Goal: Task Accomplishment & Management: Manage account settings

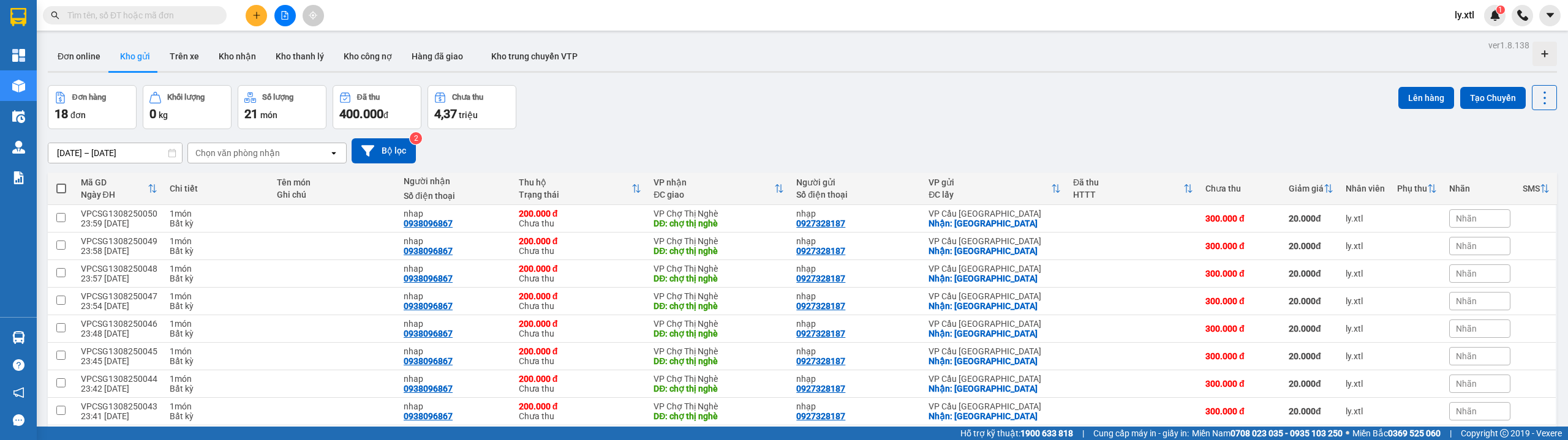
click at [1465, 15] on span "ly.xtl" at bounding box center [1464, 15] width 39 height 15
click at [1469, 28] on li "Đăng xuất" at bounding box center [1483, 38] width 79 height 19
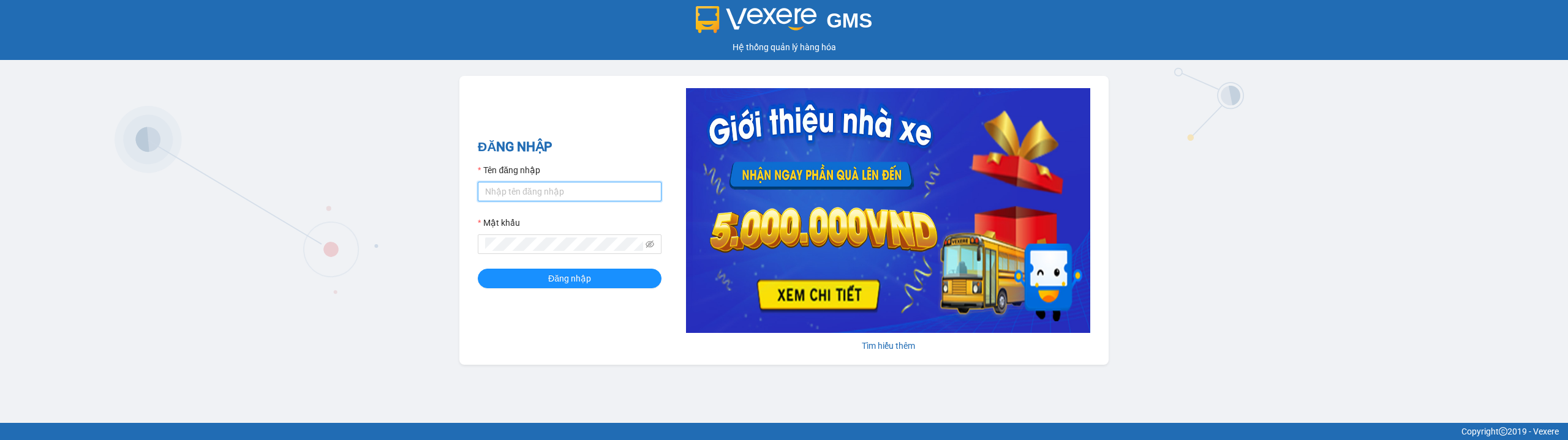
type input "thaison.vxr"
click at [533, 193] on input "thaison.vxr" at bounding box center [570, 191] width 184 height 19
click at [523, 275] on button "Đăng nhập" at bounding box center [570, 278] width 184 height 19
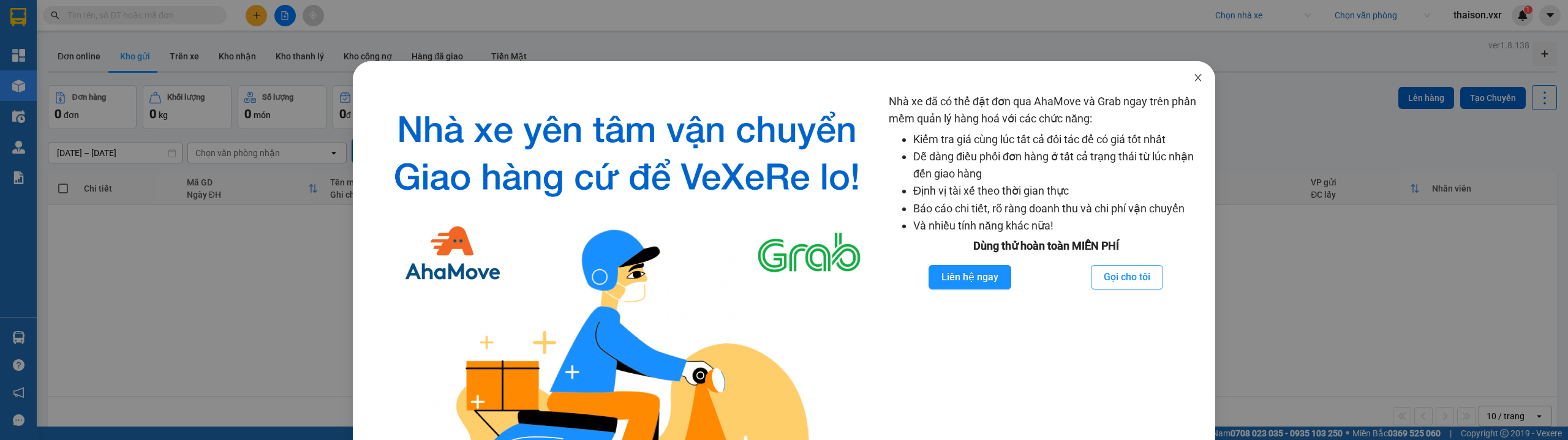
click at [1193, 82] on icon "close" at bounding box center [1198, 78] width 10 height 10
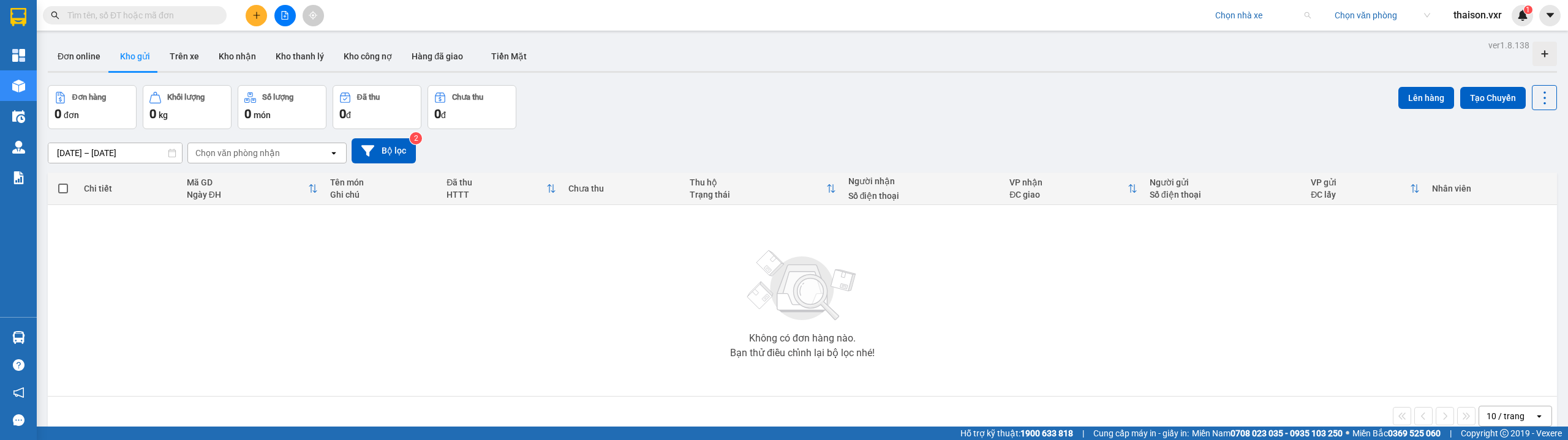
click at [1255, 15] on input "search" at bounding box center [1259, 15] width 87 height 18
type input "tien oanh"
click at [1250, 48] on div "Tiến Oanh" at bounding box center [1262, 39] width 110 height 19
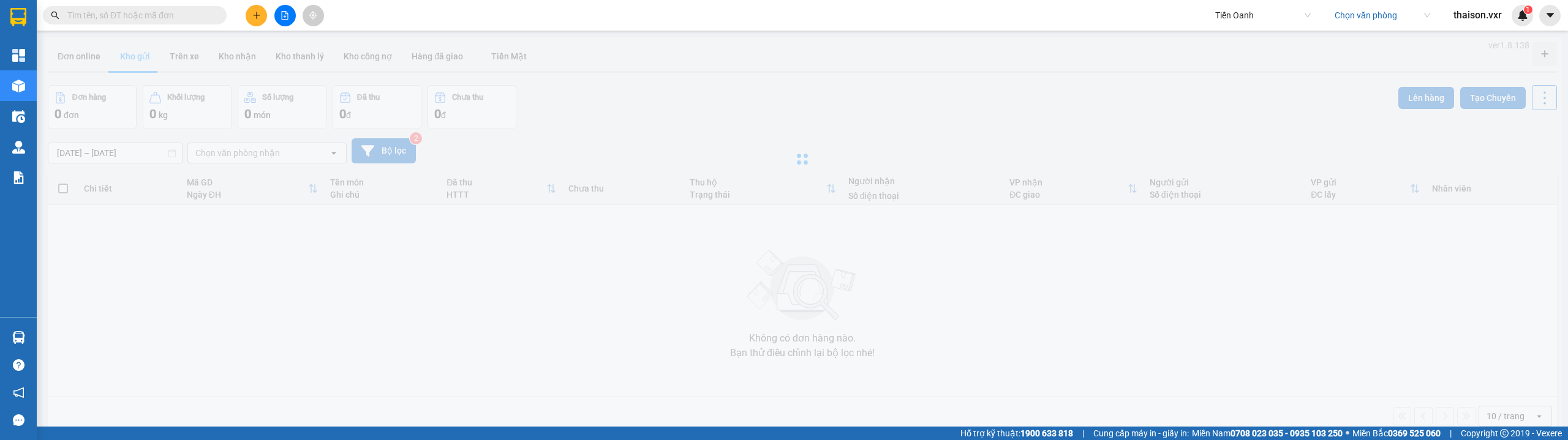
click at [1372, 15] on input "search" at bounding box center [1378, 15] width 87 height 18
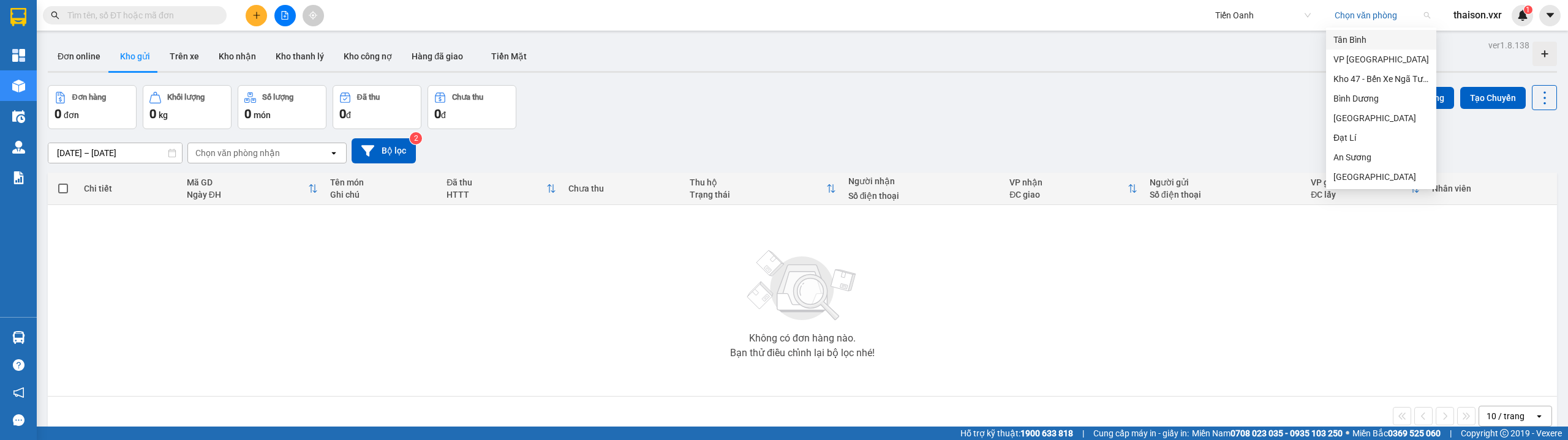
click at [1351, 39] on div "Tân Bình" at bounding box center [1381, 40] width 95 height 14
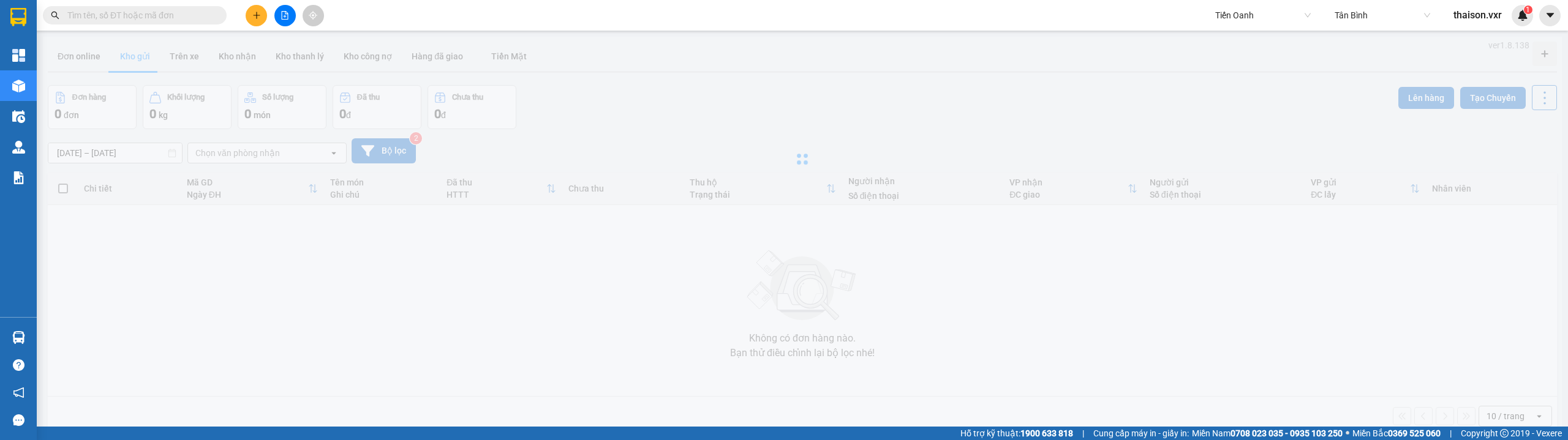
click at [152, 21] on input "text" at bounding box center [140, 15] width 145 height 14
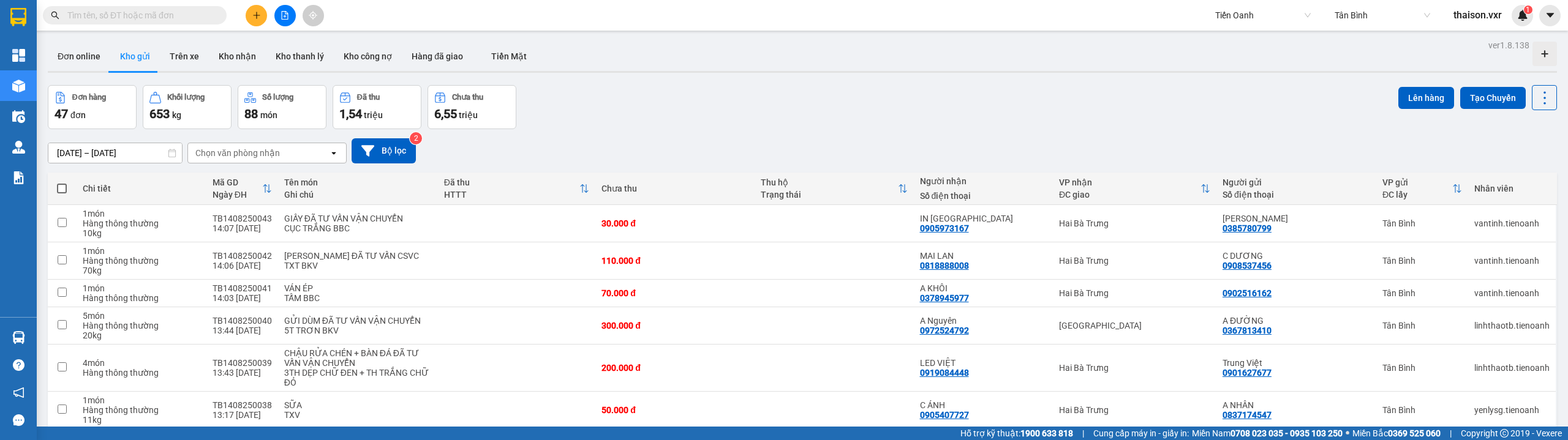
paste input "HD0908250054"
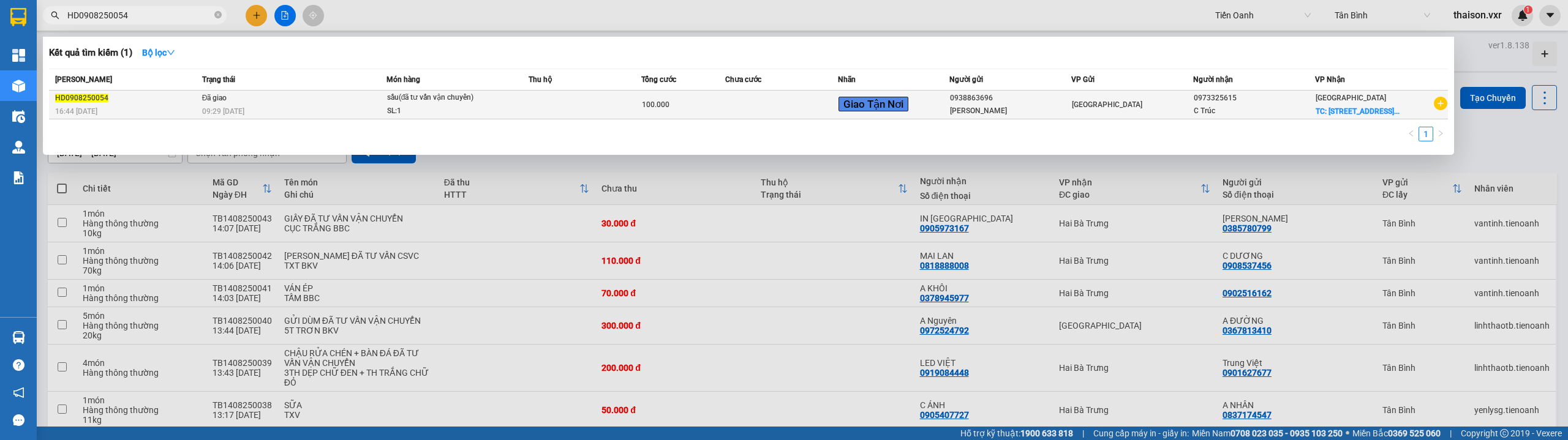
type input "HD0908250054"
click at [160, 115] on div "16:44 - 09/08" at bounding box center [127, 112] width 143 height 14
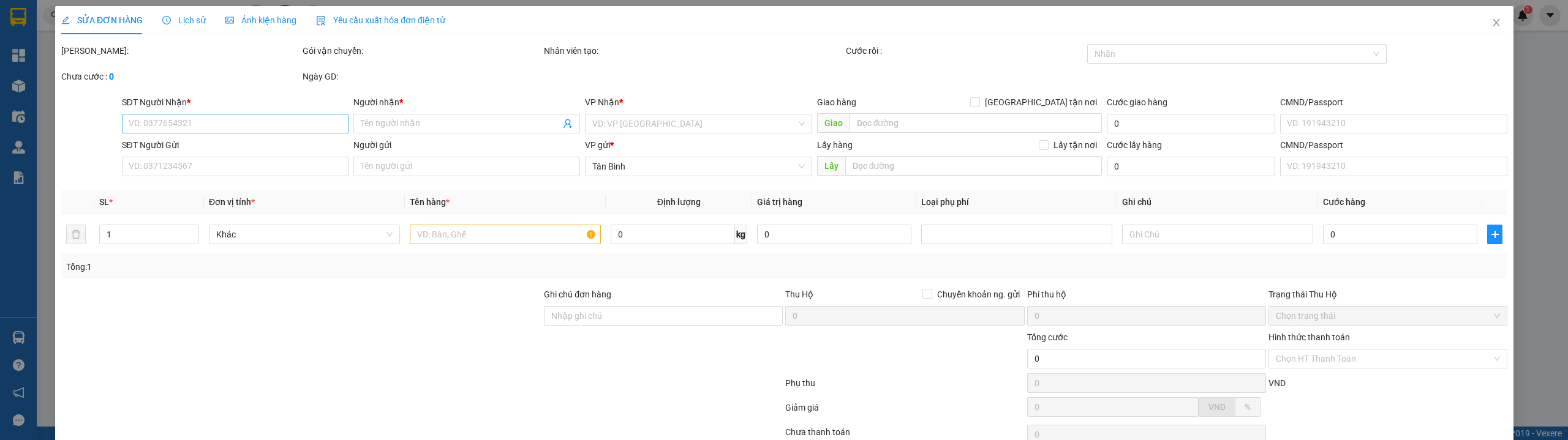
type input "0973325615"
type input "C Trúc"
checkbox input "true"
type input "203 Đường Số 13, Phường Phước Bình, Thành phố Thủ Đức, Thành phố Hồ Chí Minh"
type input "40.000"
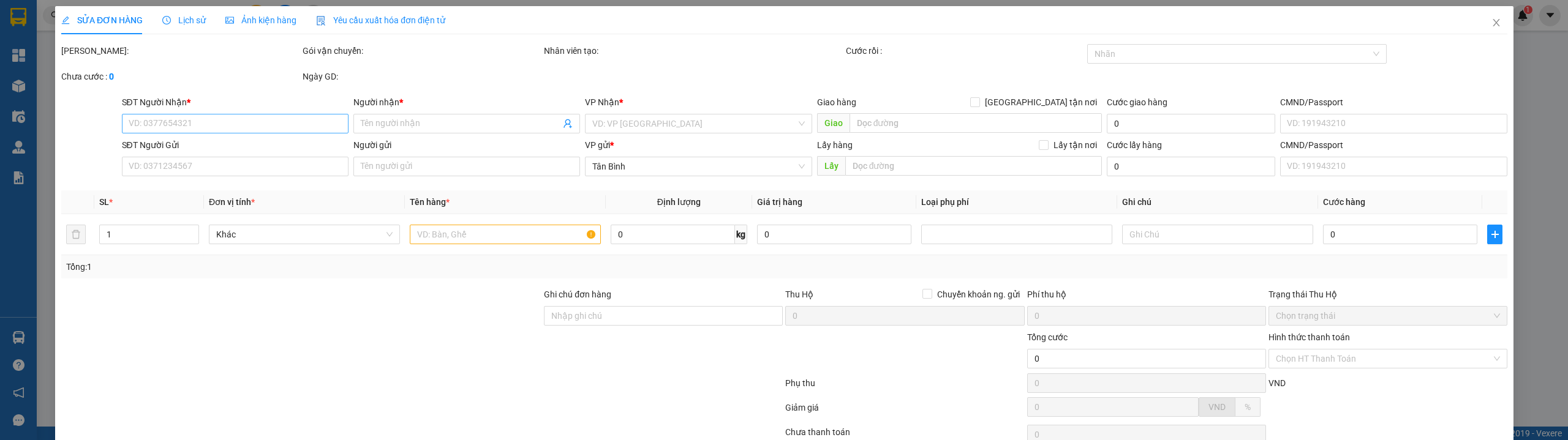
type input "0938863696"
type input "C Hương"
type input "100.000"
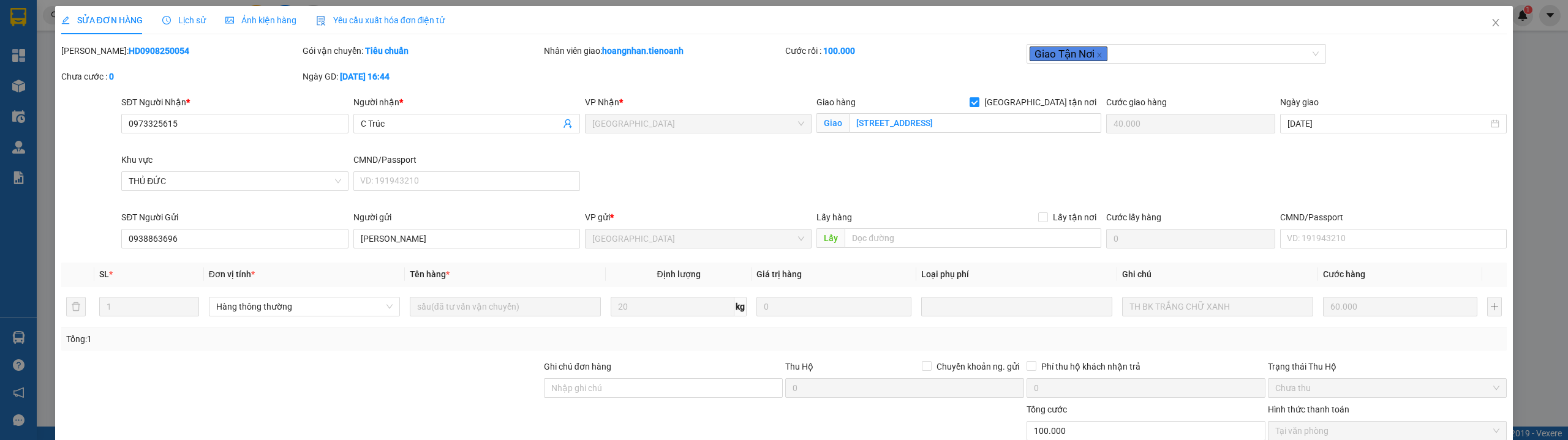
click at [174, 15] on span "Lịch sử" at bounding box center [184, 20] width 43 height 10
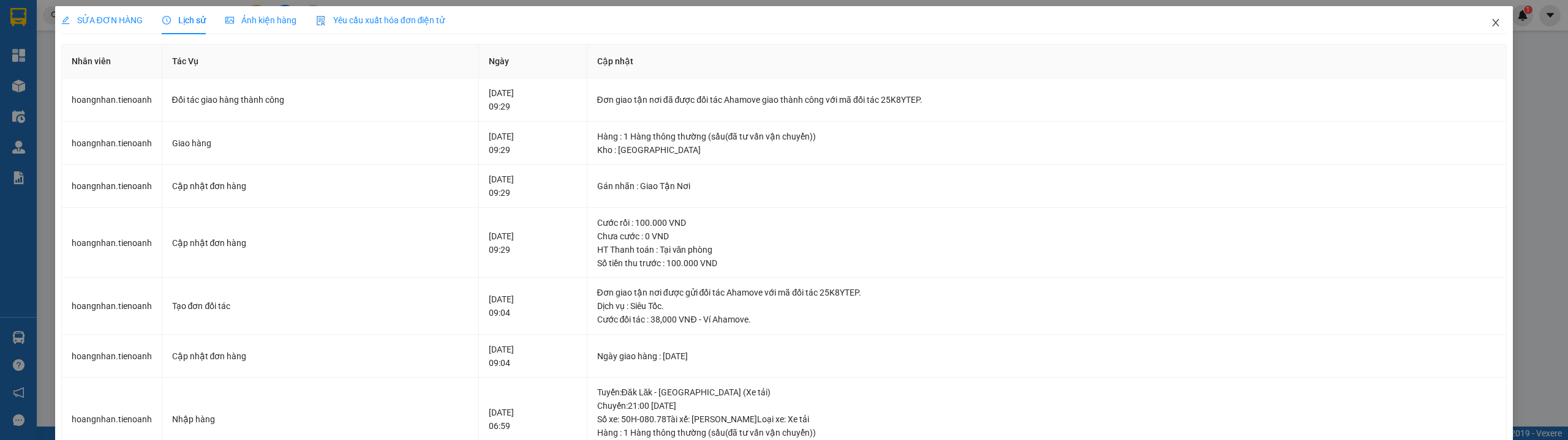
click at [1492, 25] on span "Close" at bounding box center [1496, 23] width 35 height 35
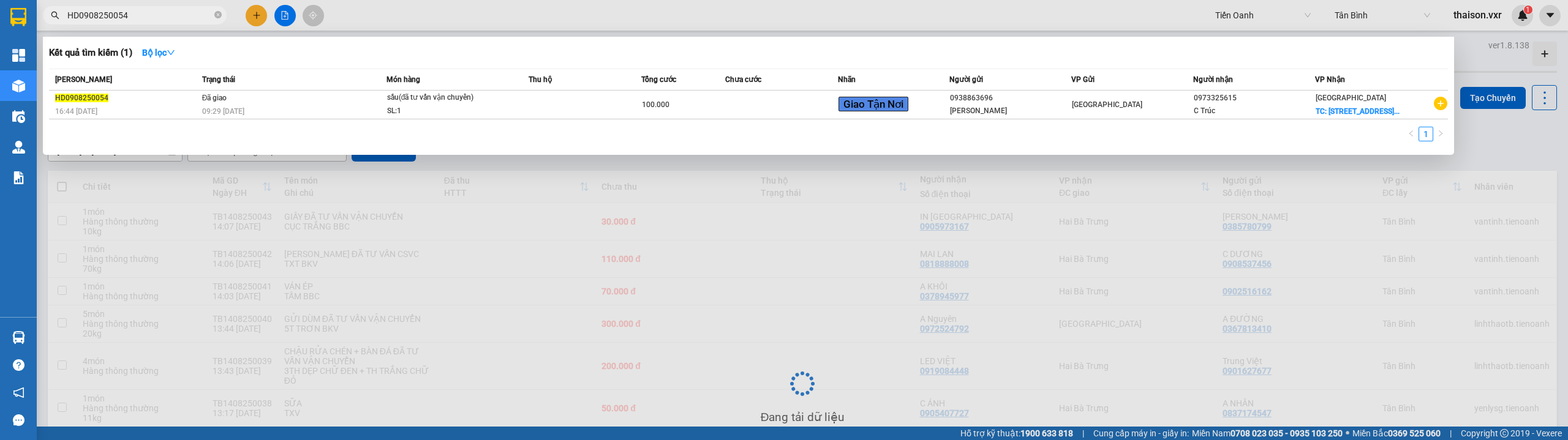
click at [159, 16] on input "HD0908250054" at bounding box center [140, 15] width 145 height 14
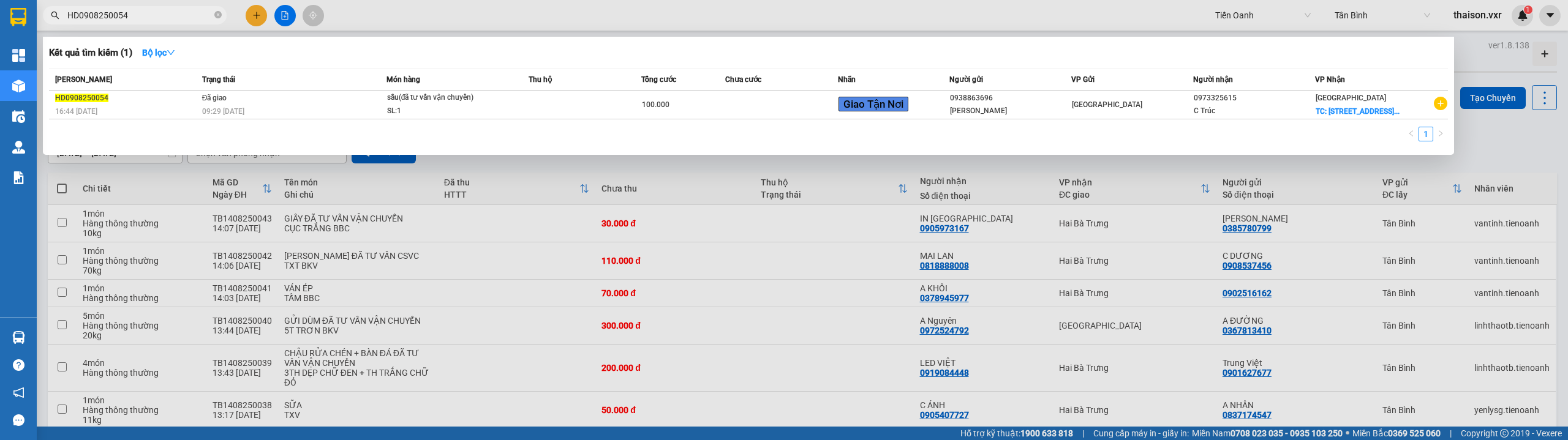
paste input "TH1208250071"
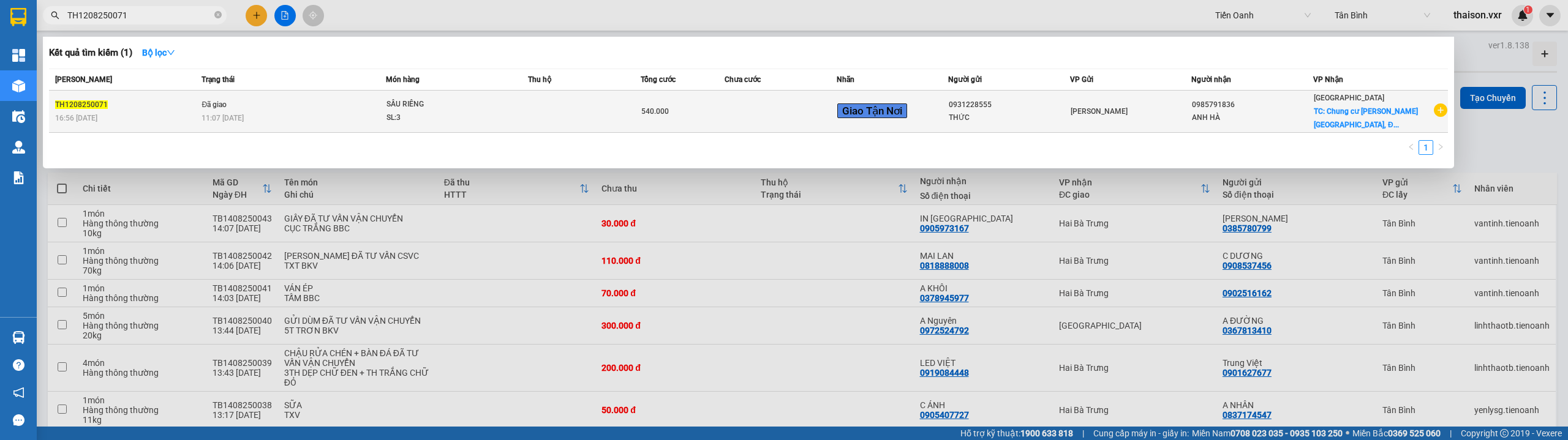
click at [164, 118] on div "16:56 - 12/08" at bounding box center [126, 118] width 142 height 14
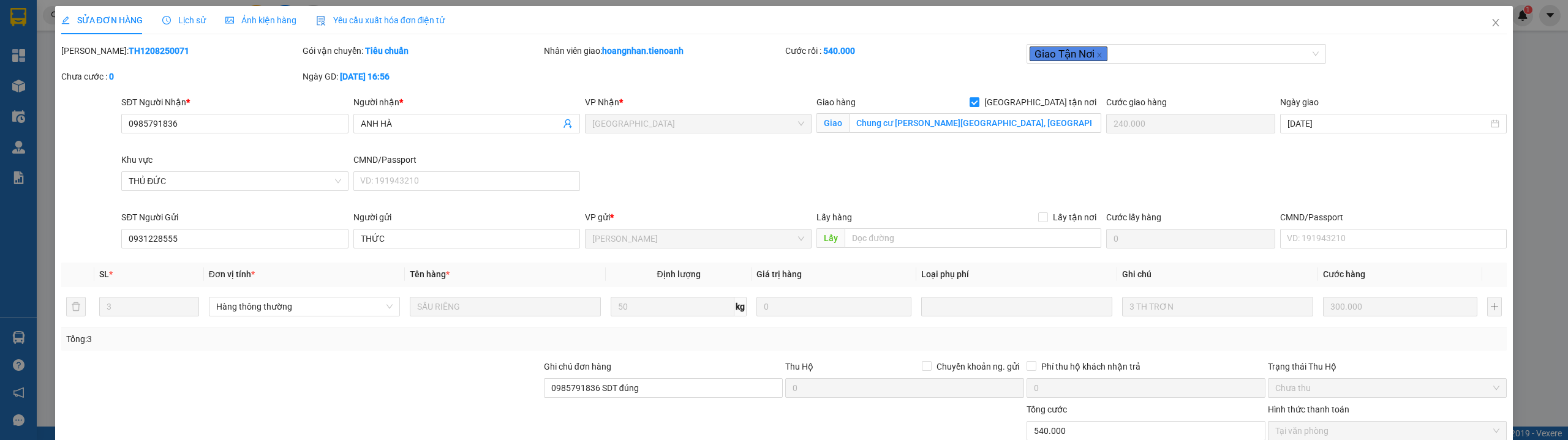
click at [170, 27] on div "Lịch sử" at bounding box center [184, 20] width 43 height 28
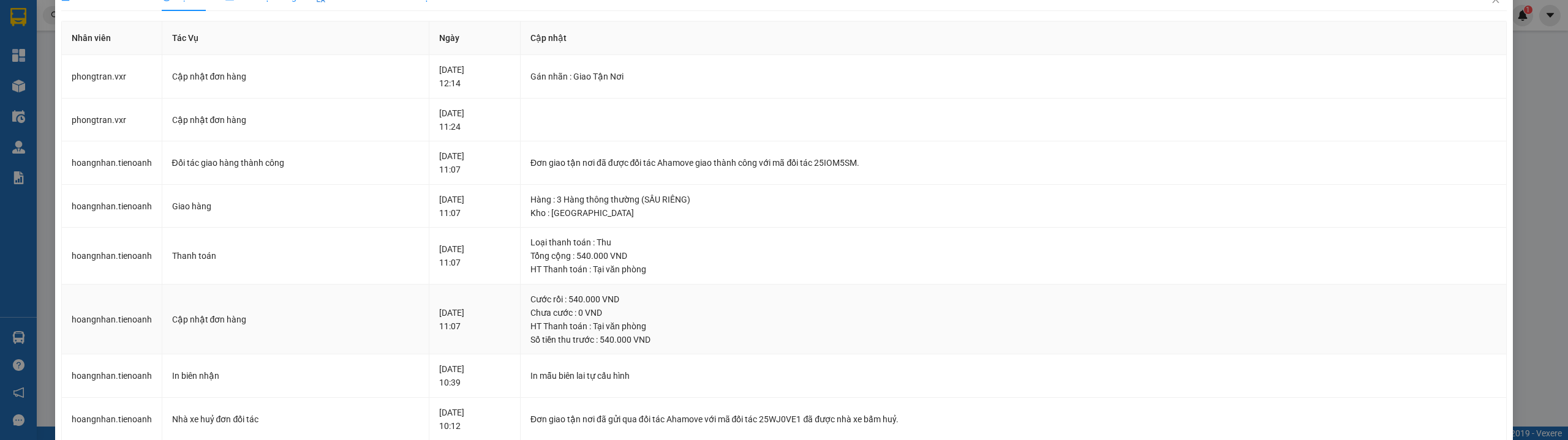
scroll to position [32, 0]
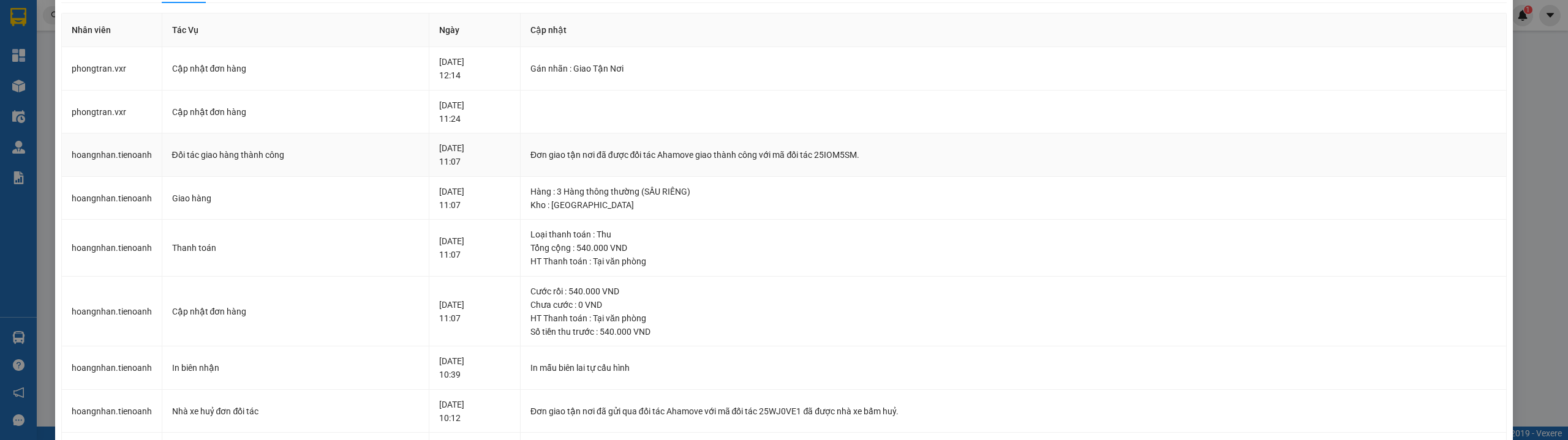
click at [868, 152] on div "Đơn giao tận nơi đã được đối tác Ahamove giao thành công với mã đối tác 25IOM5S…" at bounding box center [1013, 155] width 966 height 14
copy div "25IOM5SM"
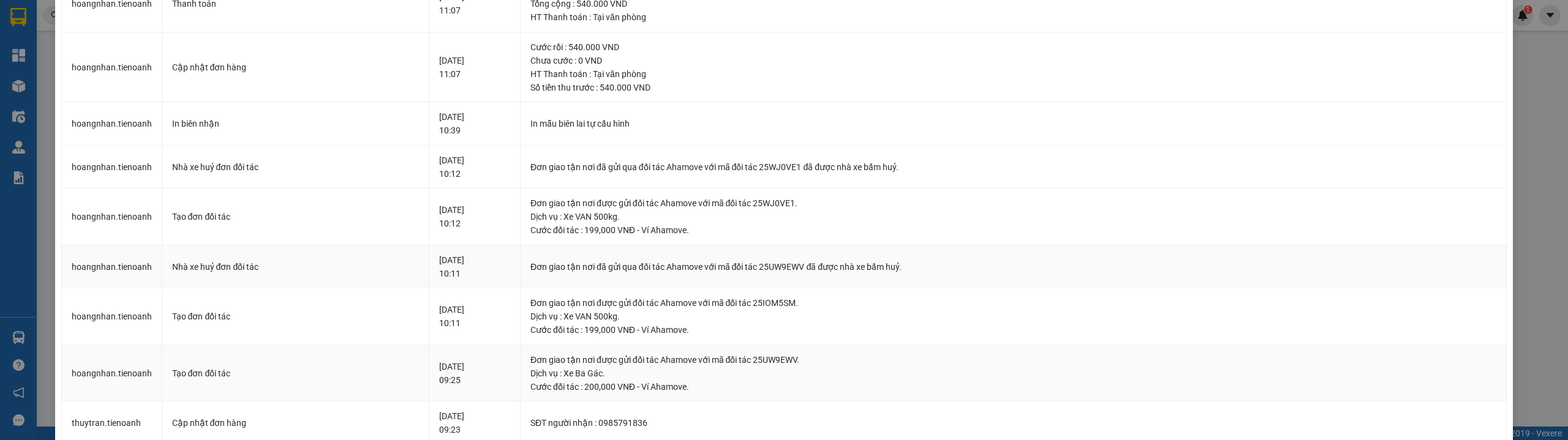
scroll to position [118, 0]
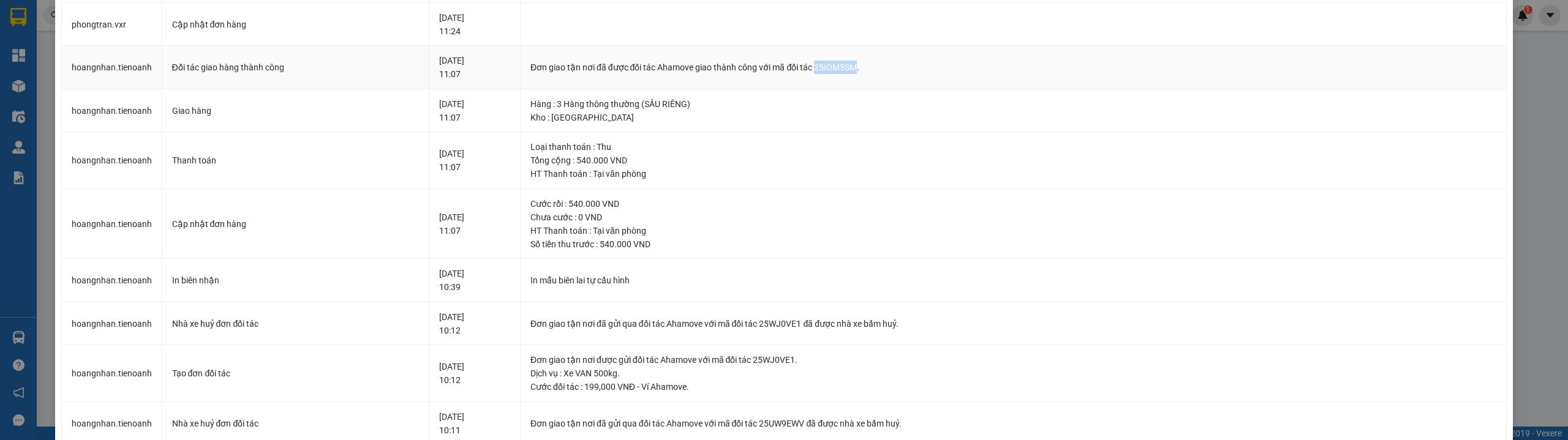
click at [864, 69] on div "Đơn giao tận nơi đã được đối tác Ahamove giao thành công với mã đối tác 25IOM5S…" at bounding box center [1013, 68] width 966 height 14
click at [864, 68] on div "Đơn giao tận nơi đã được đối tác Ahamove giao thành công với mã đối tác 25IOM5S…" at bounding box center [1013, 68] width 966 height 14
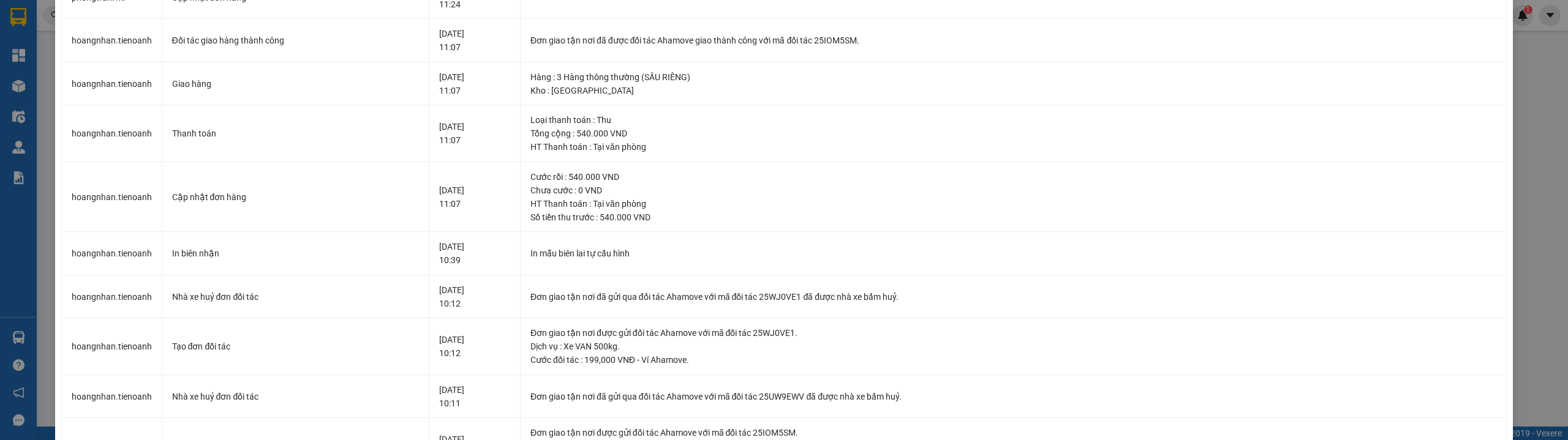
scroll to position [0, 0]
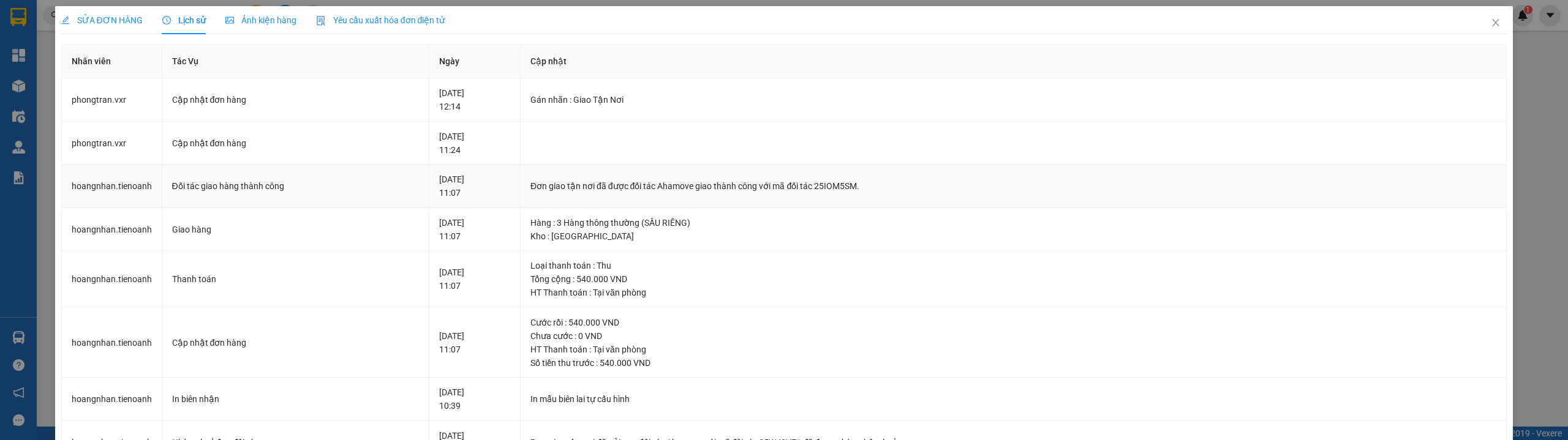
click at [874, 185] on div "Đơn giao tận nơi đã được đối tác Ahamove giao thành công với mã đối tác 25IOM5S…" at bounding box center [1013, 186] width 966 height 14
copy div "25IOM5SM"
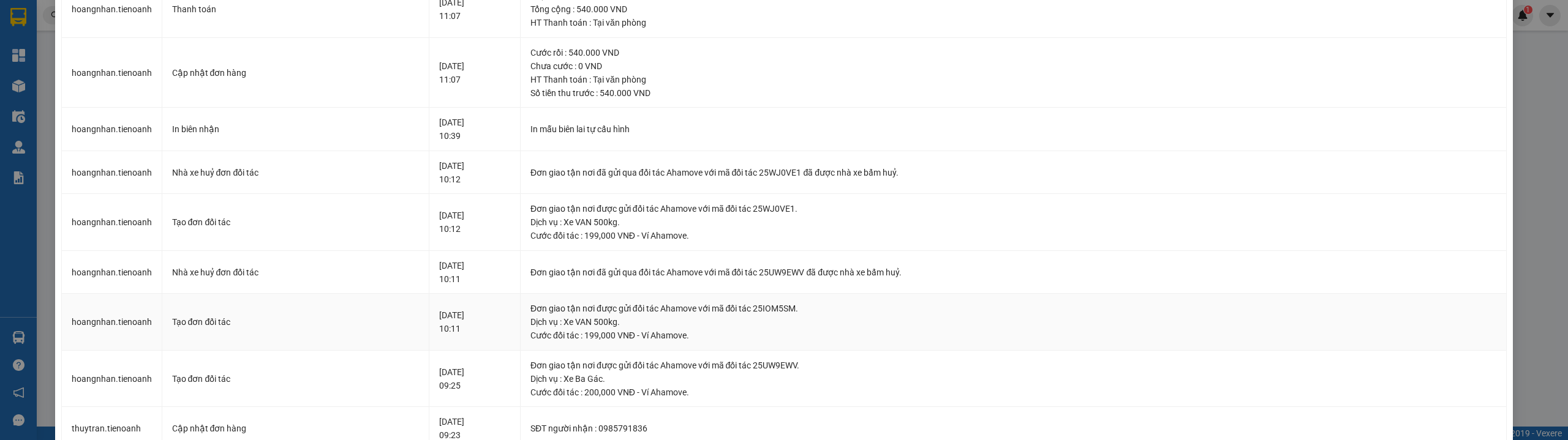
scroll to position [73, 0]
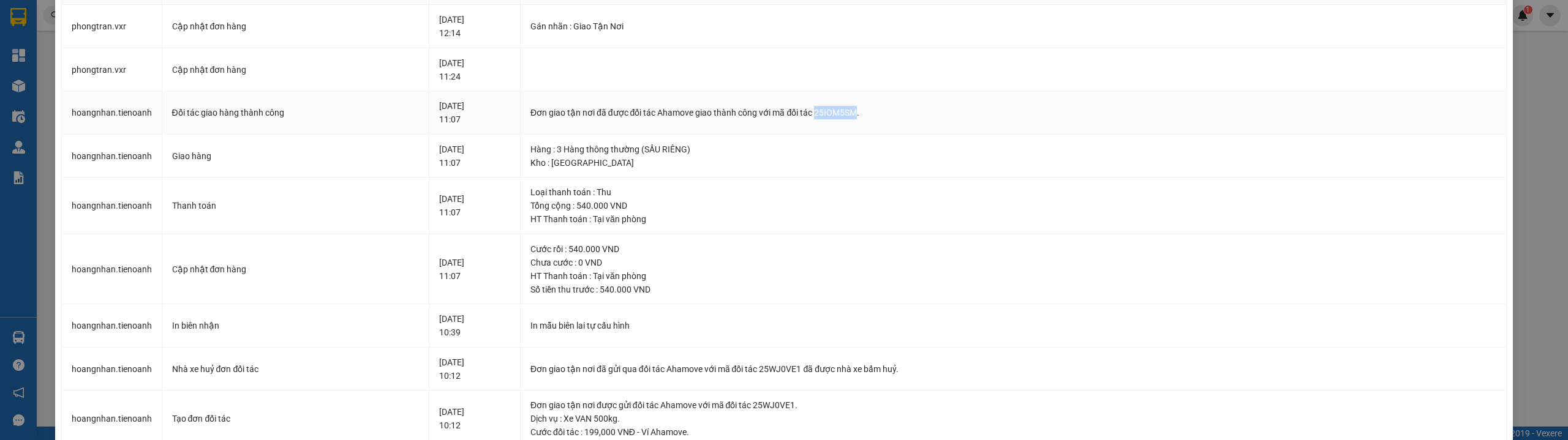
click at [884, 112] on div "Đơn giao tận nơi đã được đối tác Ahamove giao thành công với mã đối tác 25IOM5S…" at bounding box center [1013, 113] width 966 height 14
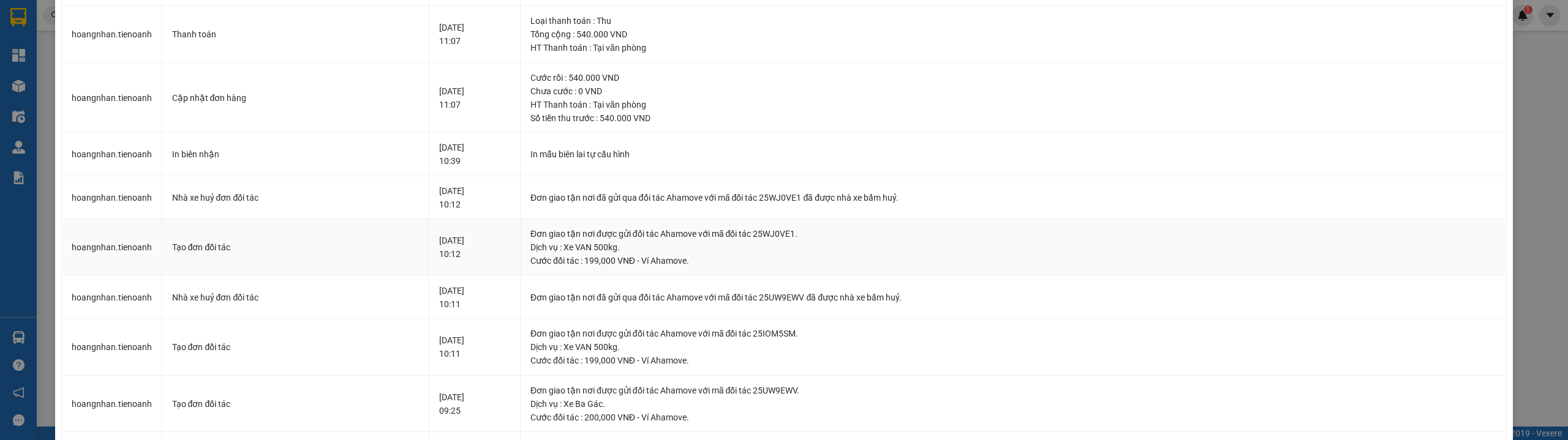
scroll to position [0, 0]
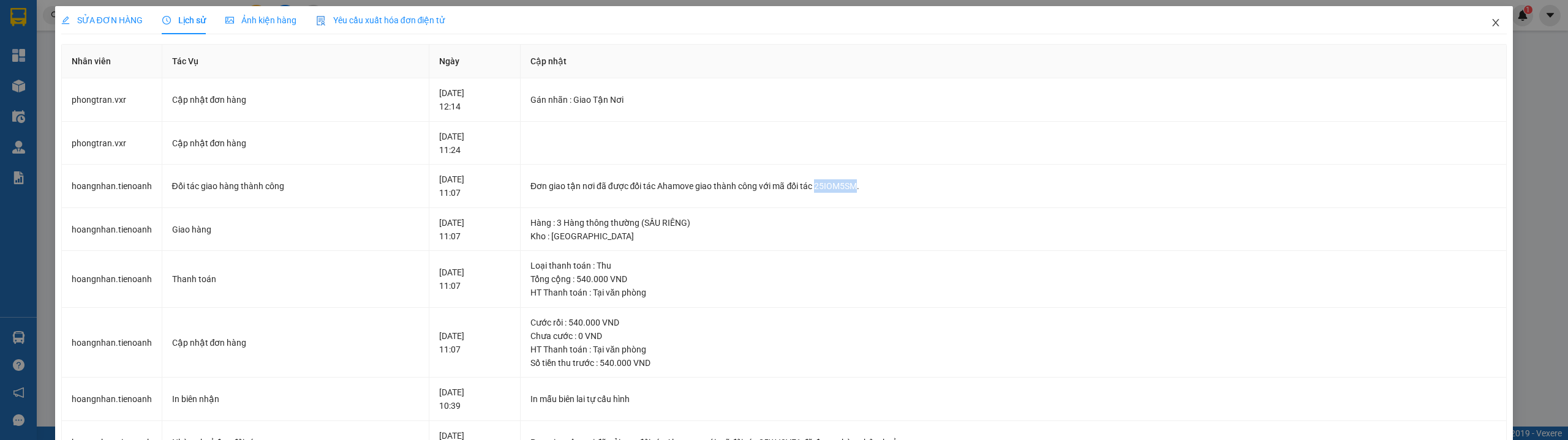
click at [1491, 20] on icon "close" at bounding box center [1496, 22] width 10 height 10
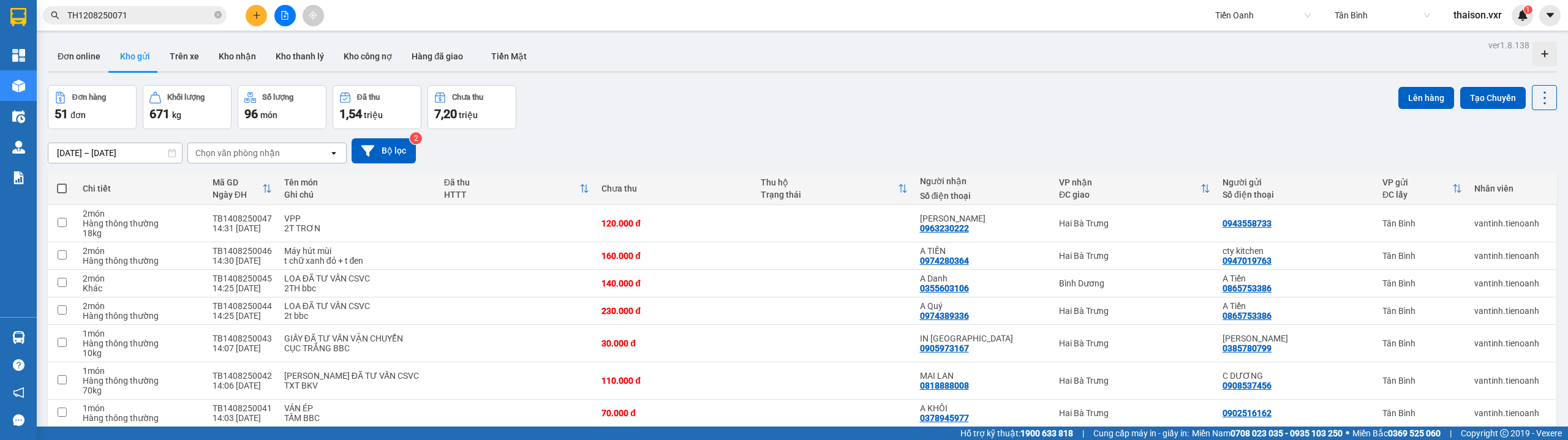
click at [130, 14] on input "TH1208250071" at bounding box center [140, 15] width 145 height 14
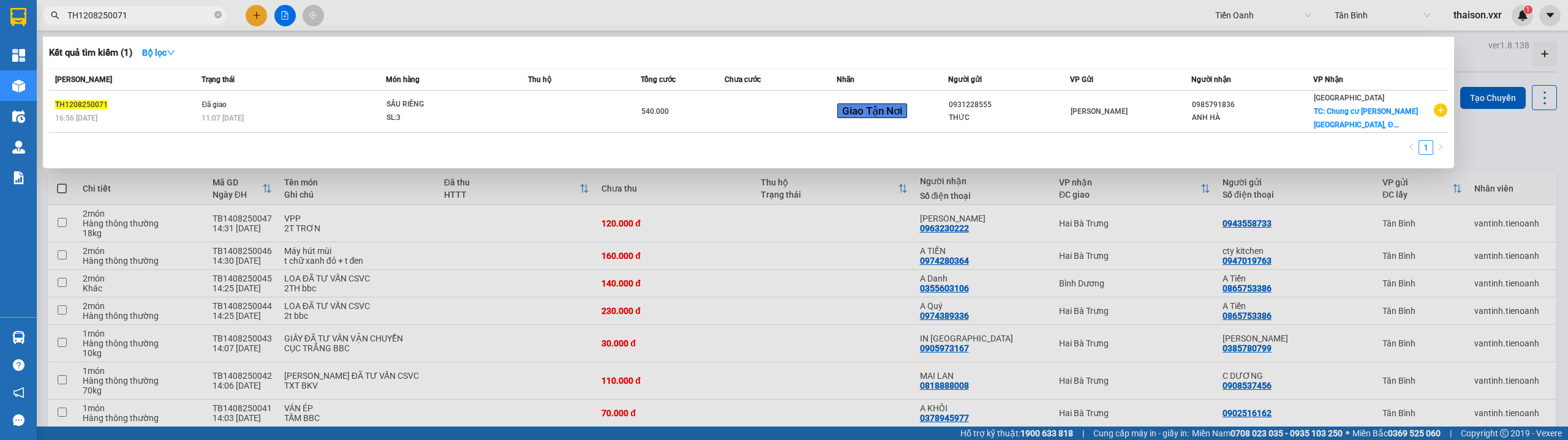
click at [130, 14] on input "TH1208250071" at bounding box center [140, 15] width 145 height 14
paste input "HD0908250054"
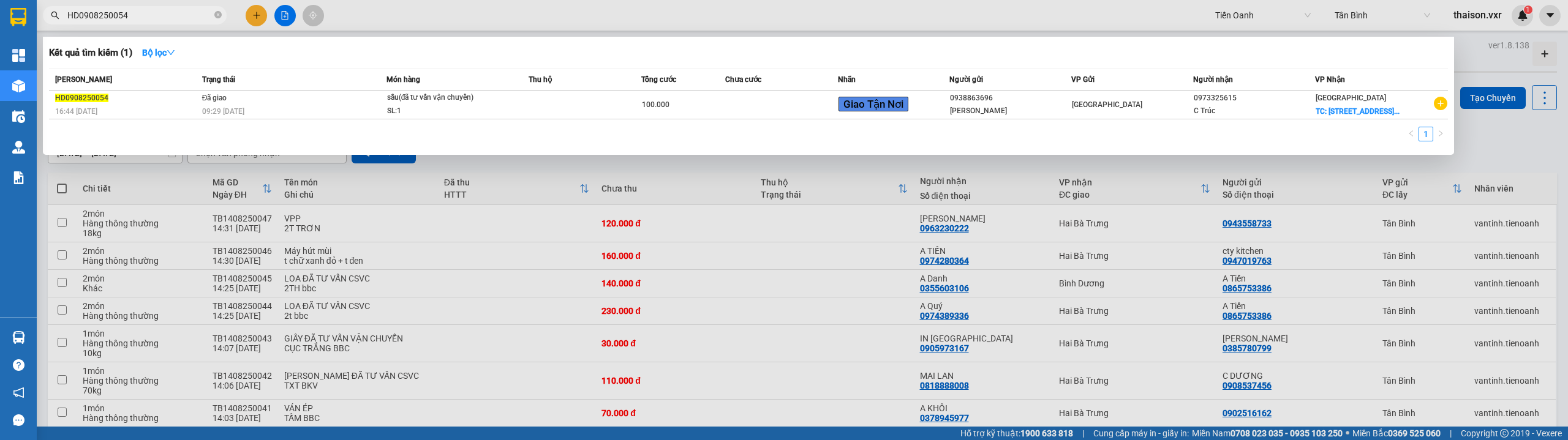
click at [276, 113] on div "09:29 - 10/08" at bounding box center [294, 112] width 184 height 14
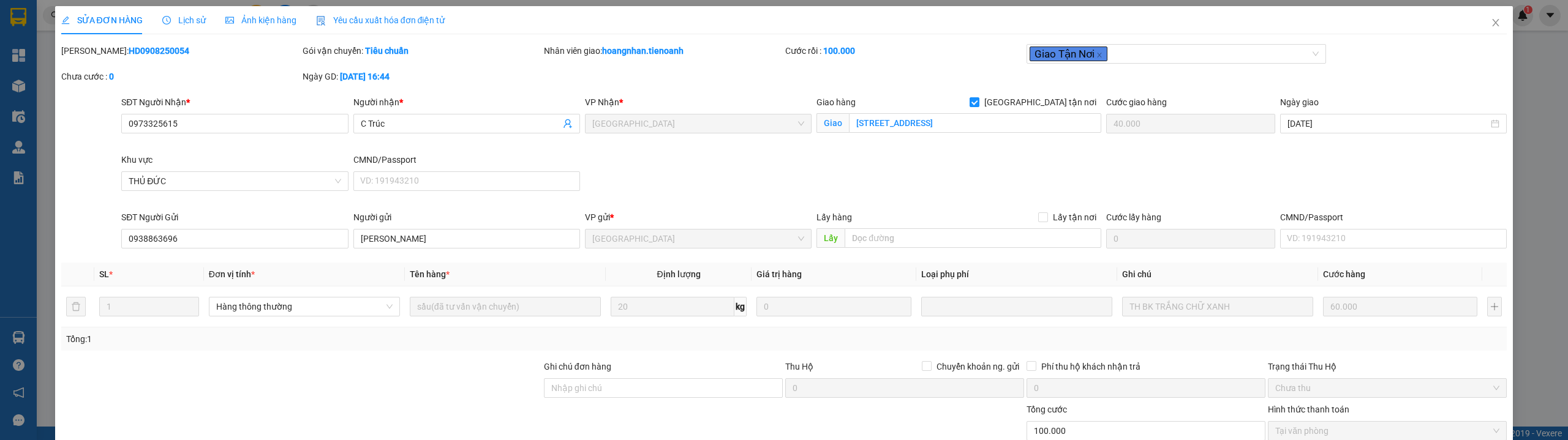
click at [188, 21] on span "Lịch sử" at bounding box center [184, 20] width 43 height 10
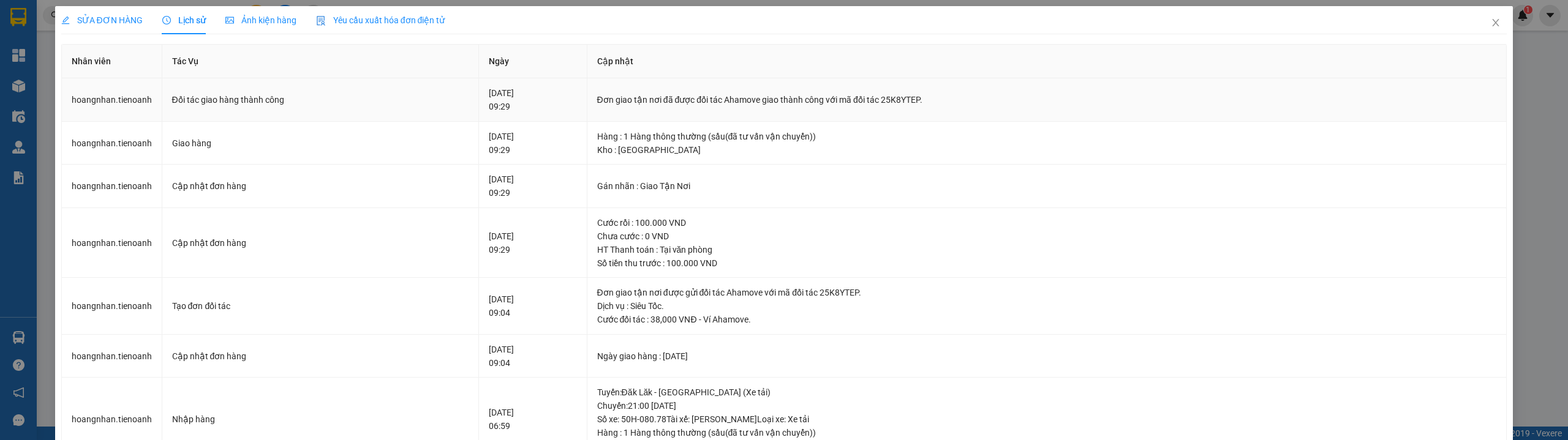
click at [931, 98] on div "Đơn giao tận nơi đã được đối tác Ahamove giao thành công với mã đối tác 25K8YTE…" at bounding box center [1047, 100] width 900 height 14
copy div "25K8YTEP"
click at [1492, 22] on span "Close" at bounding box center [1496, 23] width 35 height 35
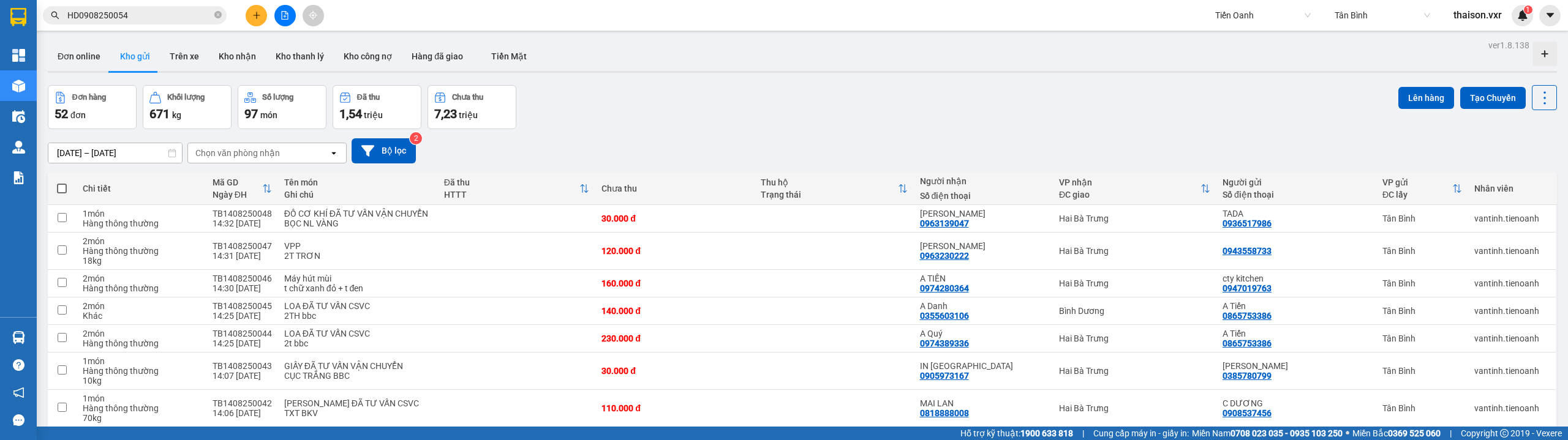
click at [154, 11] on input "HD0908250054" at bounding box center [140, 15] width 145 height 14
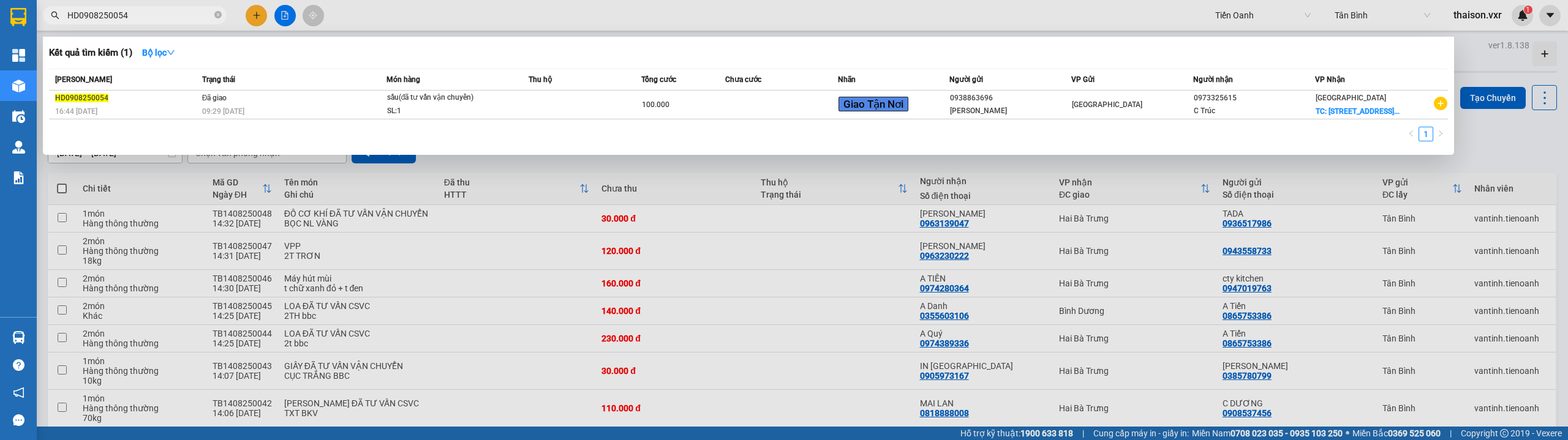
click at [154, 11] on input "HD0908250054" at bounding box center [140, 15] width 145 height 14
paste input "TH1208250071"
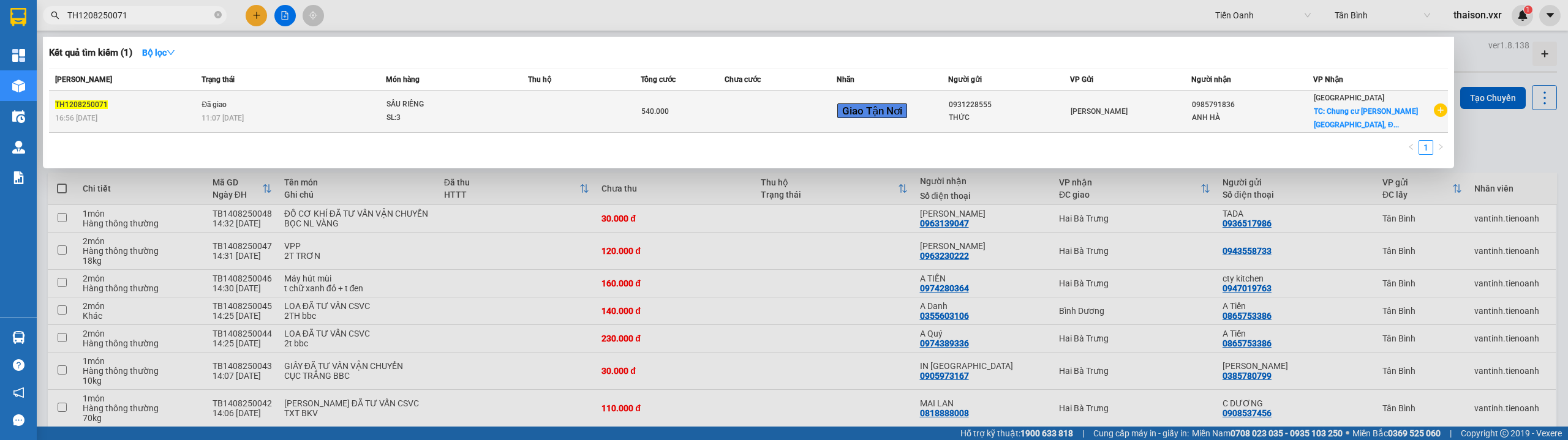
type input "TH1208250071"
click at [191, 116] on div "16:56 - 12/08" at bounding box center [126, 118] width 142 height 14
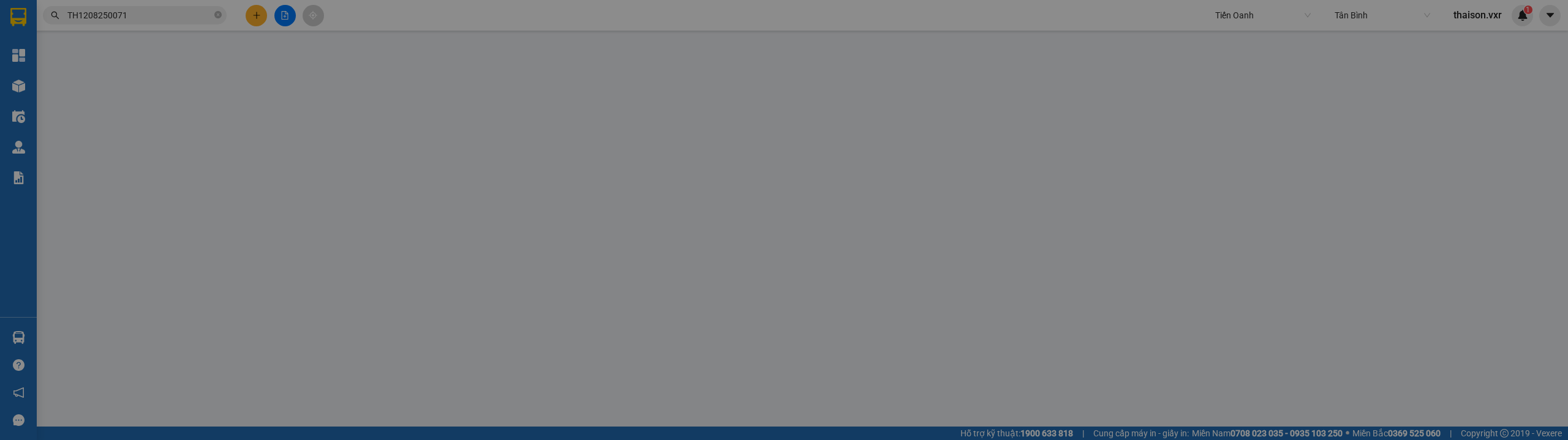
type input "0985791836"
type input "ANH HÀ"
checkbox input "true"
type input "Chung cư EHomeS Phú Hữu, Đường Đỗ Xuân Hợp, Khu Phố 9, Phường Long Trường, Thủ …"
type input "240.000"
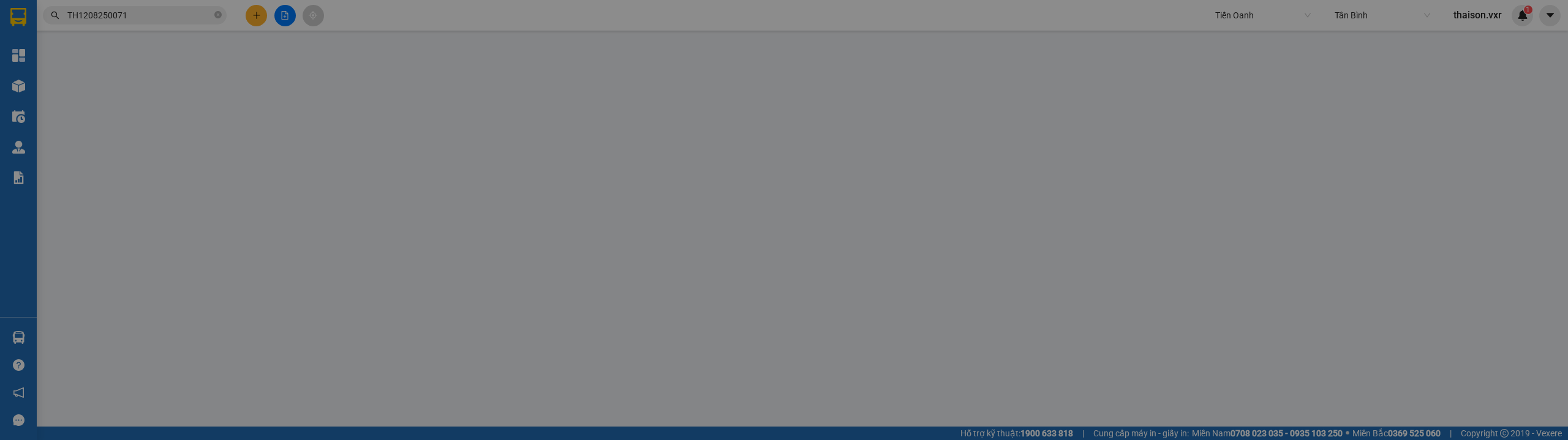
type input "0931228555"
type input "THỨC"
type input "0985791836 SDT đúng"
type input "540.000"
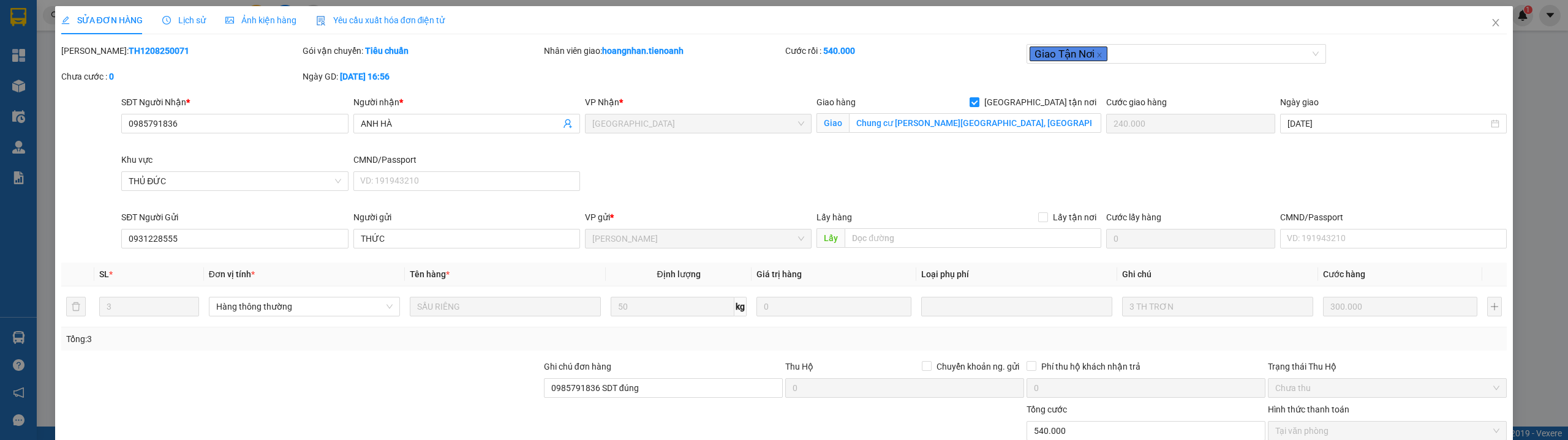
click at [188, 25] on span "Lịch sử" at bounding box center [184, 20] width 43 height 10
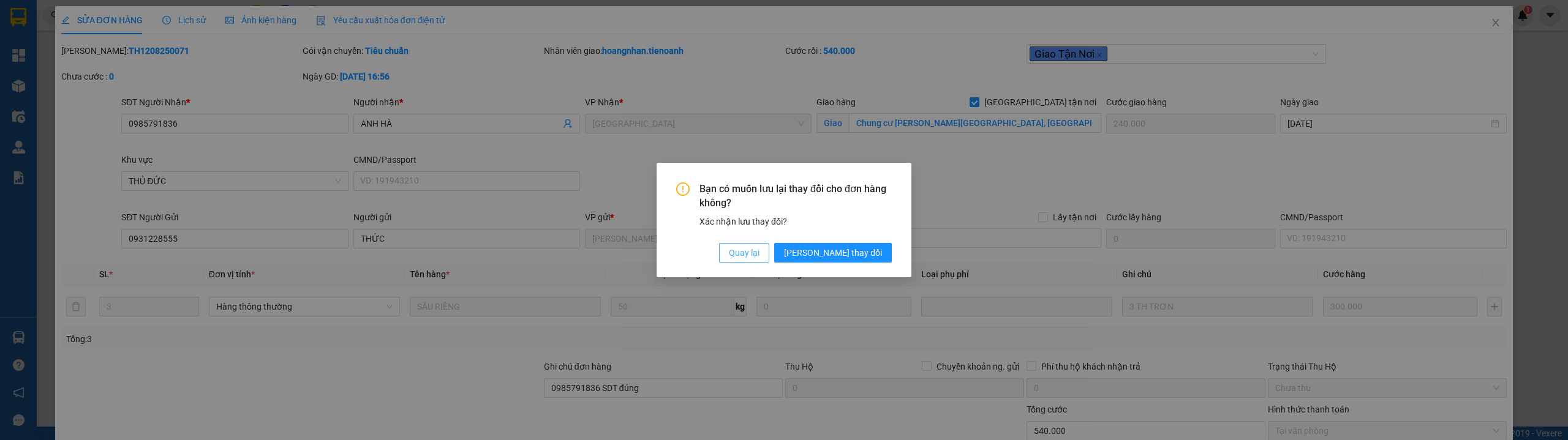
click at [760, 253] on span "Quay lại" at bounding box center [744, 253] width 31 height 14
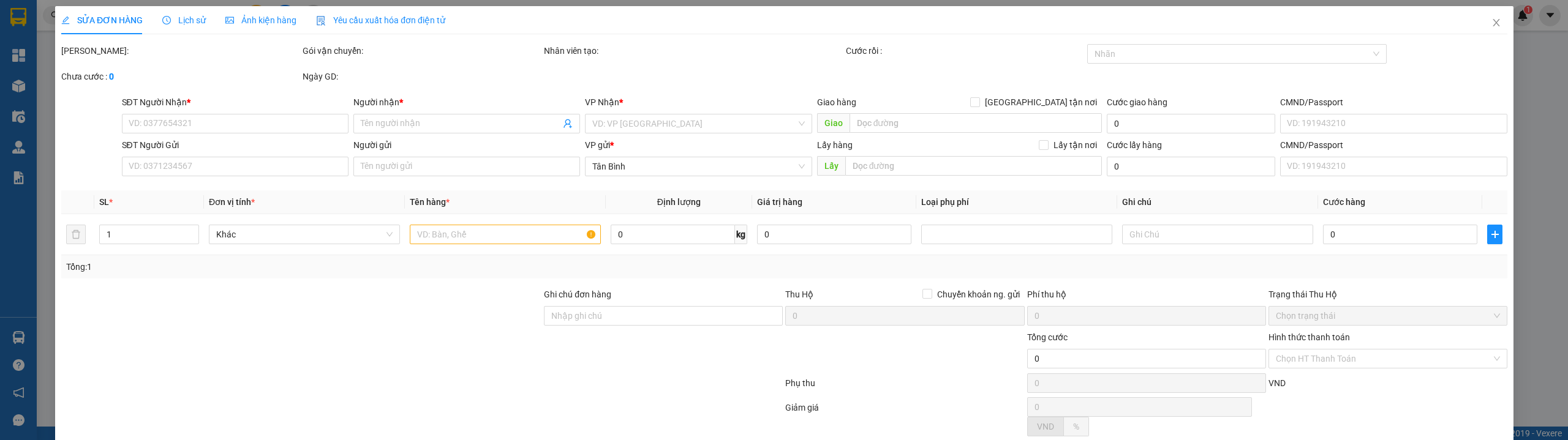
click at [186, 25] on div "SỬA ĐƠN HÀNG Lịch sử Ảnh kiện hàng Yêu cầu xuất hóa đơn điện tử Total Paid Fee …" at bounding box center [784, 220] width 1568 height 440
type input "0985791836"
type input "ANH HÀ"
checkbox input "true"
type input "Chung cư [PERSON_NAME][GEOGRAPHIC_DATA], [GEOGRAPHIC_DATA], [STREET_ADDRESS]"
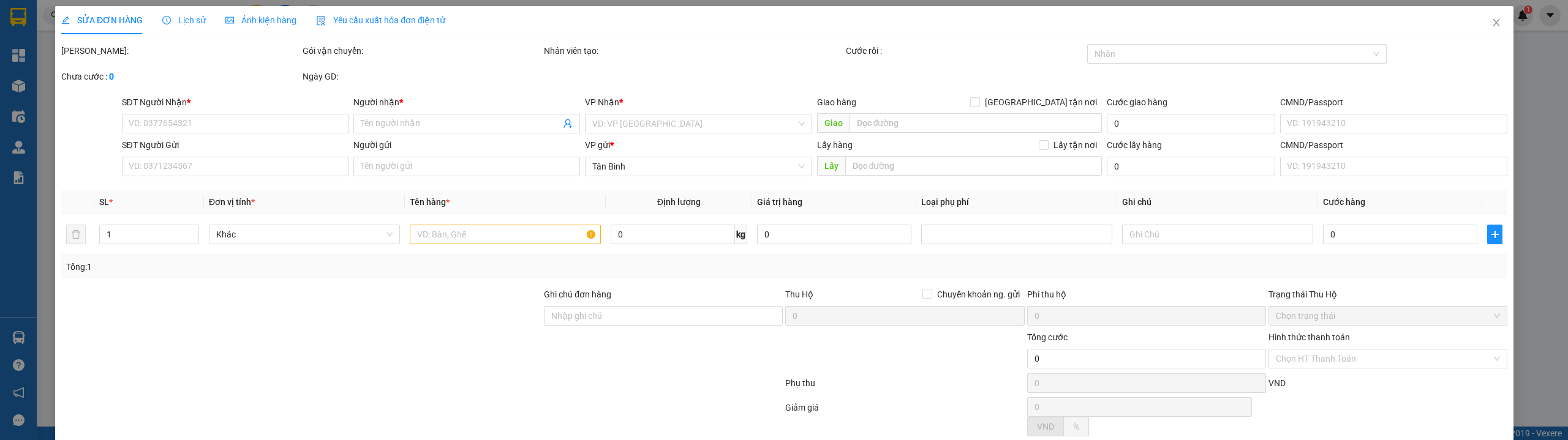
type input "240.000"
type input "0931228555"
type input "THỨC"
type input "0985791836 SDT đúng"
type input "540.000"
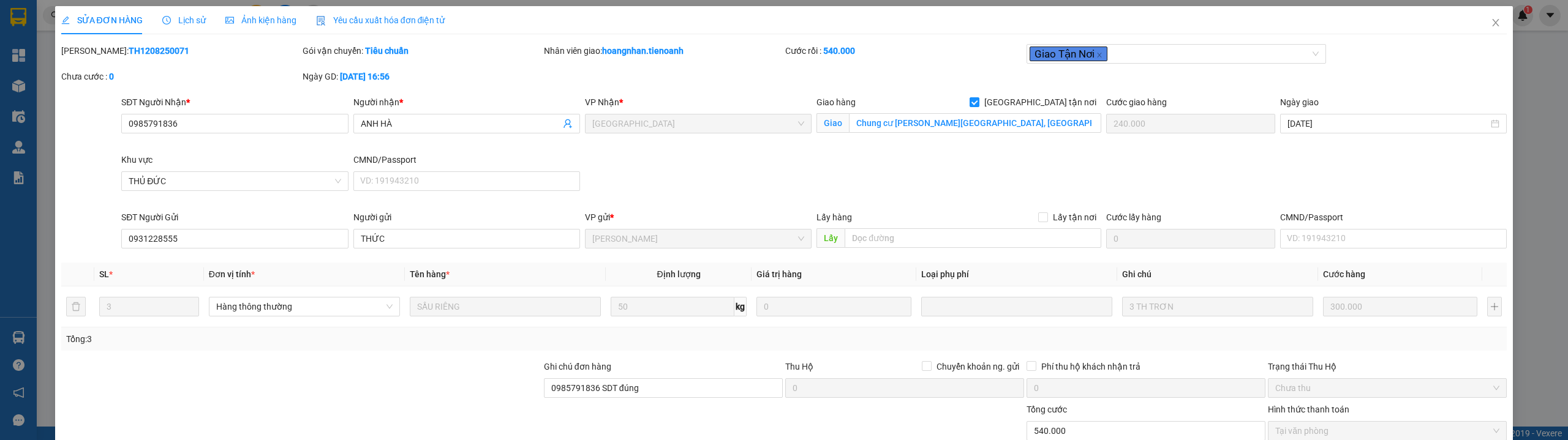
click at [186, 25] on div "Lịch sử" at bounding box center [184, 21] width 43 height 14
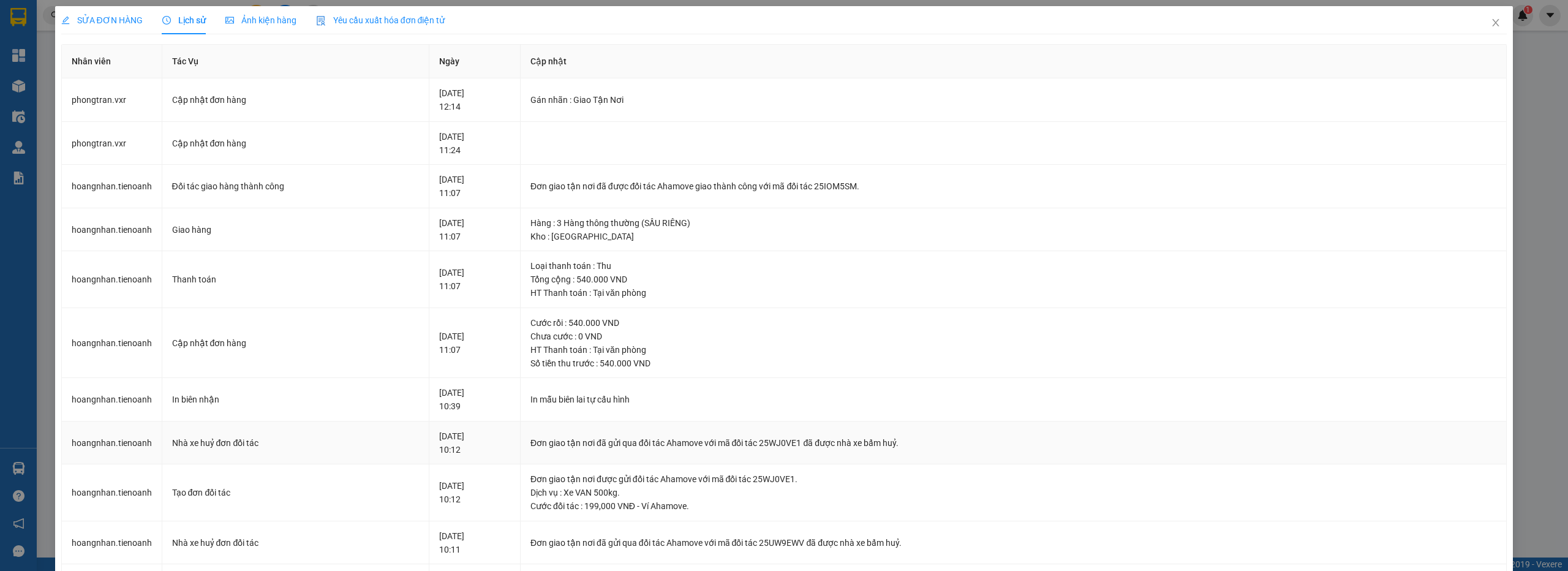
click at [848, 439] on div "Đơn giao tận nơi đã gửi qua đối tác Ahamove với mã đối tác 25WJ0VE1 đã được nhà…" at bounding box center [1013, 443] width 966 height 14
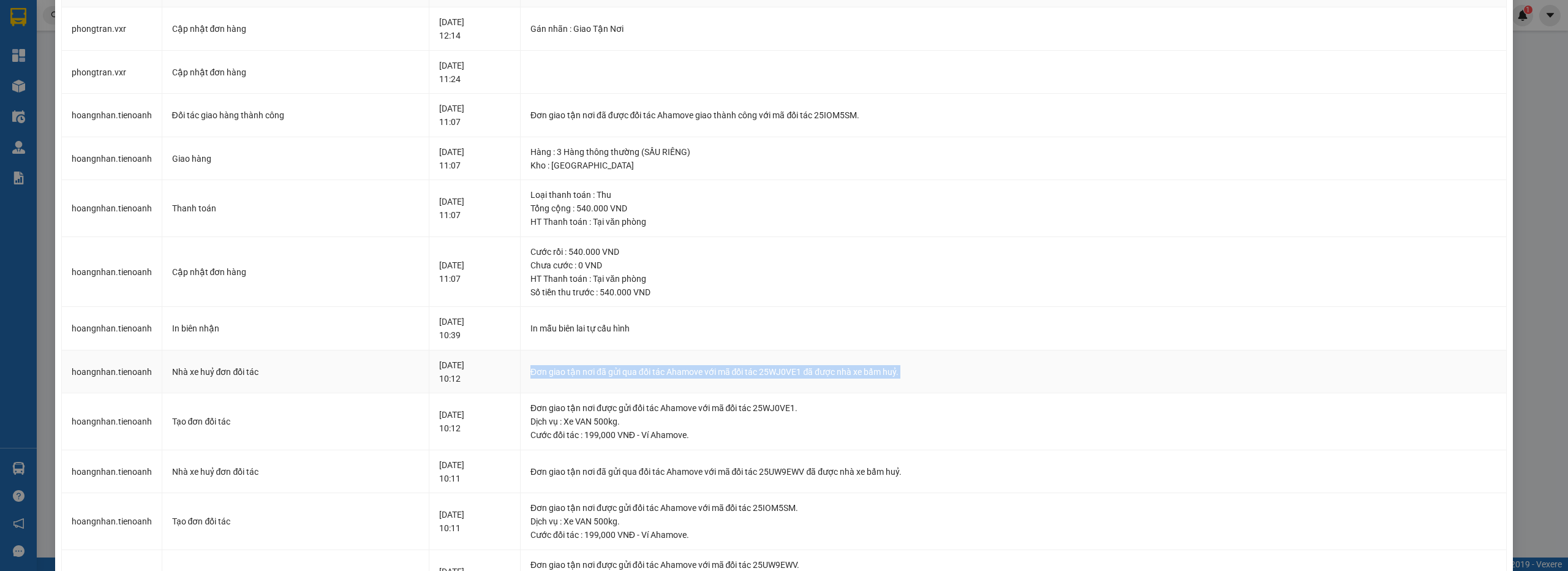
scroll to position [142, 0]
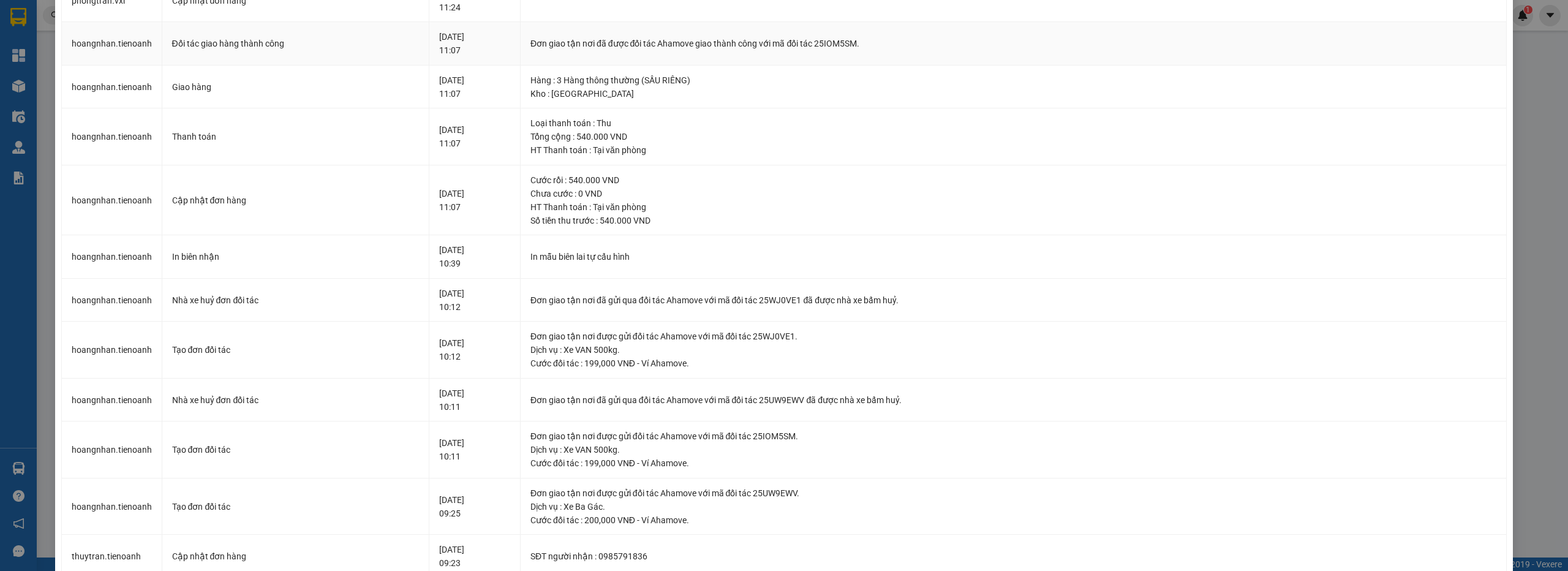
click at [889, 44] on div "Đơn giao tận nơi đã được đối tác Ahamove giao thành công với mã đối tác 25IOM5S…" at bounding box center [1013, 44] width 966 height 14
copy div "25IOM5SM"
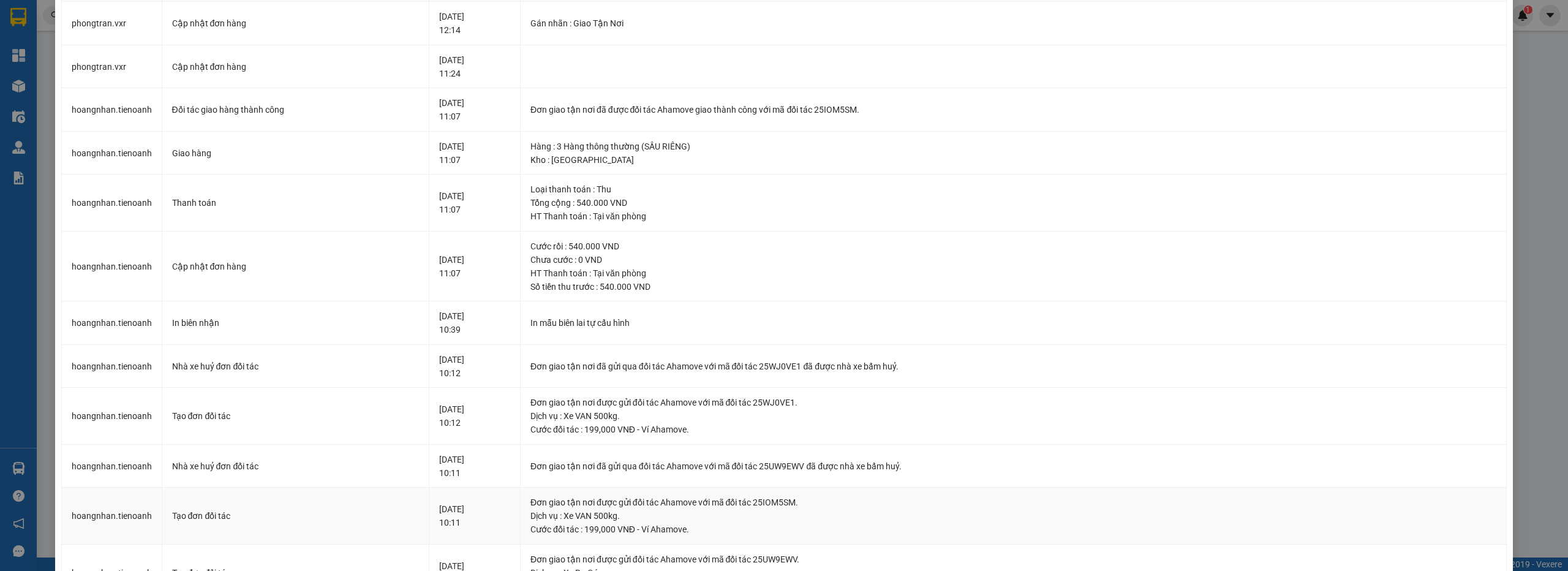
click at [805, 439] on div "Đơn giao tận nơi được gửi đối tác Ahamove với mã đối tác 25IOM5SM." at bounding box center [1013, 503] width 966 height 14
click at [817, 439] on div "Đơn giao tận nơi được gửi đối tác Ahamove với mã đối tác 25IOM5SM." at bounding box center [1013, 503] width 966 height 14
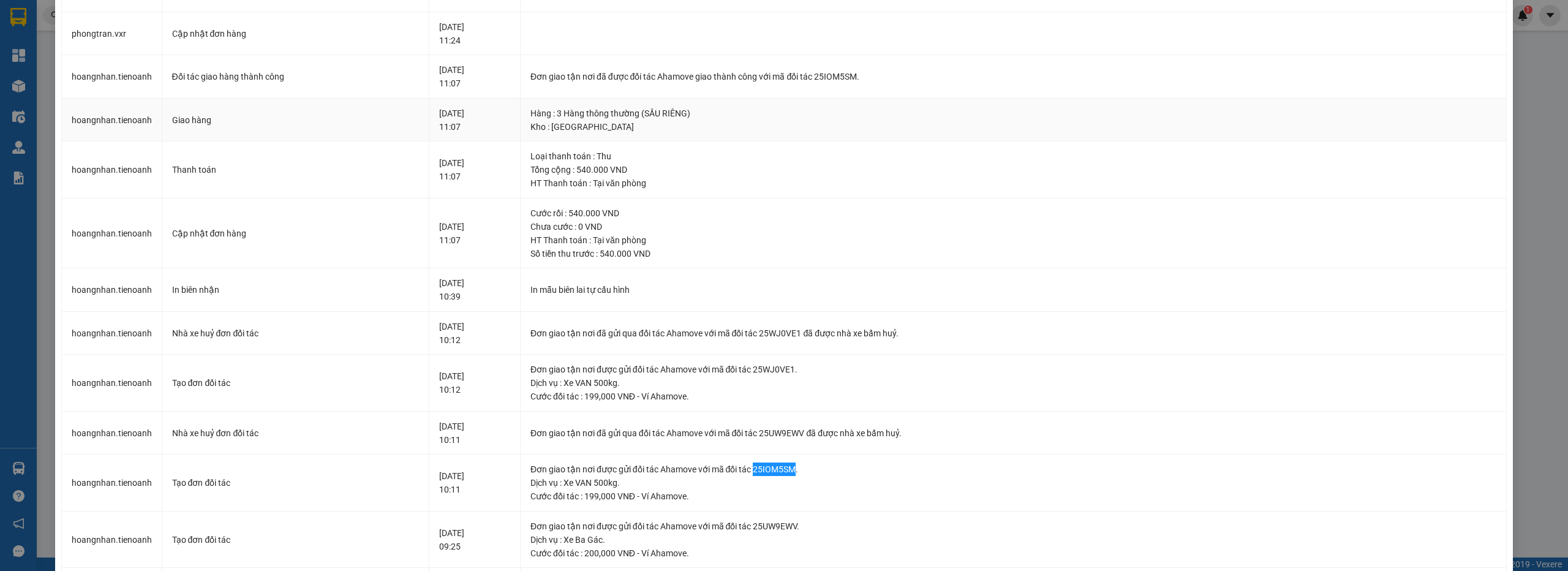
scroll to position [0, 0]
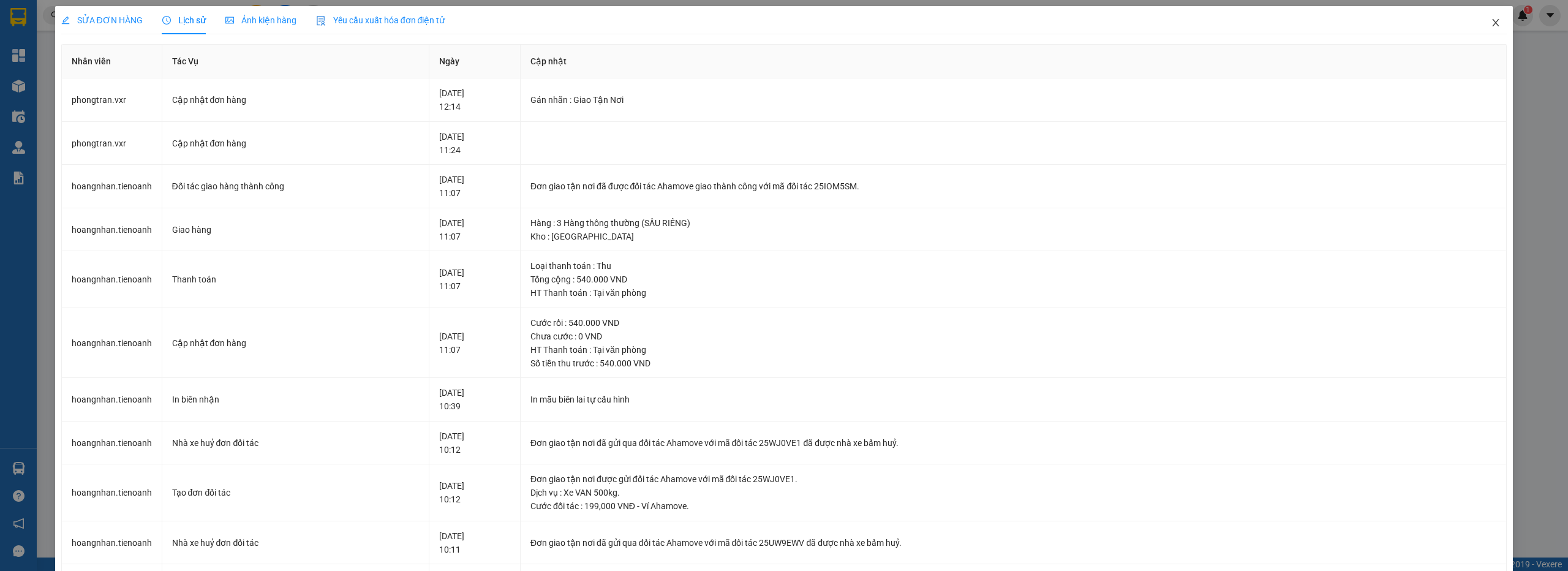
click at [1492, 24] on icon "close" at bounding box center [1496, 22] width 10 height 10
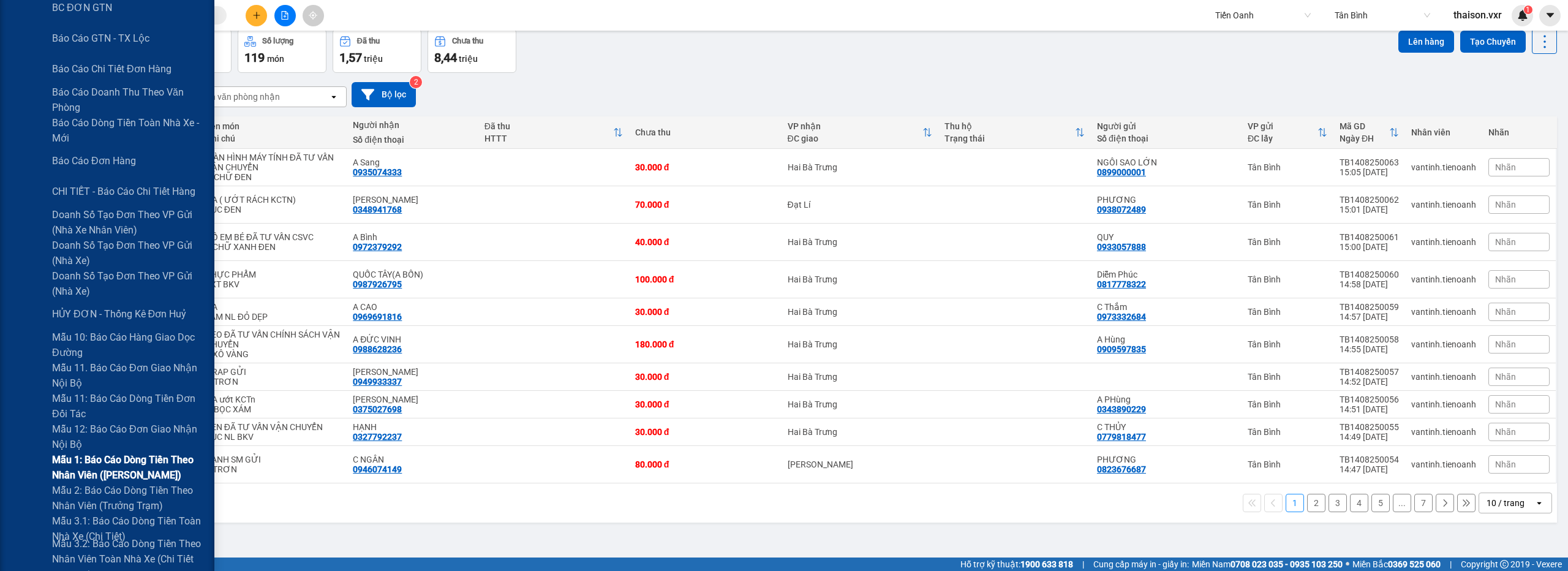
scroll to position [583, 0]
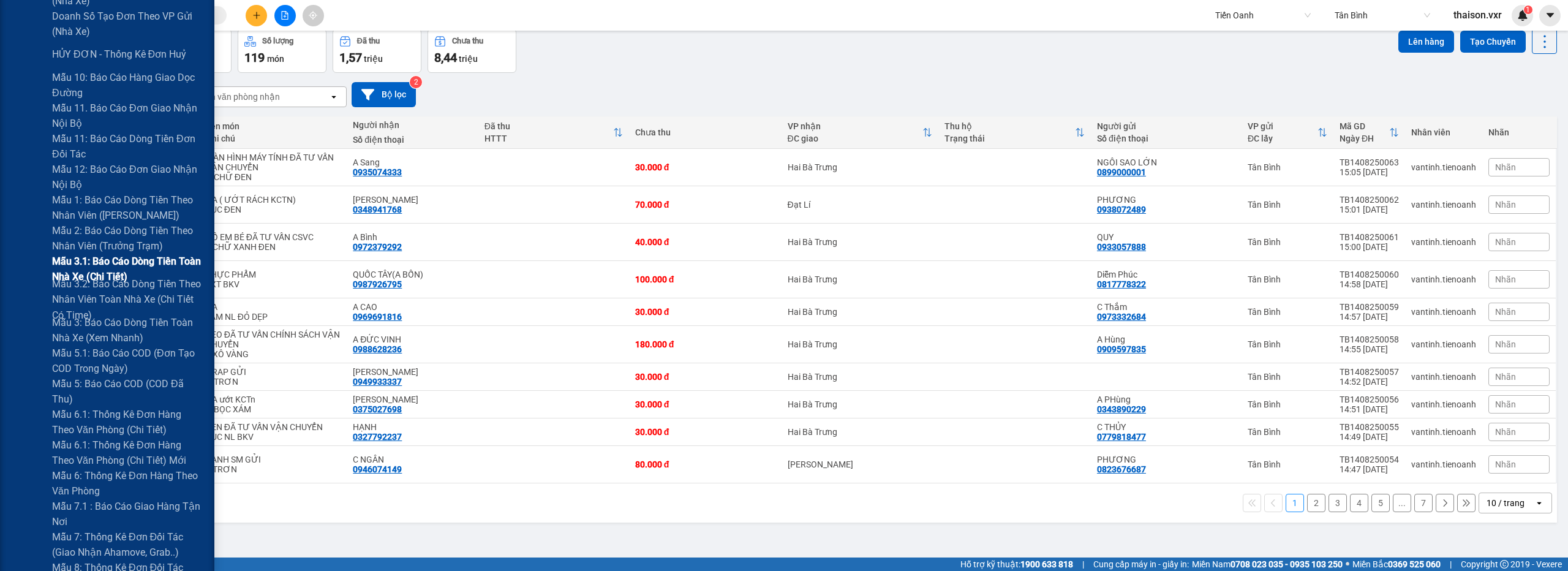
click at [132, 261] on span "Mẫu 3.1: Báo cáo dòng tiền toàn nhà xe (Chi Tiết)" at bounding box center [129, 269] width 153 height 31
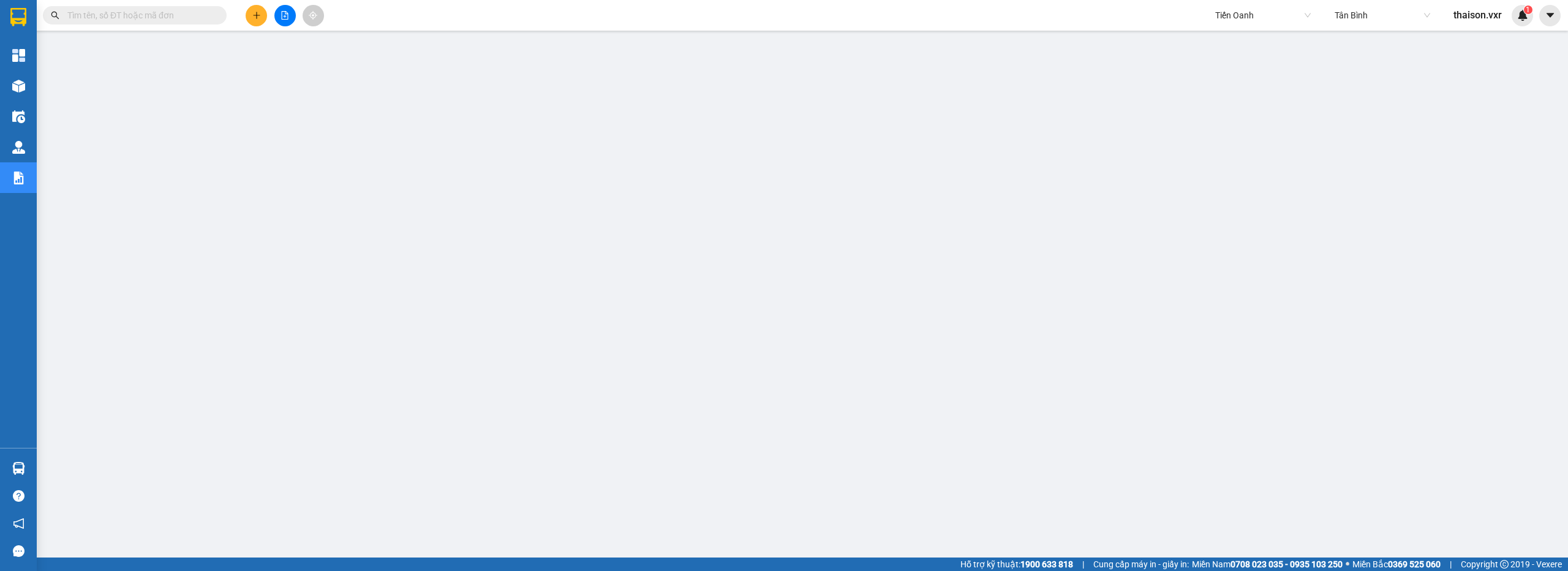
click at [1225, 13] on span "Tiến Oanh" at bounding box center [1263, 15] width 95 height 18
type input "D"
type input "Đức phát"
click at [1234, 40] on div "Đức Phát (Thanh Hóa)" at bounding box center [1277, 40] width 127 height 14
click at [1393, 18] on input "search" at bounding box center [1378, 15] width 87 height 18
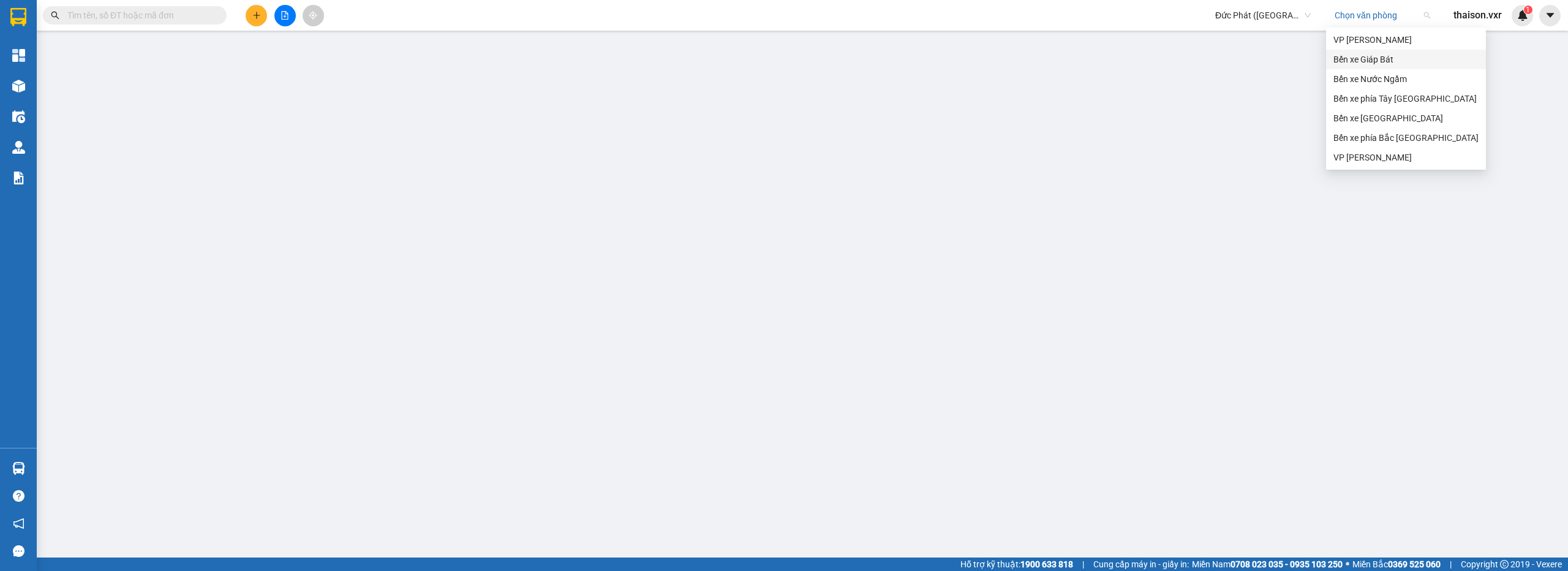
click at [1366, 54] on div "Bến xe Giáp Bát" at bounding box center [1406, 59] width 145 height 14
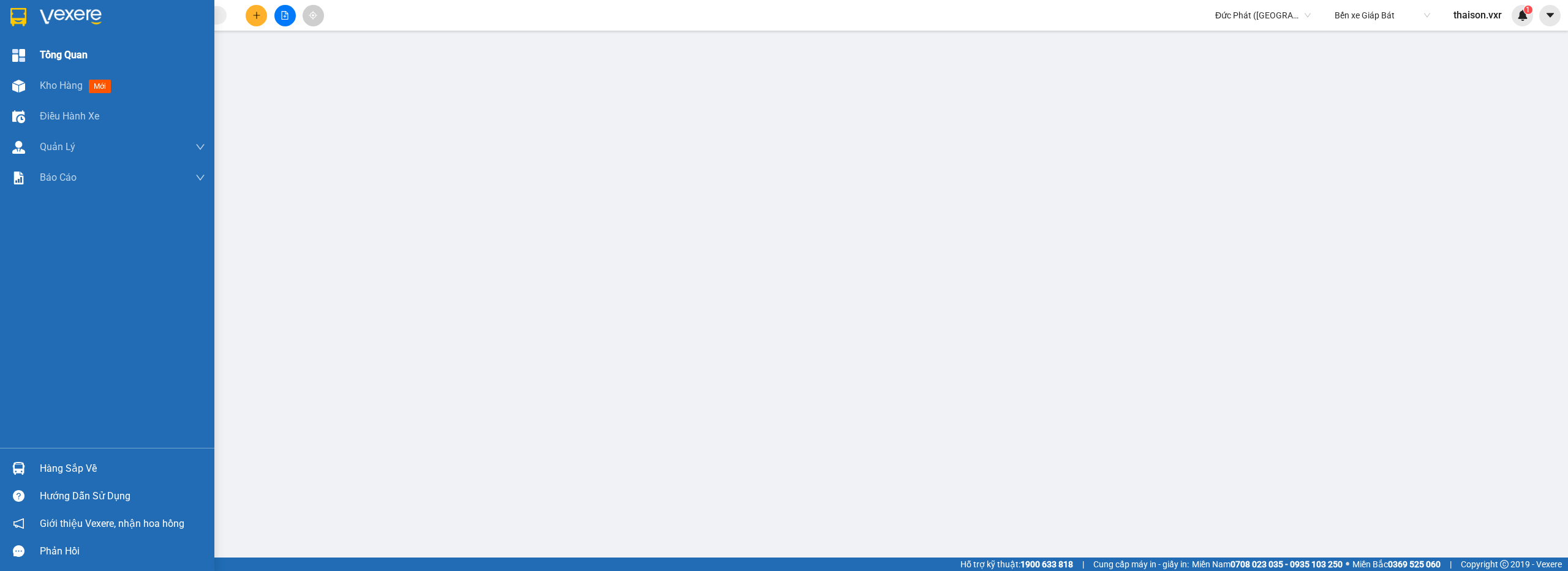
click at [38, 60] on div "Tổng Quan" at bounding box center [107, 55] width 215 height 31
click at [48, 88] on span "Kho hàng" at bounding box center [62, 85] width 43 height 12
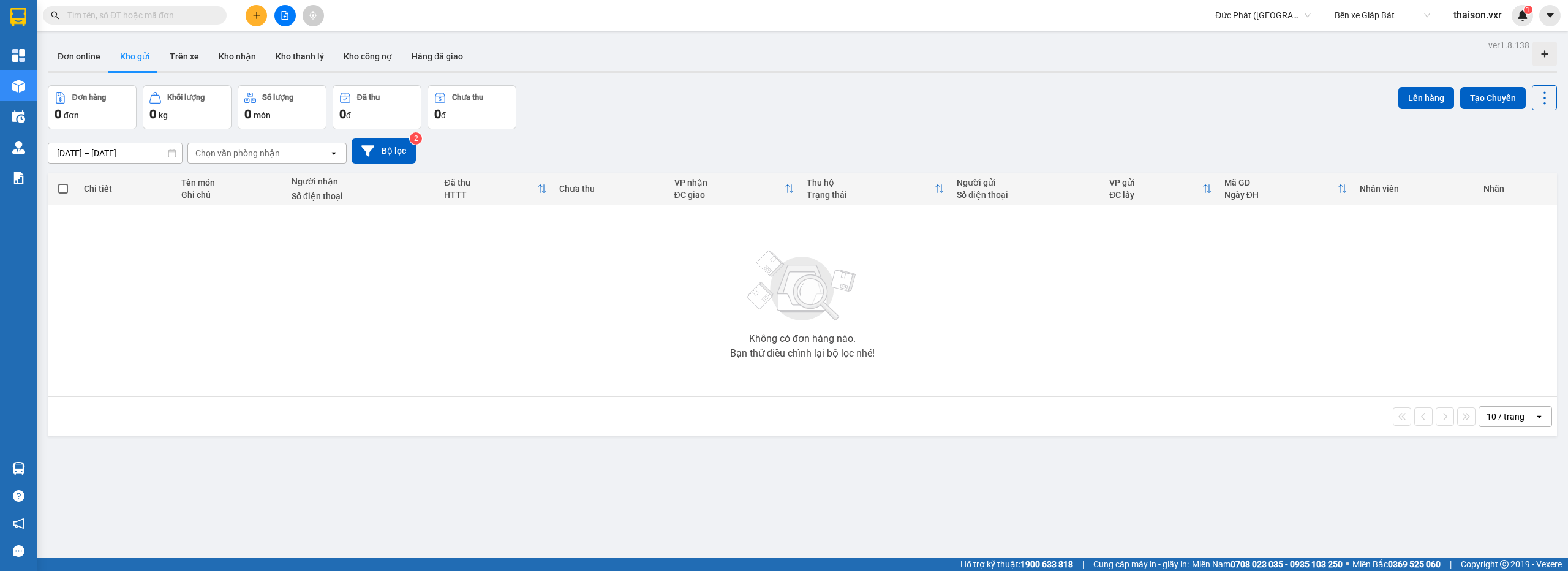
click at [173, 18] on input "text" at bounding box center [140, 15] width 145 height 14
paste input "NH0608250211"
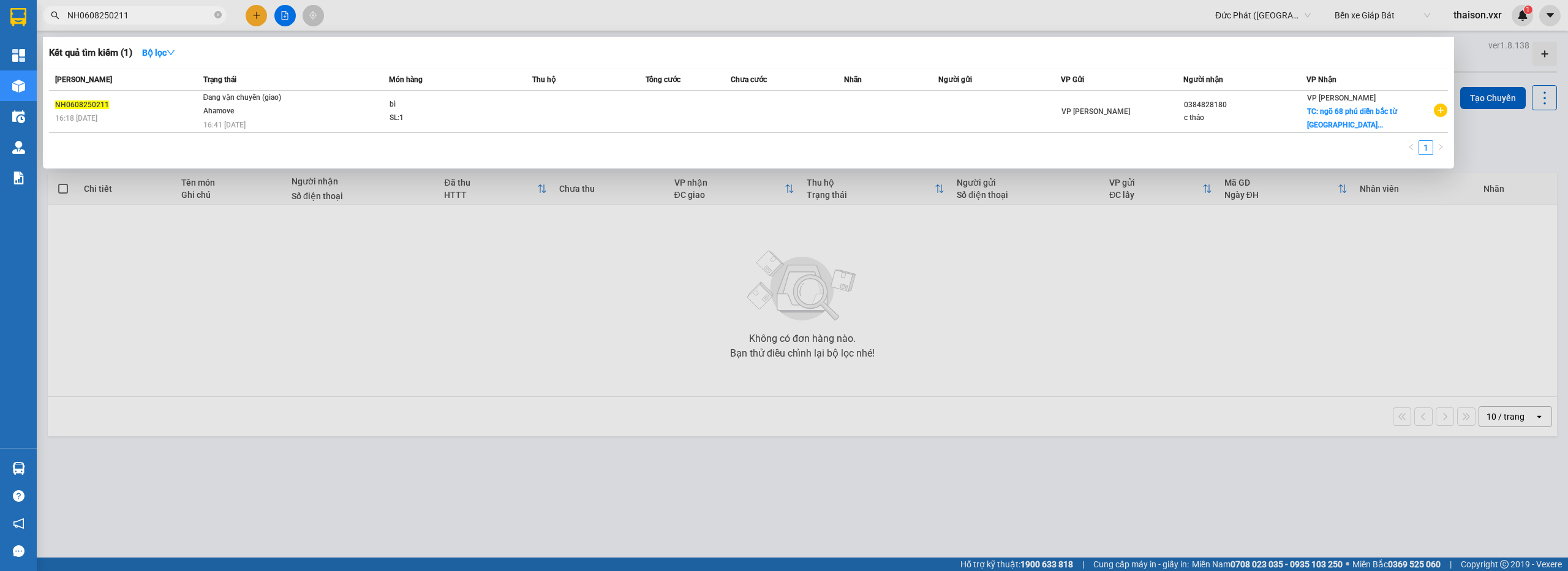
type input "NH0608250211"
click at [395, 439] on div at bounding box center [784, 286] width 1568 height 571
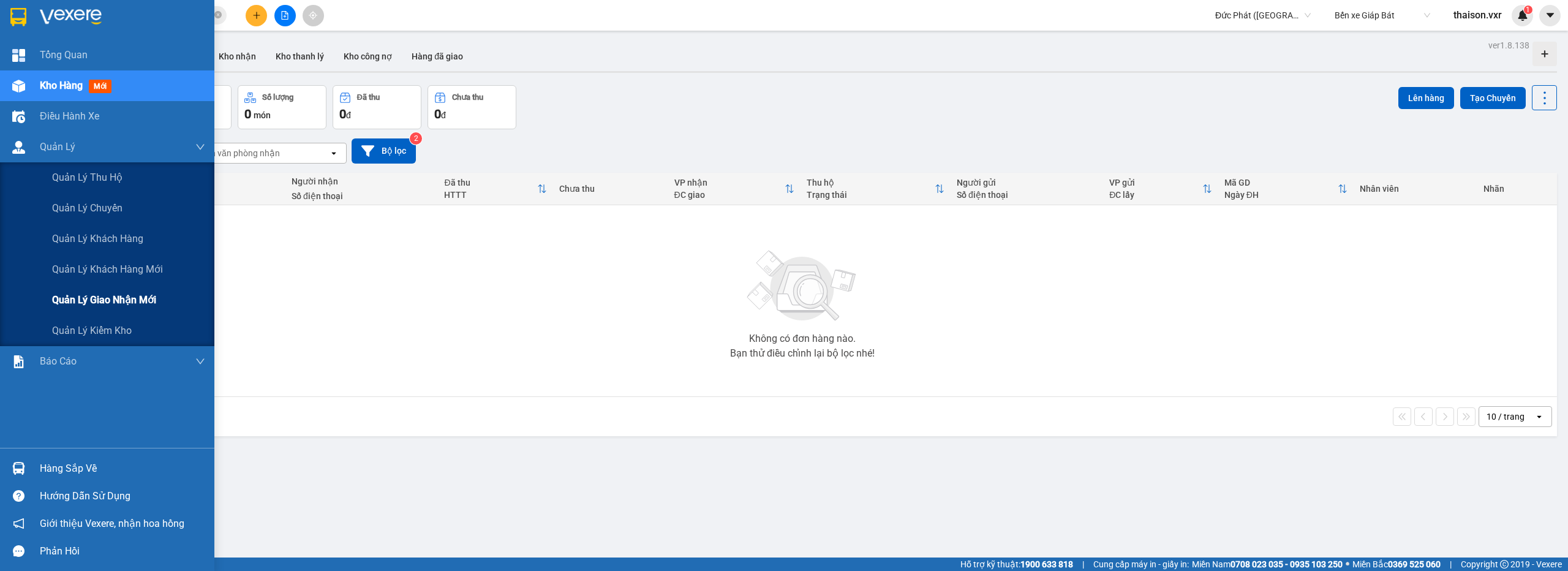
click at [133, 301] on span "Quản lý giao nhận mới" at bounding box center [104, 300] width 104 height 15
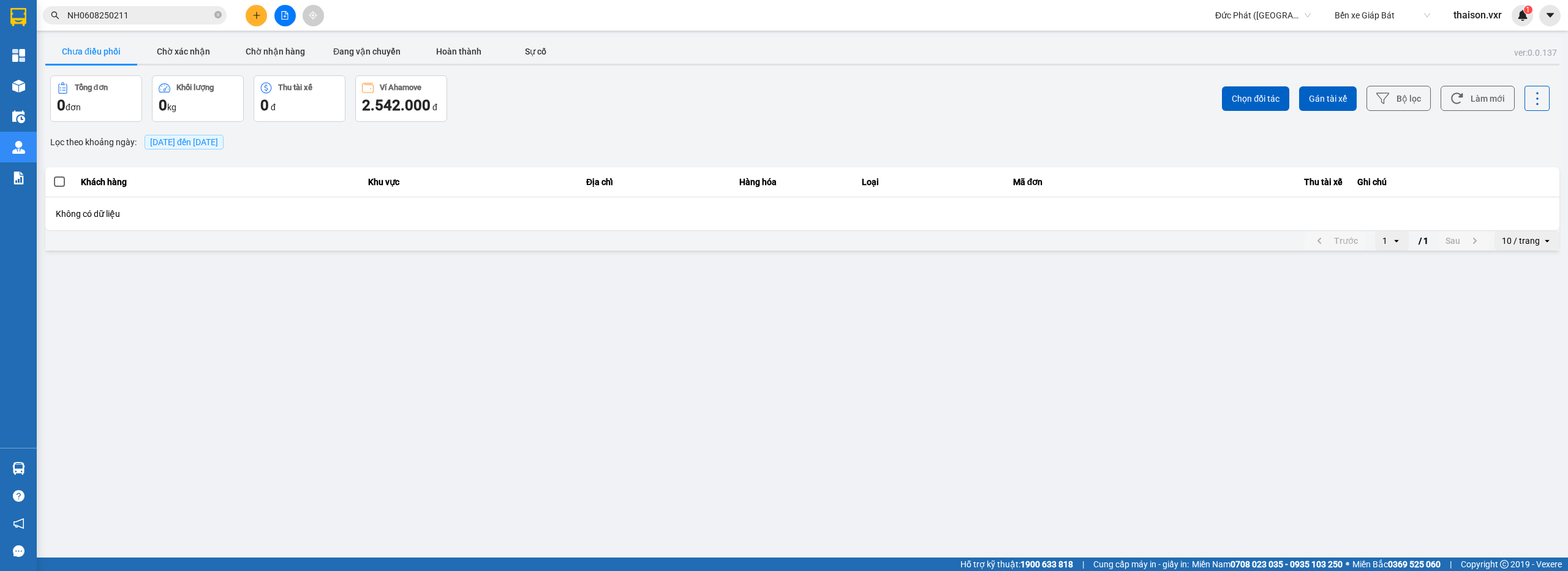
click at [165, 22] on input "NH0608250211" at bounding box center [140, 15] width 145 height 14
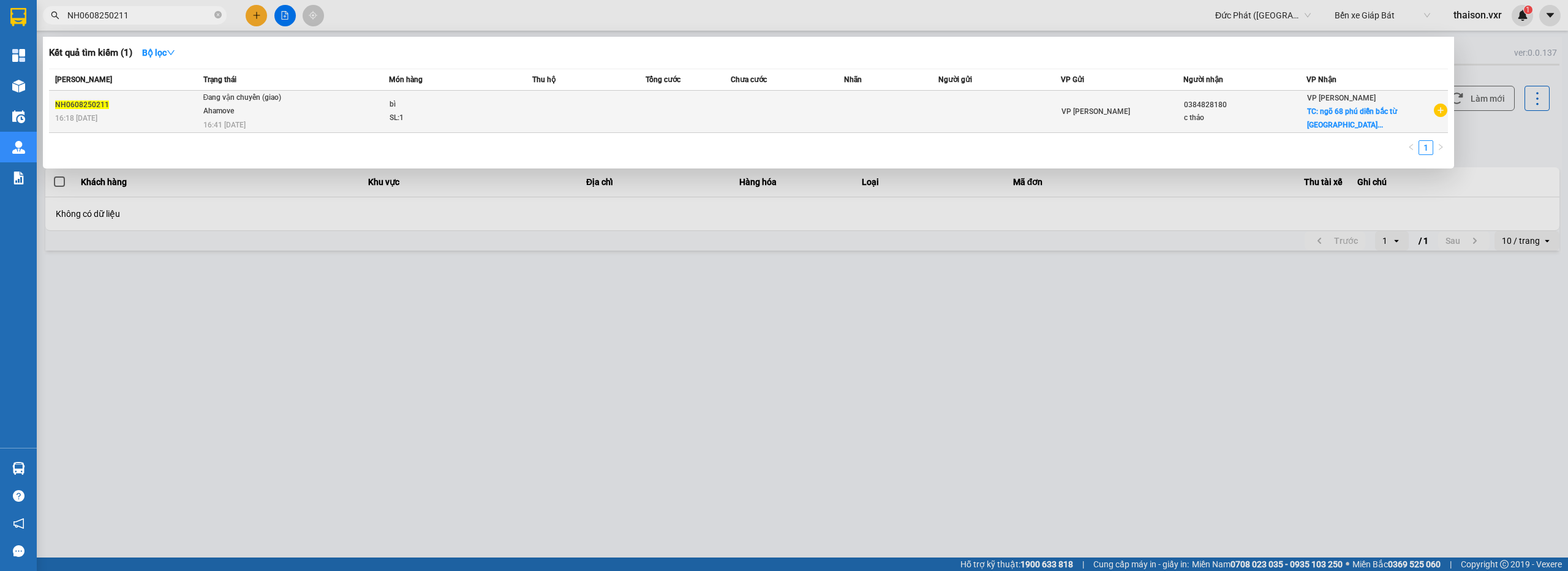
click at [190, 101] on div "NH0608250211" at bounding box center [128, 105] width 145 height 13
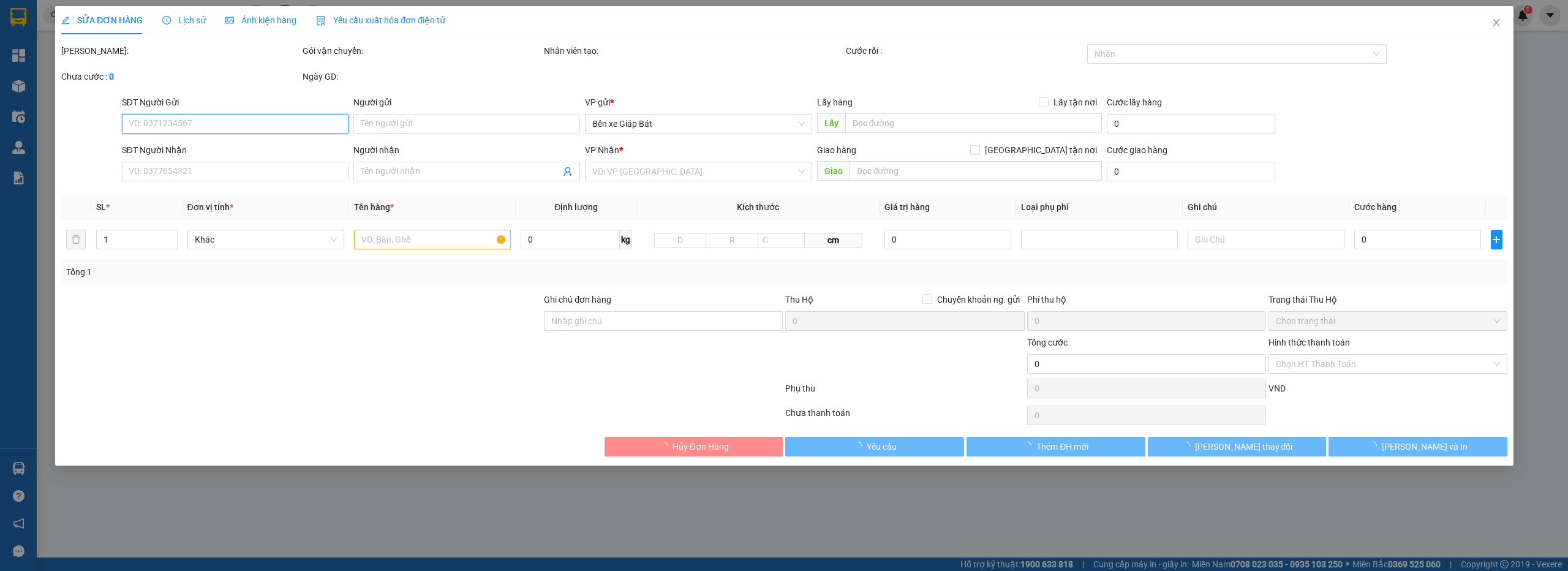
type input "0384828180"
type input "c thảo"
checkbox input "true"
type input "ngõ 68 phú diễn bắc từ liêm"
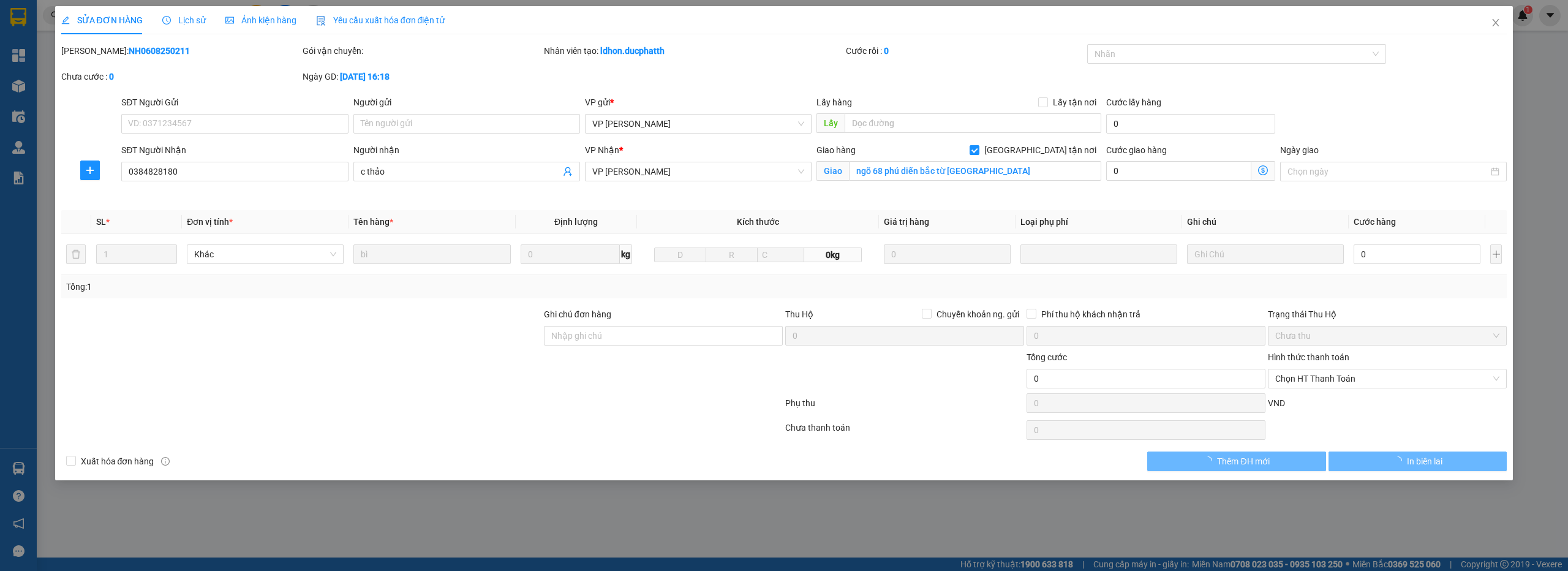
click at [176, 26] on div "Lịch sử" at bounding box center [184, 21] width 43 height 14
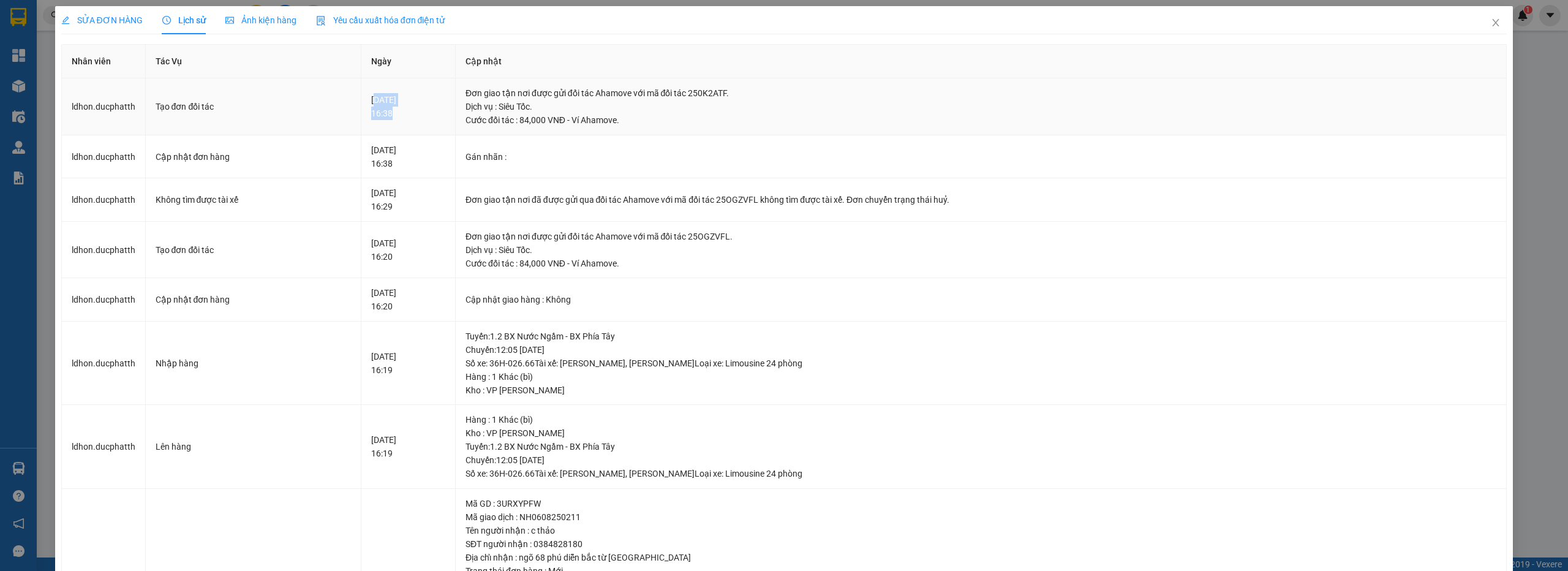
drag, startPoint x: 366, startPoint y: 102, endPoint x: 400, endPoint y: 110, distance: 34.9
click at [400, 110] on div "06-08-2025 16:38" at bounding box center [408, 106] width 74 height 27
click at [408, 117] on div "06-08-2025 16:38" at bounding box center [408, 106] width 74 height 27
click at [101, 105] on td "ldhon.ducphatth" at bounding box center [103, 107] width 84 height 57
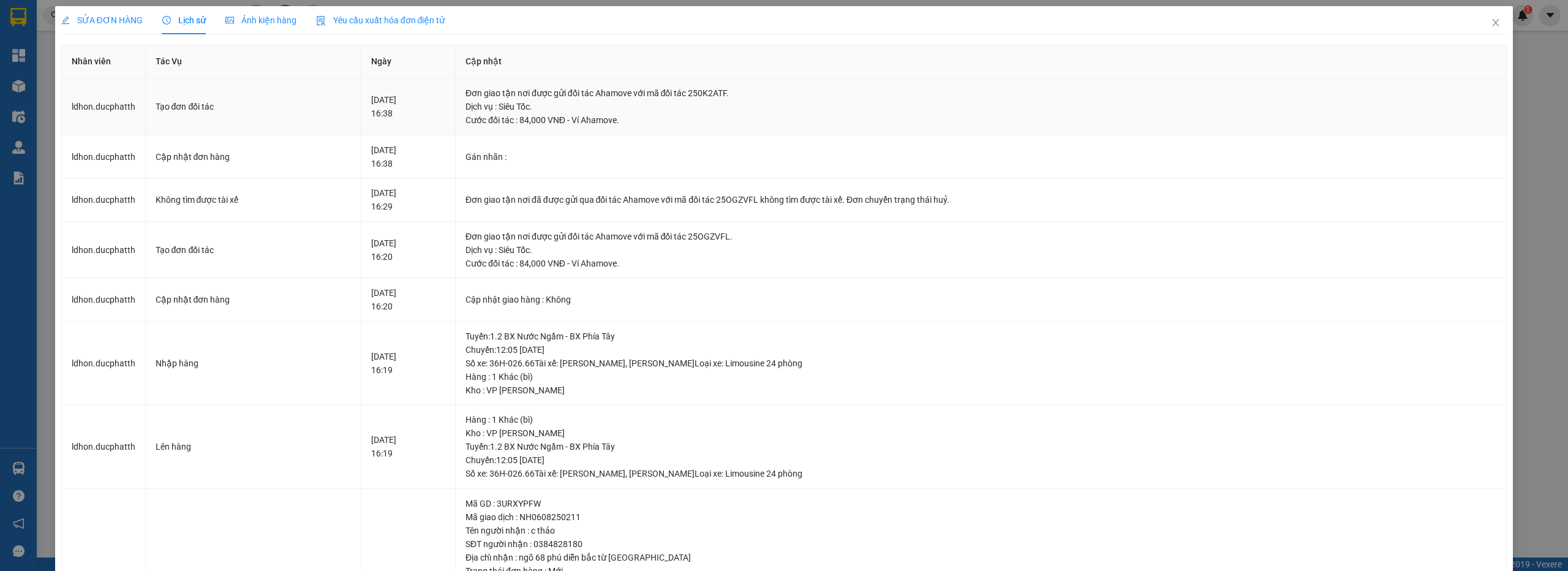
click at [204, 110] on div "Tạo đơn đối tác" at bounding box center [253, 107] width 196 height 14
click at [764, 93] on div "Đơn giao tận nơi được gửi đối tác Ahamove với mã đối tác 250K2ATF." at bounding box center [981, 93] width 1031 height 14
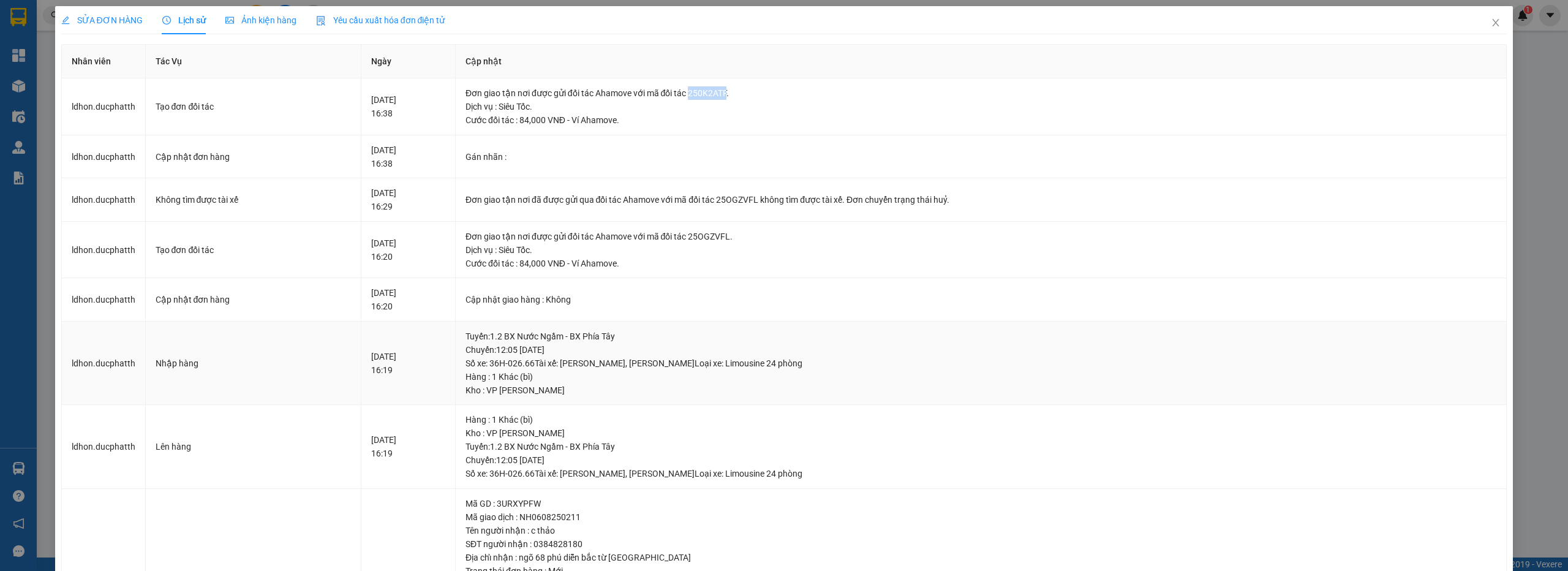
copy div "250K2ATF"
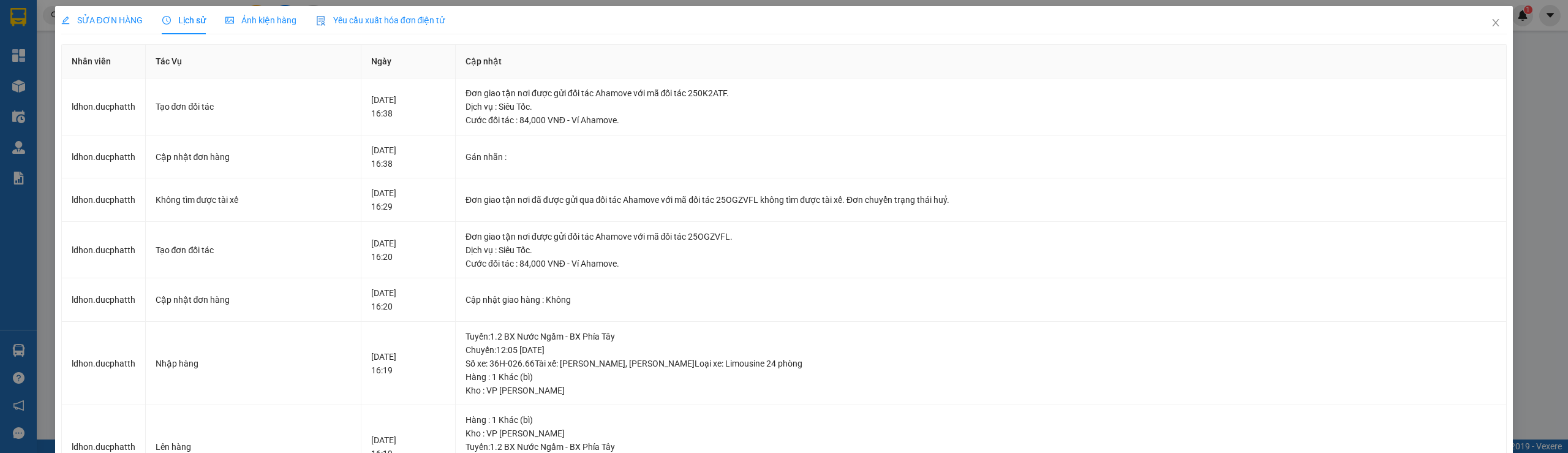
click at [98, 22] on span "SỬA ĐƠN HÀNG" at bounding box center [102, 20] width 82 height 10
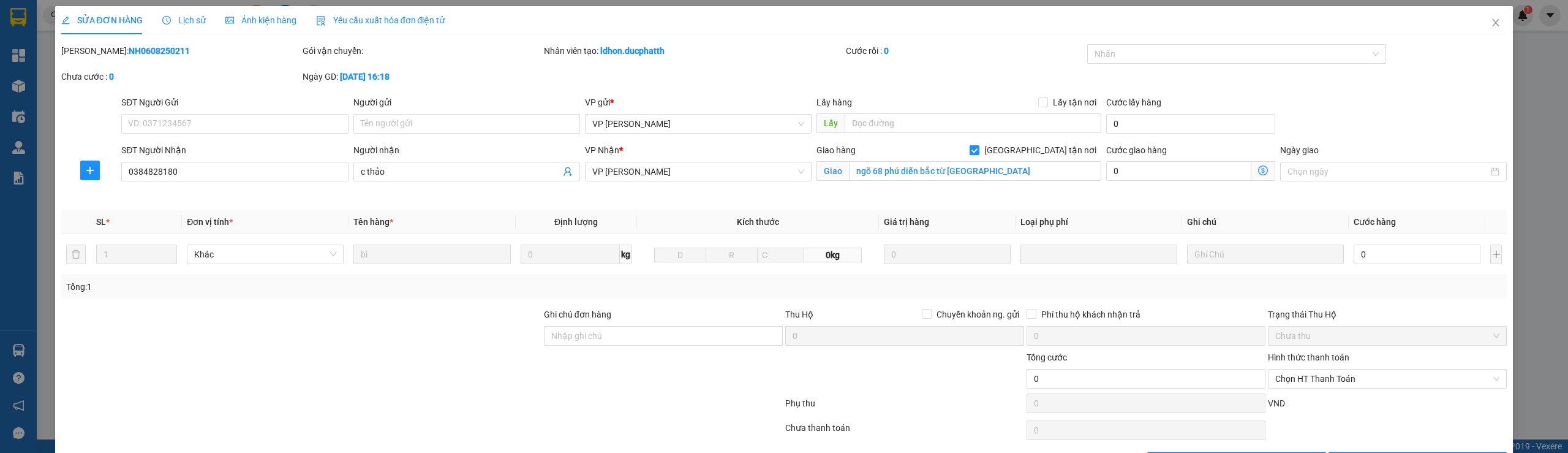
scroll to position [42, 0]
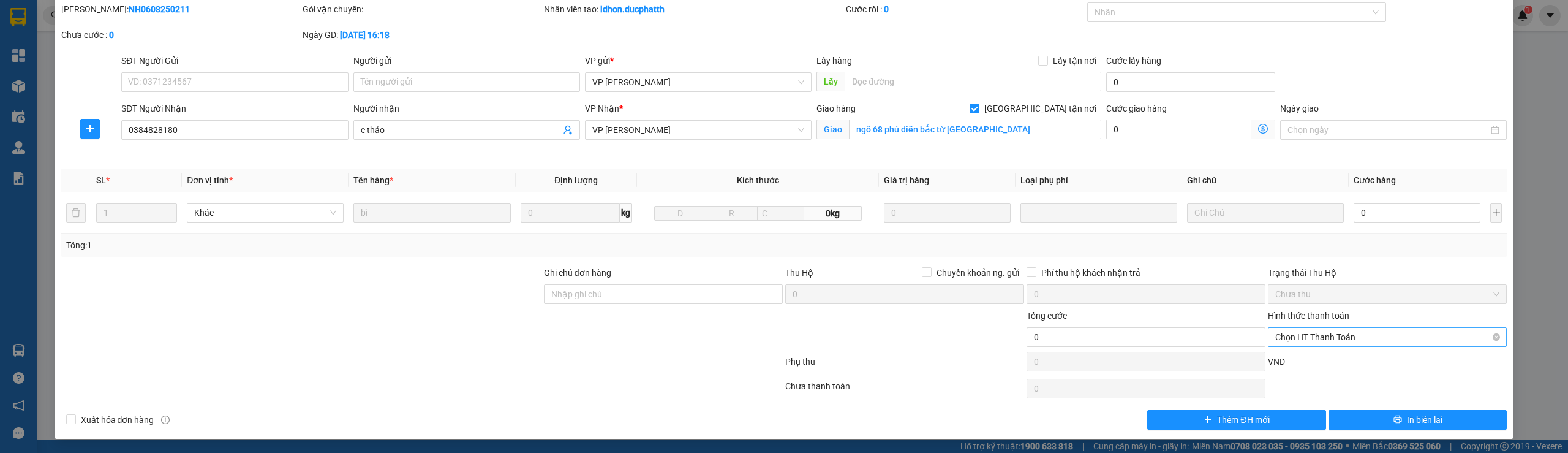
click at [1324, 341] on span "Chọn HT Thanh Toán" at bounding box center [1387, 337] width 224 height 18
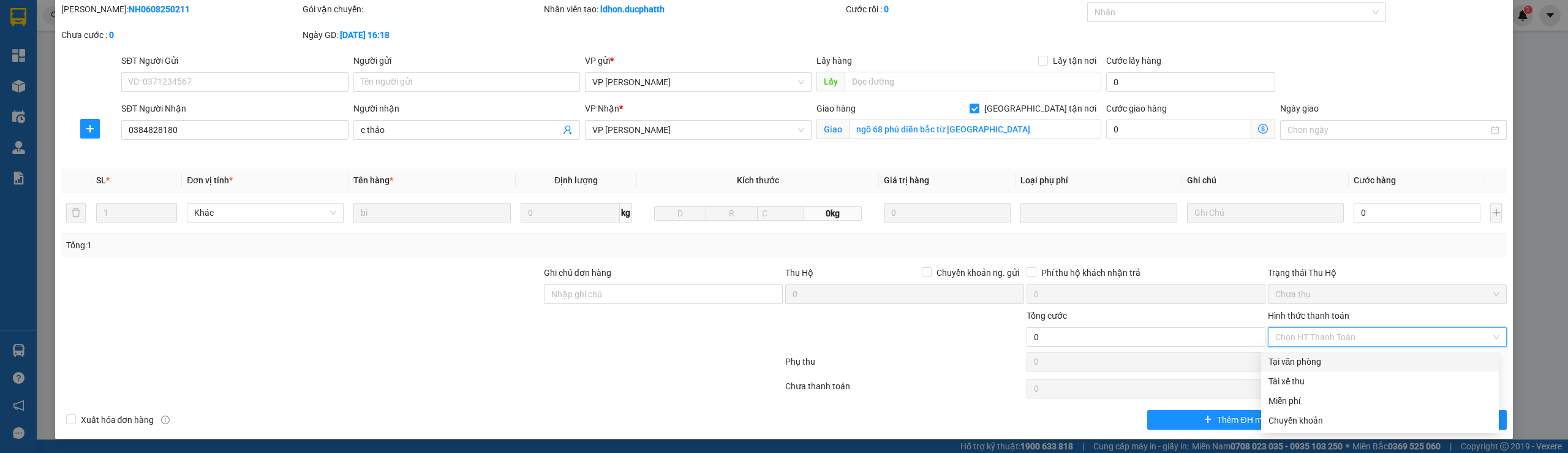
click at [926, 355] on div "Phụ thu" at bounding box center [905, 366] width 242 height 22
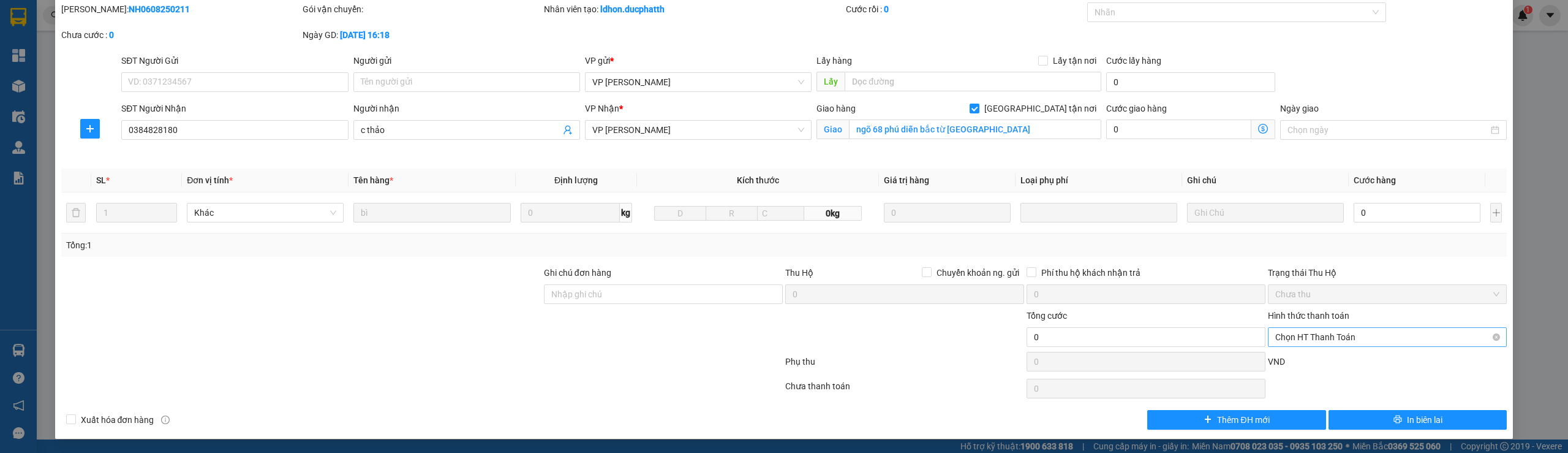
click at [1333, 336] on span "Chọn HT Thanh Toán" at bounding box center [1387, 337] width 224 height 18
click at [498, 354] on div at bounding box center [422, 364] width 724 height 25
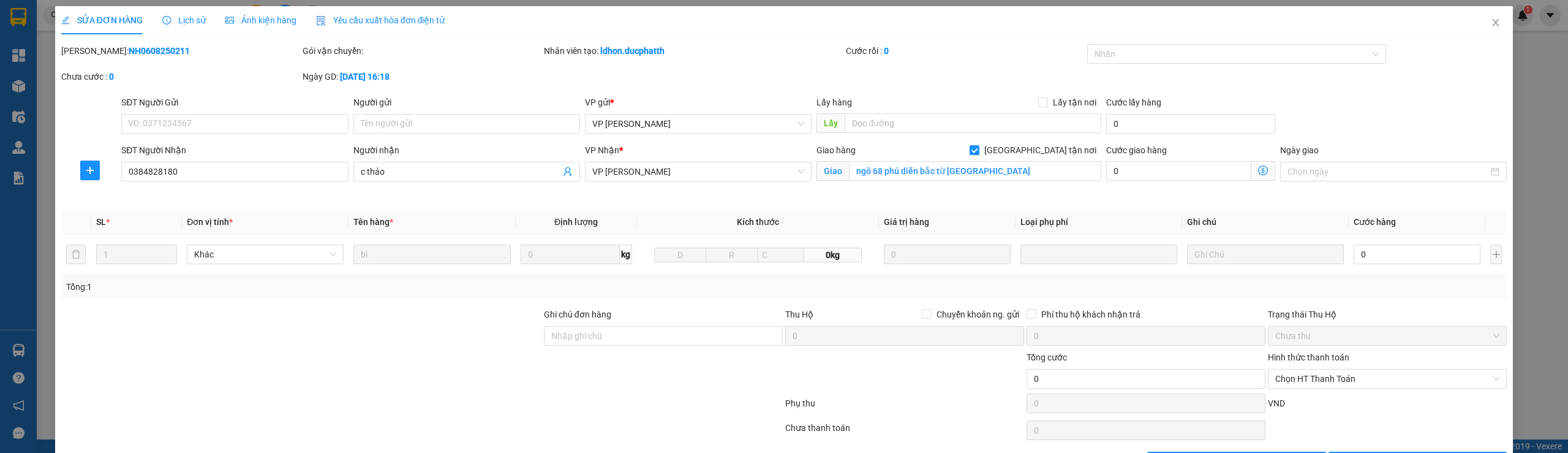
click at [172, 19] on span "Lịch sử" at bounding box center [184, 20] width 43 height 10
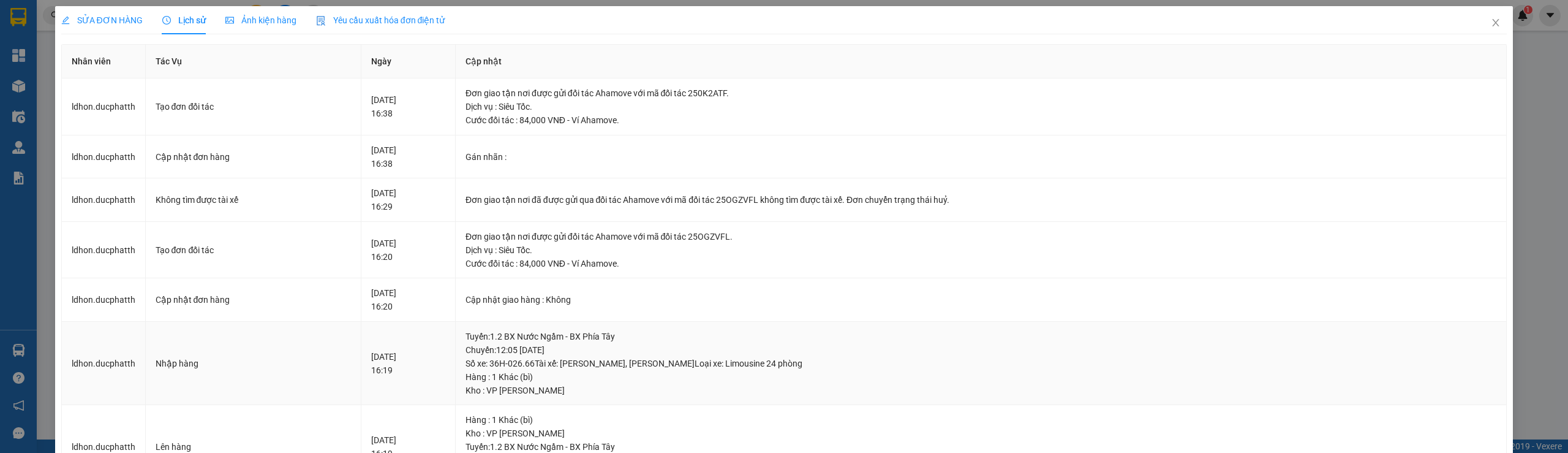
click at [931, 371] on div "Hàng : 1 Khác (bì)" at bounding box center [981, 378] width 1031 height 14
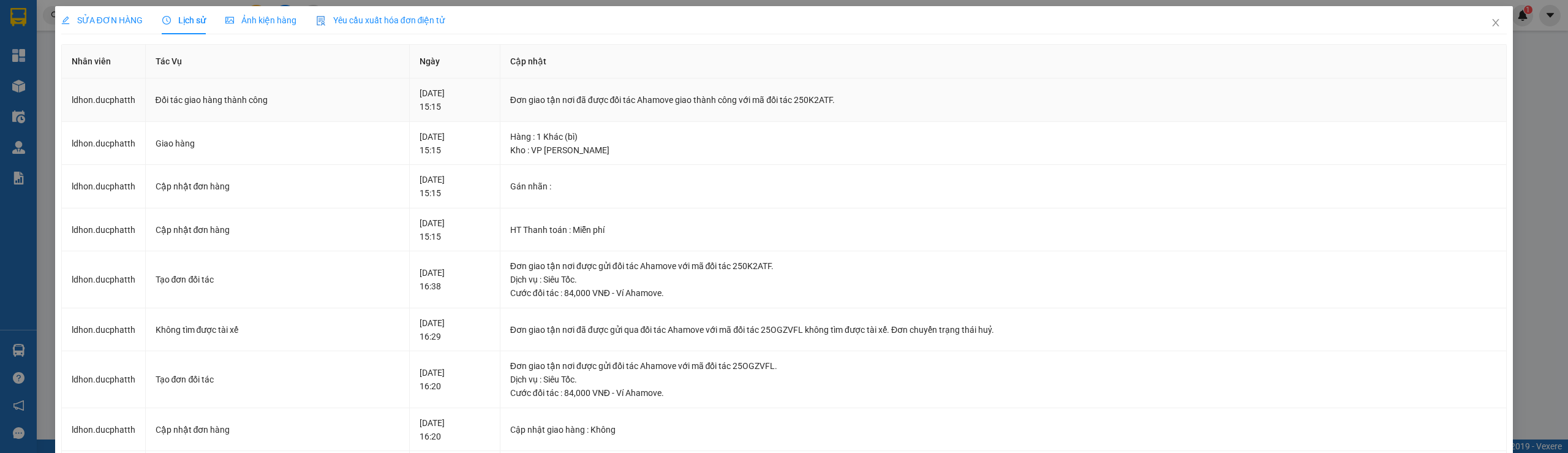
click at [861, 97] on div "Đơn giao tận nơi đã được đối tác Ahamove giao thành công với mã đối tác 250K2AT…" at bounding box center [1004, 100] width 987 height 14
copy div "250K2ATF"
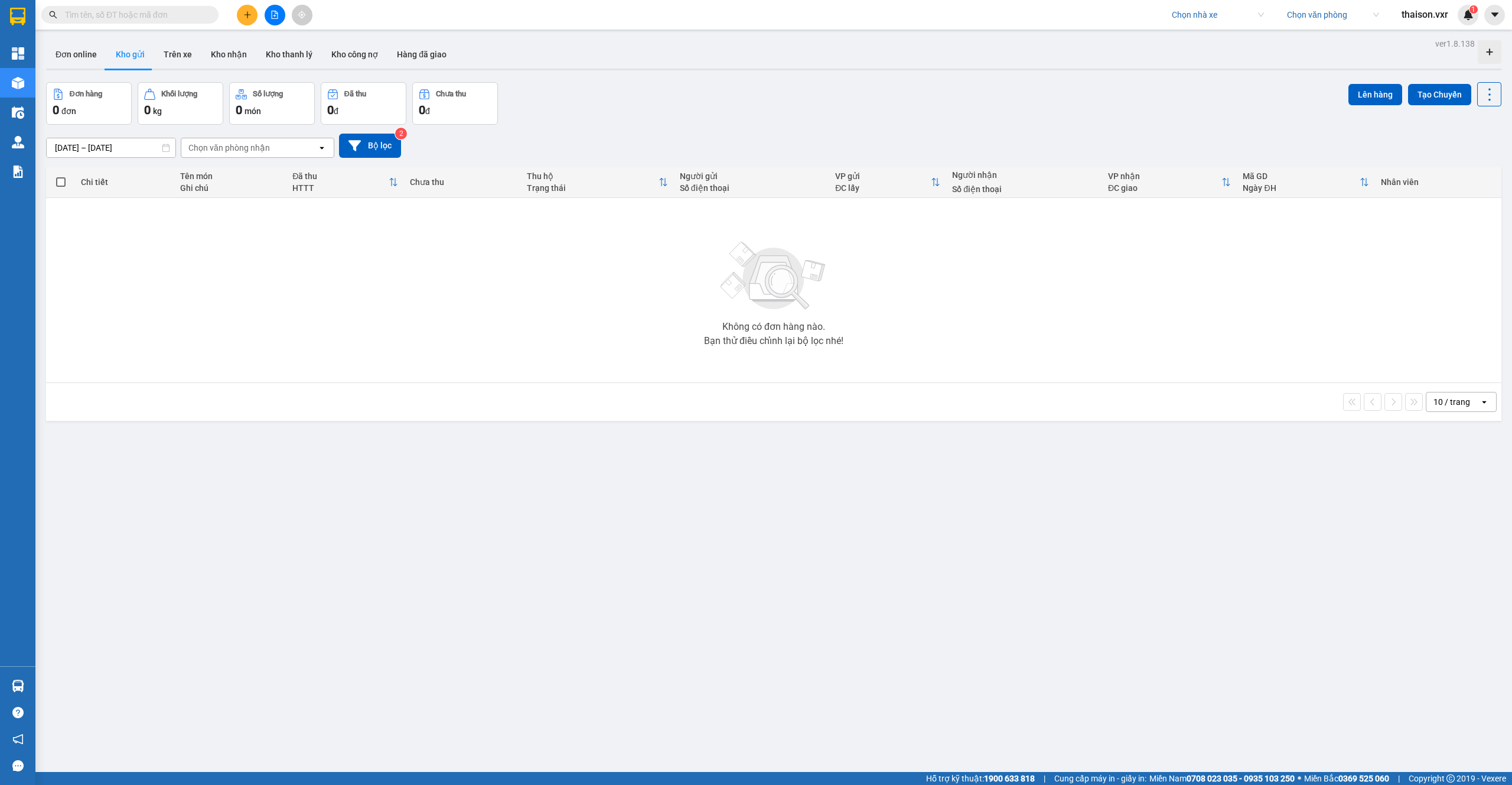
click at [133, 20] on input "text" at bounding box center [135, 15] width 140 height 13
paste input "NH0608250209"
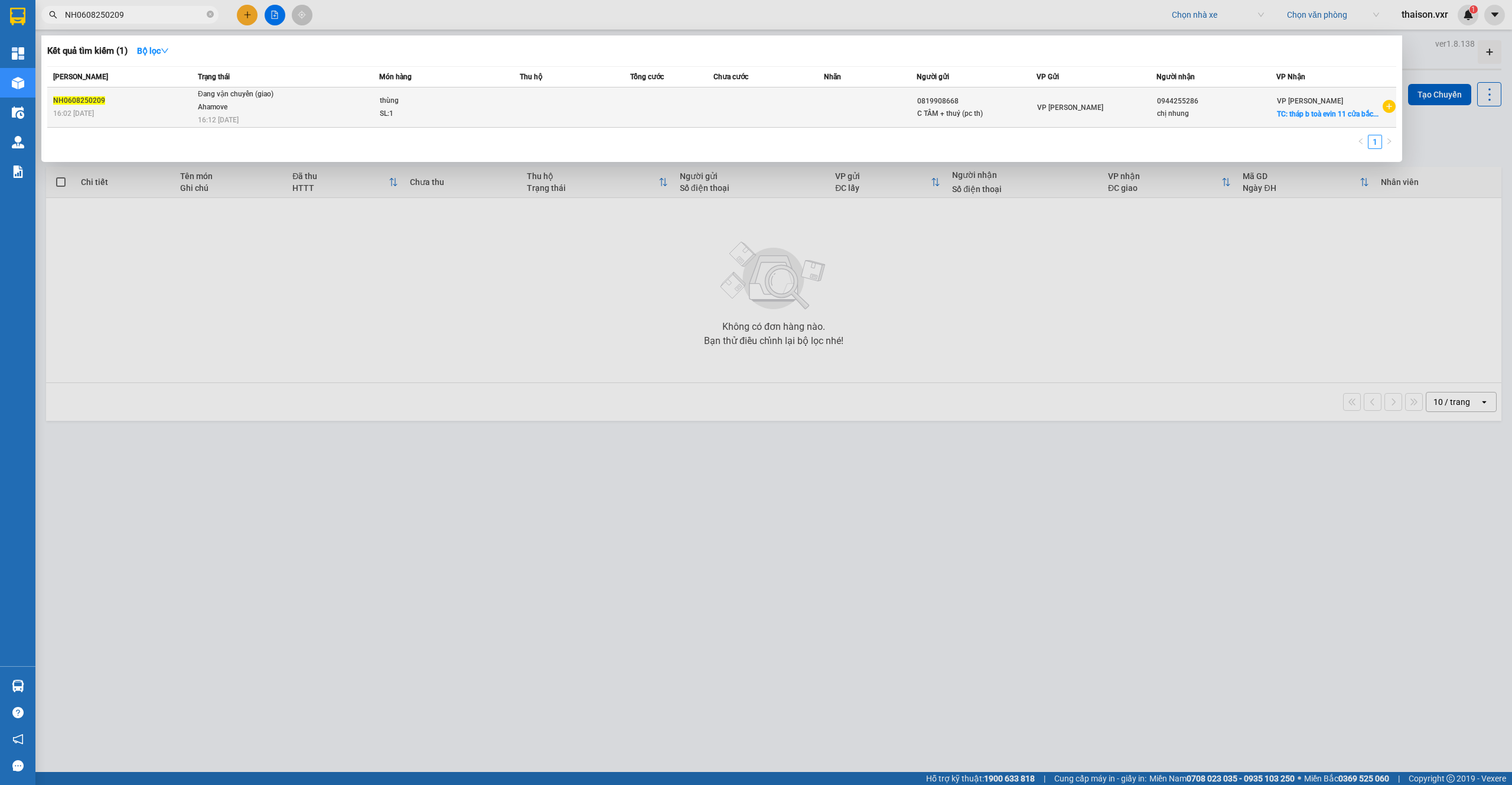
click at [270, 111] on div "Ahamove" at bounding box center [242, 108] width 88 height 13
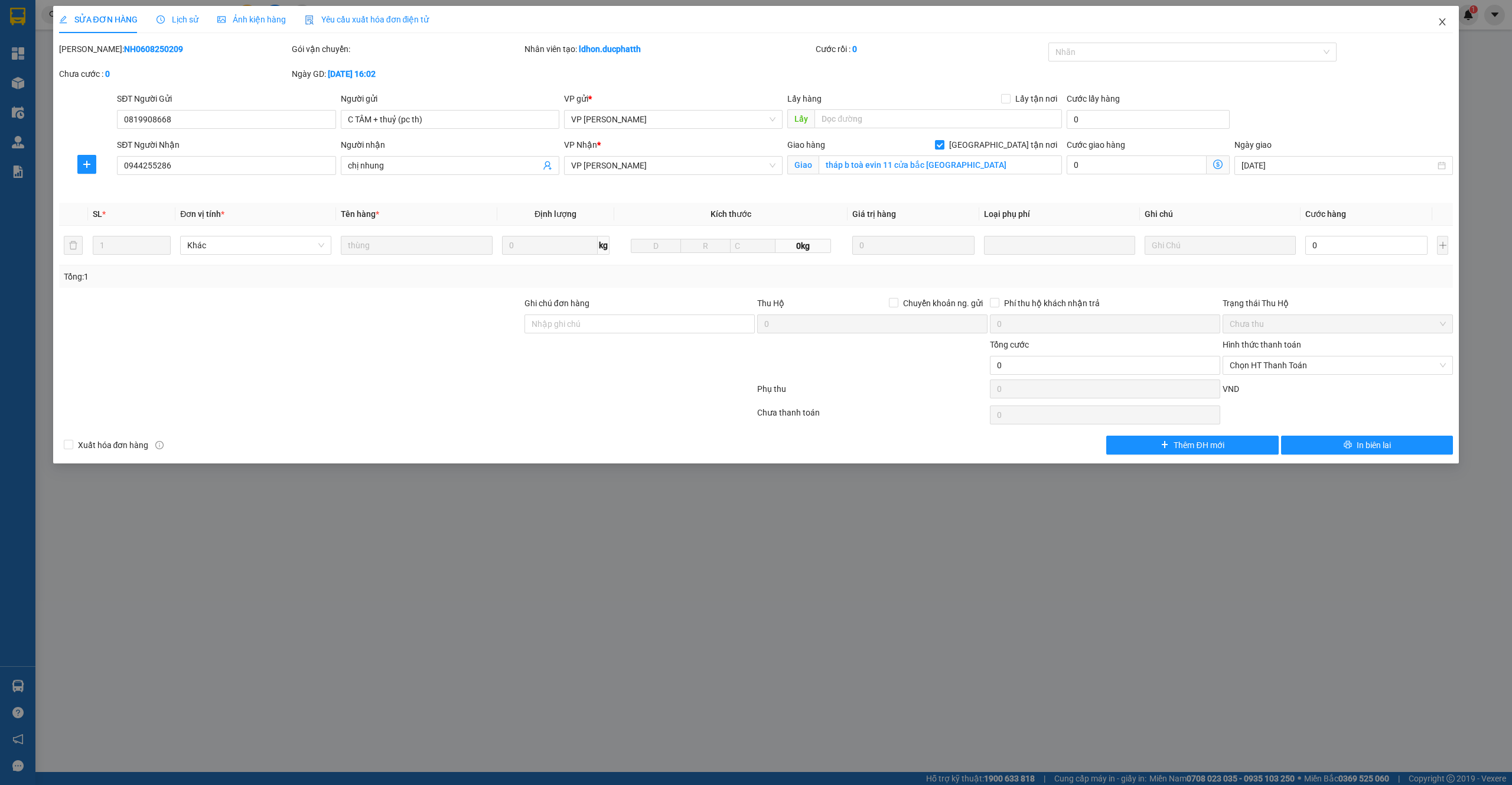
click at [1444, 19] on icon "close" at bounding box center [1442, 22] width 7 height 7
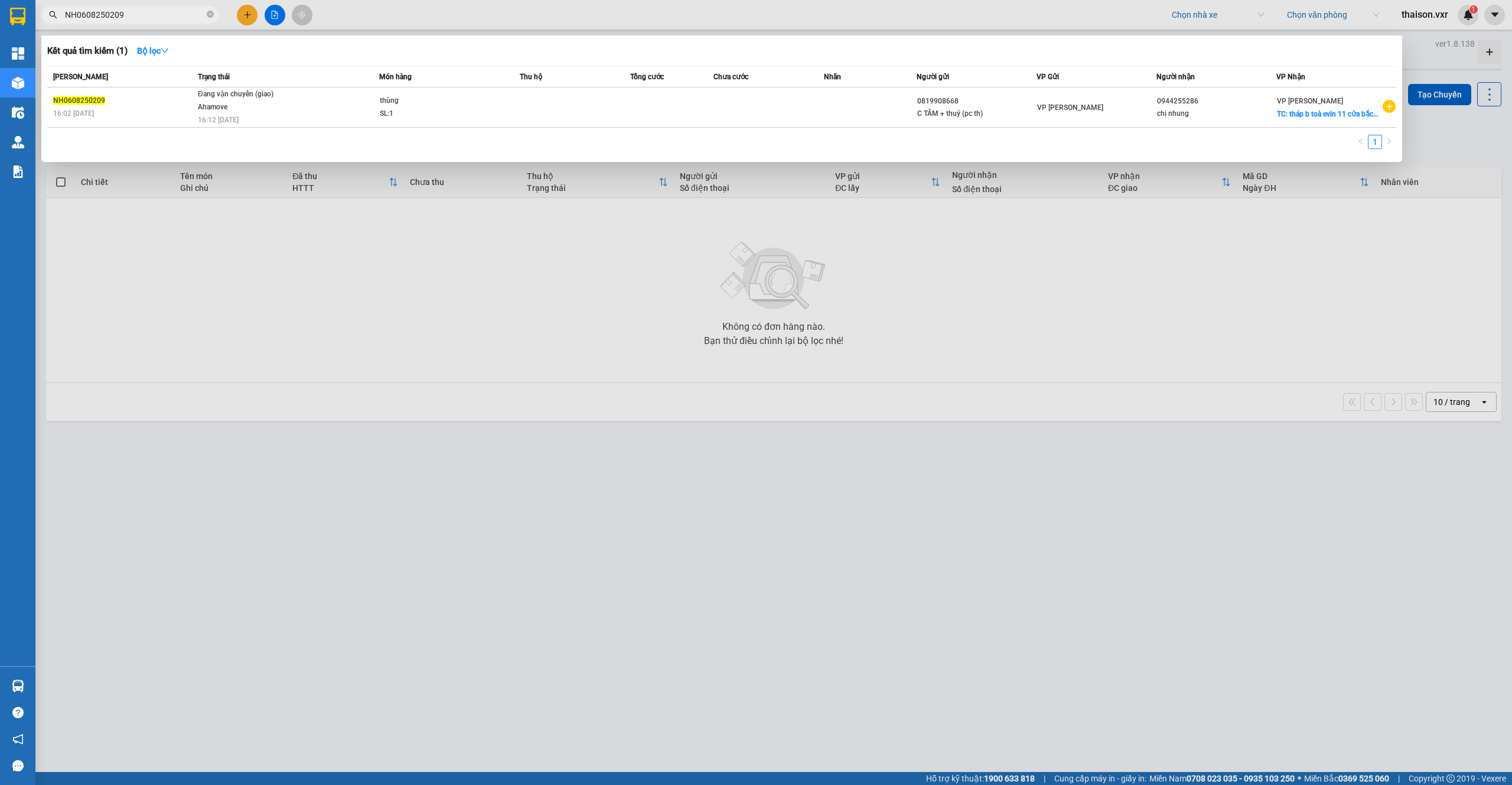
click at [157, 19] on input "NH0608250209" at bounding box center [135, 15] width 140 height 13
paste input "808250357"
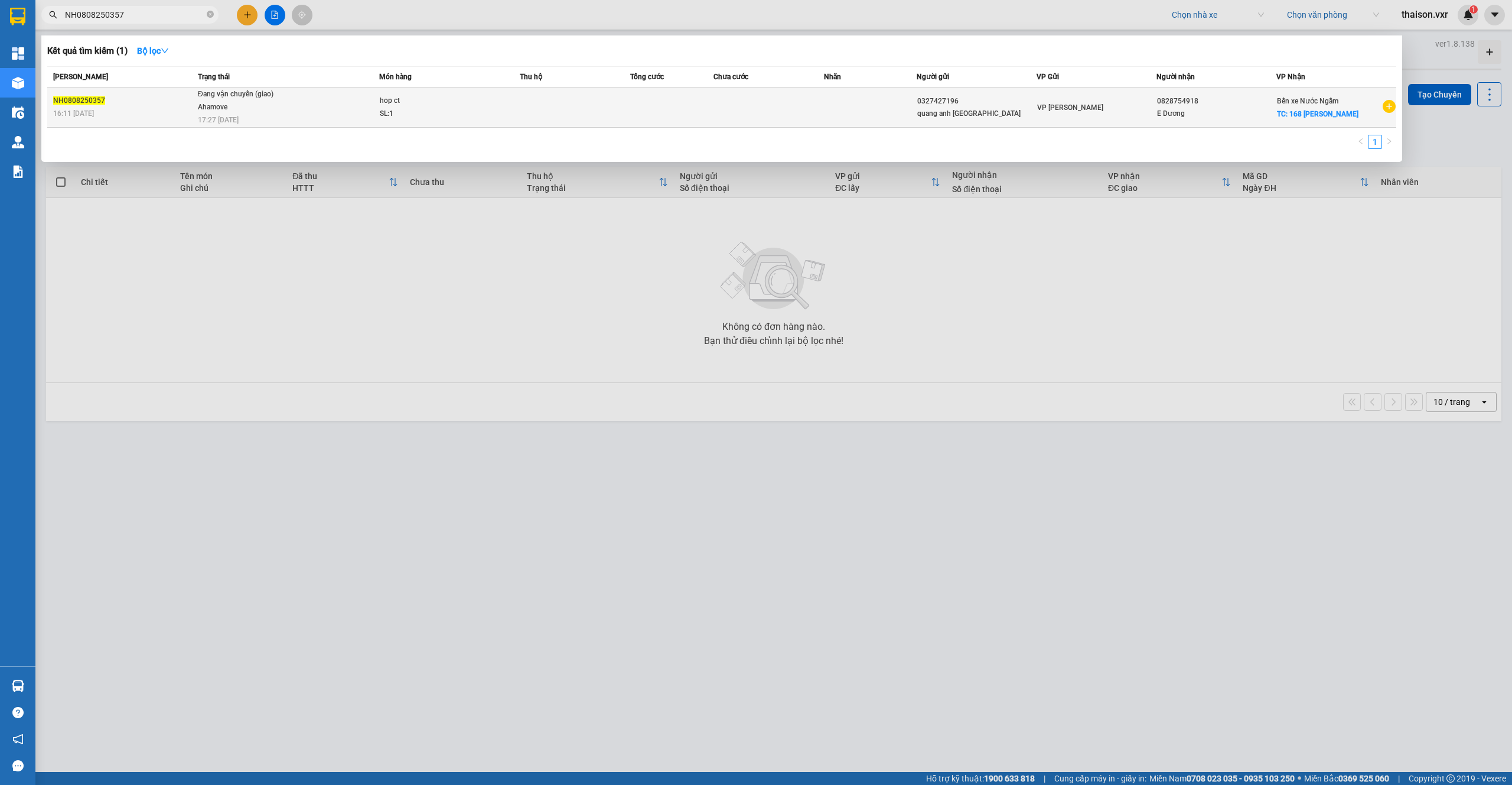
type input "NH0808250357"
click at [149, 115] on div "16:11 [DATE]" at bounding box center [124, 114] width 141 height 13
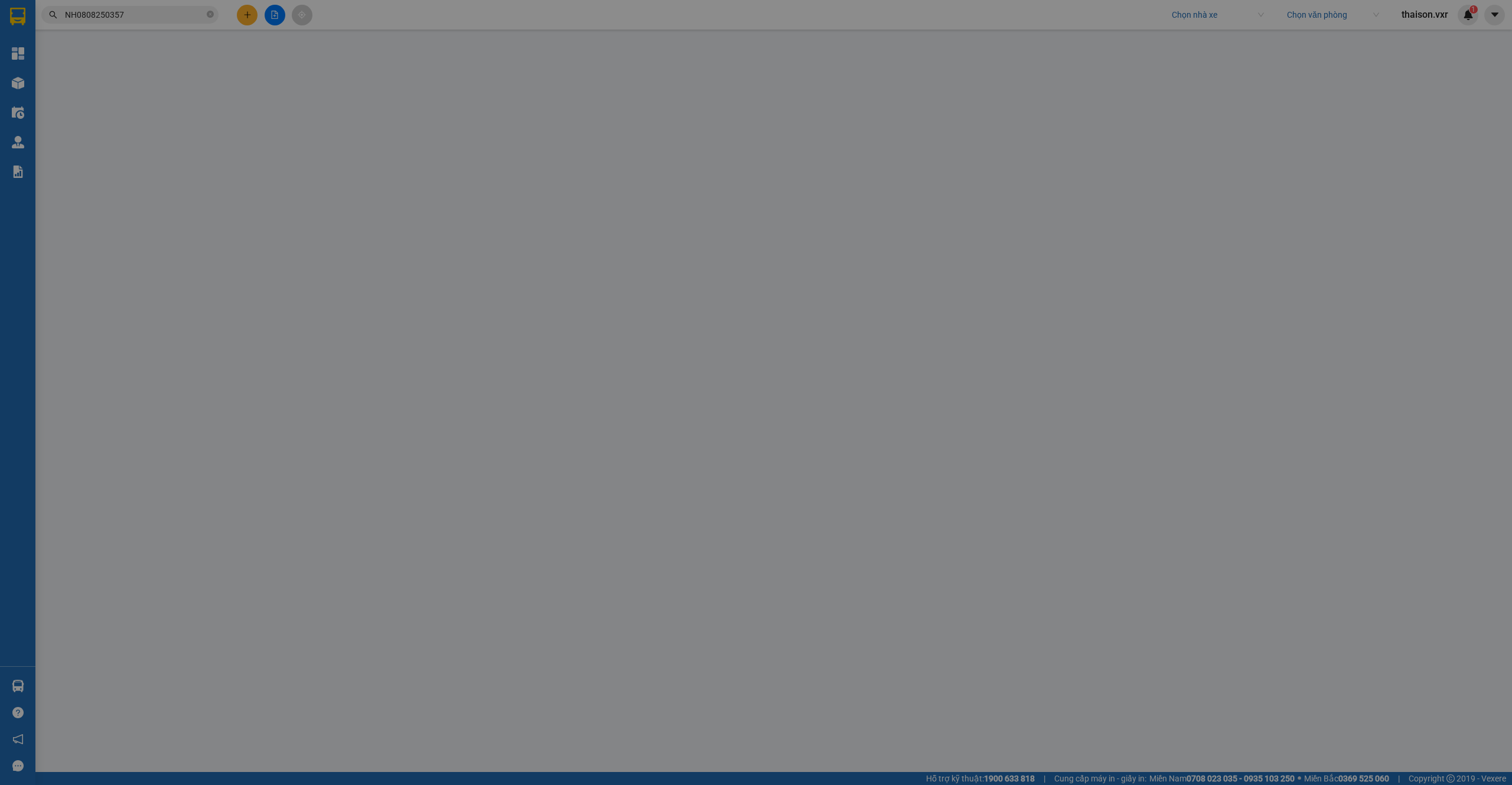
type input "0327427196"
type input "quang anh [GEOGRAPHIC_DATA]"
type input "0828754918"
type input "E Dương"
checkbox input "true"
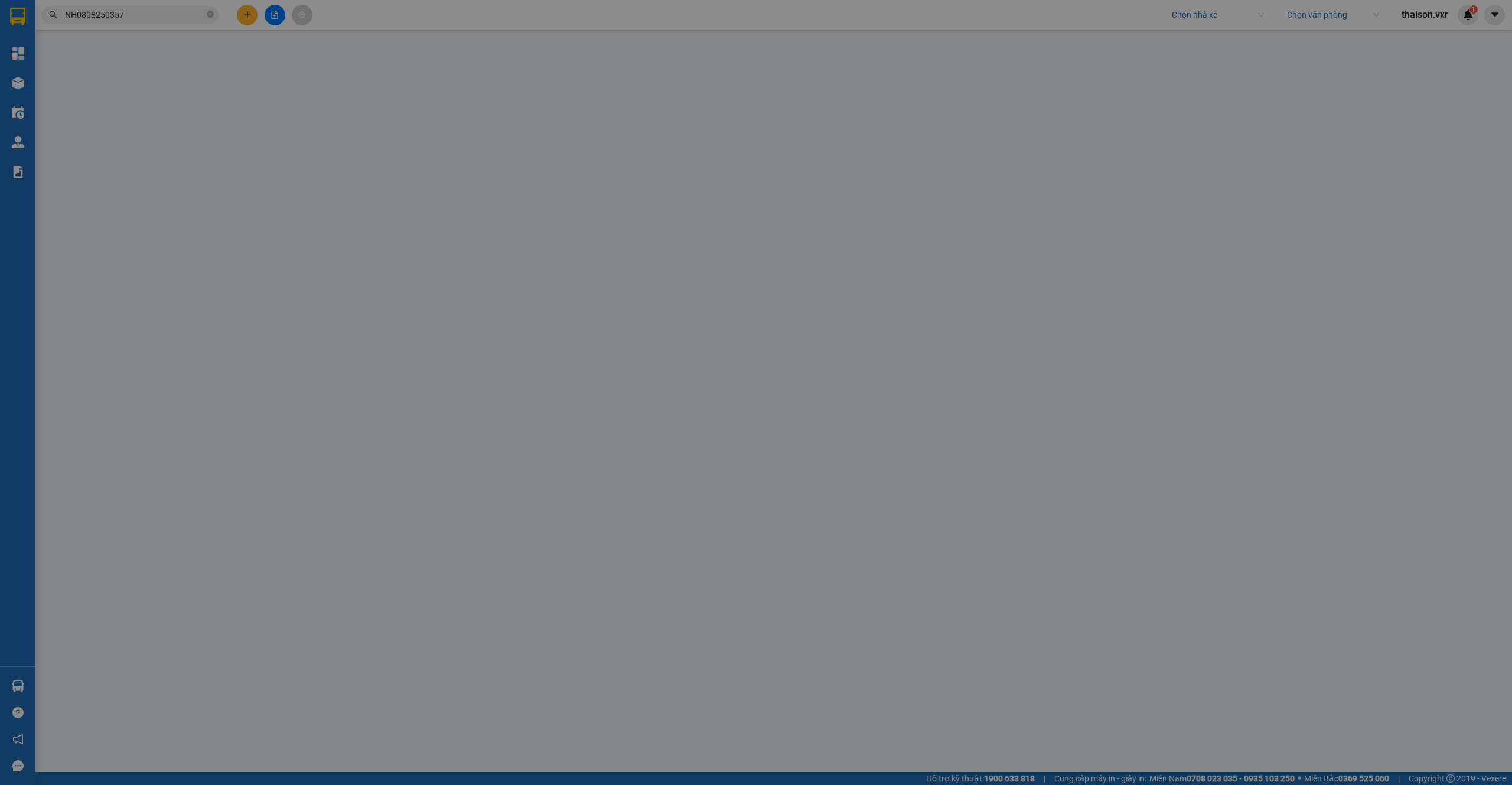
type input "168 [PERSON_NAME]"
type input "bù PT0808250339"
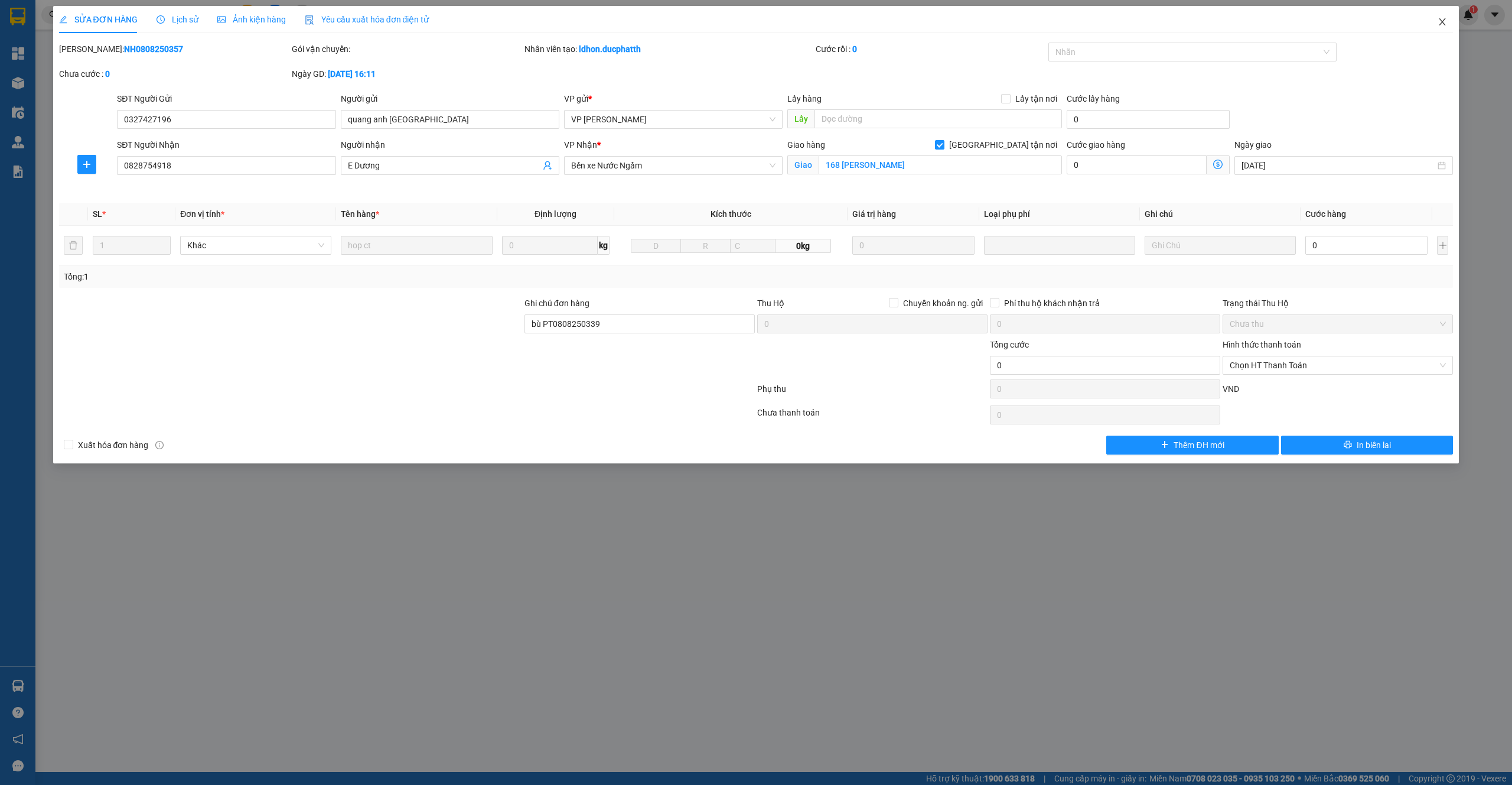
click at [1441, 22] on icon "close" at bounding box center [1442, 22] width 7 height 7
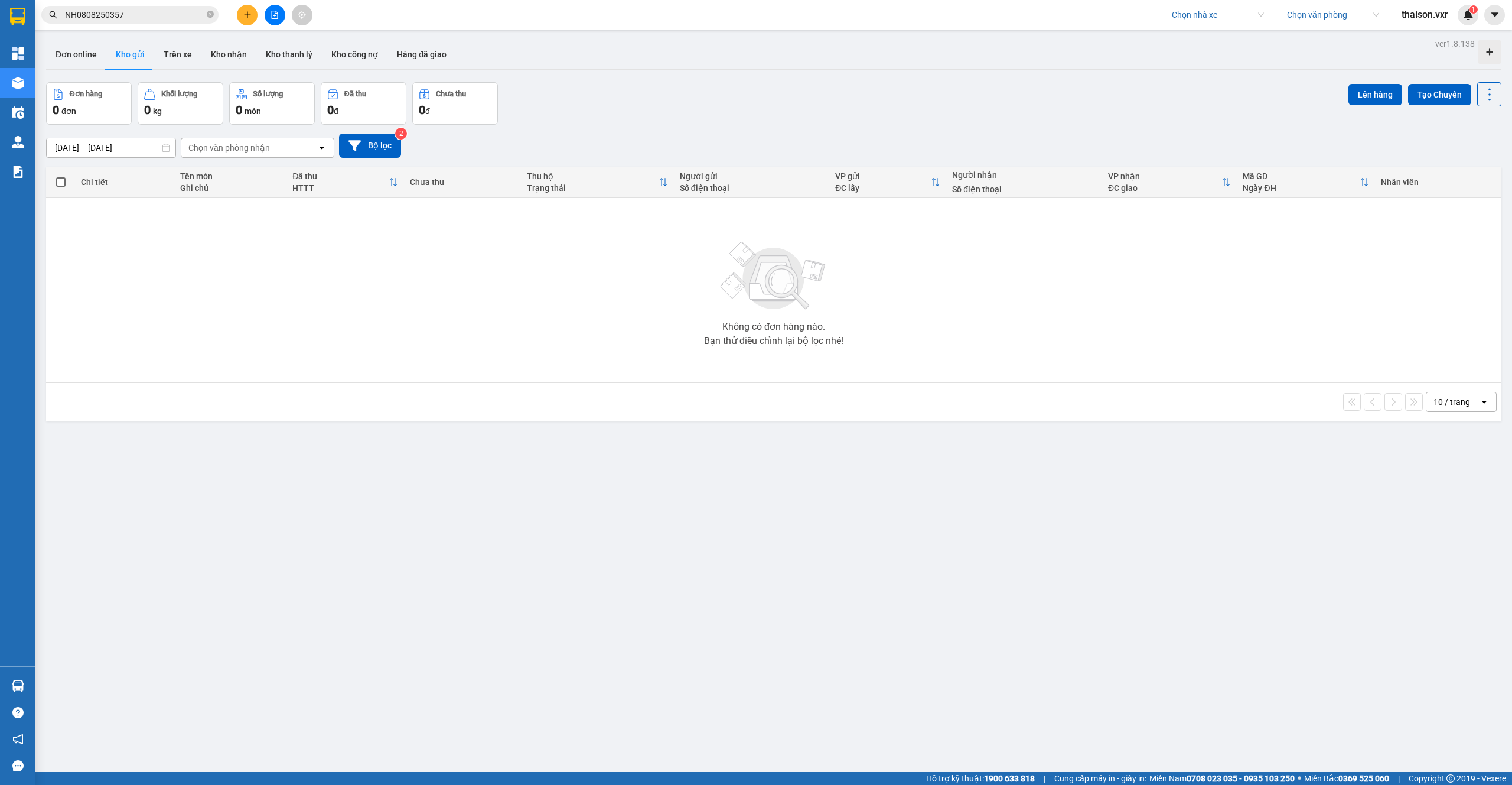
click at [153, 16] on input "NH0808250357" at bounding box center [135, 15] width 140 height 13
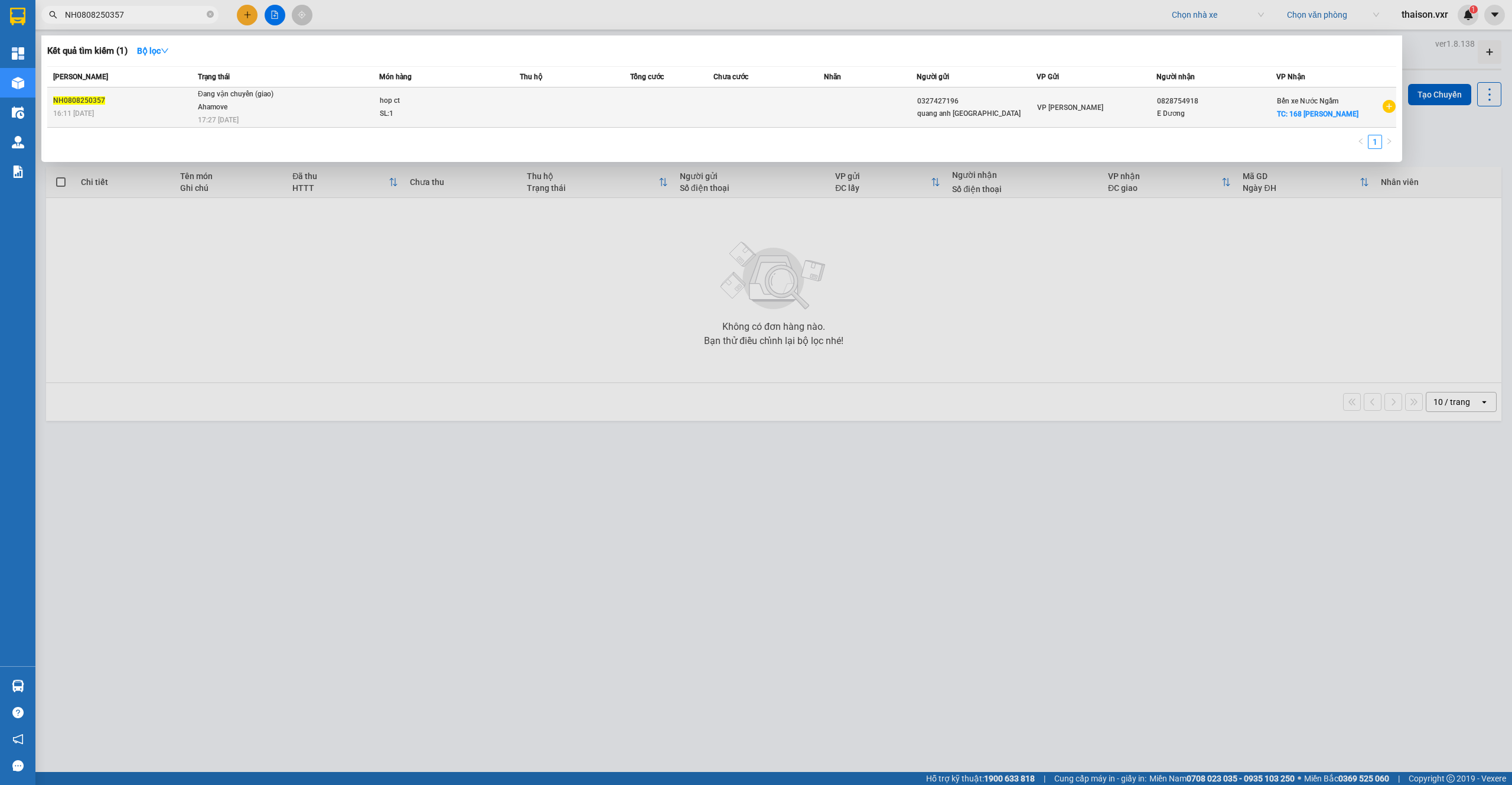
click at [341, 115] on td "Đang vận chuyển (giao) Ahamove 17:27 - 08/08" at bounding box center [287, 108] width 184 height 40
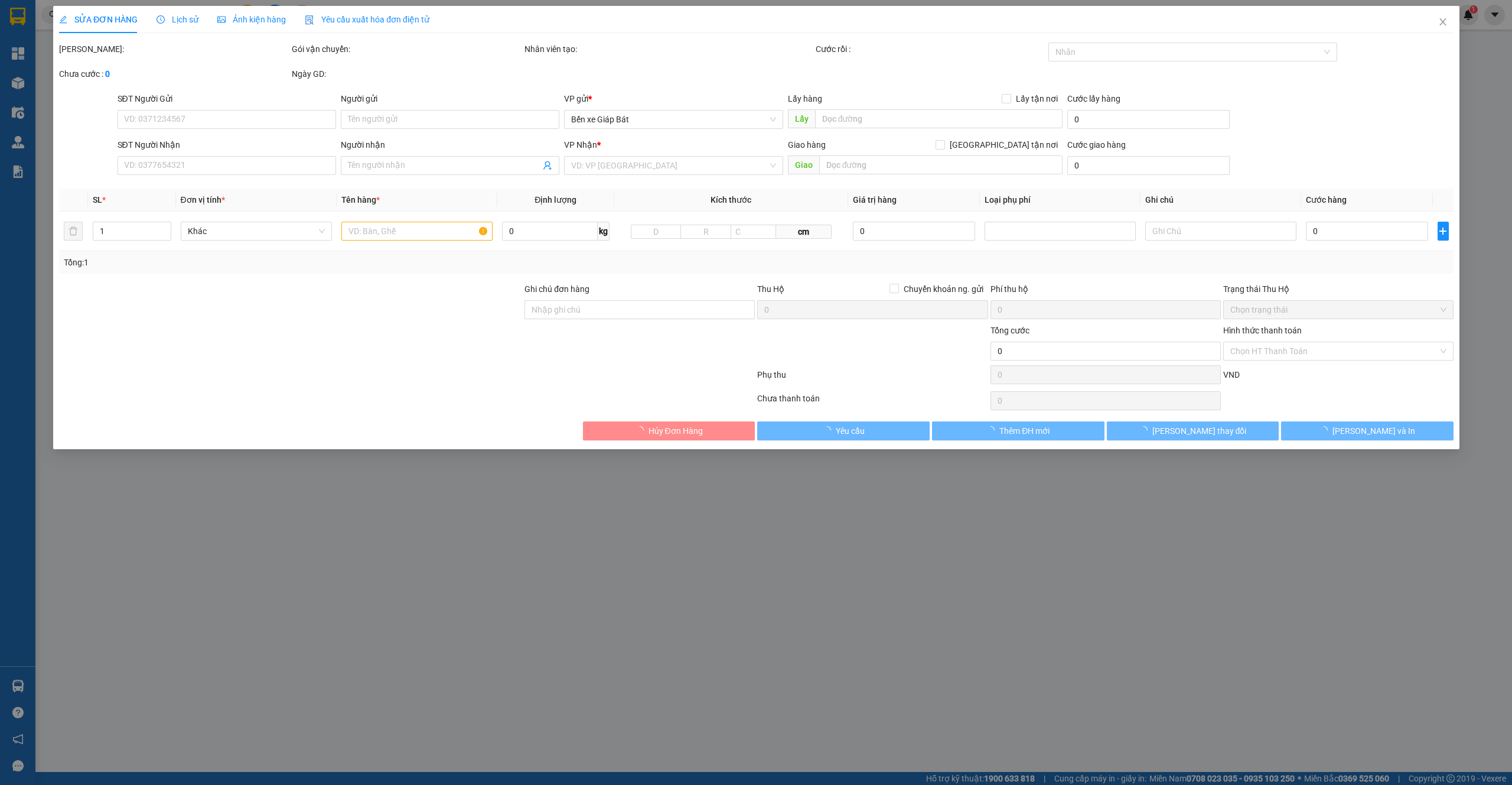
type input "0327427196"
type input "quang anh [GEOGRAPHIC_DATA]"
type input "0828754918"
type input "E Dương"
checkbox input "true"
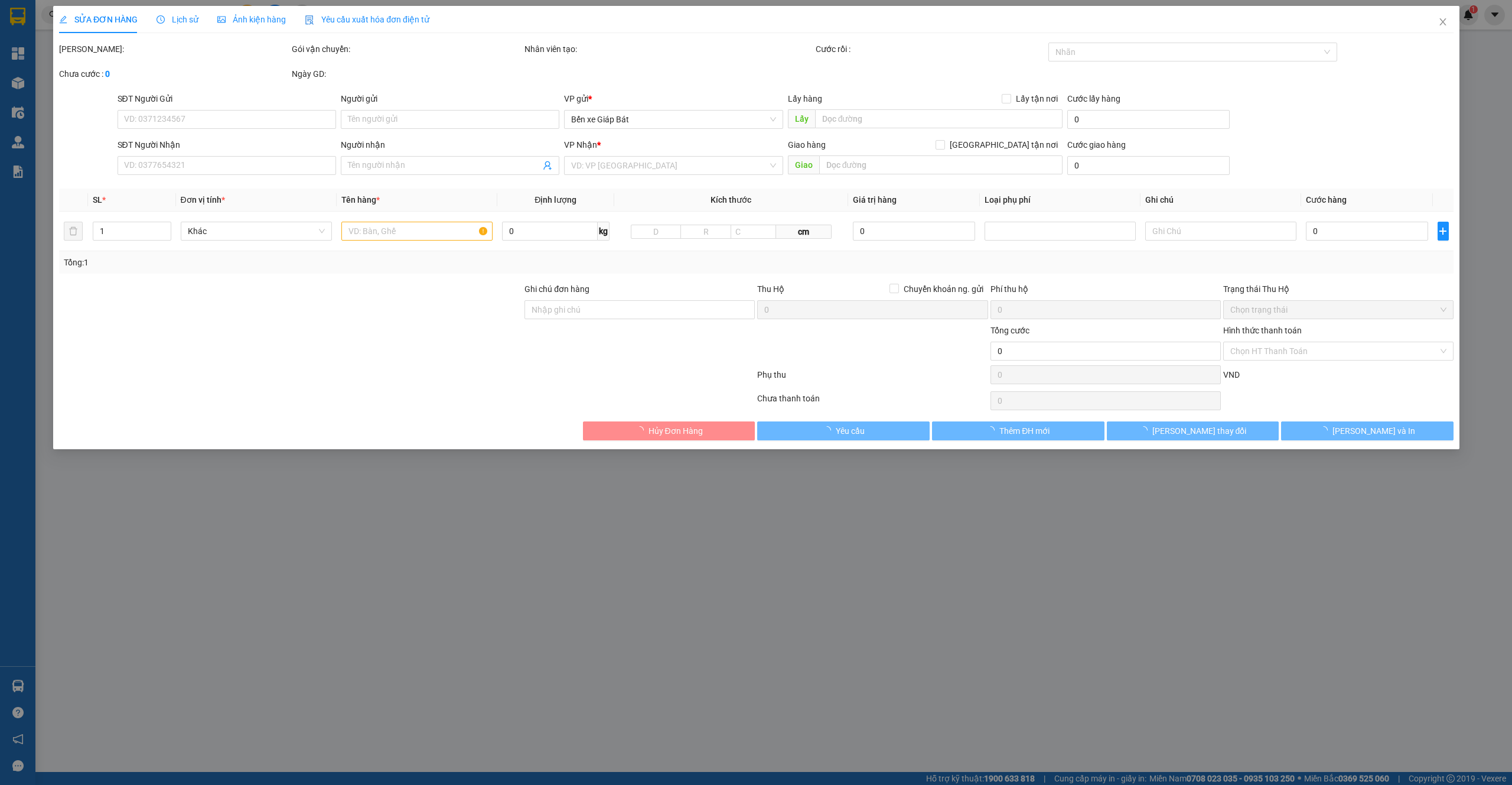
type input "168 [PERSON_NAME]"
type input "bù PT0808250339"
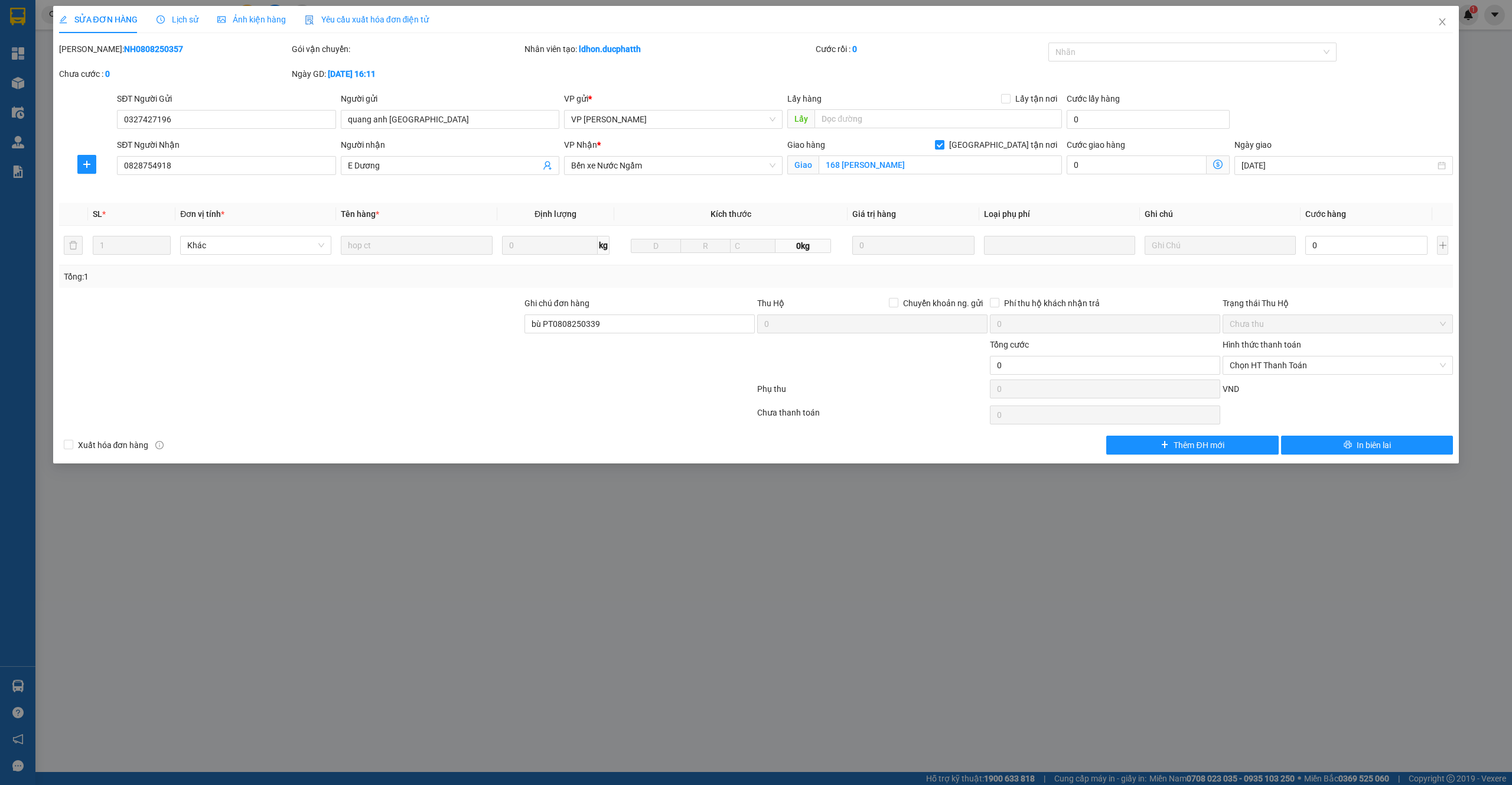
click at [131, 48] on b "NH0808250357" at bounding box center [154, 49] width 59 height 10
copy b "NH0808250357"
click at [178, 20] on span "Lịch sử" at bounding box center [177, 19] width 42 height 10
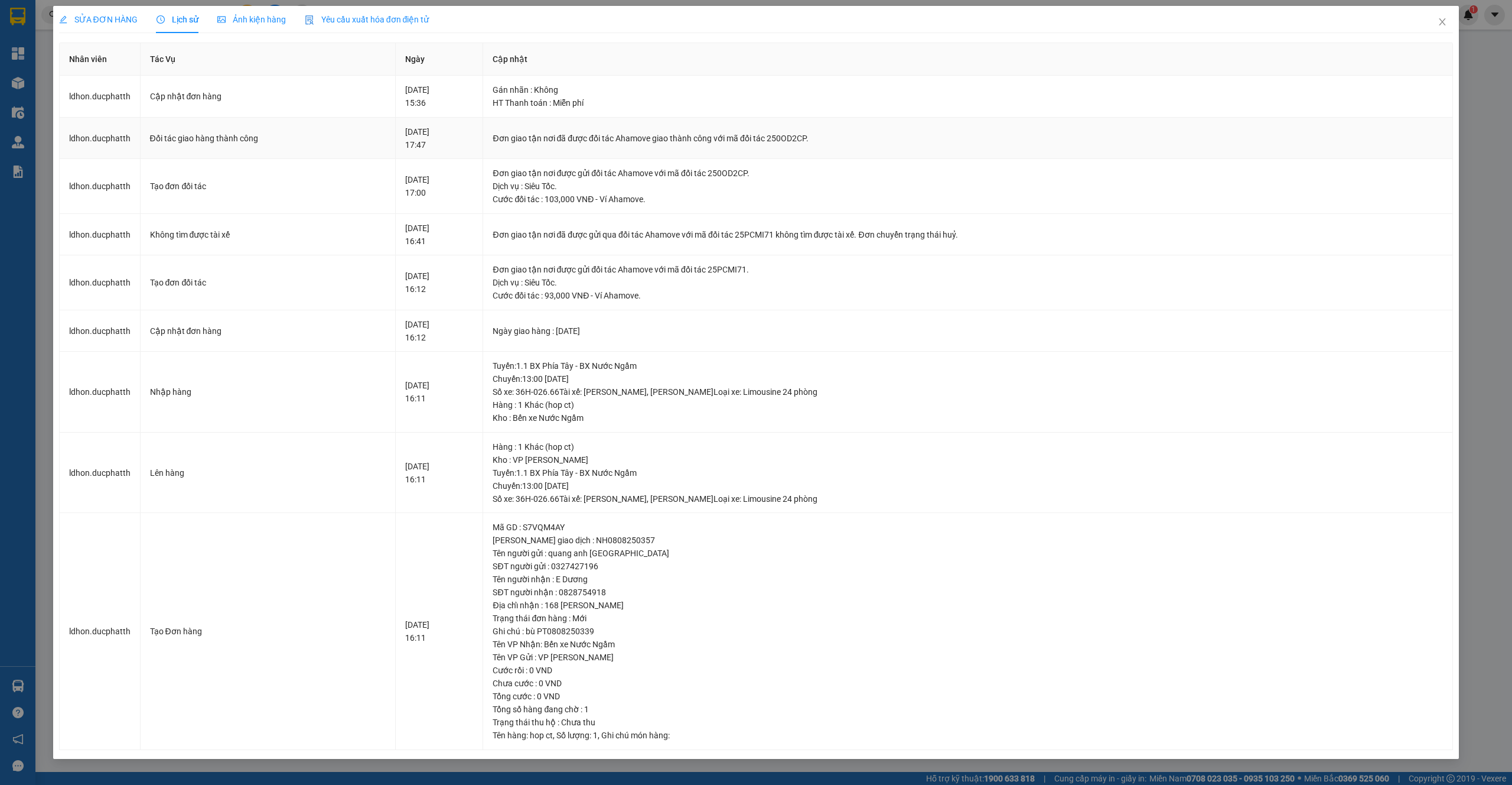
click at [227, 135] on div "Đối tác giao hàng thành công" at bounding box center [268, 138] width 236 height 13
click at [124, 27] on div "SỬA ĐƠN HÀNG" at bounding box center [99, 19] width 79 height 27
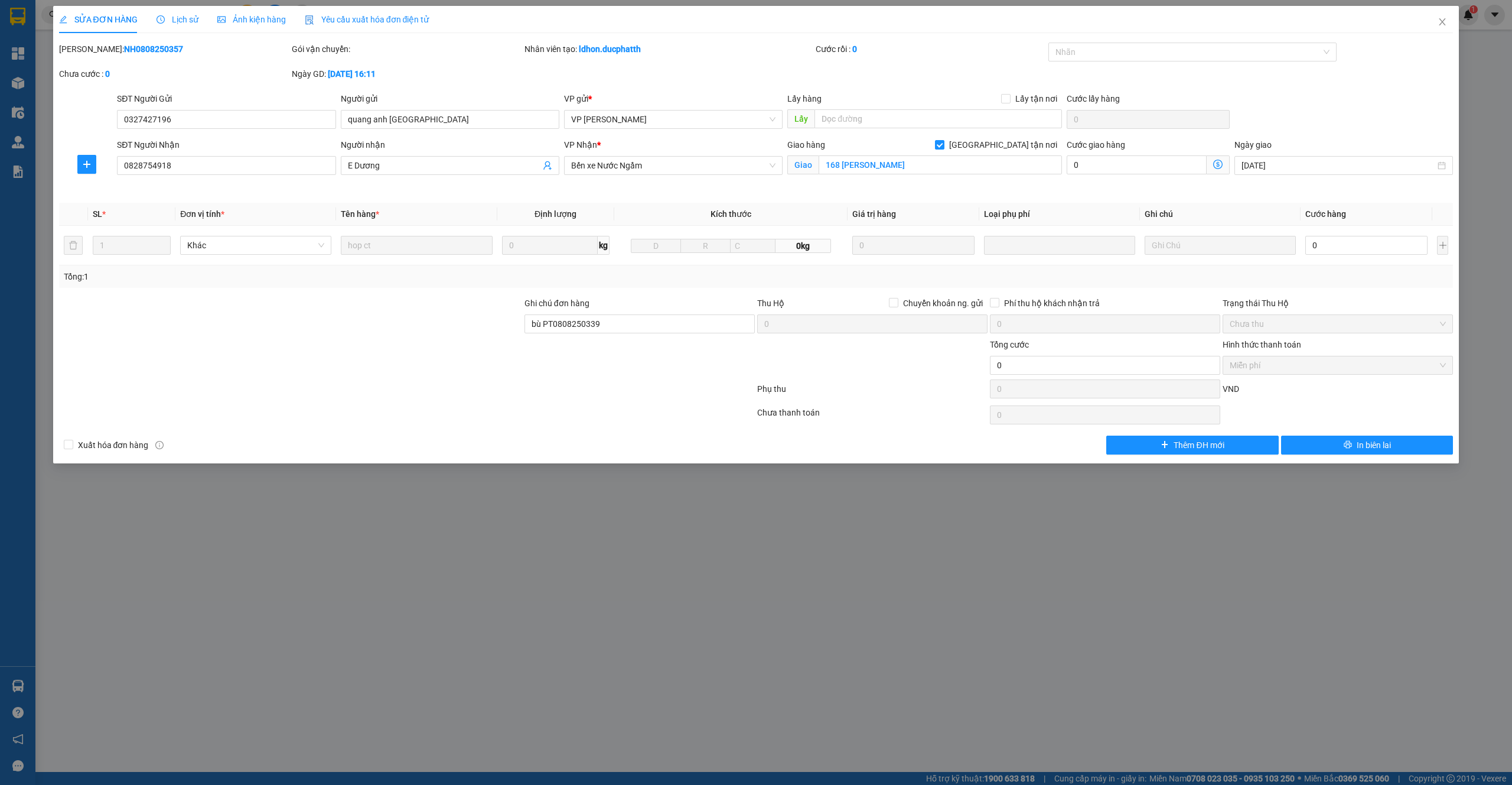
click at [175, 22] on span "Lịch sử" at bounding box center [177, 19] width 42 height 10
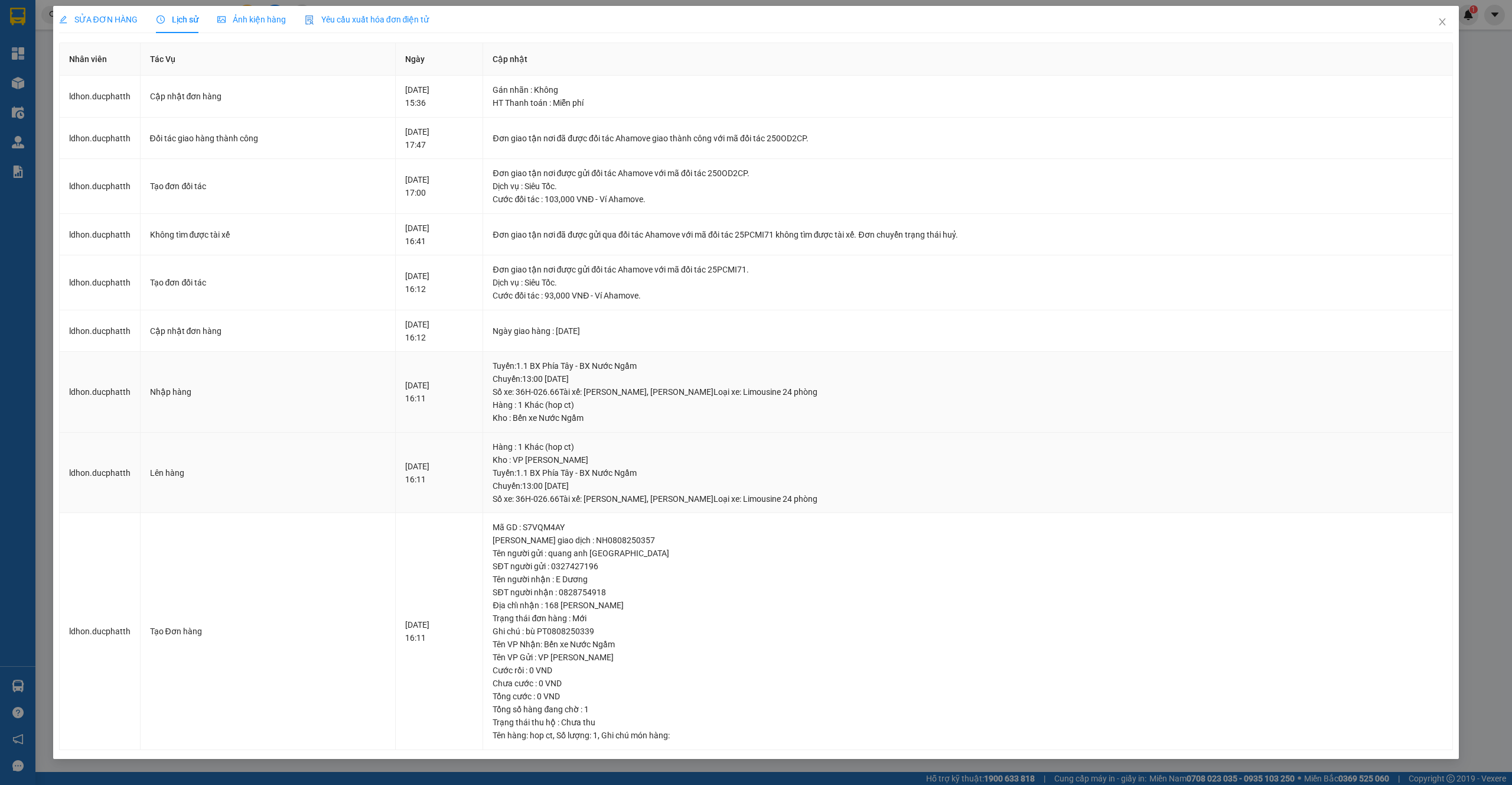
click at [759, 414] on div "Kho : Bến xe Nước Ngầm" at bounding box center [968, 418] width 950 height 13
click at [597, 537] on div "[PERSON_NAME] giao dịch : NH0808250357" at bounding box center [968, 541] width 950 height 13
click at [606, 543] on div "[PERSON_NAME] giao dịch : NH0808250357" at bounding box center [968, 541] width 950 height 13
copy div "NH0808250357"
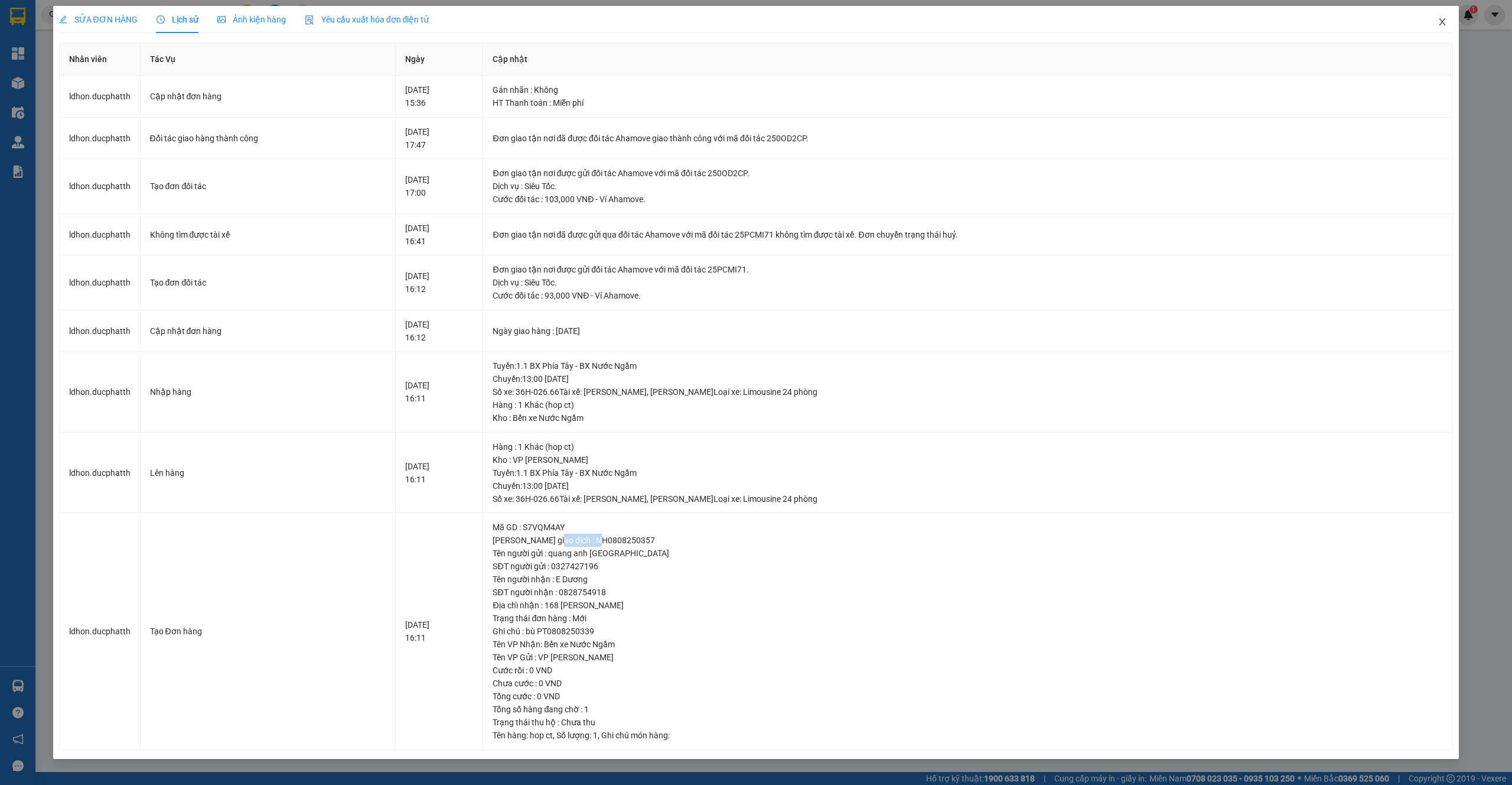
click at [1442, 23] on icon "close" at bounding box center [1442, 22] width 7 height 7
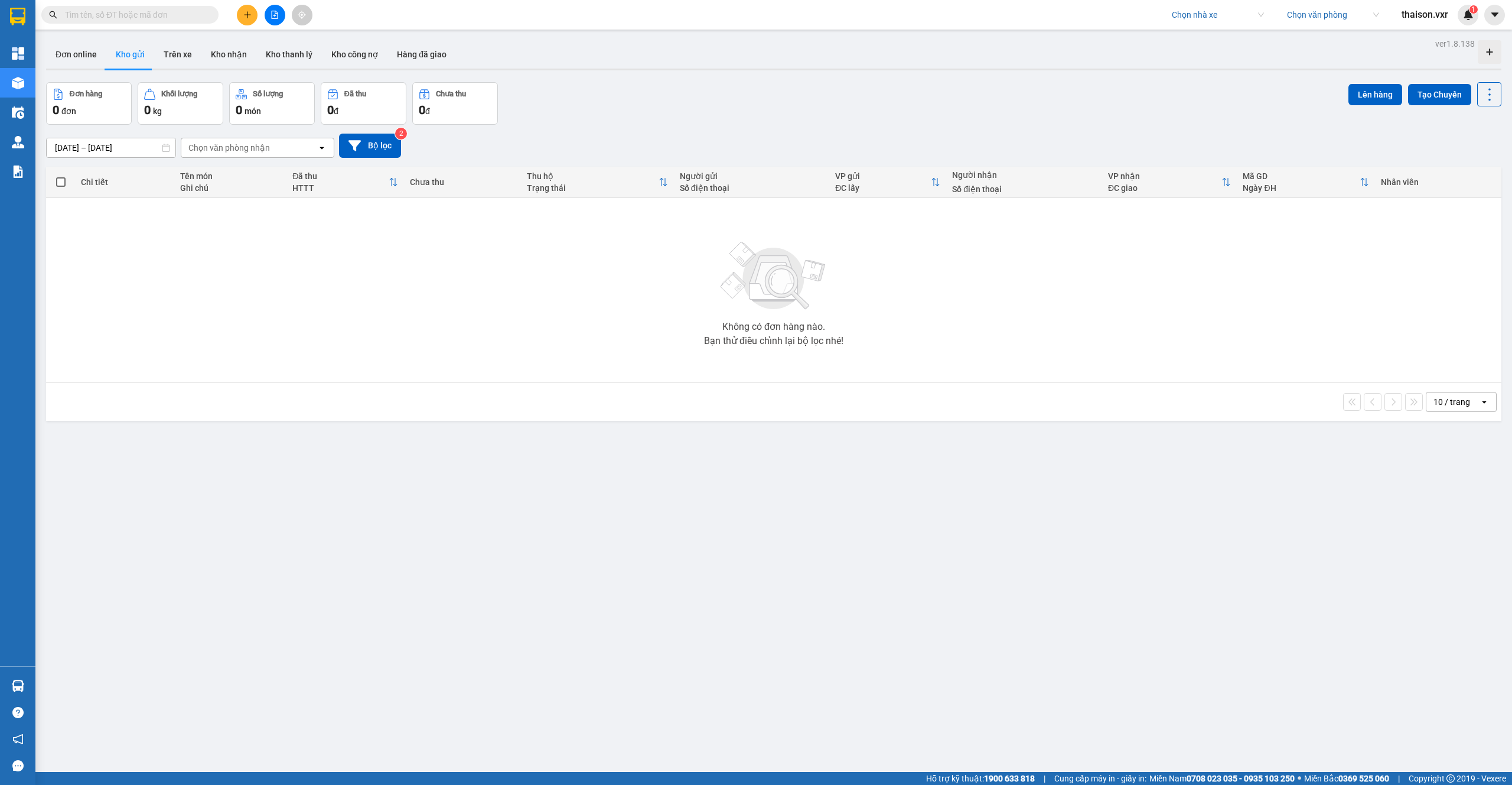
click at [159, 11] on input "text" at bounding box center [135, 15] width 140 height 13
paste input "NH0808250357"
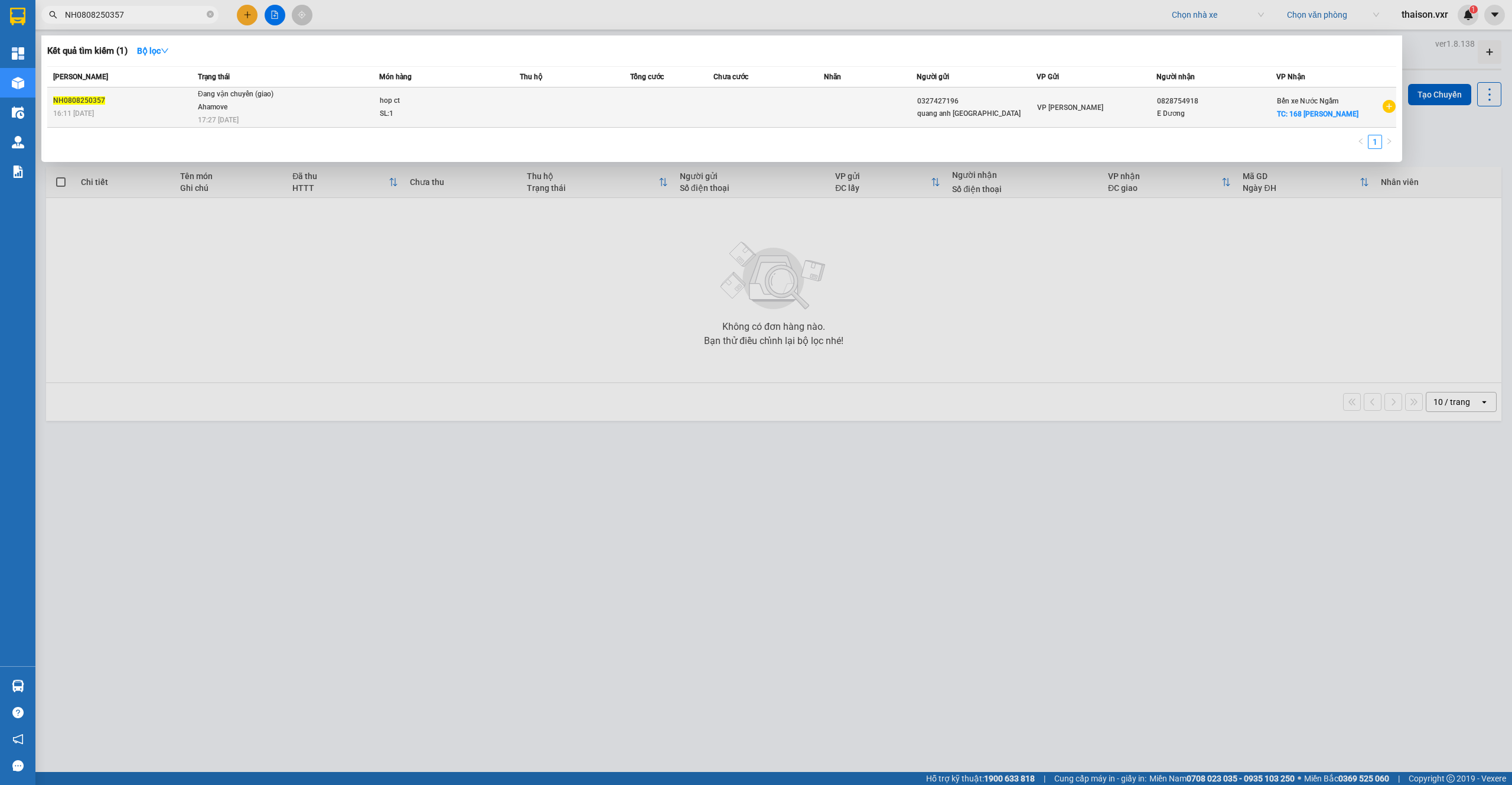
type input "NH0808250357"
click at [322, 111] on span "Đang vận chuyển (giao) Ahamove 17:27 - 08/08" at bounding box center [289, 106] width 181 height 36
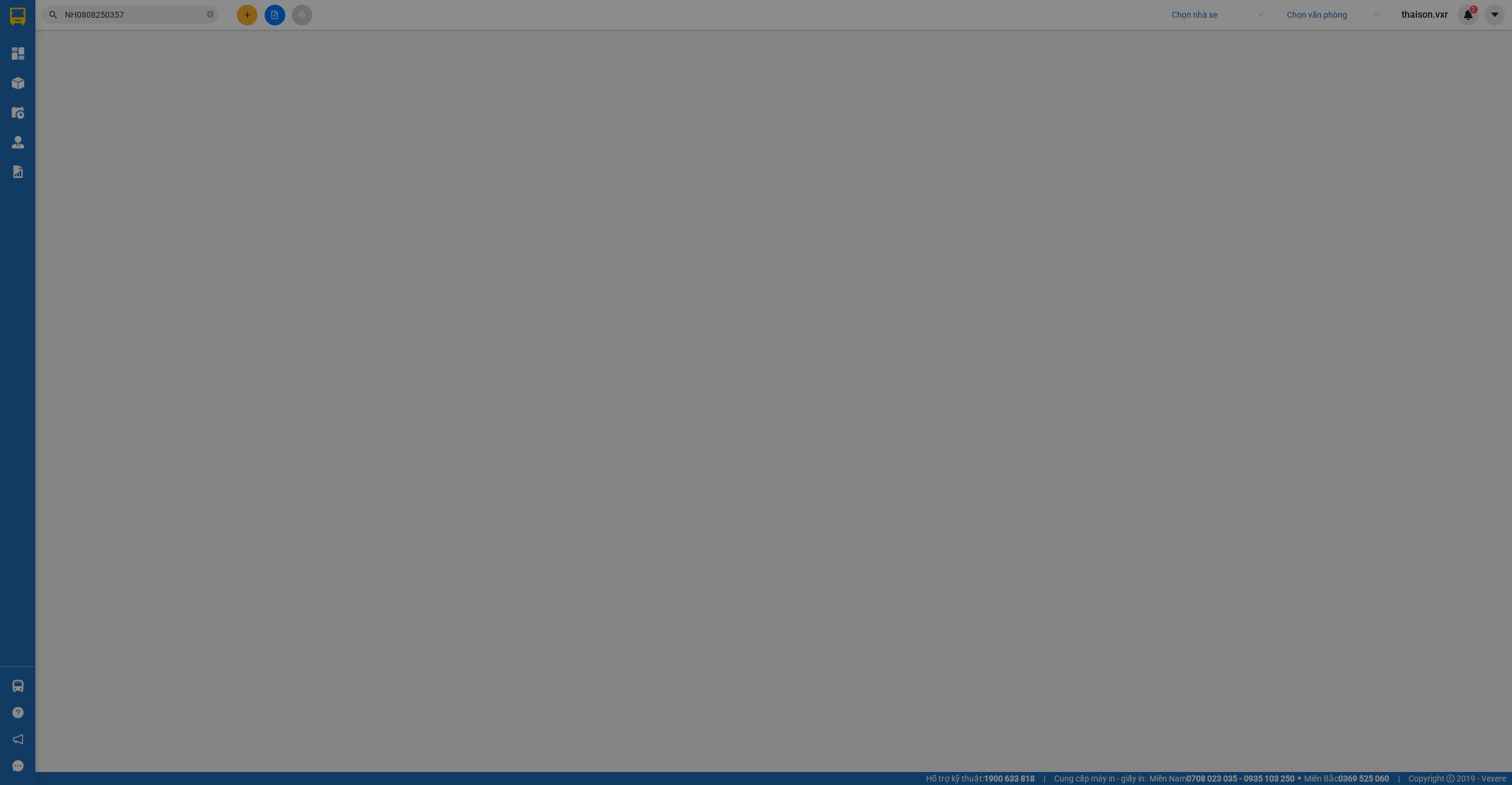
type input "0327427196"
type input "quang anh [GEOGRAPHIC_DATA]"
type input "0828754918"
type input "E Dương"
checkbox input "true"
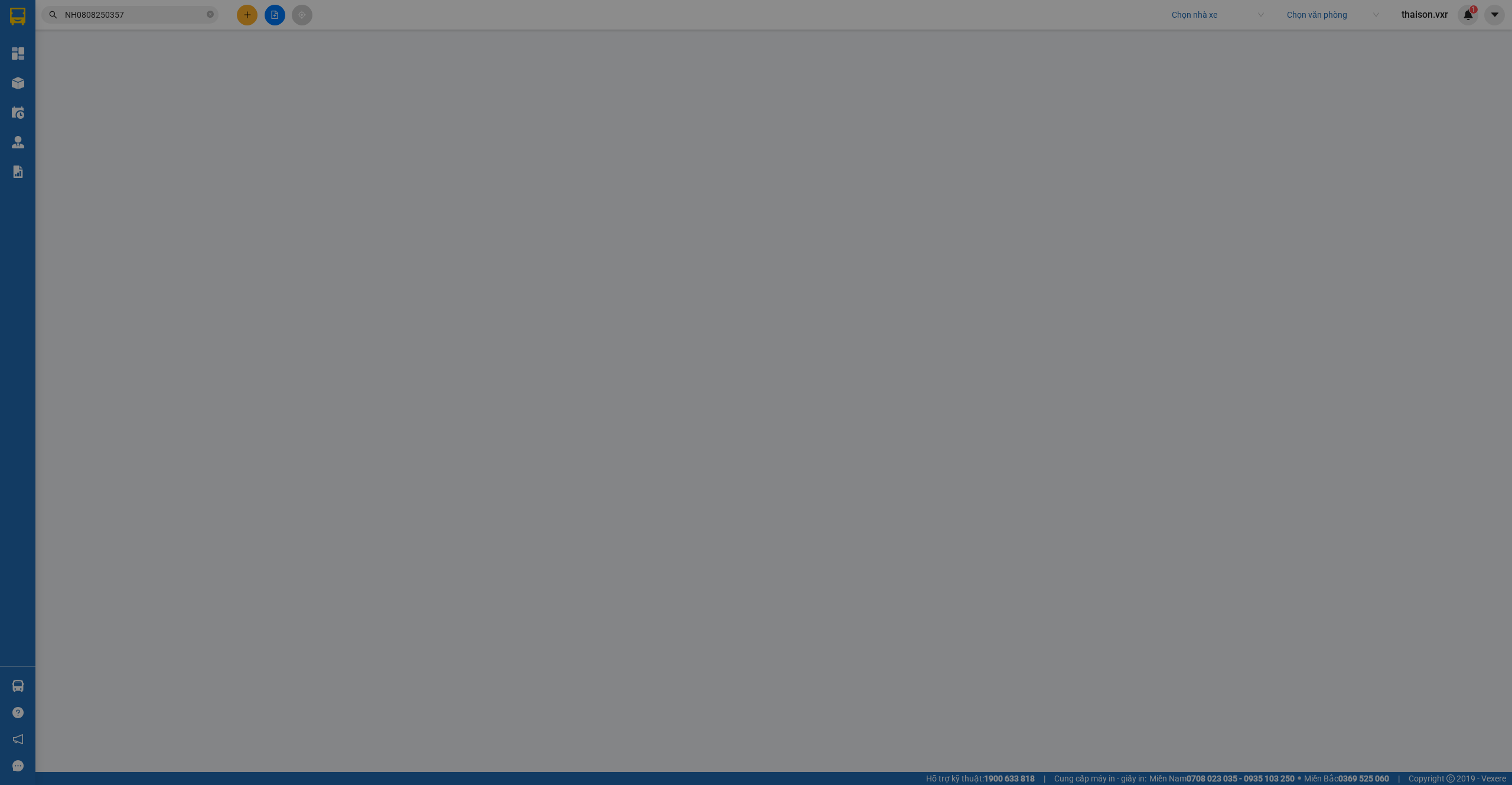
type input "168 [PERSON_NAME]"
type input "bù PT0808250339"
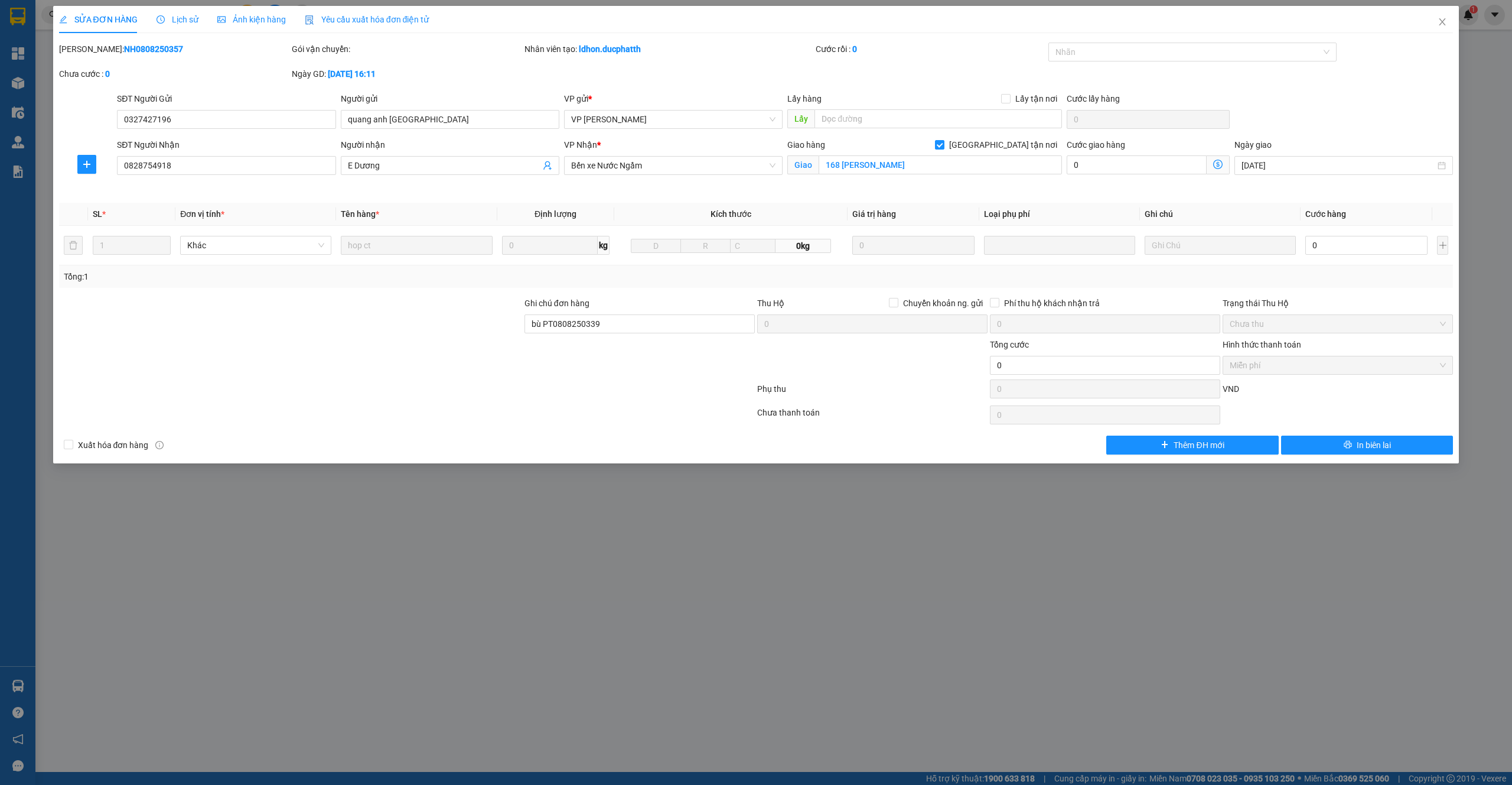
click at [168, 18] on span "Lịch sử" at bounding box center [177, 19] width 42 height 10
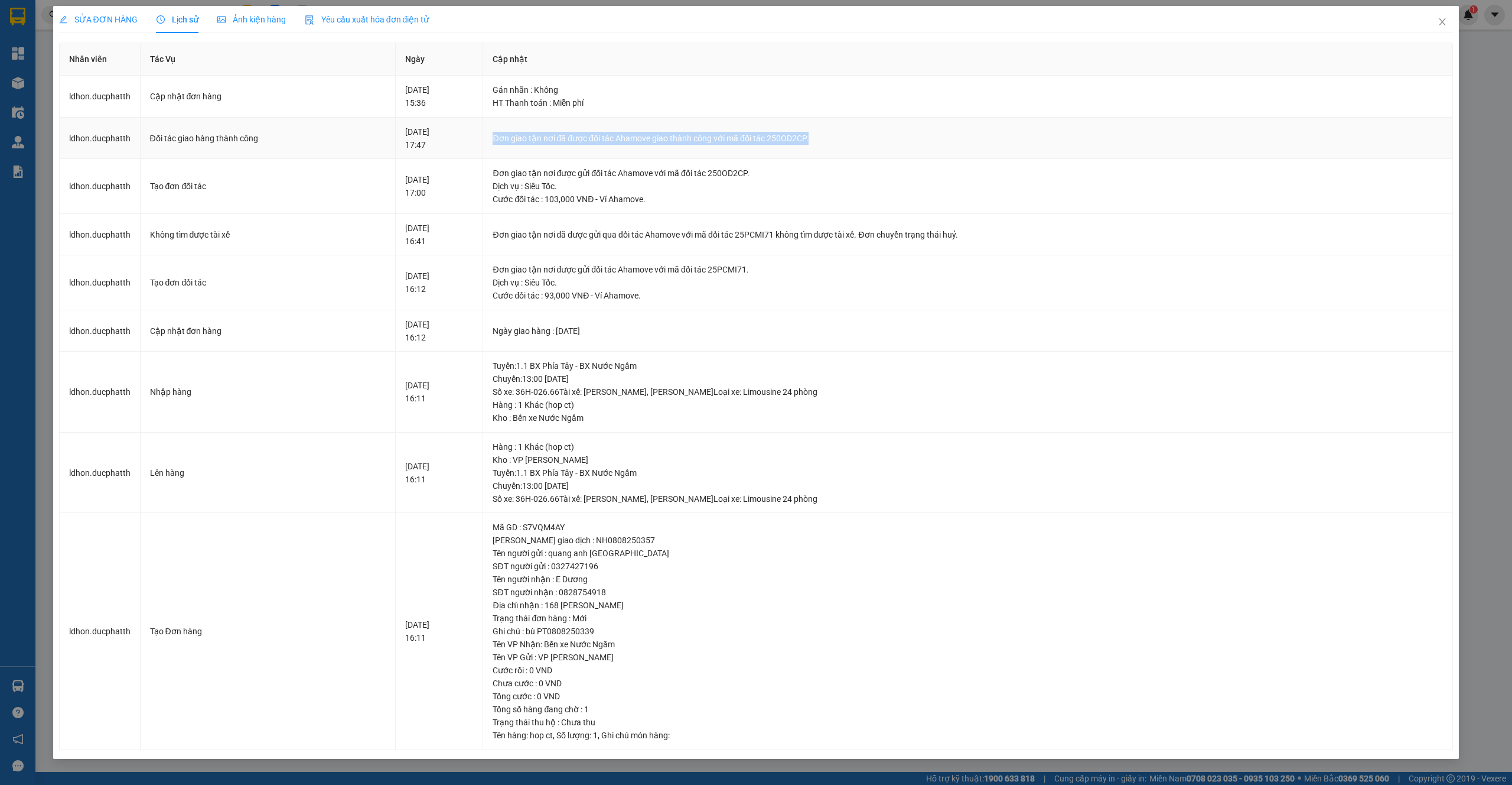
drag, startPoint x: 568, startPoint y: 141, endPoint x: 910, endPoint y: 146, distance: 342.0
click at [910, 146] on td "Đơn giao tận nơi đã được đối tác Ahamove giao thành công với mã đối tác 250OD2C…" at bounding box center [968, 138] width 970 height 42
click at [1441, 20] on icon "close" at bounding box center [1442, 22] width 7 height 7
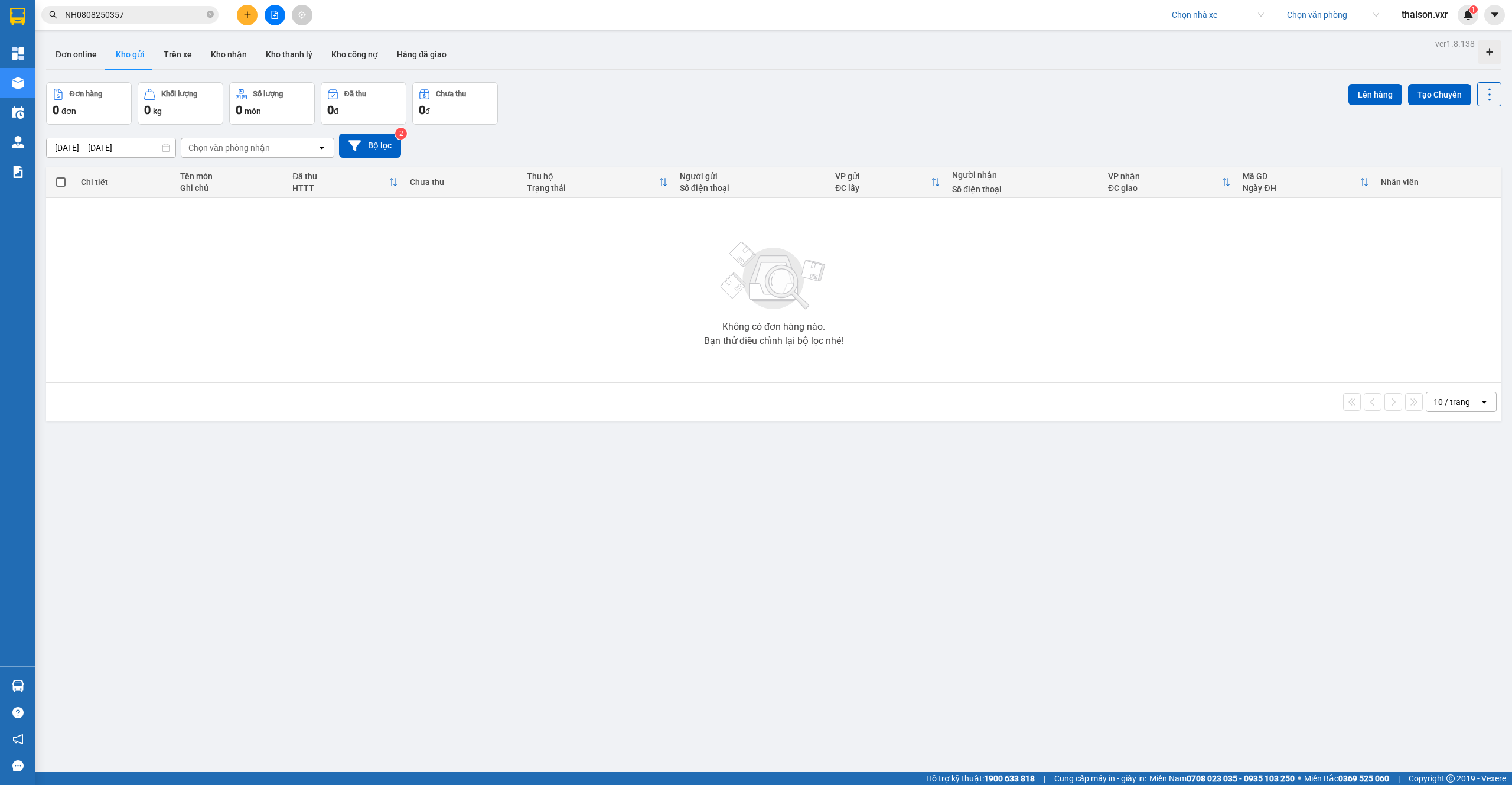
click at [148, 16] on input "NH0808250357" at bounding box center [135, 15] width 140 height 13
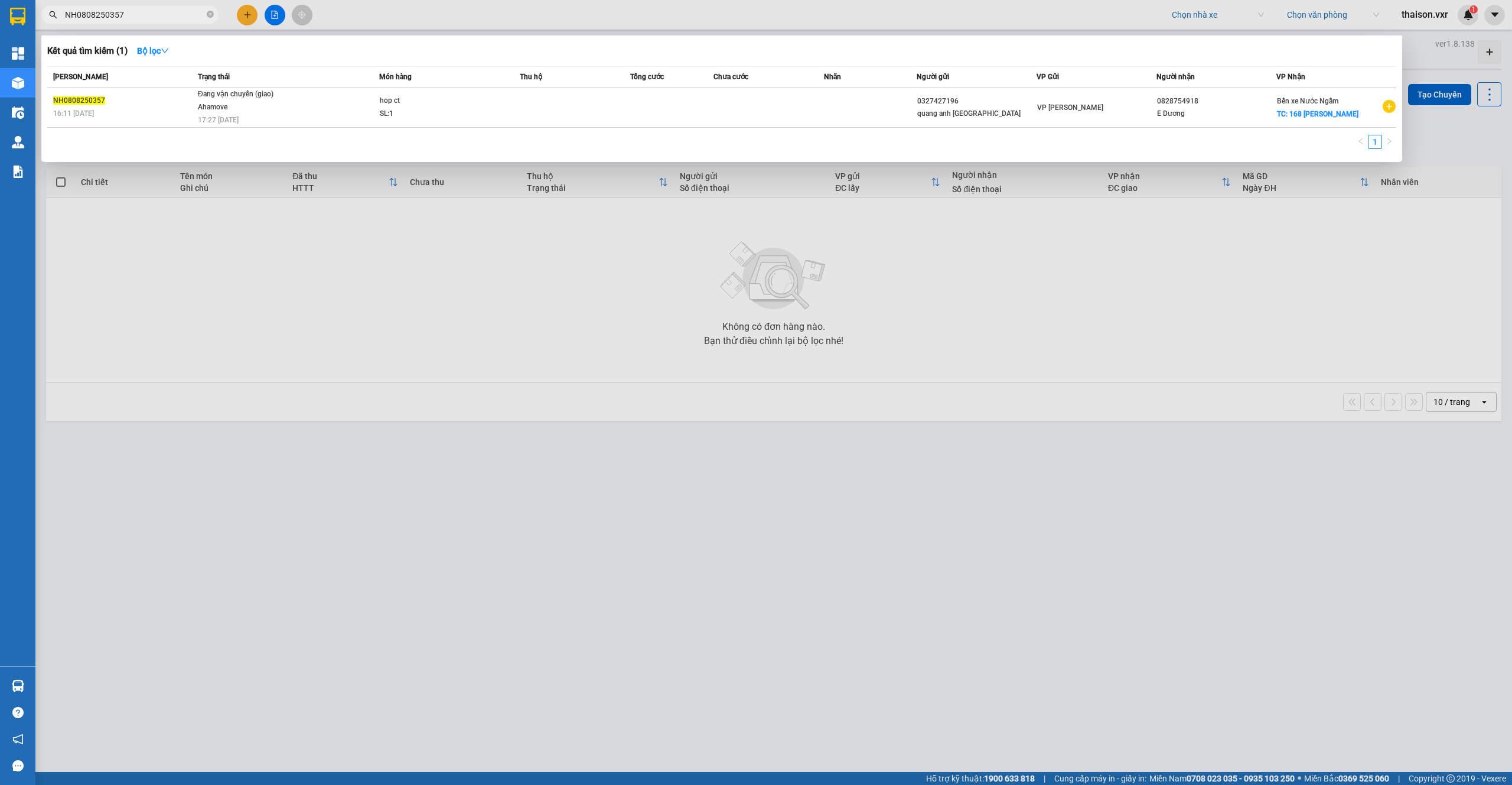
click at [148, 16] on input "NH0808250357" at bounding box center [135, 15] width 140 height 13
paste input "608250209"
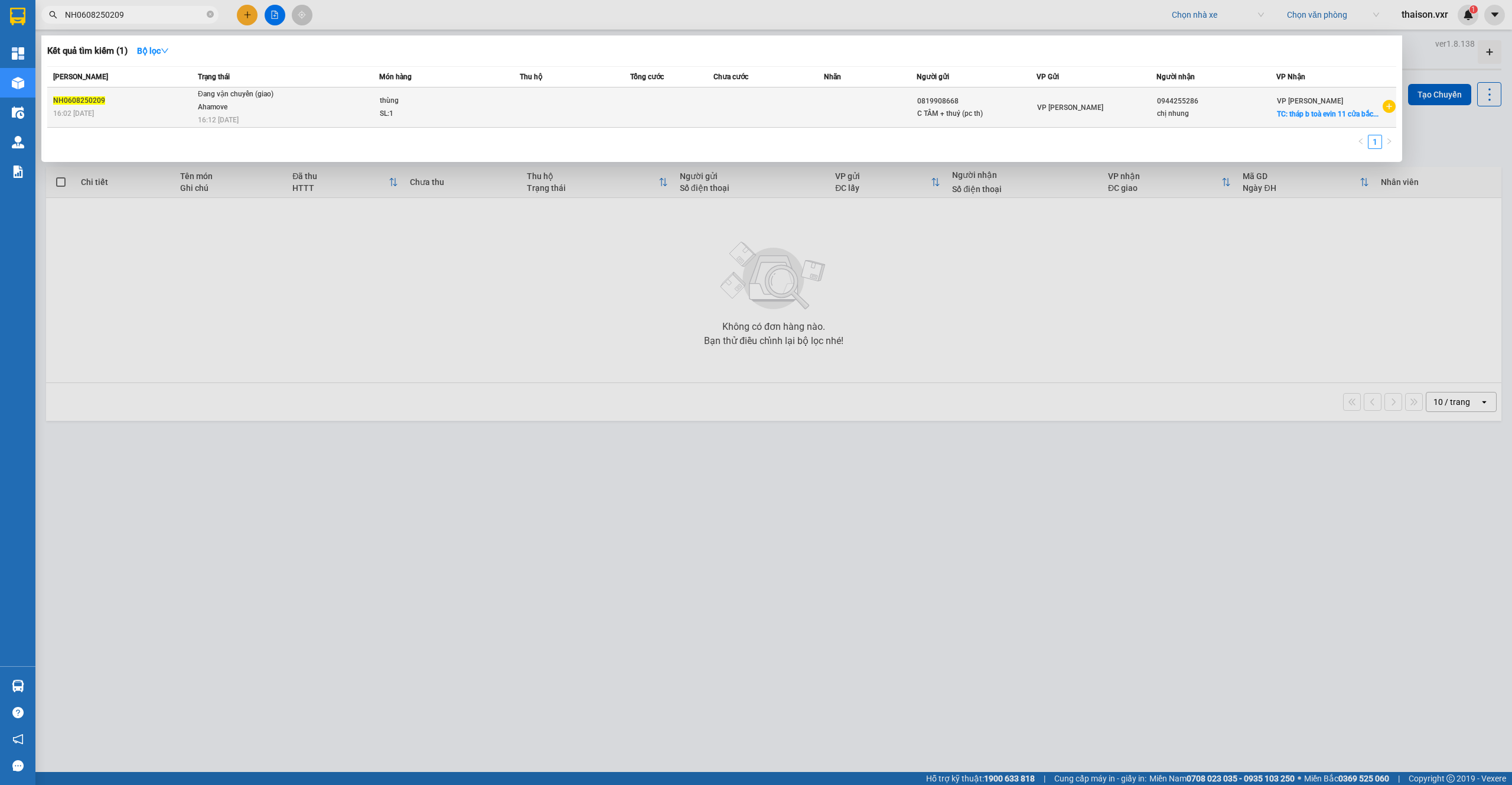
type input "NH0608250209"
click at [186, 117] on div "16:02 - 06/08" at bounding box center [124, 114] width 141 height 13
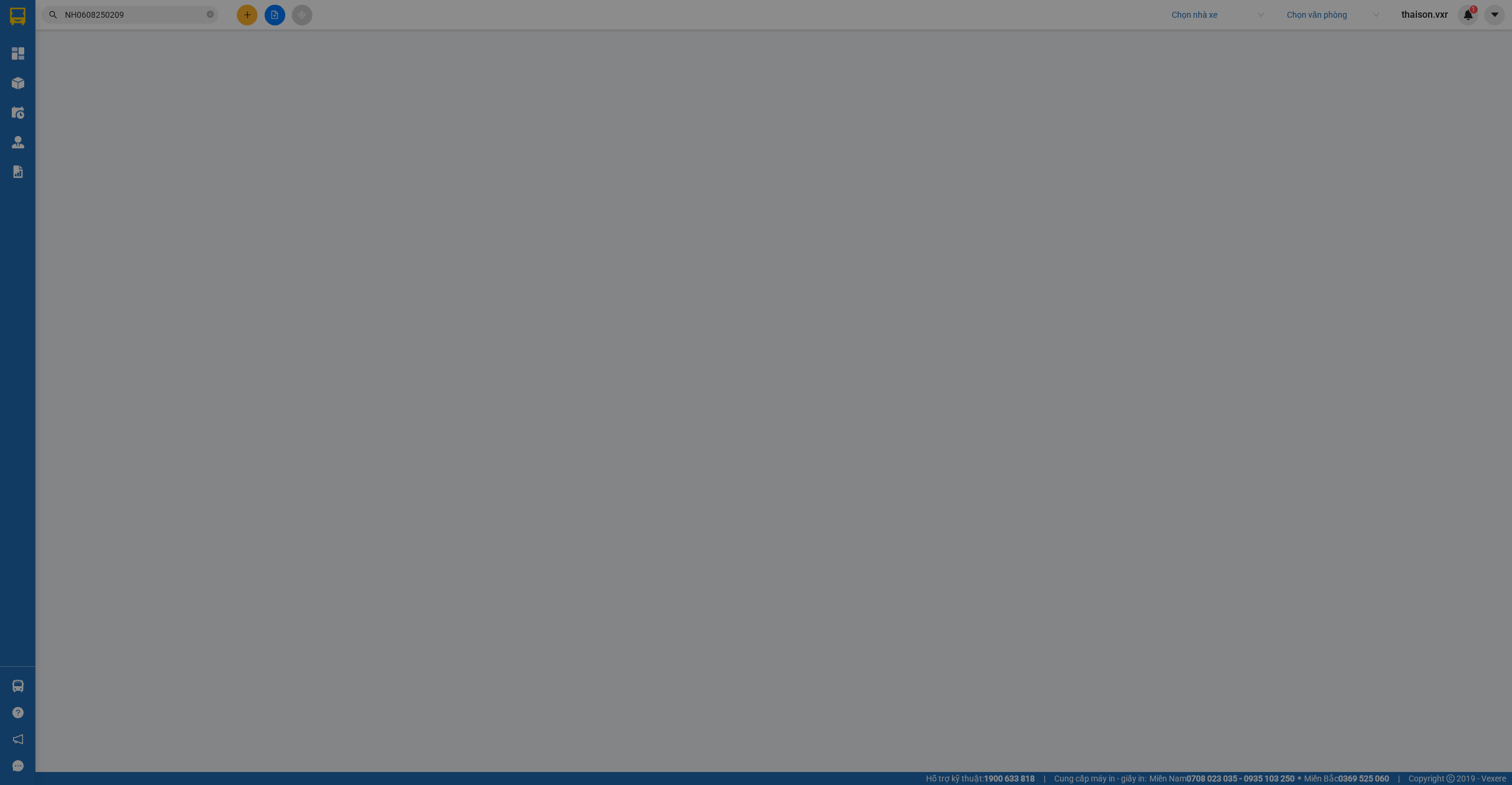
type input "0819908668"
type input "C TÂM + thuỷ (pc th)"
type input "0944255286"
type input "chị nhung"
checkbox input "true"
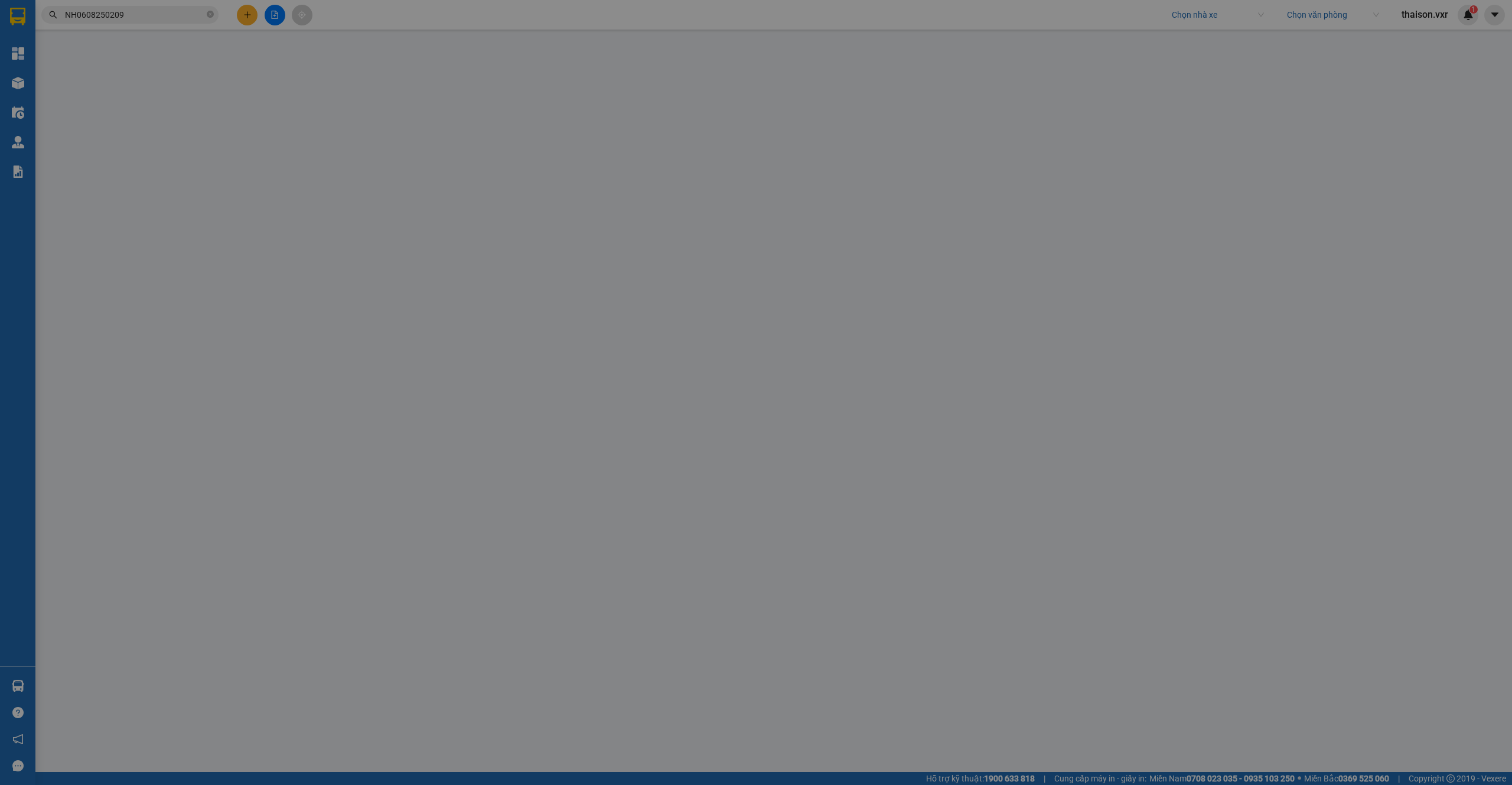
type input "tháp b toà evin 11 cửa bắc ba đình"
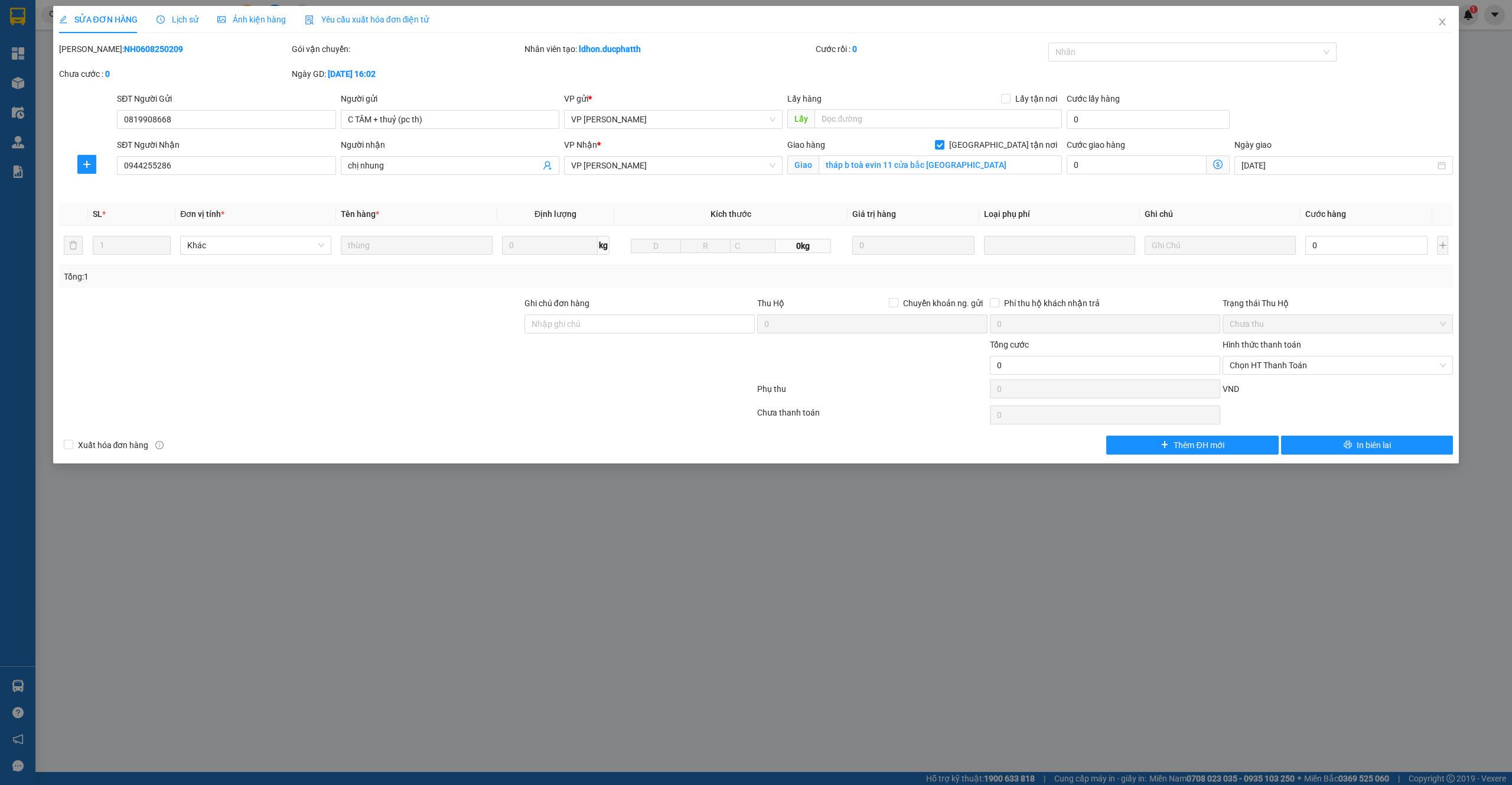
click at [187, 22] on span "Lịch sử" at bounding box center [177, 19] width 42 height 10
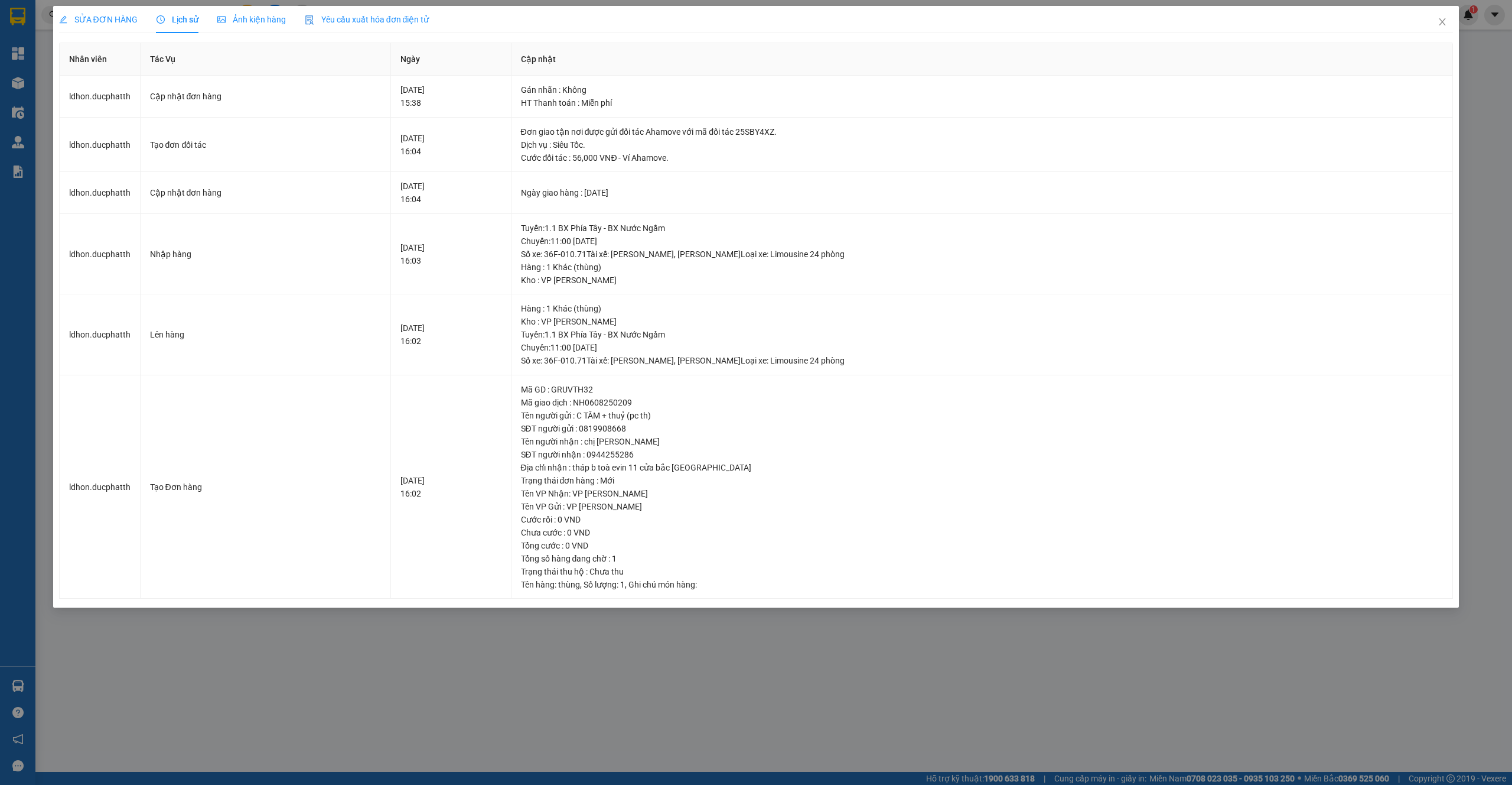
click at [118, 25] on div "SỬA ĐƠN HÀNG" at bounding box center [99, 20] width 79 height 13
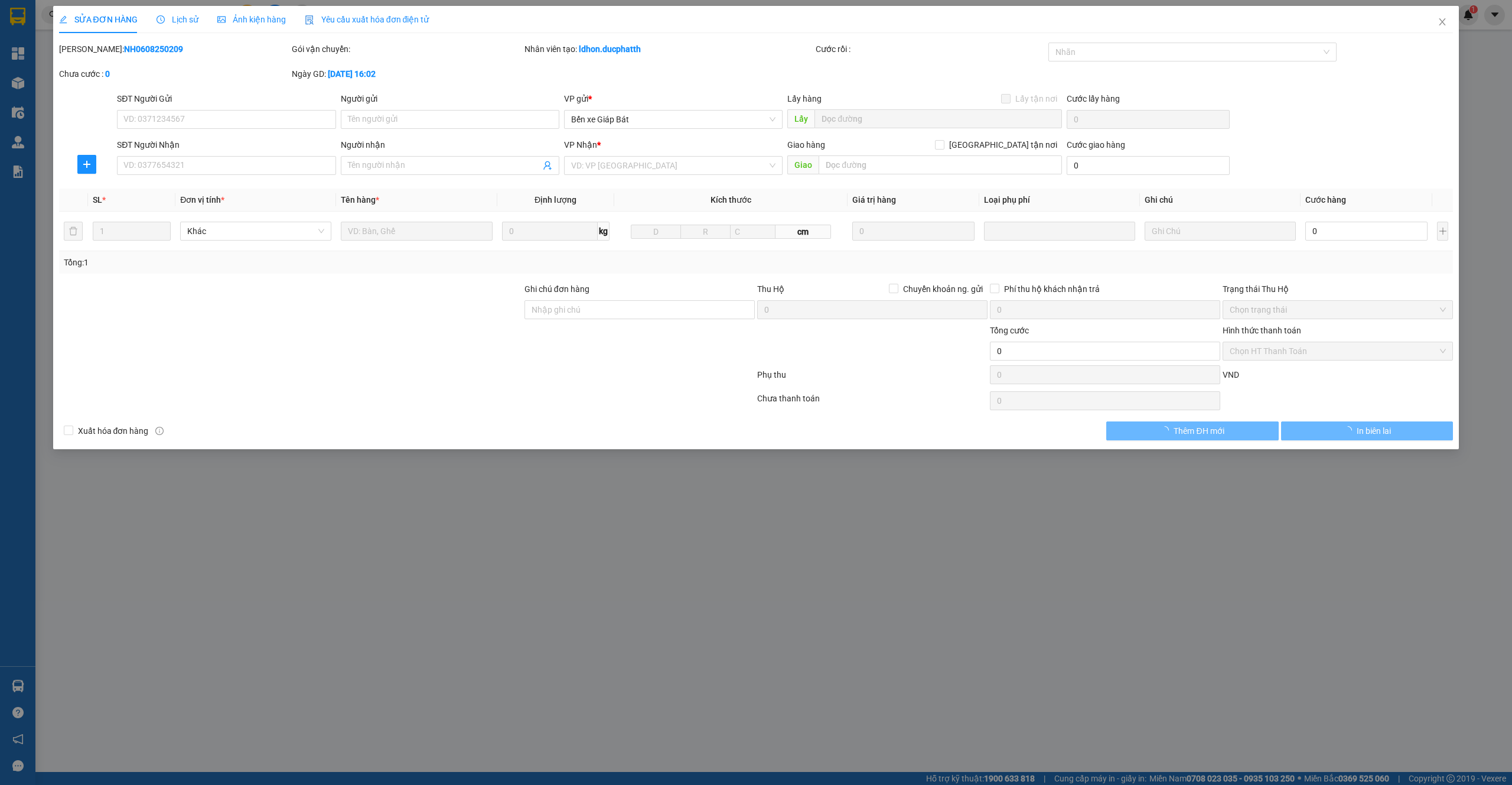
type input "0819908668"
type input "C TÂM + thuỷ (pc th)"
type input "0944255286"
type input "chị nhung"
checkbox input "true"
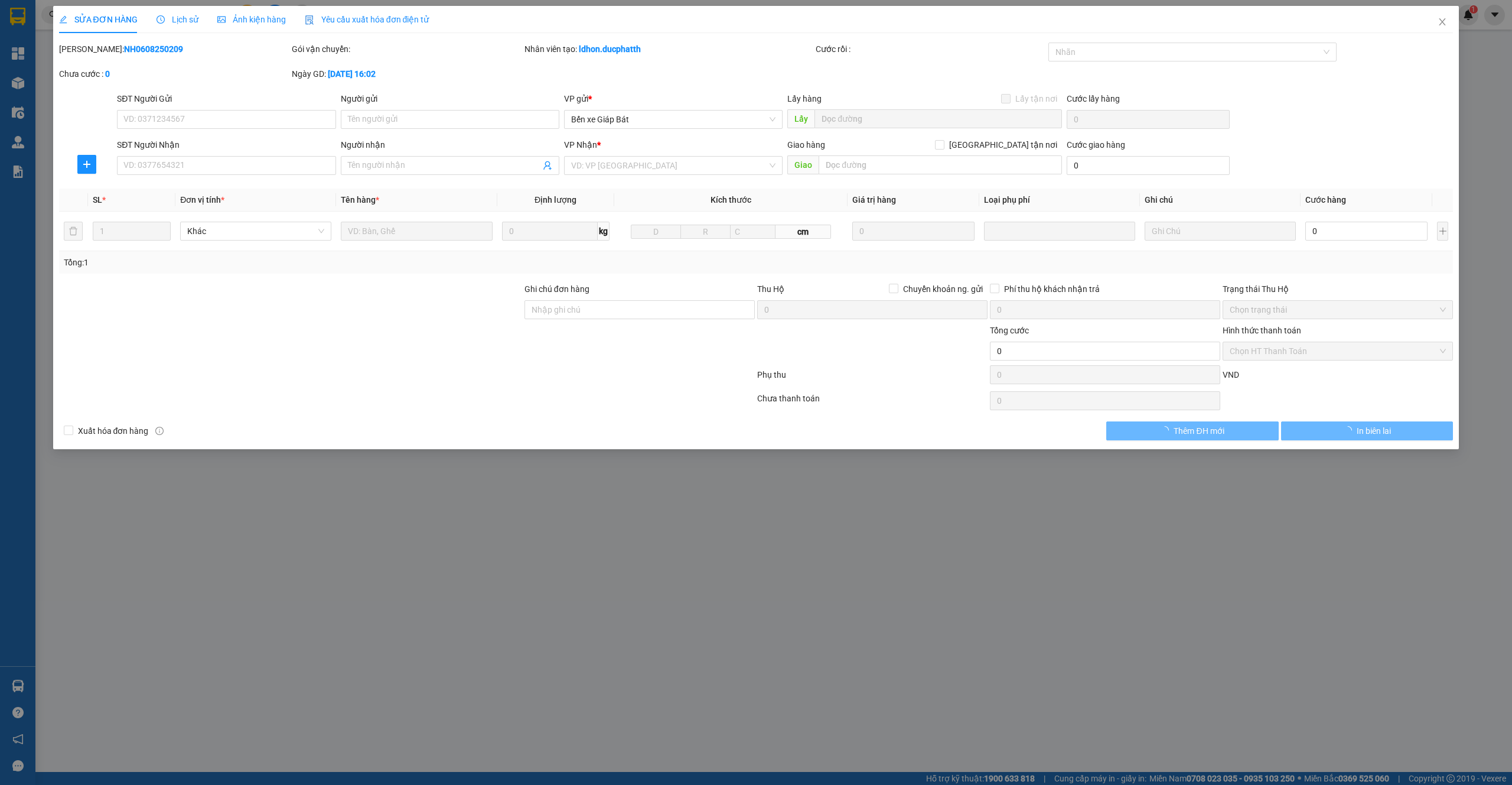
type input "tháp b toà evin 11 cửa bắc [GEOGRAPHIC_DATA]"
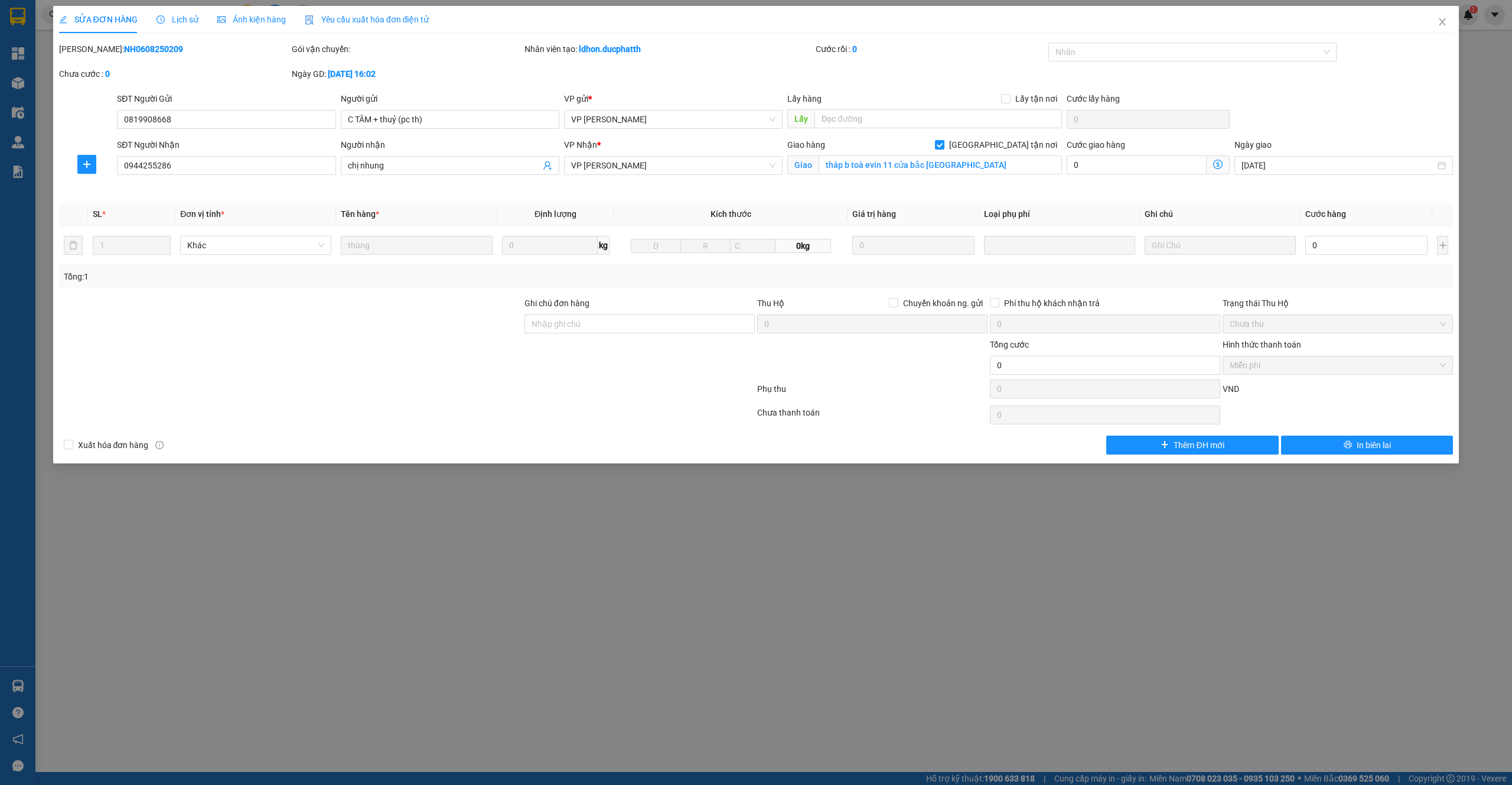
click at [188, 25] on div "Lịch sử" at bounding box center [177, 20] width 42 height 13
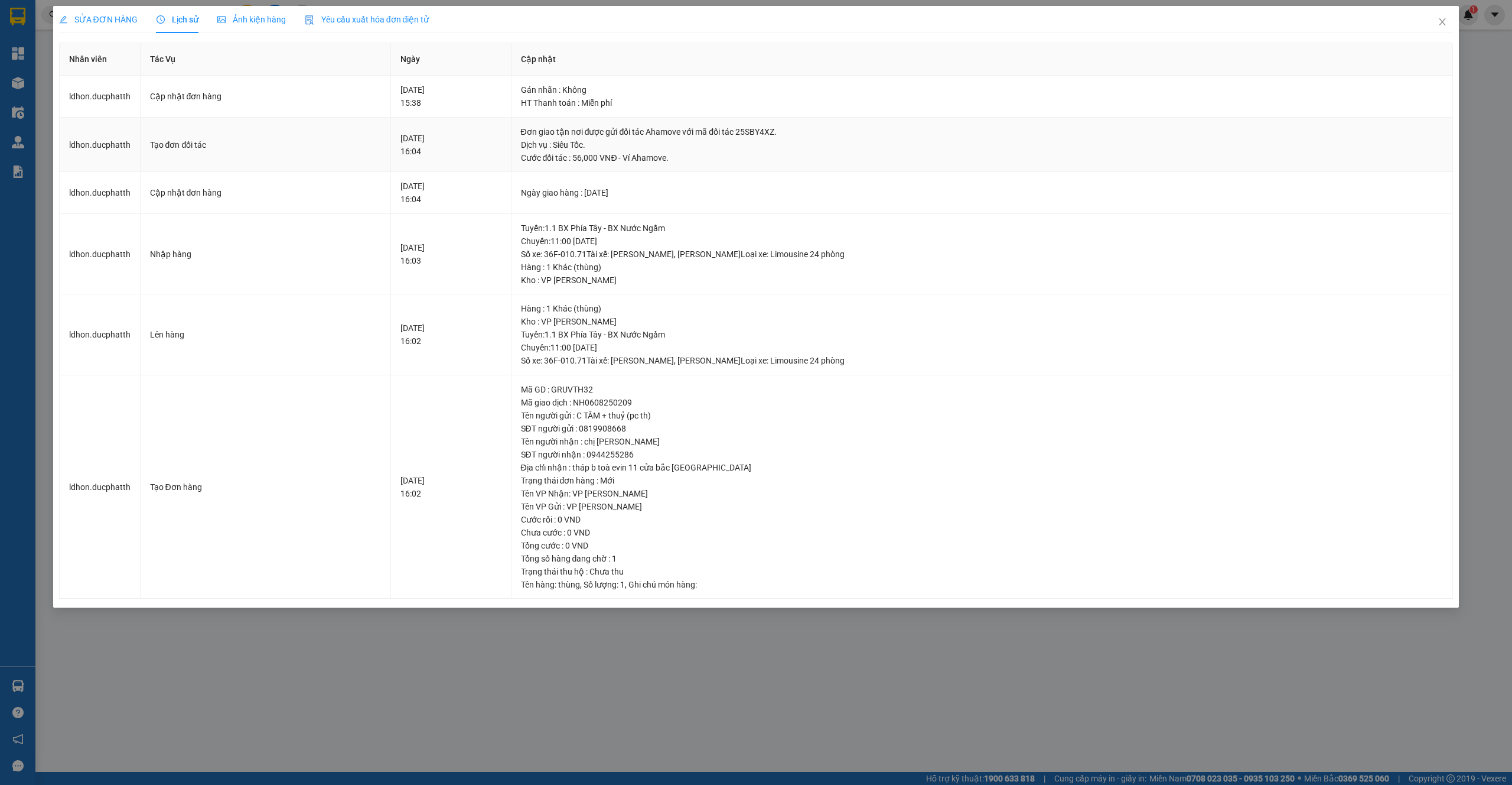
click at [799, 134] on div "Đơn giao tận nơi được gửi đối tác Ahamove với mã đối tác 25SBY4XZ." at bounding box center [982, 132] width 923 height 13
copy div "25SBY4XZ"
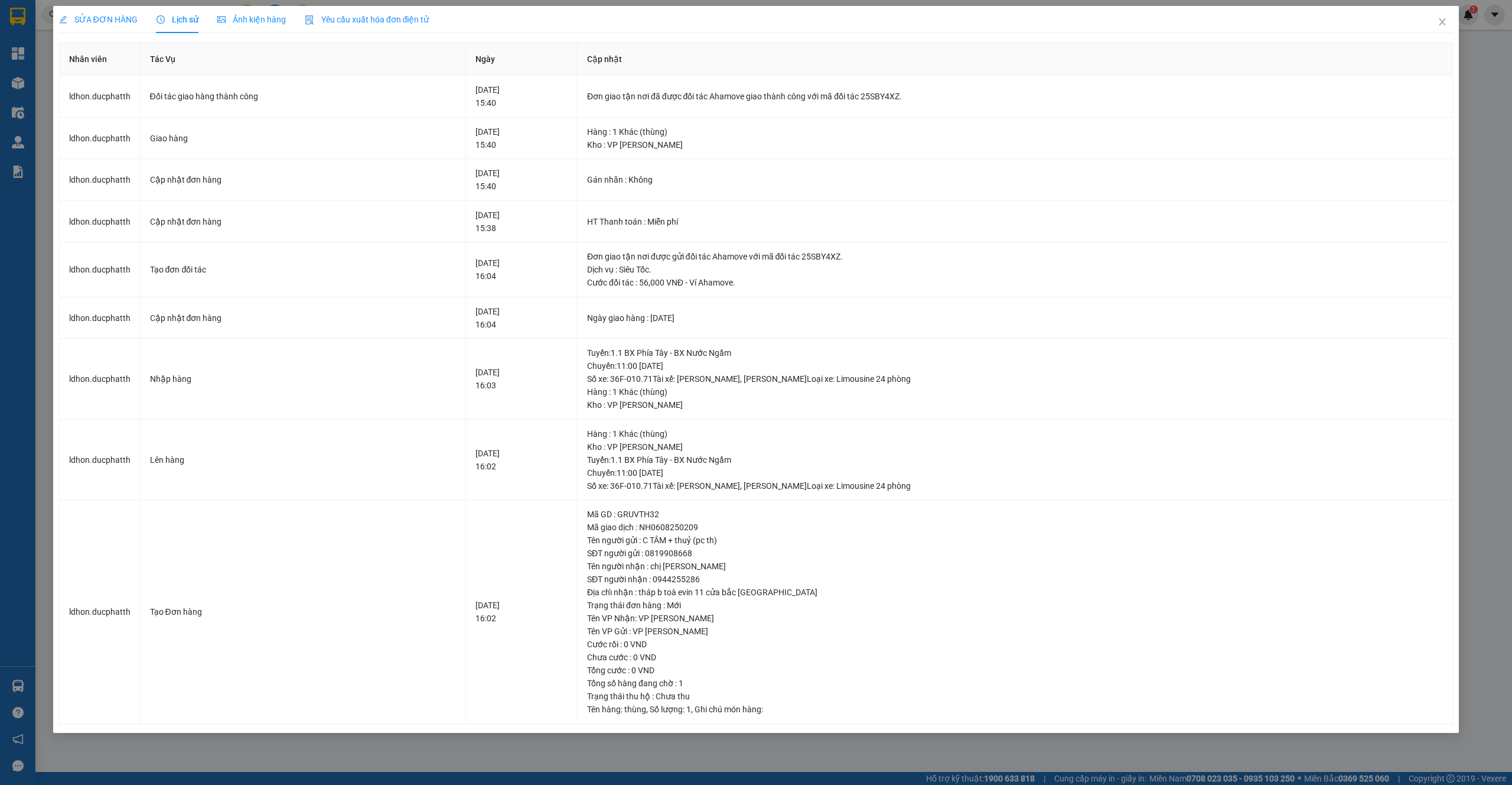
click at [114, 24] on span "SỬA ĐƠN HÀNG" at bounding box center [99, 19] width 79 height 10
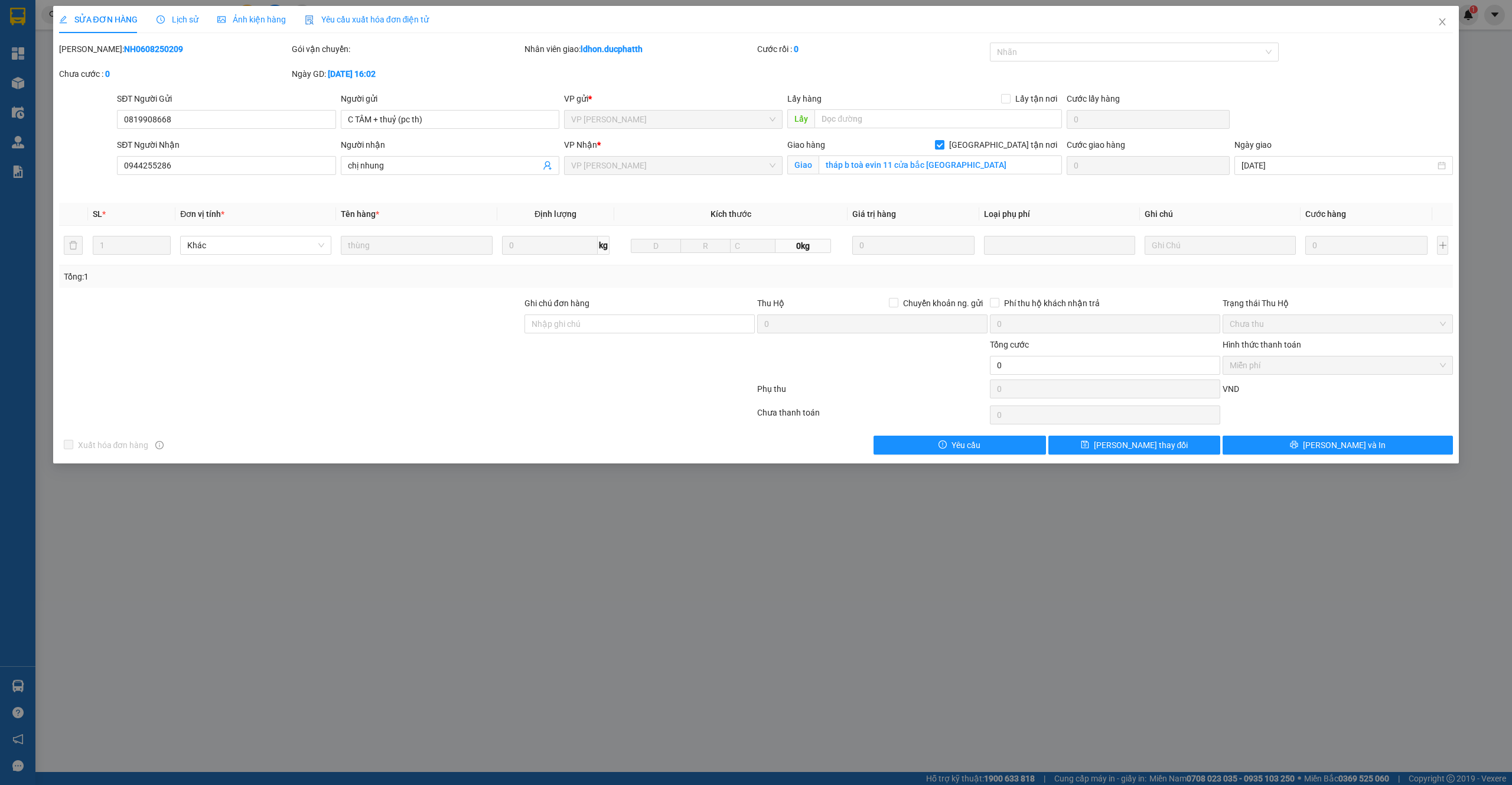
click at [142, 48] on b "NH0608250209" at bounding box center [154, 49] width 59 height 10
copy b "NH0608250209"
click at [1442, 22] on icon "close" at bounding box center [1442, 22] width 7 height 7
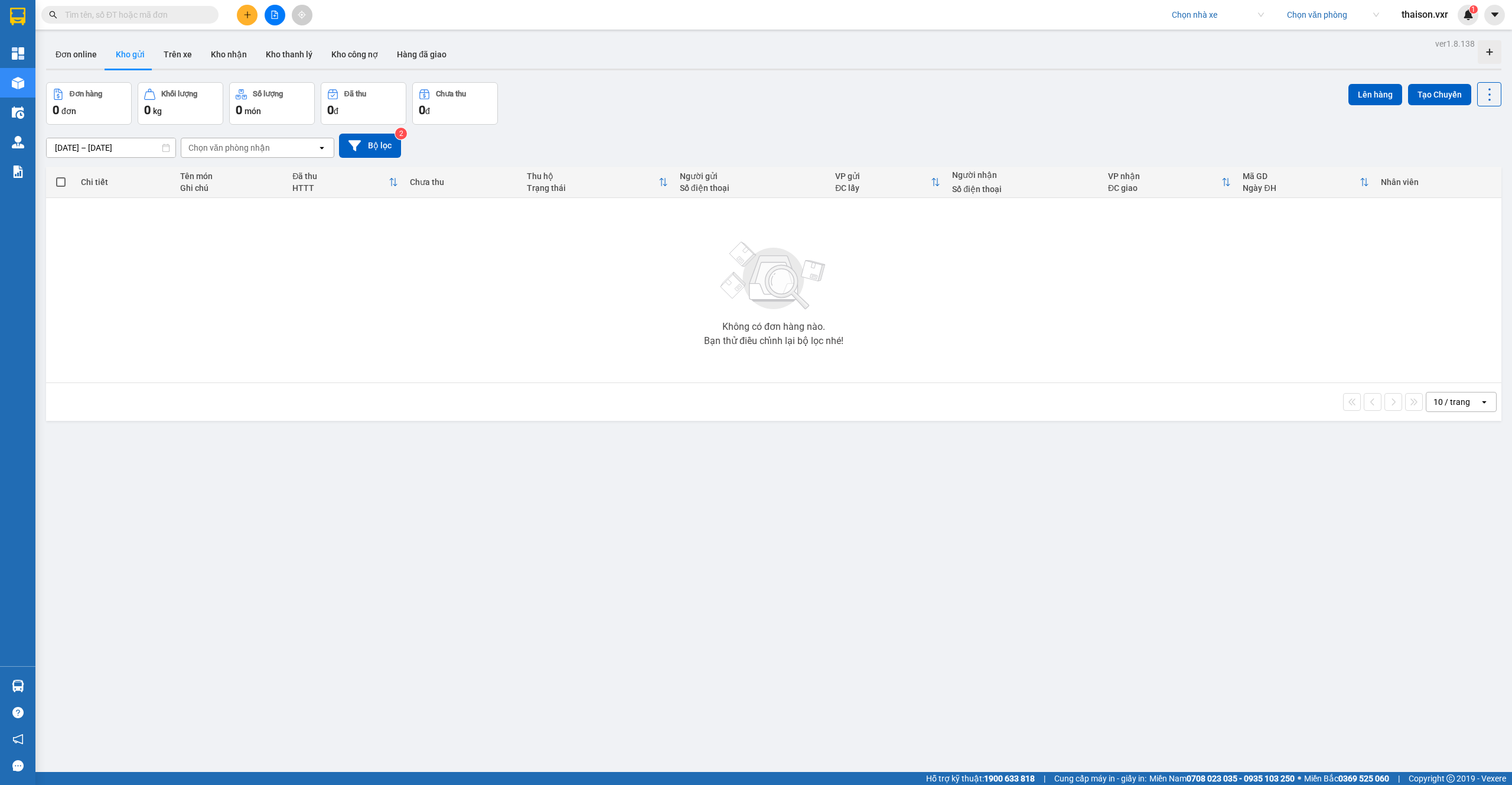
click at [183, 13] on input "text" at bounding box center [135, 15] width 140 height 13
paste input "NH0608250209"
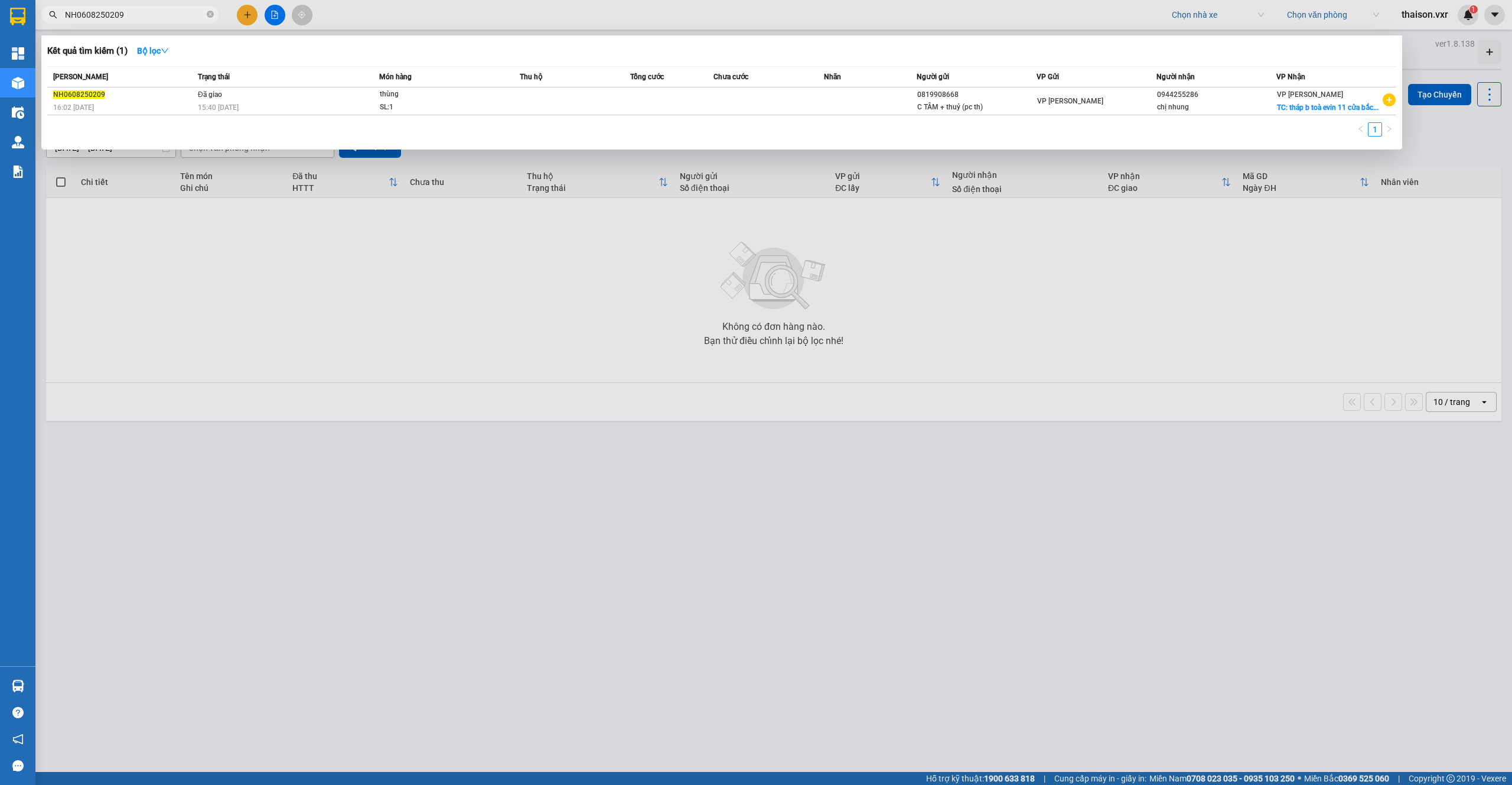
click at [157, 9] on input "NH0608250209" at bounding box center [135, 15] width 140 height 13
click at [157, 10] on input "NH0608250209" at bounding box center [135, 15] width 140 height 13
paste input "808250357"
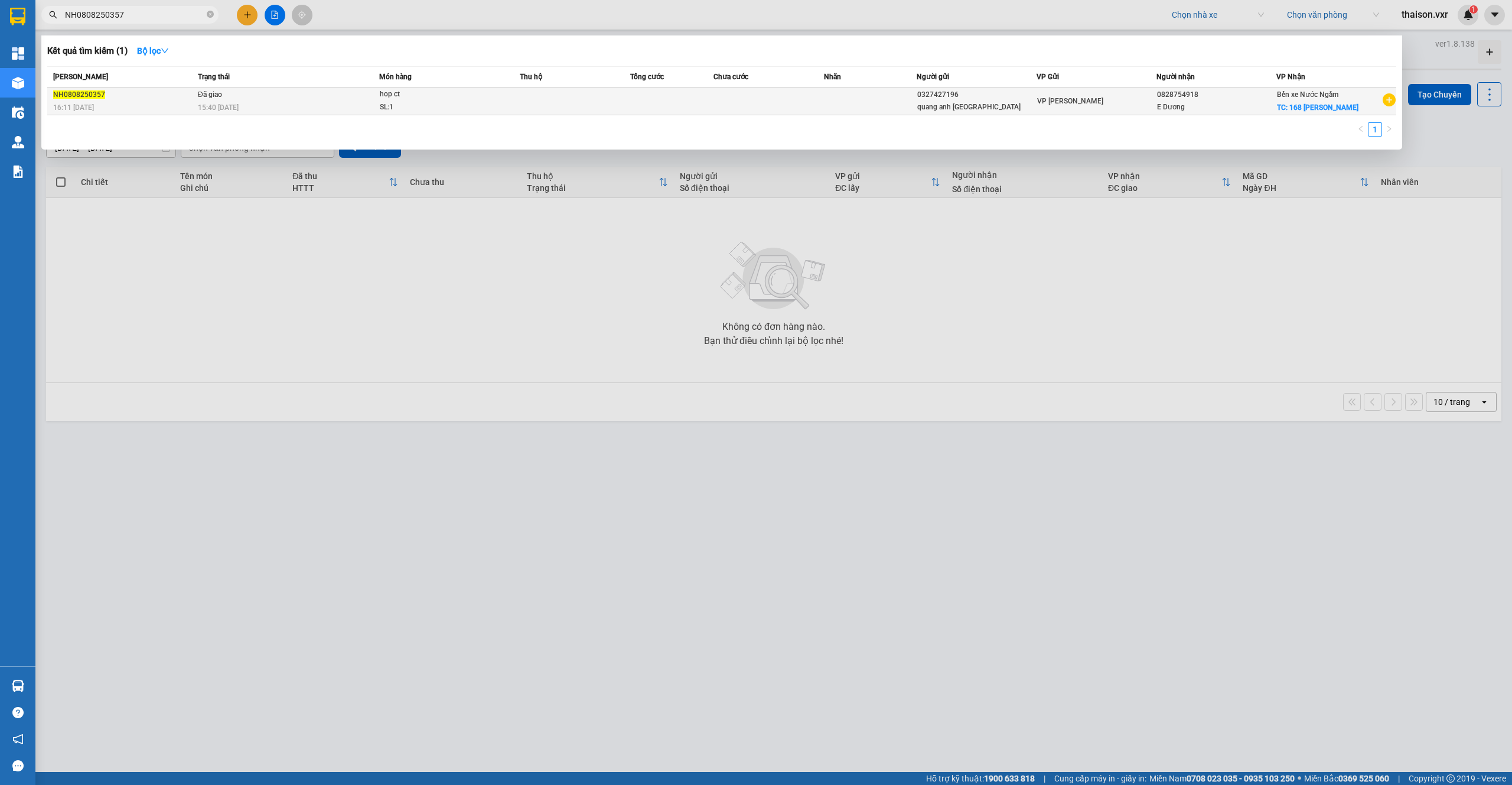
type input "NH0808250357"
click at [157, 99] on div "NH0808250357" at bounding box center [124, 94] width 141 height 13
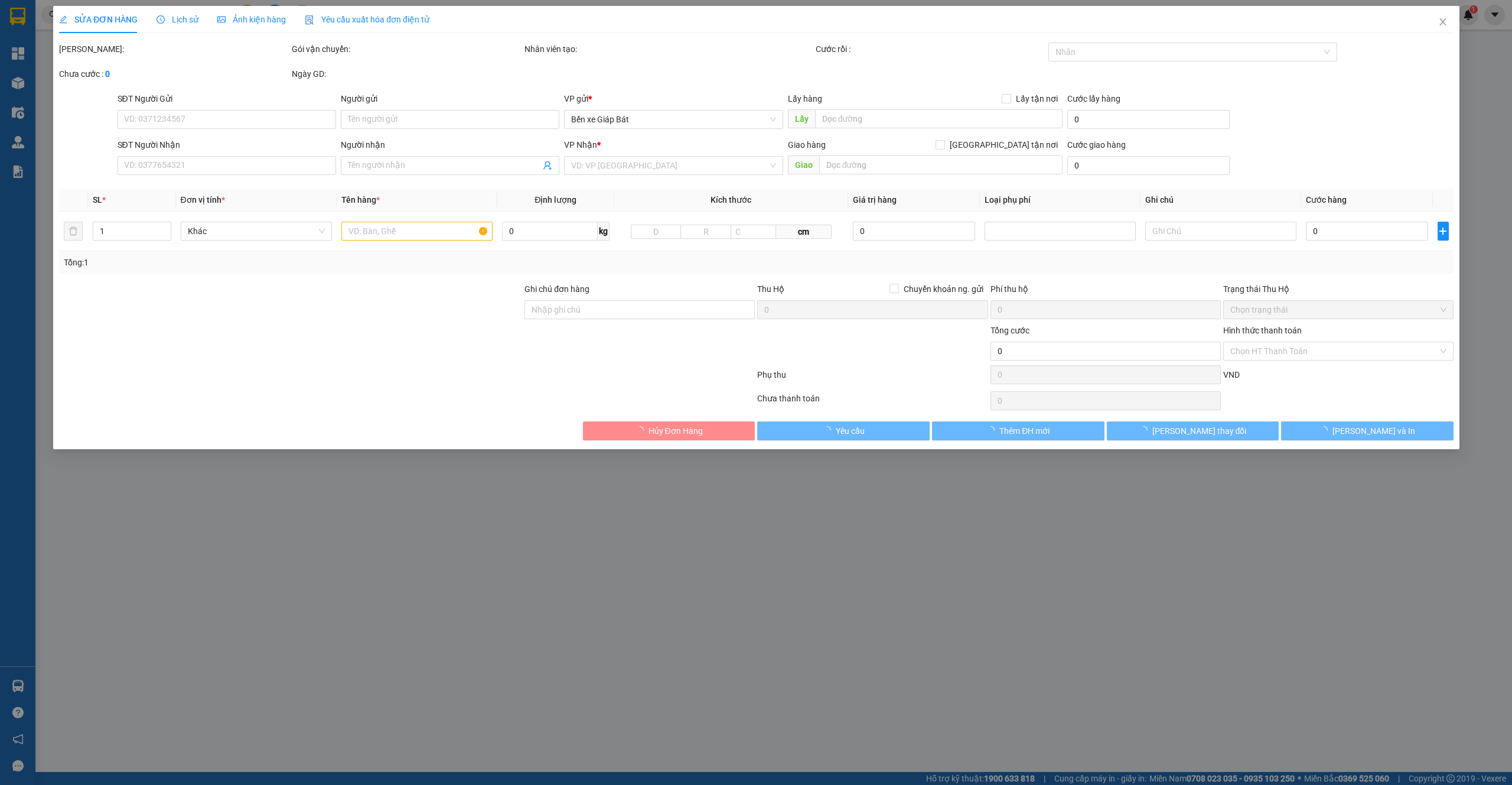
type input "0327427196"
type input "quang anh [GEOGRAPHIC_DATA]"
type input "0828754918"
type input "E Dương"
checkbox input "true"
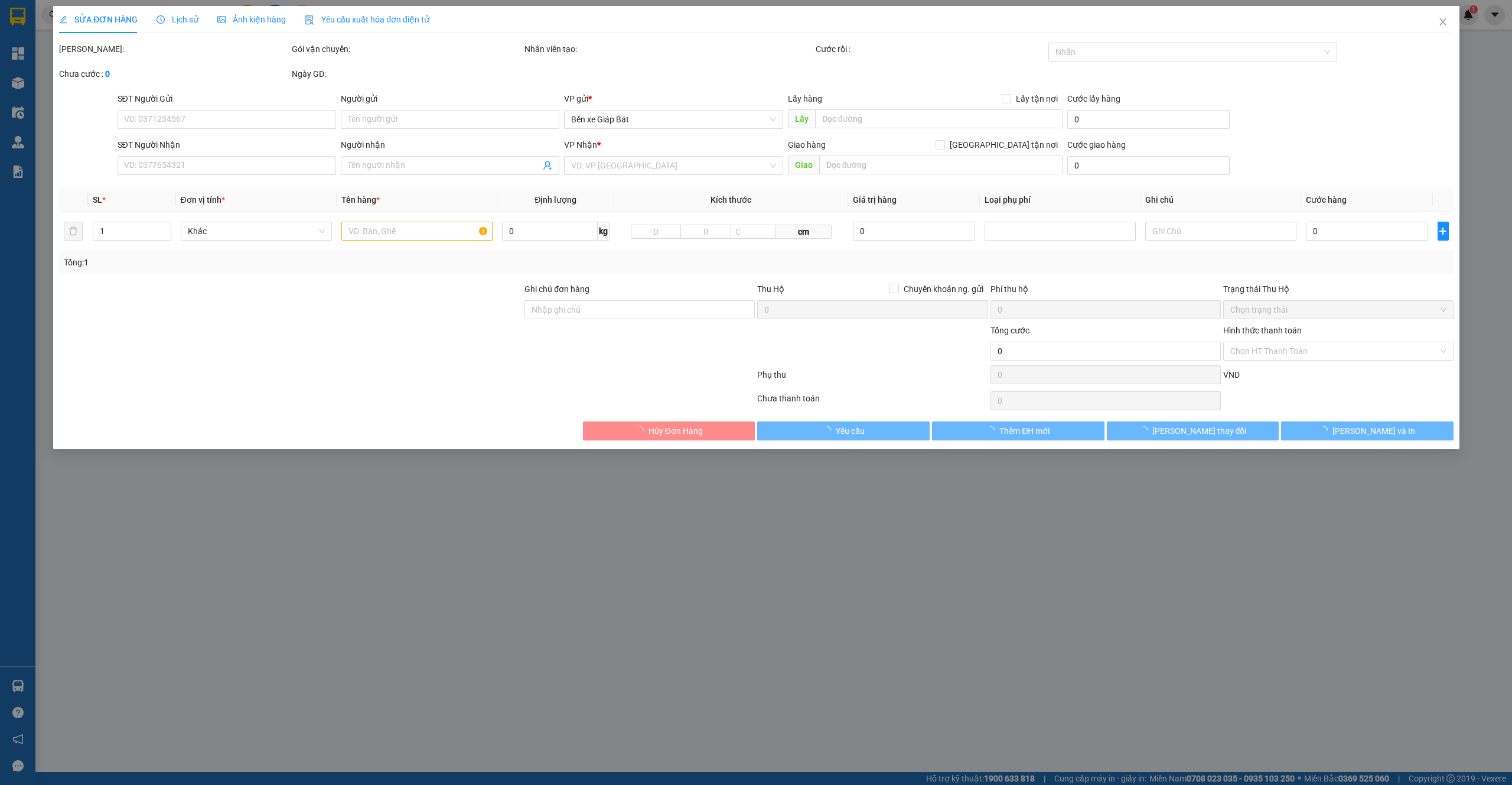
type input "168 [PERSON_NAME]"
type input "bù PT0808250339"
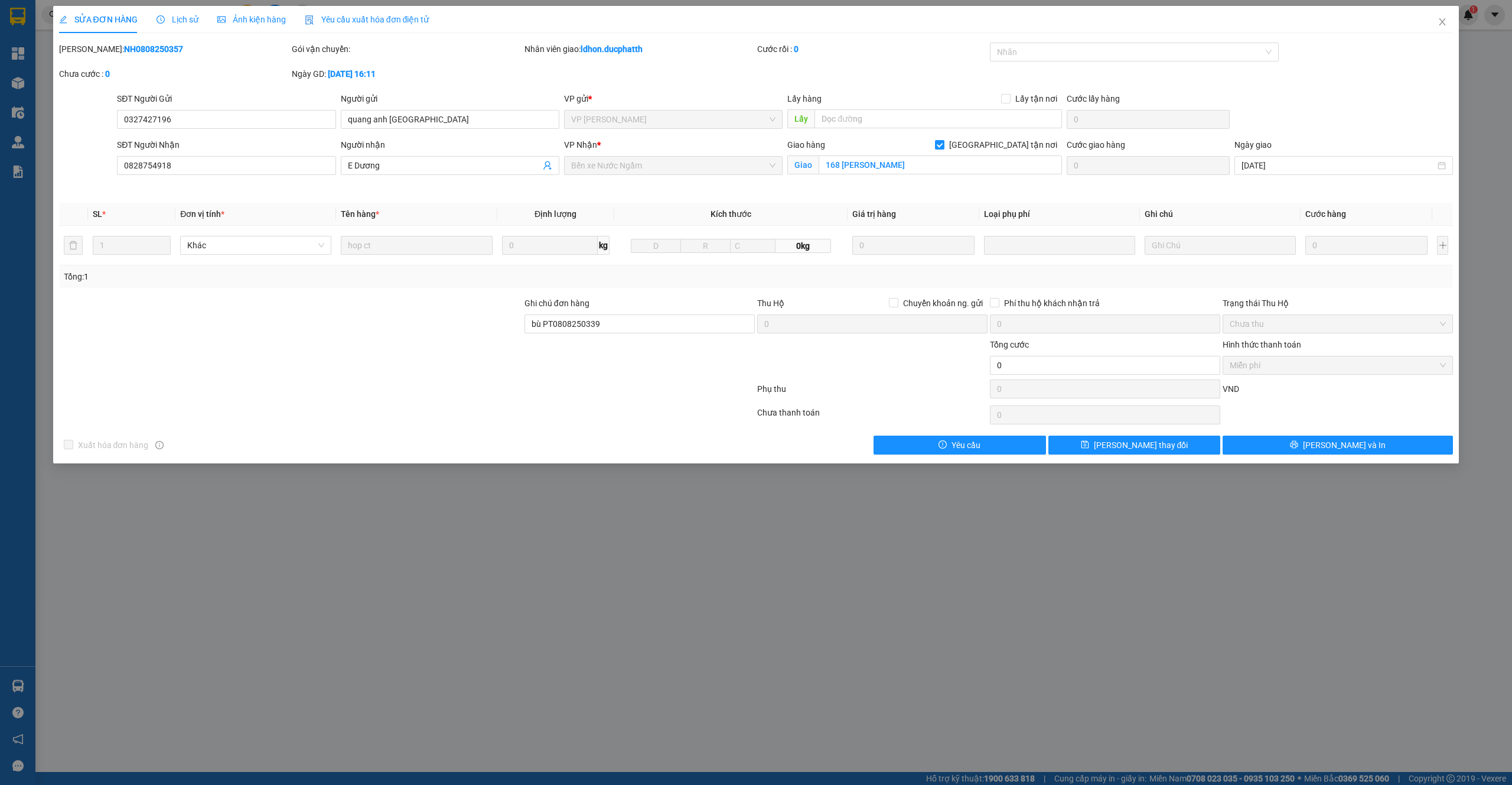
click at [183, 18] on span "Lịch sử" at bounding box center [177, 19] width 42 height 10
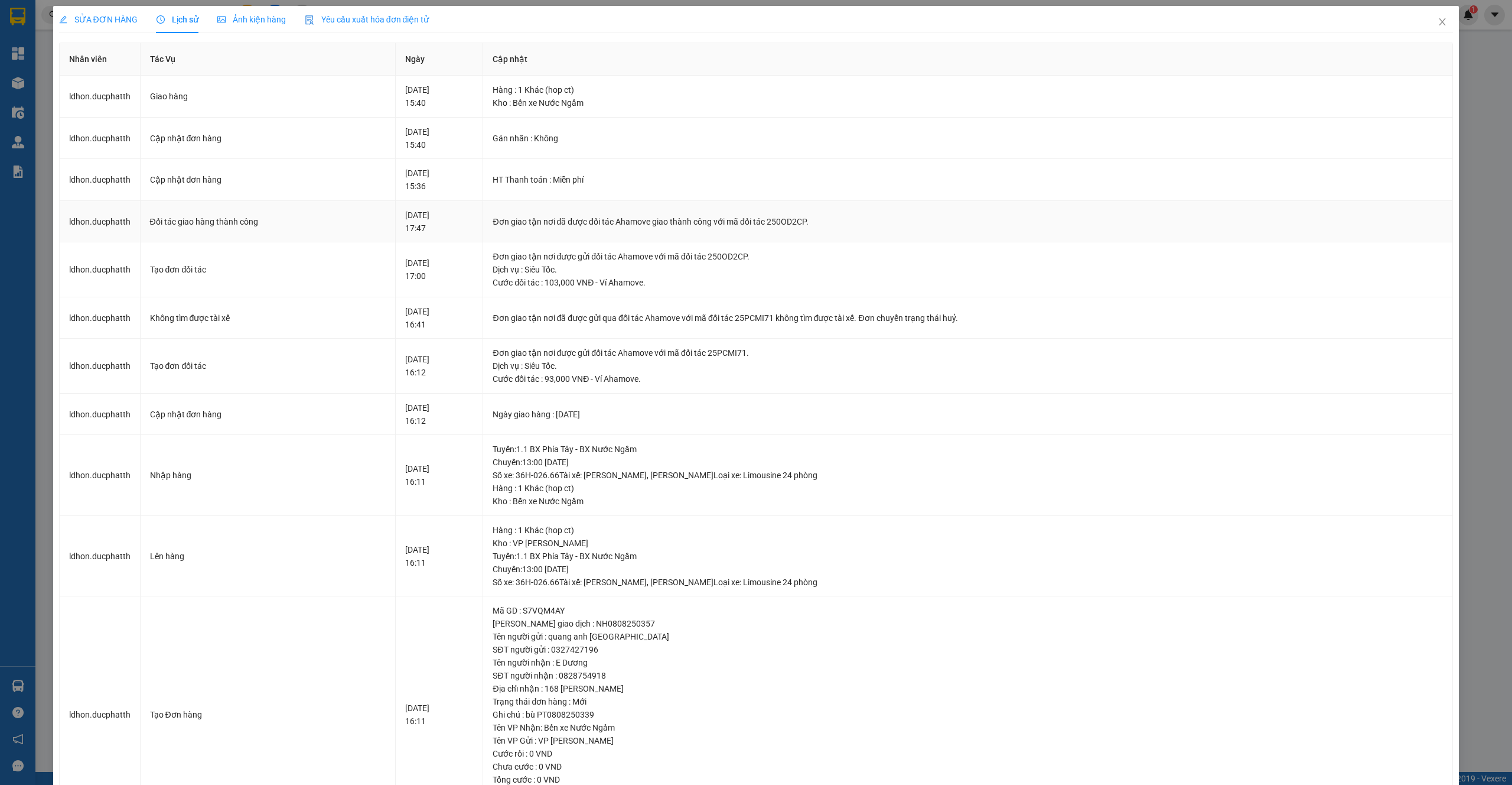
click at [823, 224] on div "Đơn giao tận nơi đã được đối tác Ahamove giao thành công với mã đối tác 250OD2C…" at bounding box center [968, 222] width 950 height 13
copy div "250OD2CP"
click at [832, 220] on div "Đơn giao tận nơi đã được đối tác Ahamove giao thành công với mã đối tác 250OD2C…" at bounding box center [968, 222] width 950 height 13
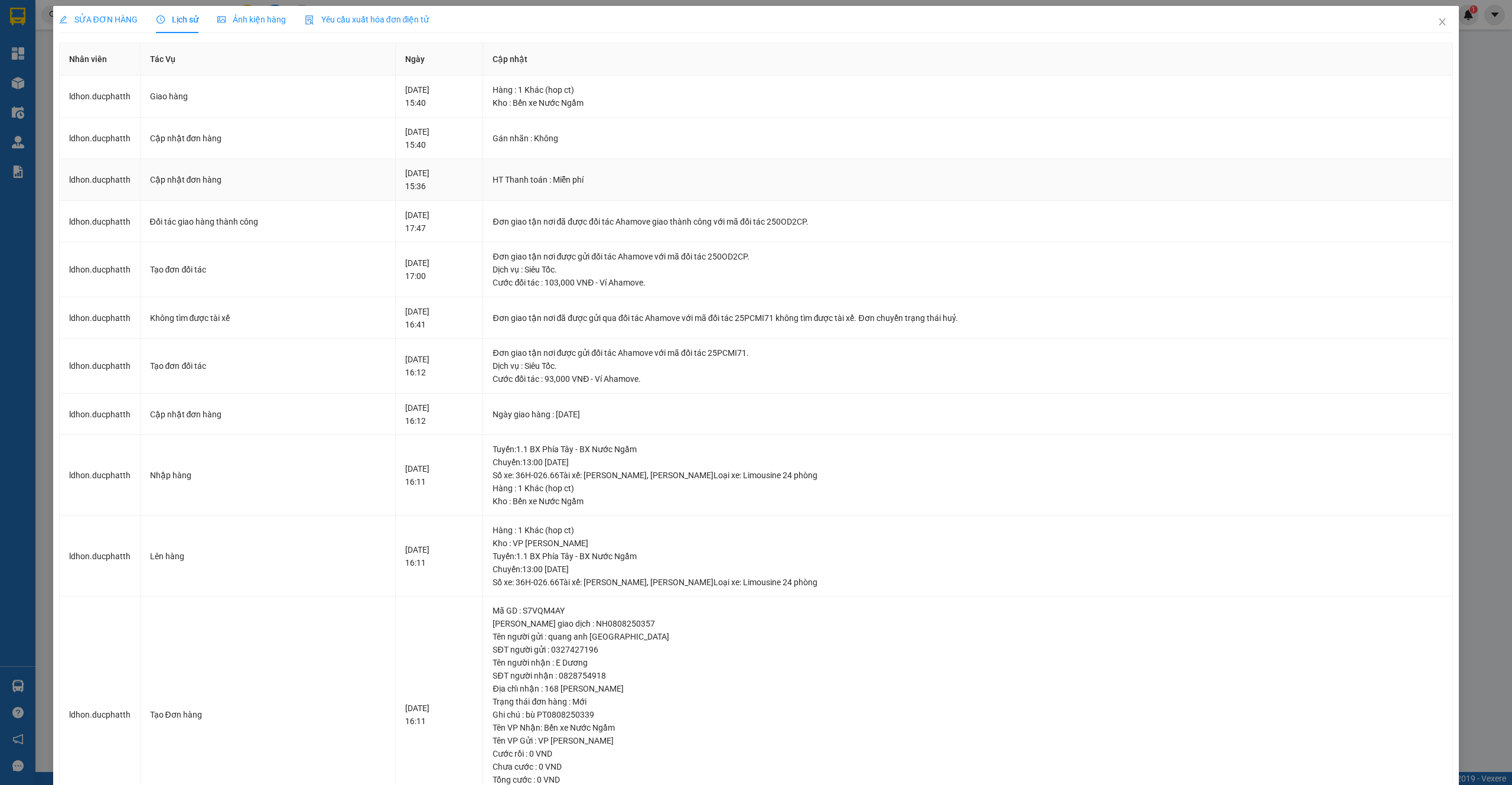
click at [599, 183] on div "HT Thanh toán : Miễn phí" at bounding box center [968, 180] width 950 height 13
click at [107, 16] on span "SỬA ĐƠN HÀNG" at bounding box center [99, 19] width 79 height 10
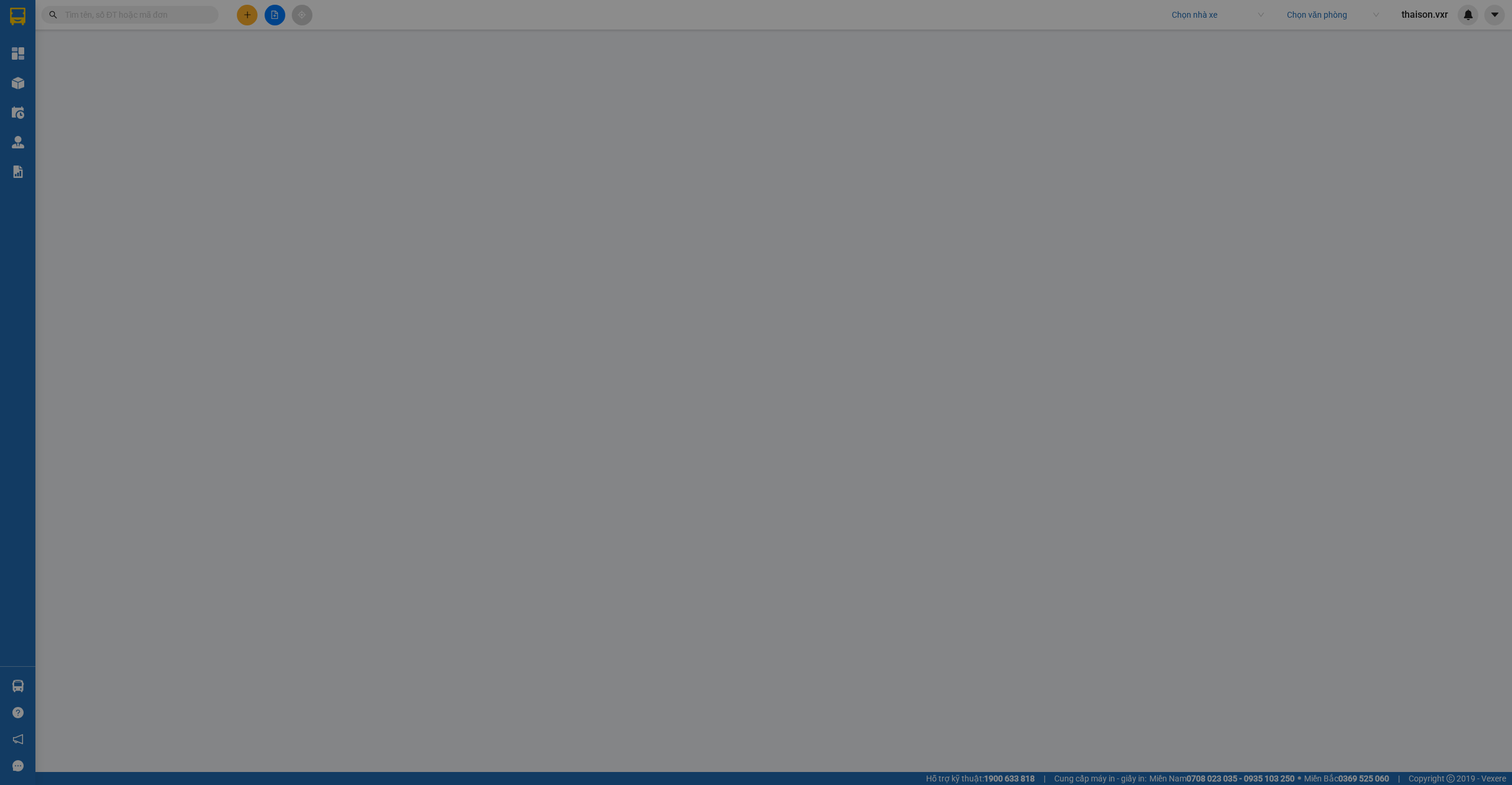
type input "0327427196"
type input "quang anh [GEOGRAPHIC_DATA]"
type input "0828754918"
type input "E Dương"
checkbox input "true"
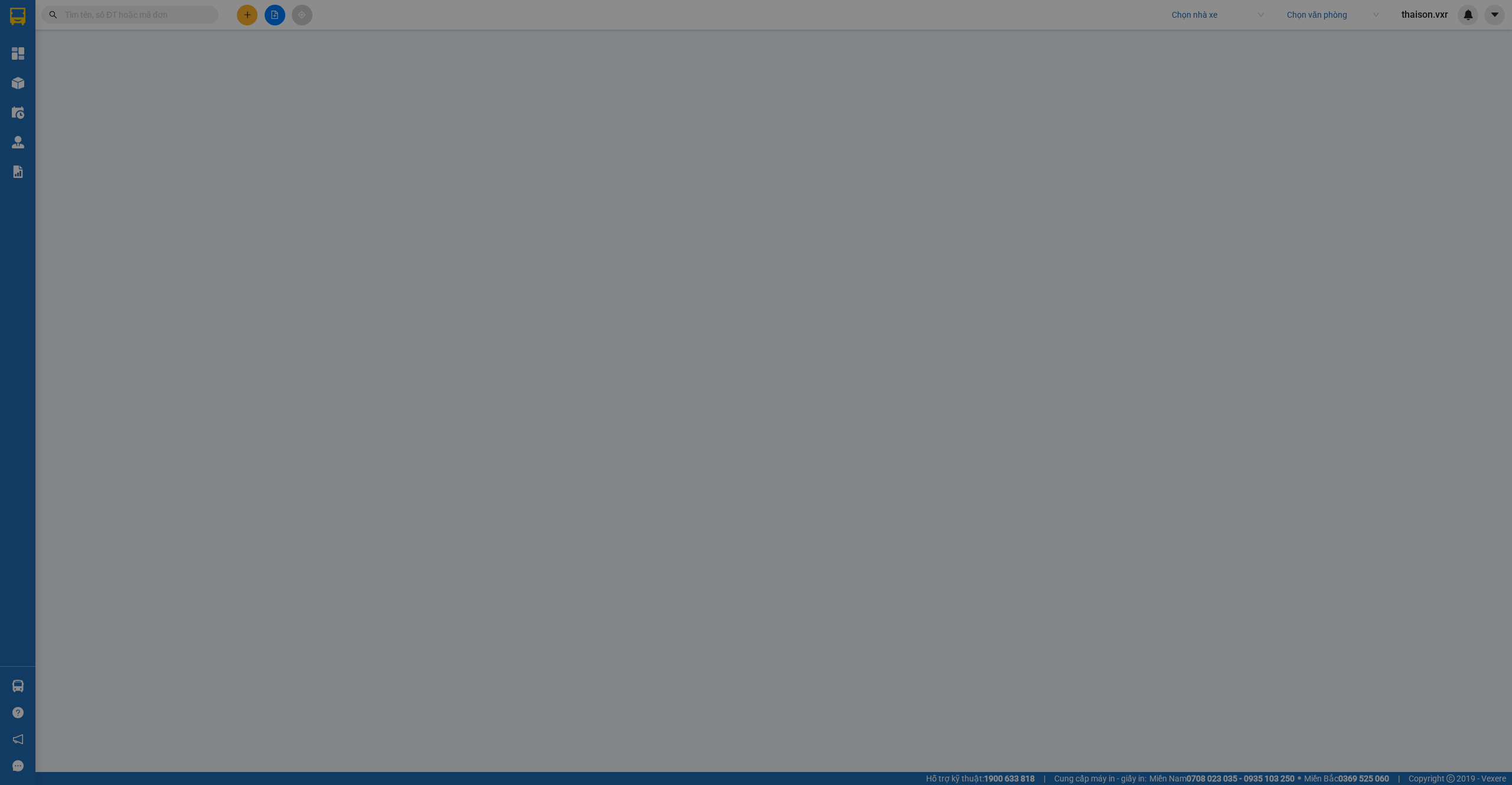
type input "168 [PERSON_NAME]"
type input "bù PT0808250339"
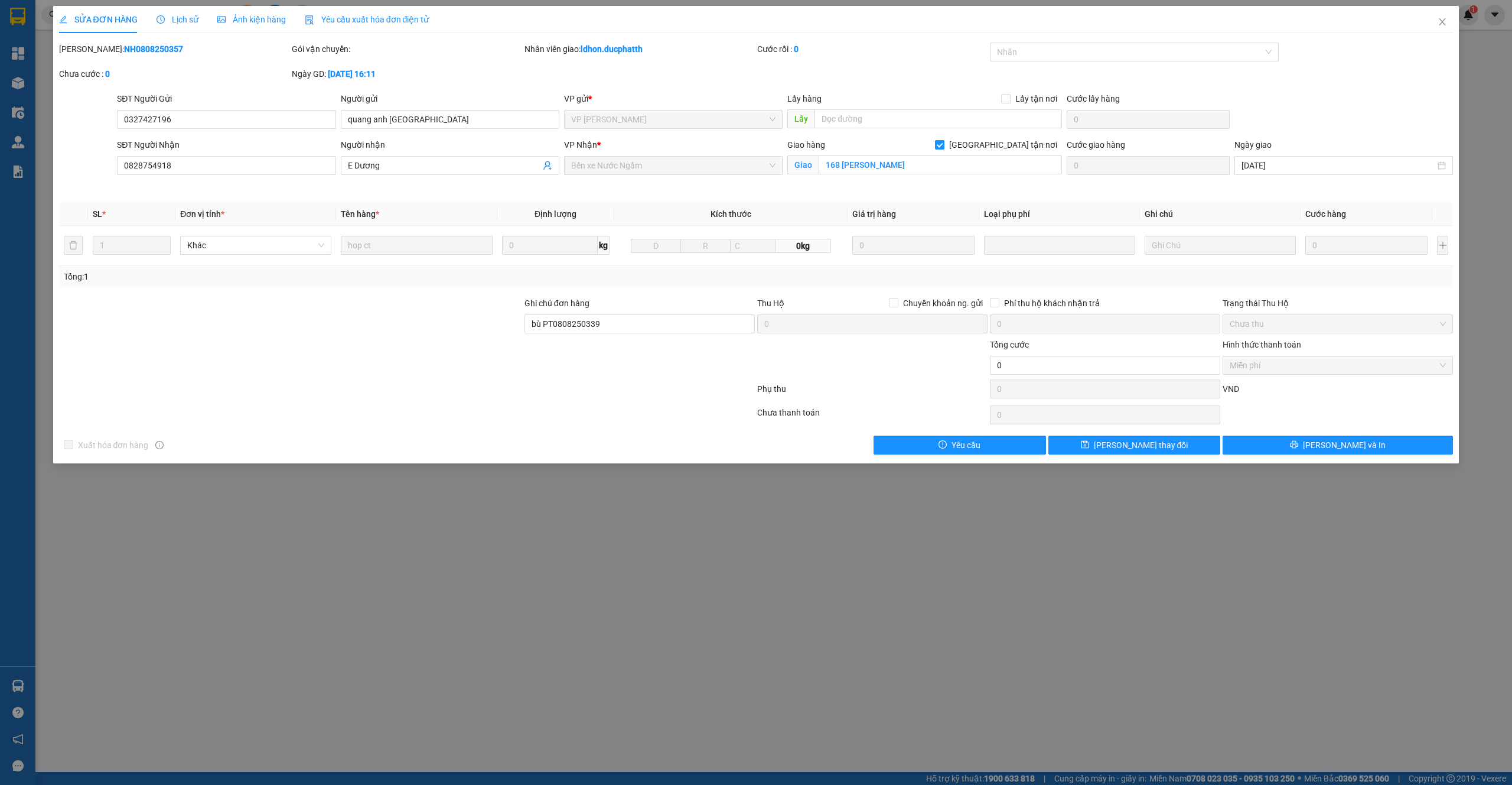
click at [192, 20] on span "Lịch sử" at bounding box center [177, 19] width 42 height 10
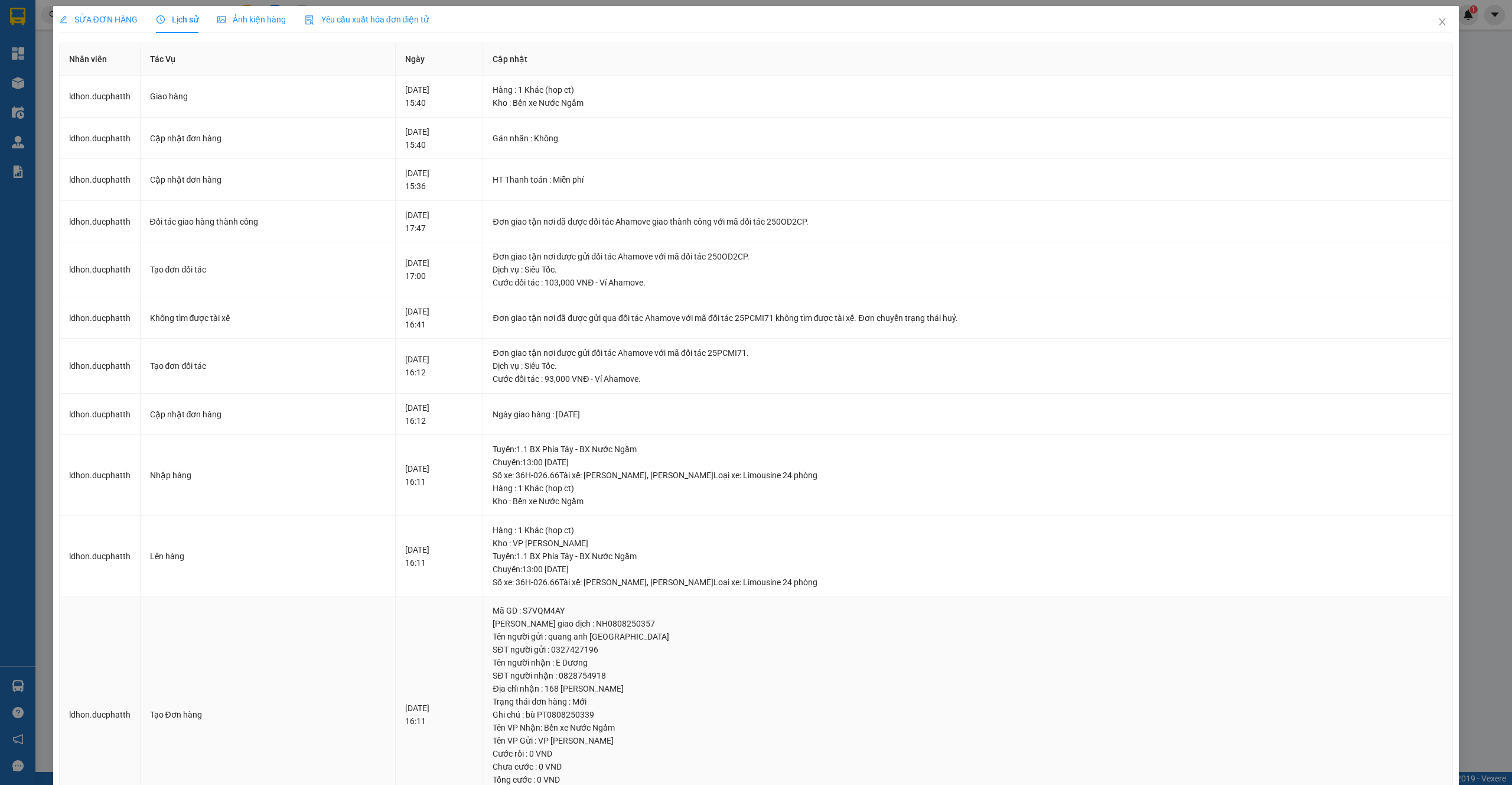
scroll to position [71, 0]
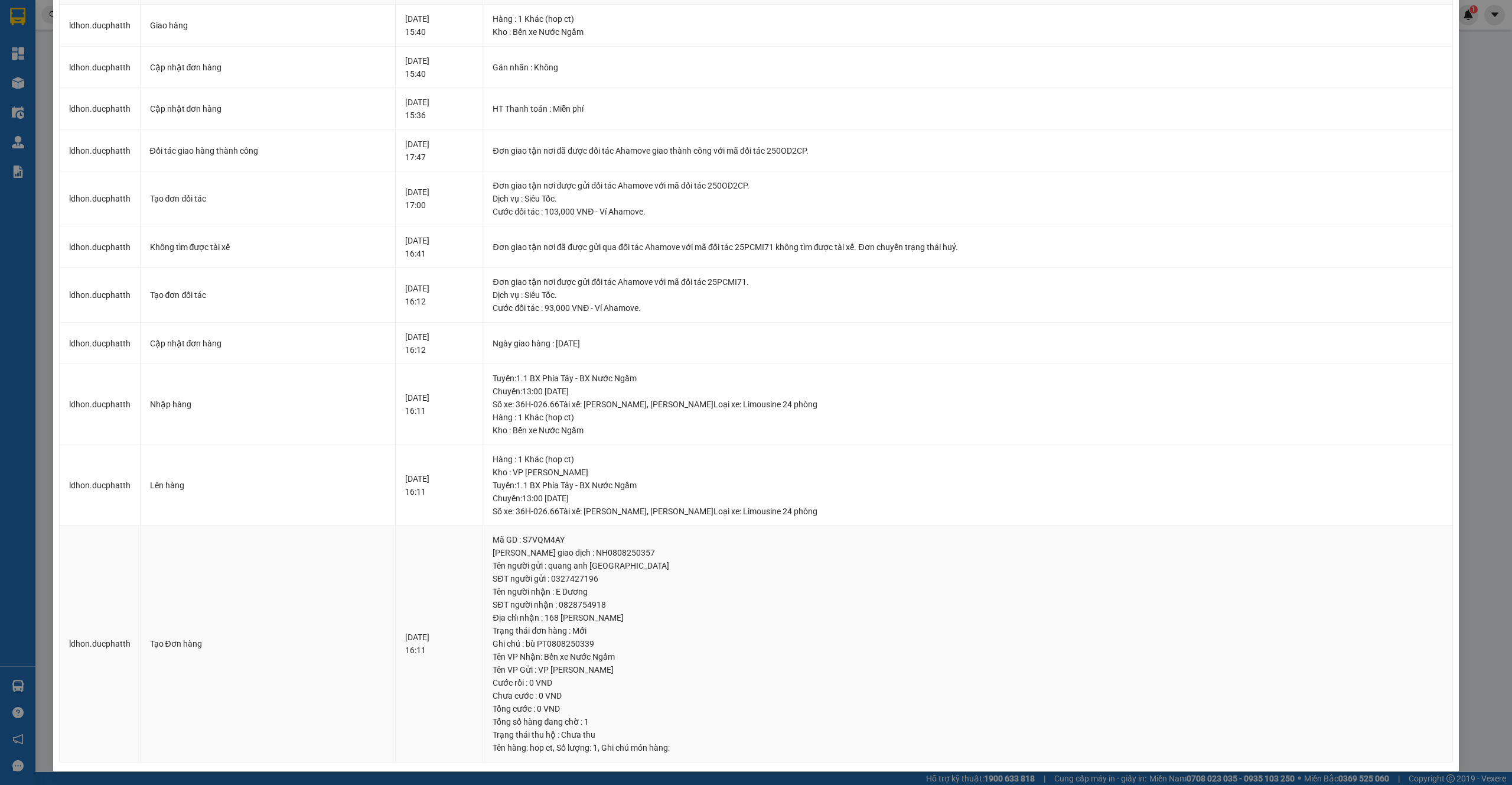
click at [629, 551] on div "[PERSON_NAME] giao dịch : NH0808250357" at bounding box center [968, 553] width 950 height 13
copy div "NH0808250357"
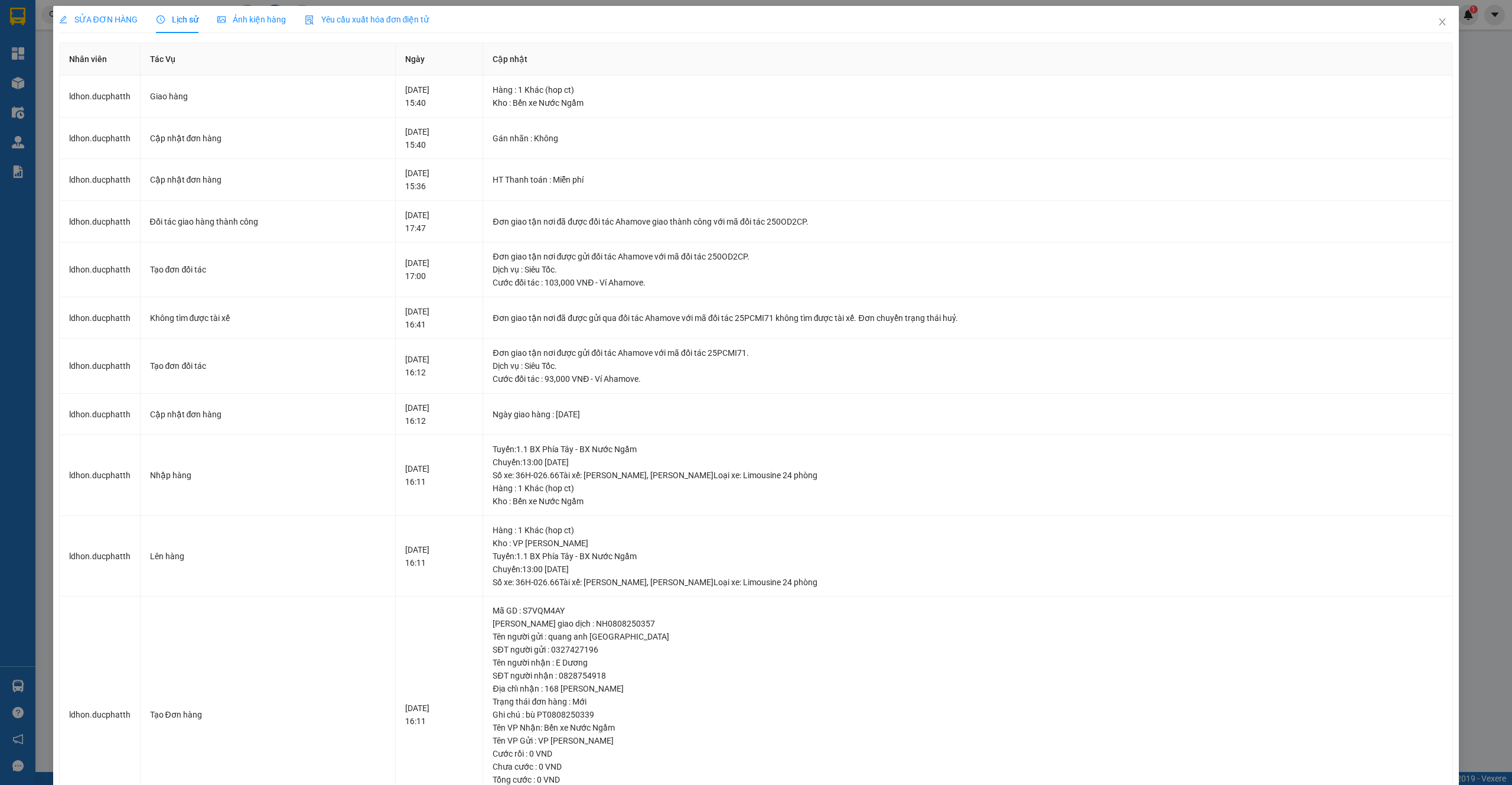
click at [1456, 10] on div "SỬA ĐƠN HÀNG Lịch sử Ảnh kiện hàng Yêu cầu xuất hóa đơn điện tử Total Paid Fee …" at bounding box center [756, 392] width 1512 height 785
click at [1440, 20] on span "Close" at bounding box center [1442, 22] width 33 height 33
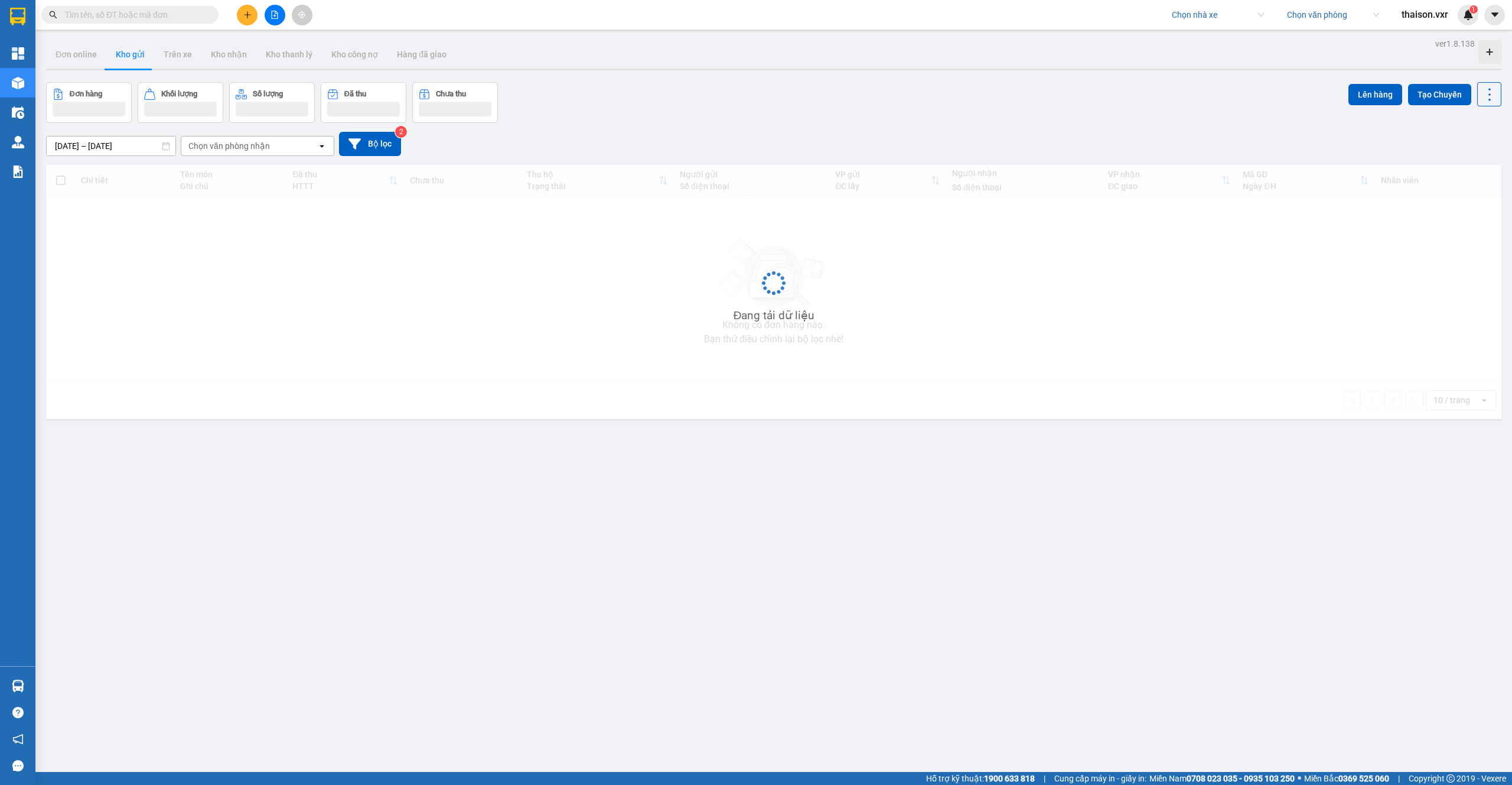
click at [154, 19] on input "text" at bounding box center [135, 15] width 140 height 13
paste input "NH0808250357"
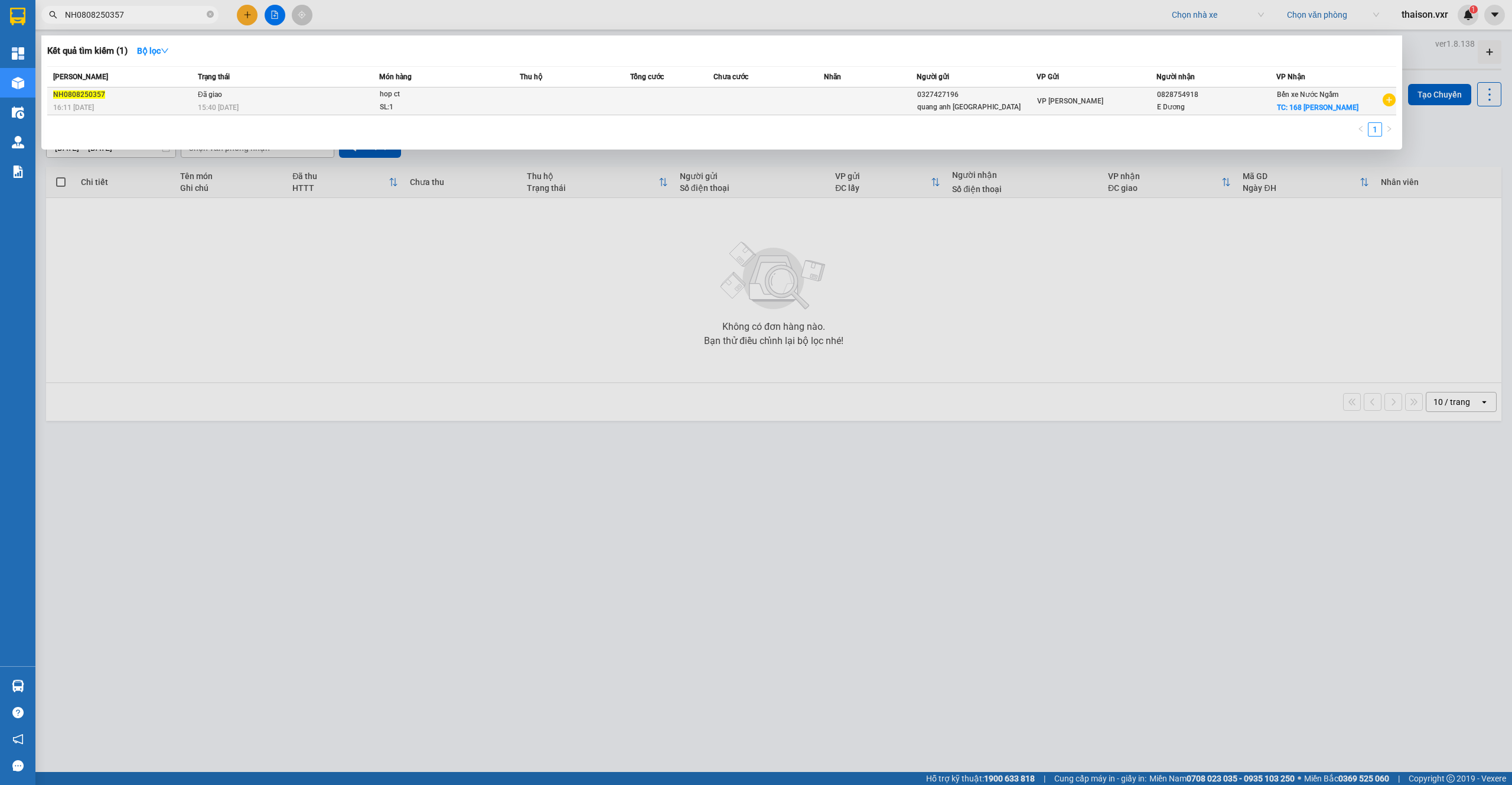
type input "NH0808250357"
click at [284, 102] on div "15:40 [DATE]" at bounding box center [289, 108] width 181 height 13
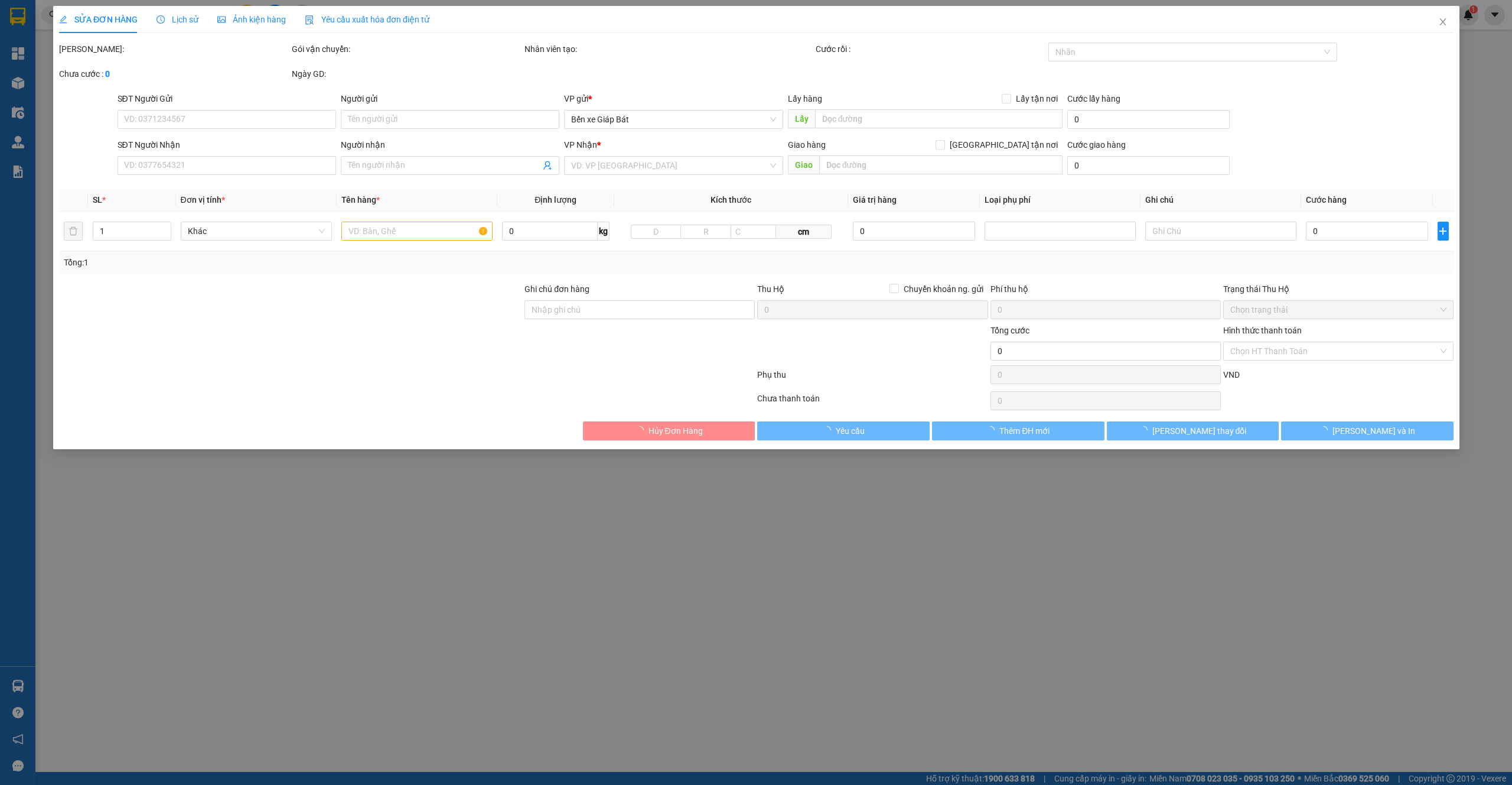
type input "0327427196"
type input "quang anh [GEOGRAPHIC_DATA]"
type input "0828754918"
type input "E Dương"
checkbox input "true"
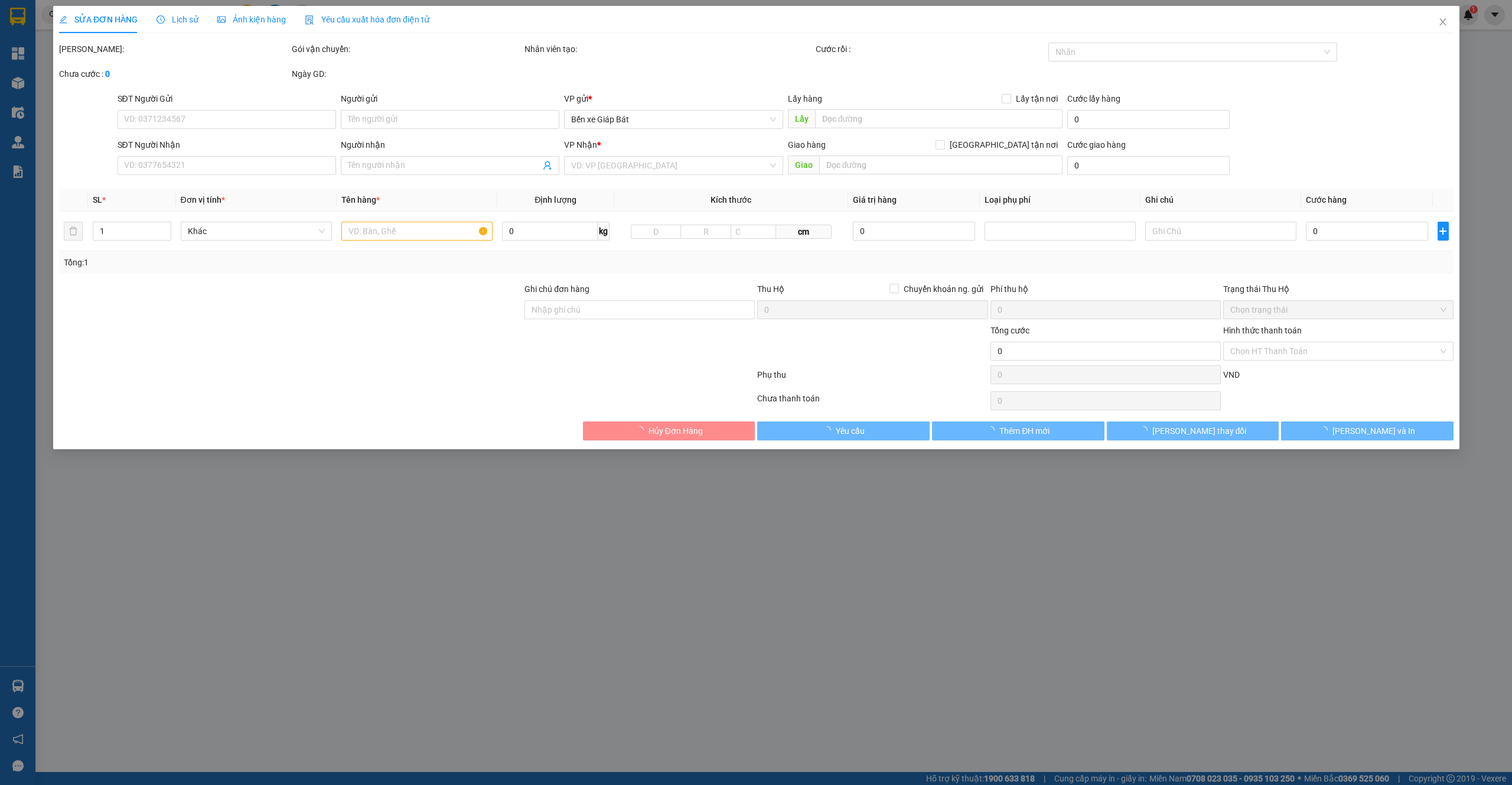
type input "168 [PERSON_NAME]"
type input "bù PT0808250339"
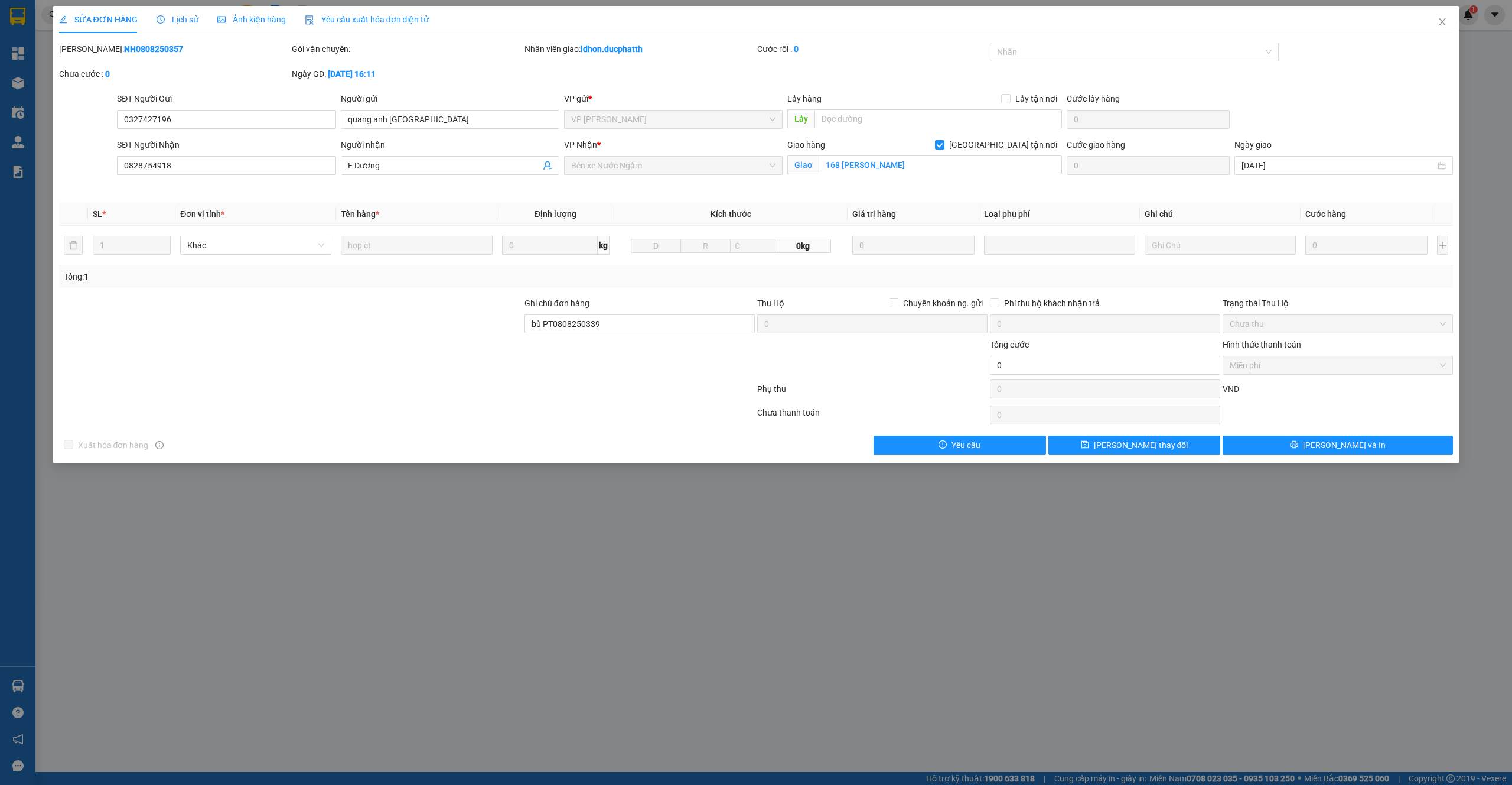
click at [182, 16] on span "Lịch sử" at bounding box center [177, 19] width 42 height 10
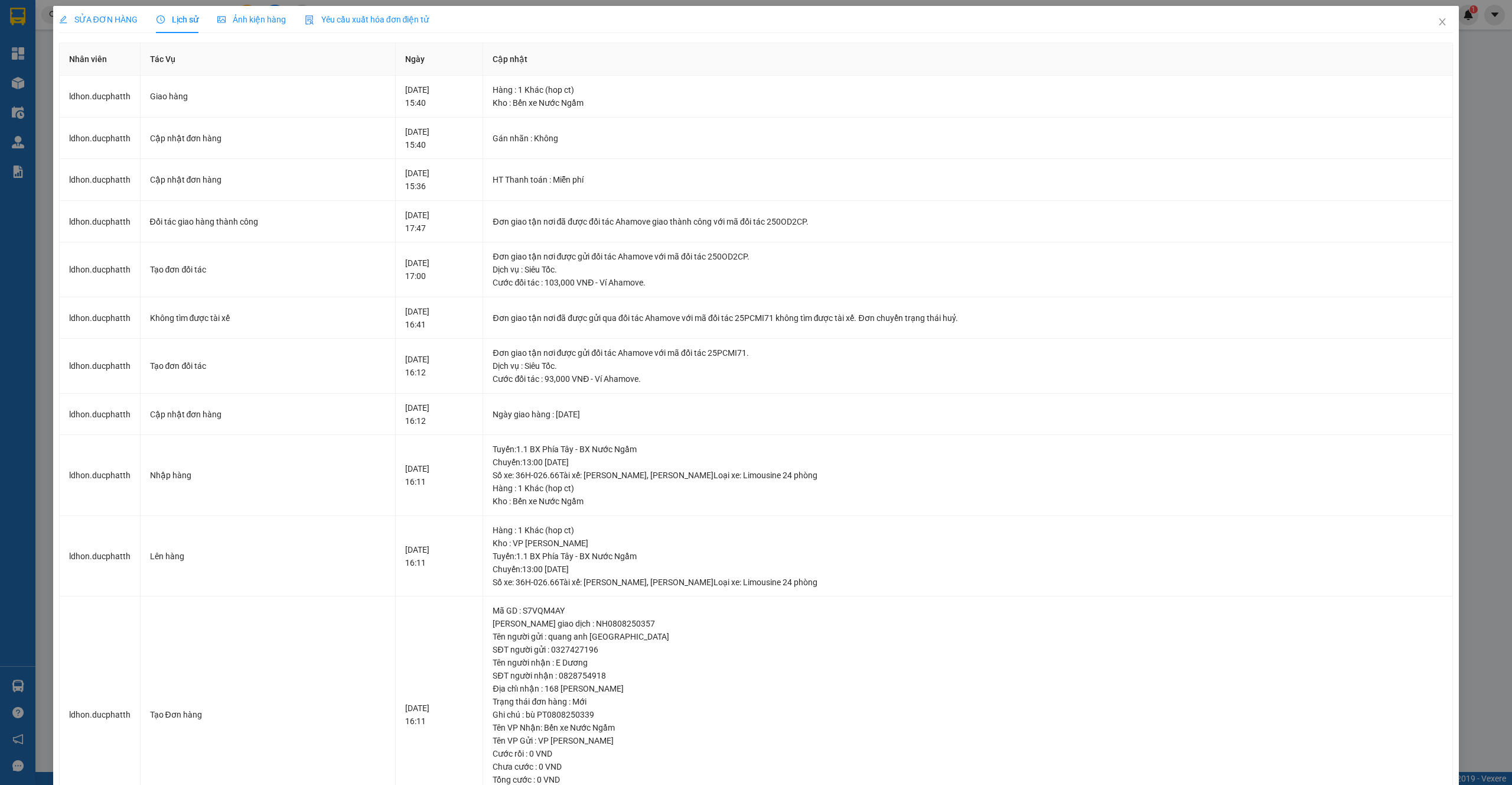
click at [140, 25] on div "SỬA ĐƠN HÀNG Lịch sử Ảnh kiện hàng Yêu cầu xuất hóa đơn điện tử" at bounding box center [244, 19] width 370 height 27
click at [128, 22] on span "SỬA ĐƠN HÀNG" at bounding box center [99, 19] width 79 height 10
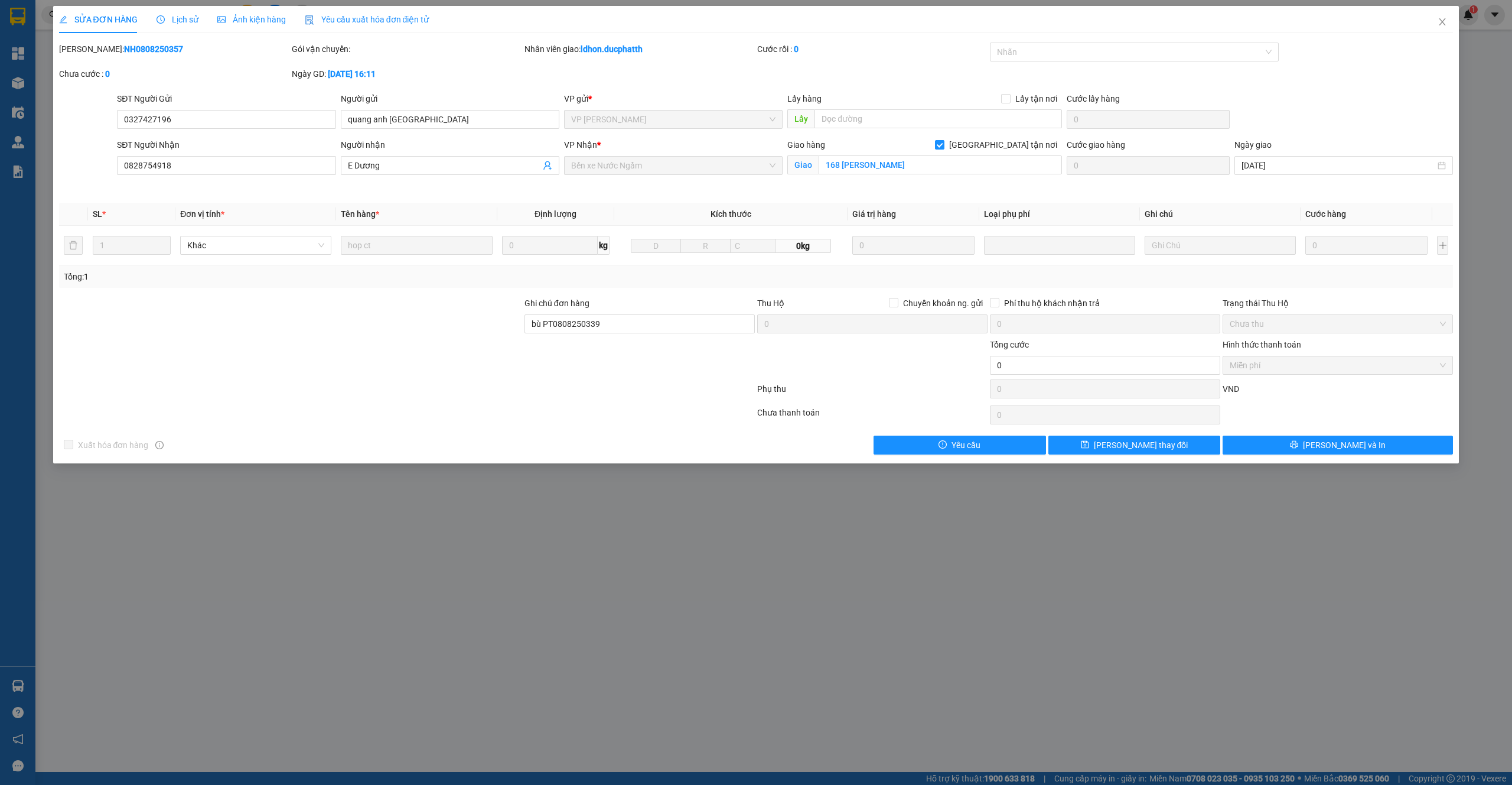
click at [181, 9] on div "Lịch sử" at bounding box center [177, 19] width 42 height 27
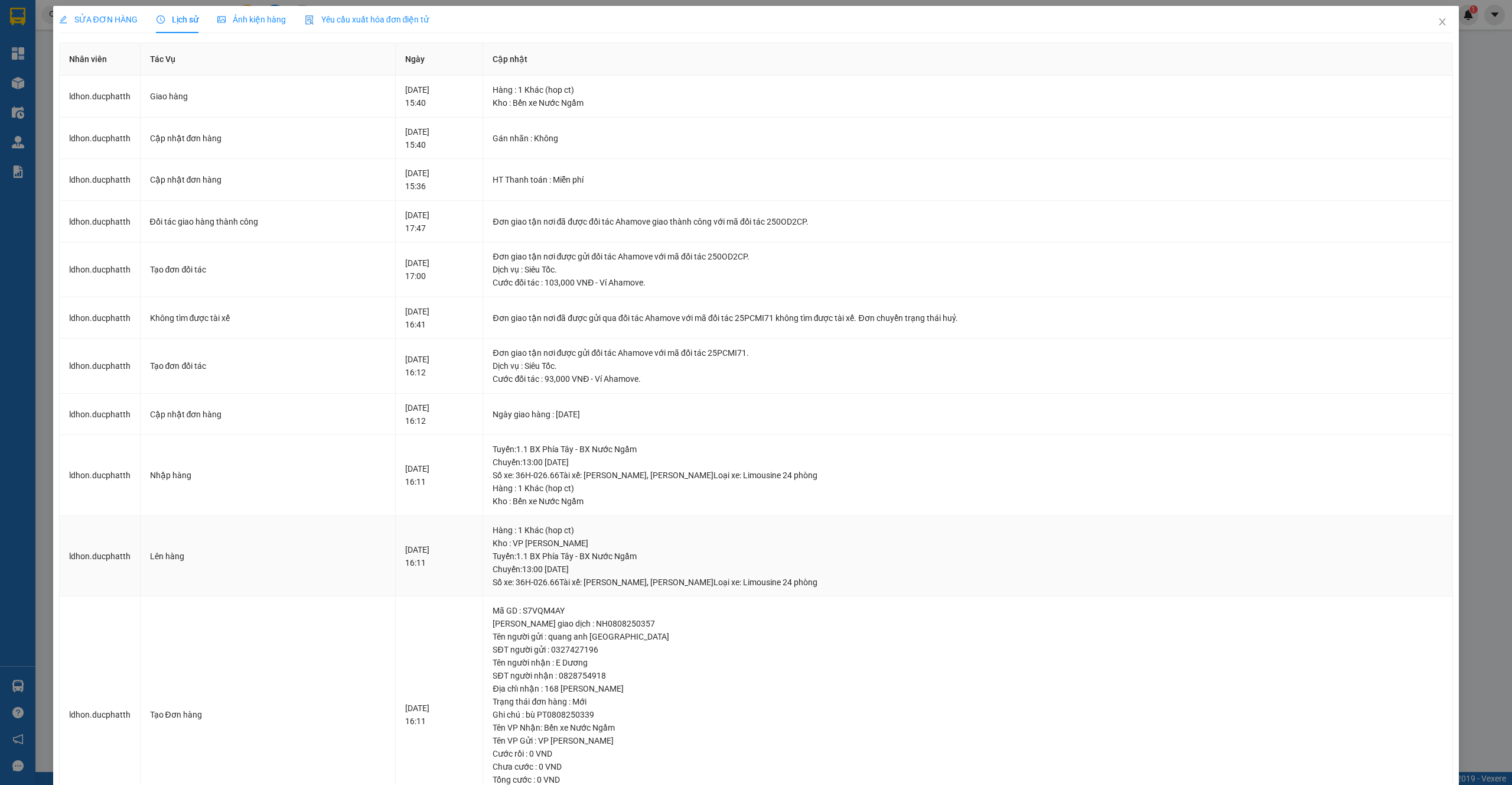
scroll to position [71, 0]
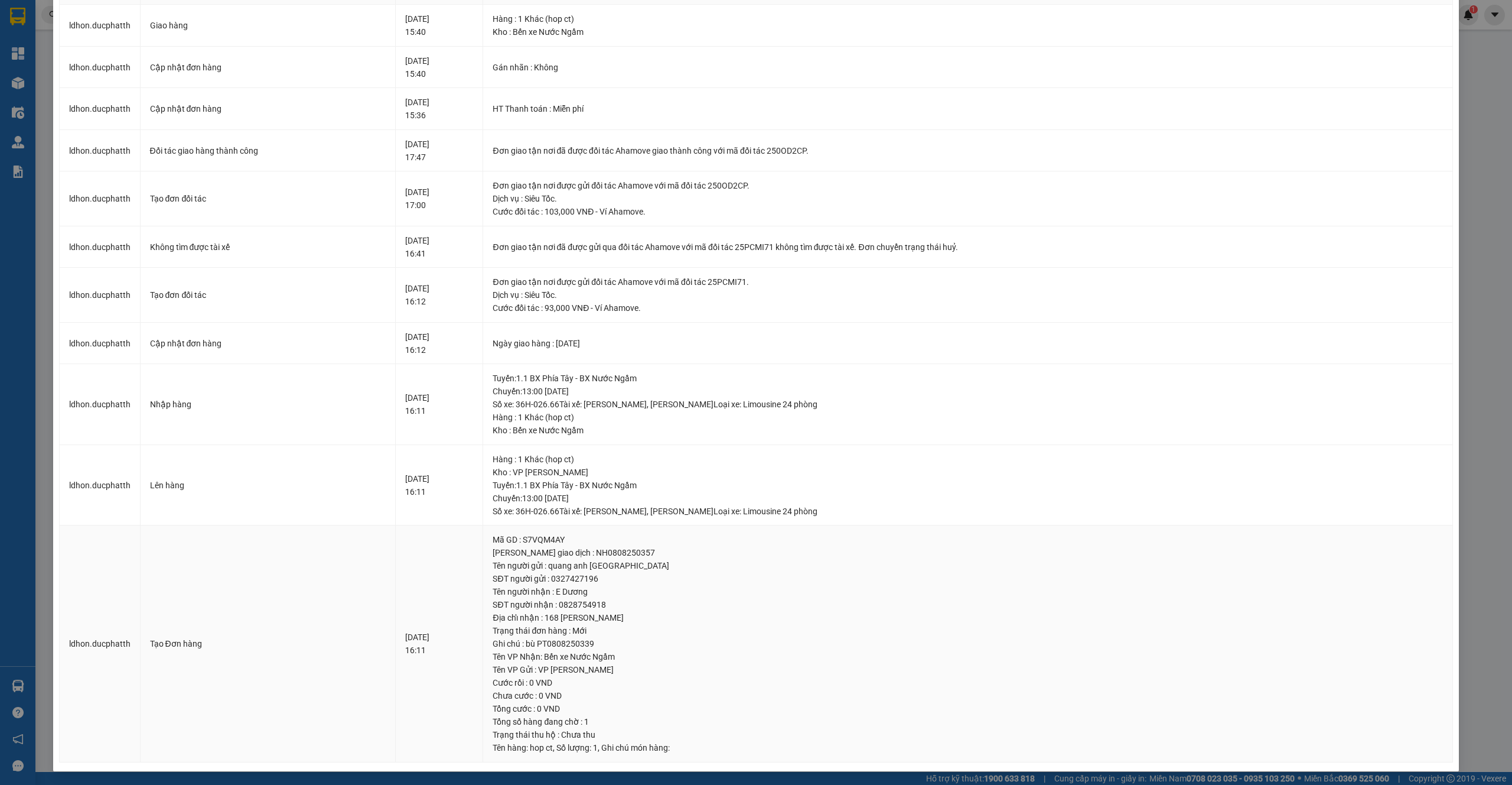
click at [724, 572] on div "SĐT người gửi : 0327427196" at bounding box center [968, 579] width 950 height 13
click at [830, 149] on div "Đơn giao tận nơi đã được đối tác Ahamove giao thành công với mã đối tác 250OD2C…" at bounding box center [968, 151] width 950 height 13
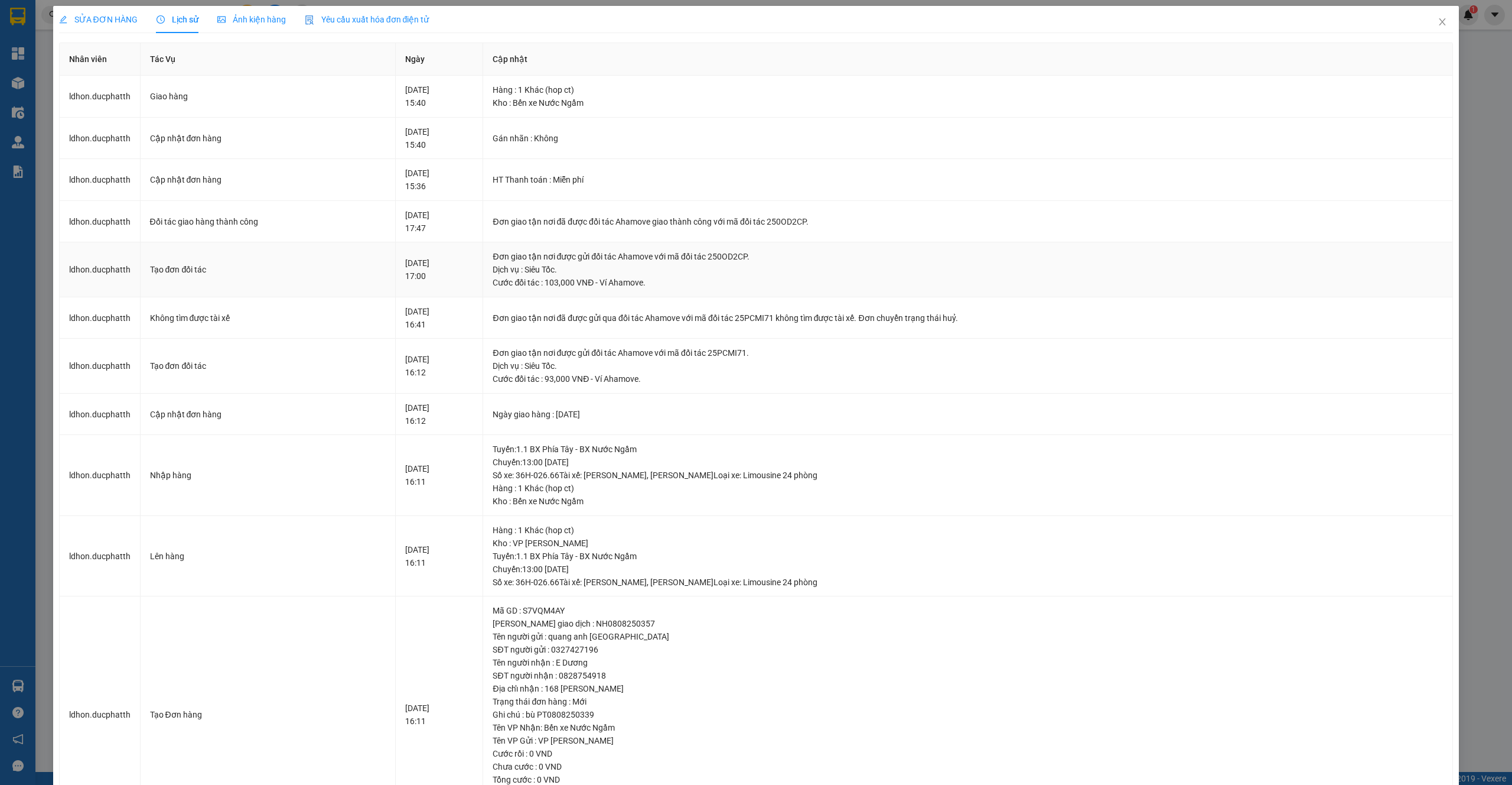
click at [765, 251] on div "Đơn giao tận nơi được gửi đối tác Ahamove với mã đối tác 250OD2CP." at bounding box center [968, 257] width 950 height 13
click at [788, 319] on div "Đơn giao tận nơi đã được gửi qua đối tác Ahamove với mã đối tác 25PCMI71 không …" at bounding box center [968, 318] width 950 height 13
copy div "25PCMI71"
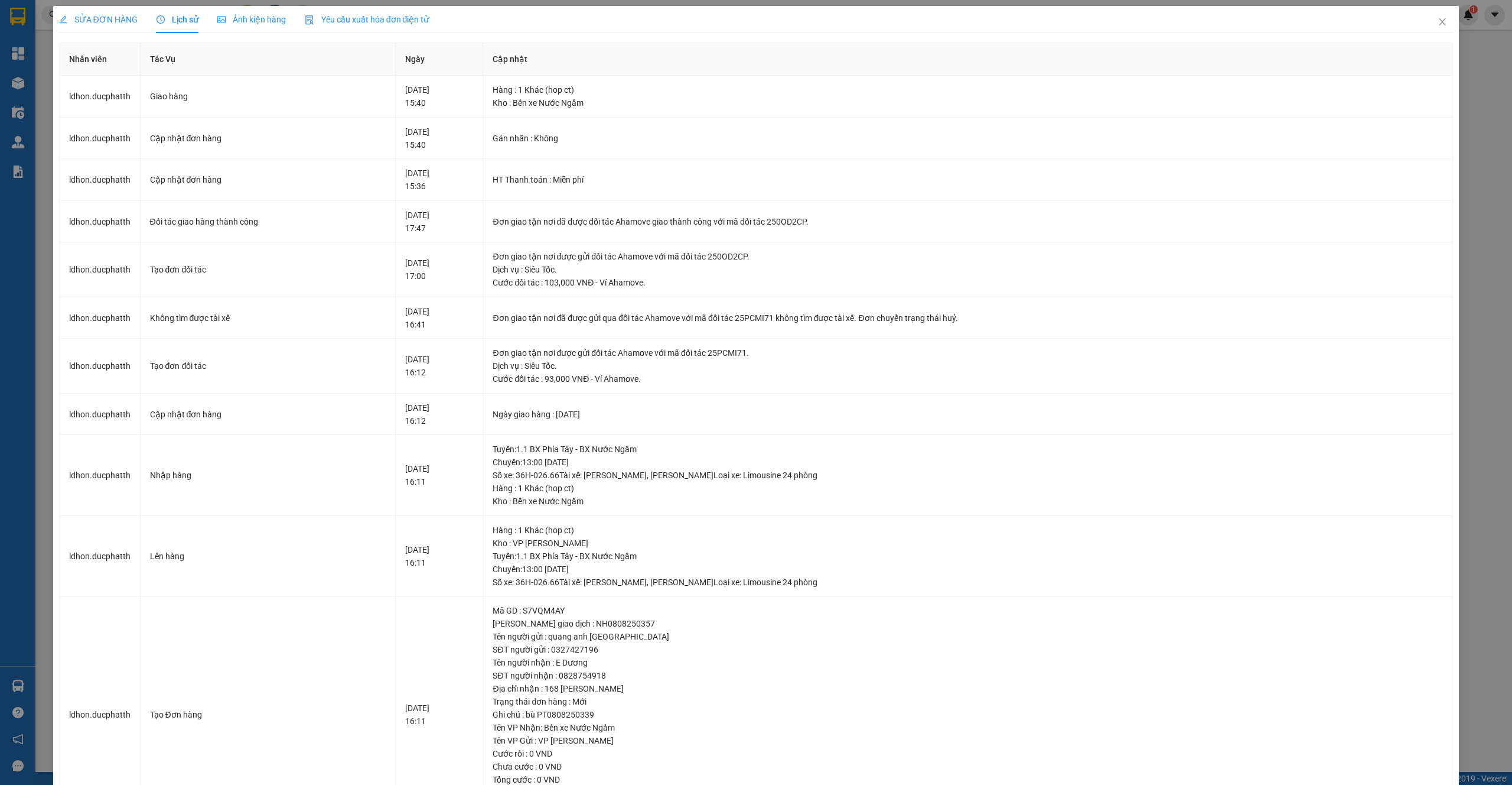
click at [102, 27] on div "SỬA ĐƠN HÀNG" at bounding box center [99, 19] width 79 height 27
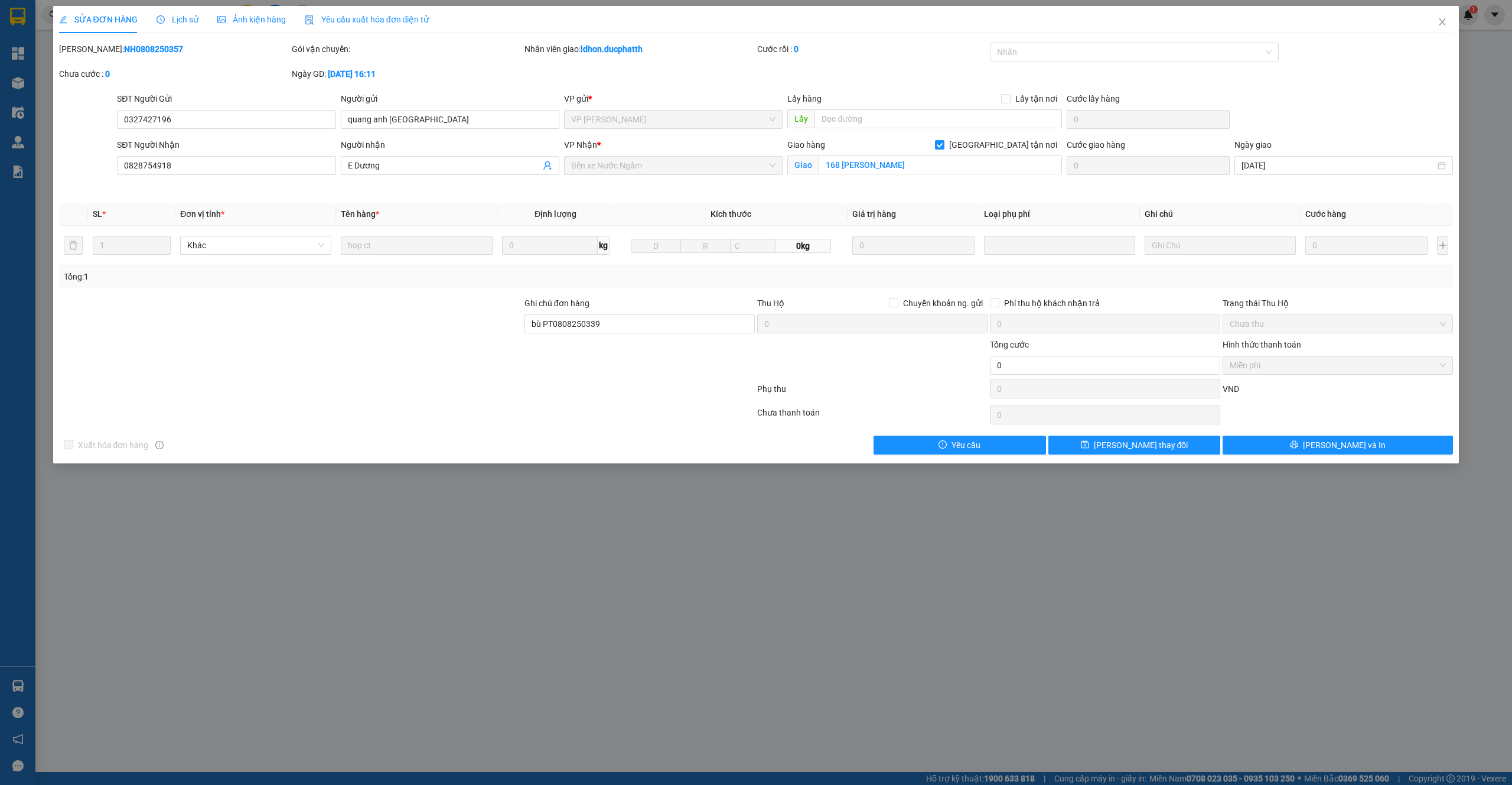
click at [178, 15] on span "Lịch sử" at bounding box center [177, 19] width 42 height 10
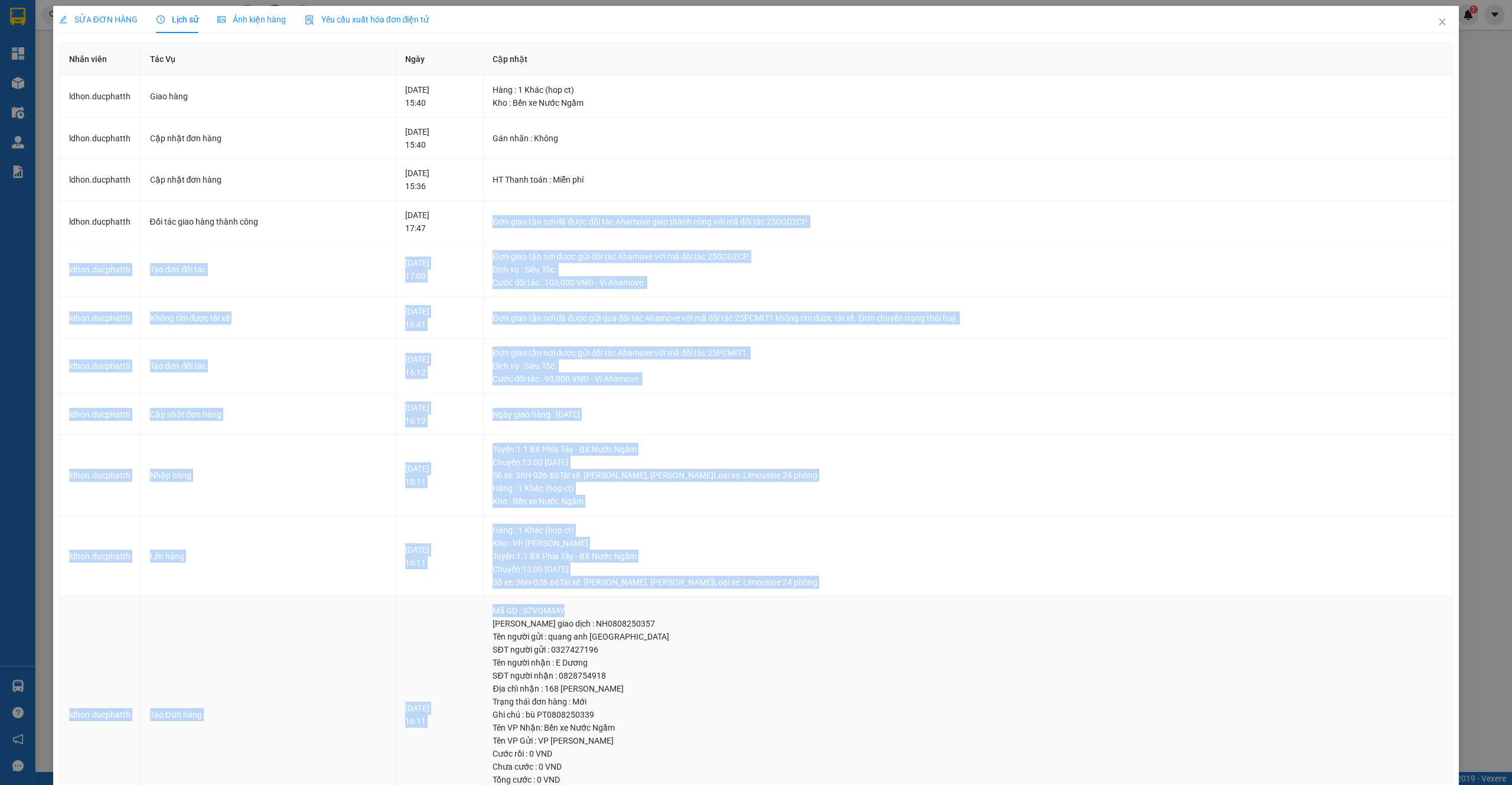
drag, startPoint x: 517, startPoint y: 218, endPoint x: 893, endPoint y: 612, distance: 544.6
click at [893, 612] on tbody "ldhon.ducphatth Giao hàng [DATE] 15:40 Hàng : 1 Khác (hop ct) Kho : Bến xe Nước…" at bounding box center [756, 455] width 1394 height 758
click at [898, 568] on div "Tuyến : 1.1 BX Phía Tây - BX Nước Ngầm Chuyến: 13:00 [DATE] Số xe: 36H-026.66 T…" at bounding box center [968, 569] width 950 height 39
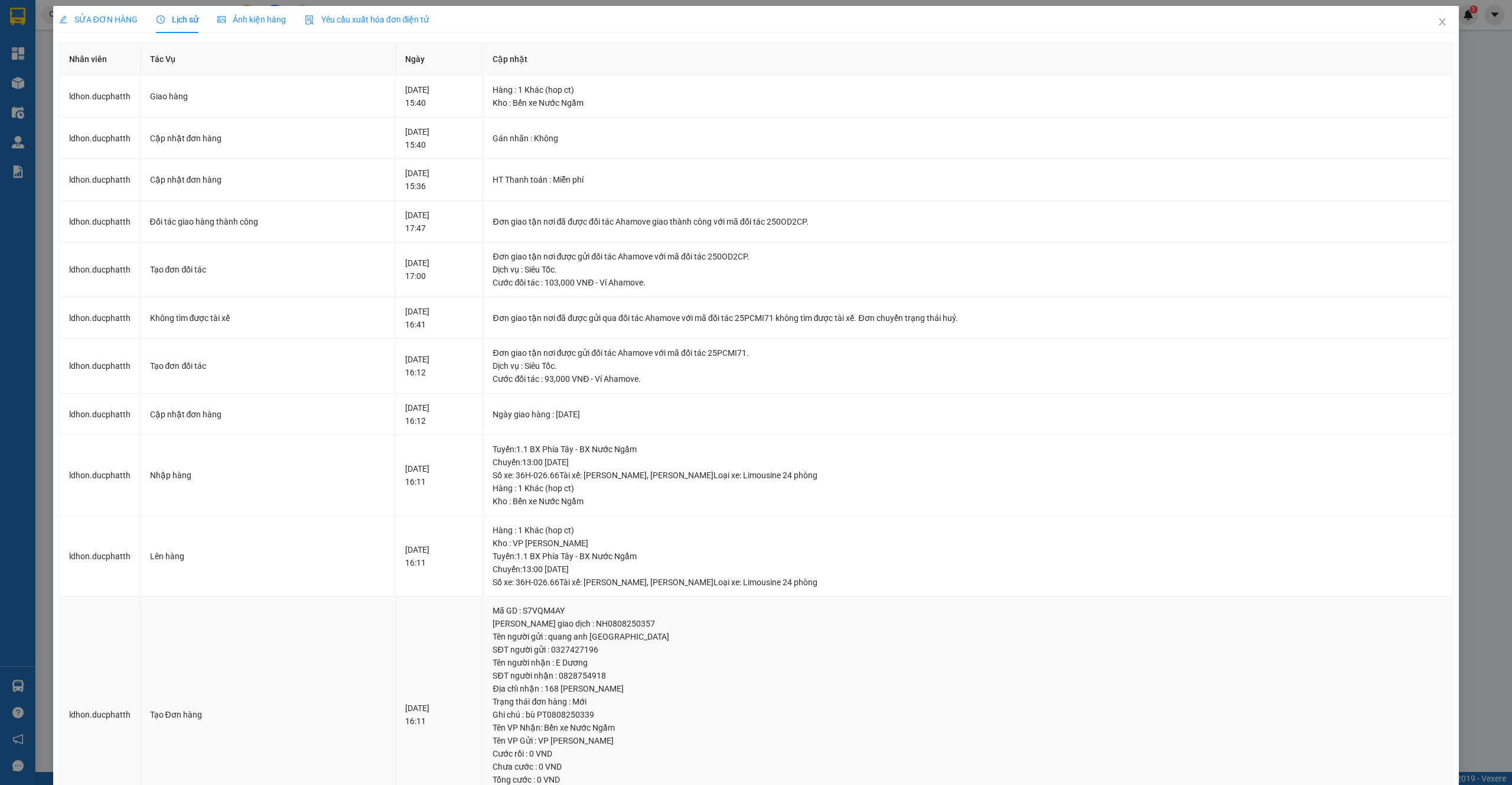
scroll to position [71, 0]
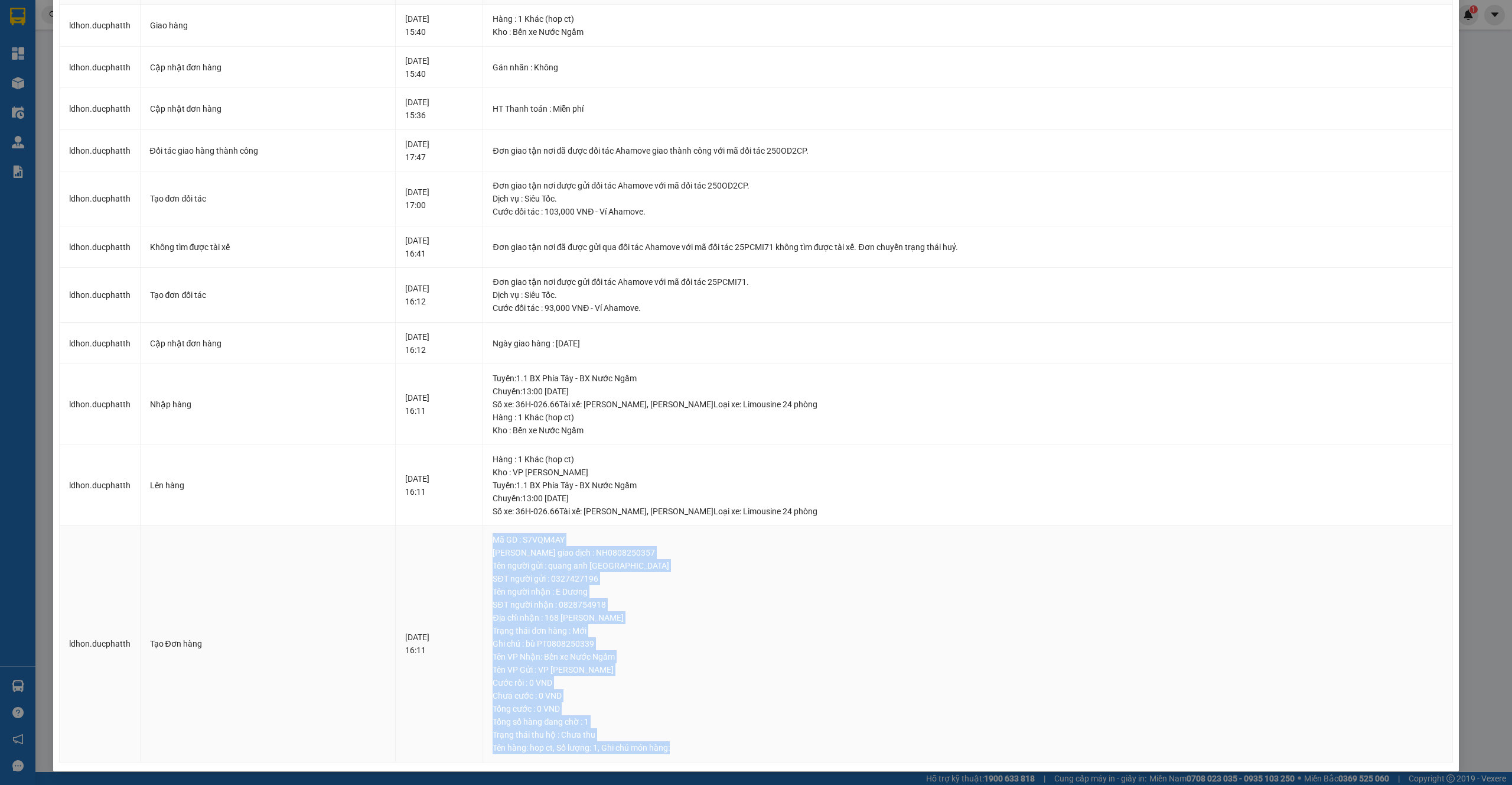
drag, startPoint x: 524, startPoint y: 537, endPoint x: 761, endPoint y: 758, distance: 324.1
click at [760, 759] on td "Mã GD : S7VQM4AY Mã giao dịch : NH0808250357 Tên người gửi : quang anh bến tây …" at bounding box center [968, 643] width 970 height 237
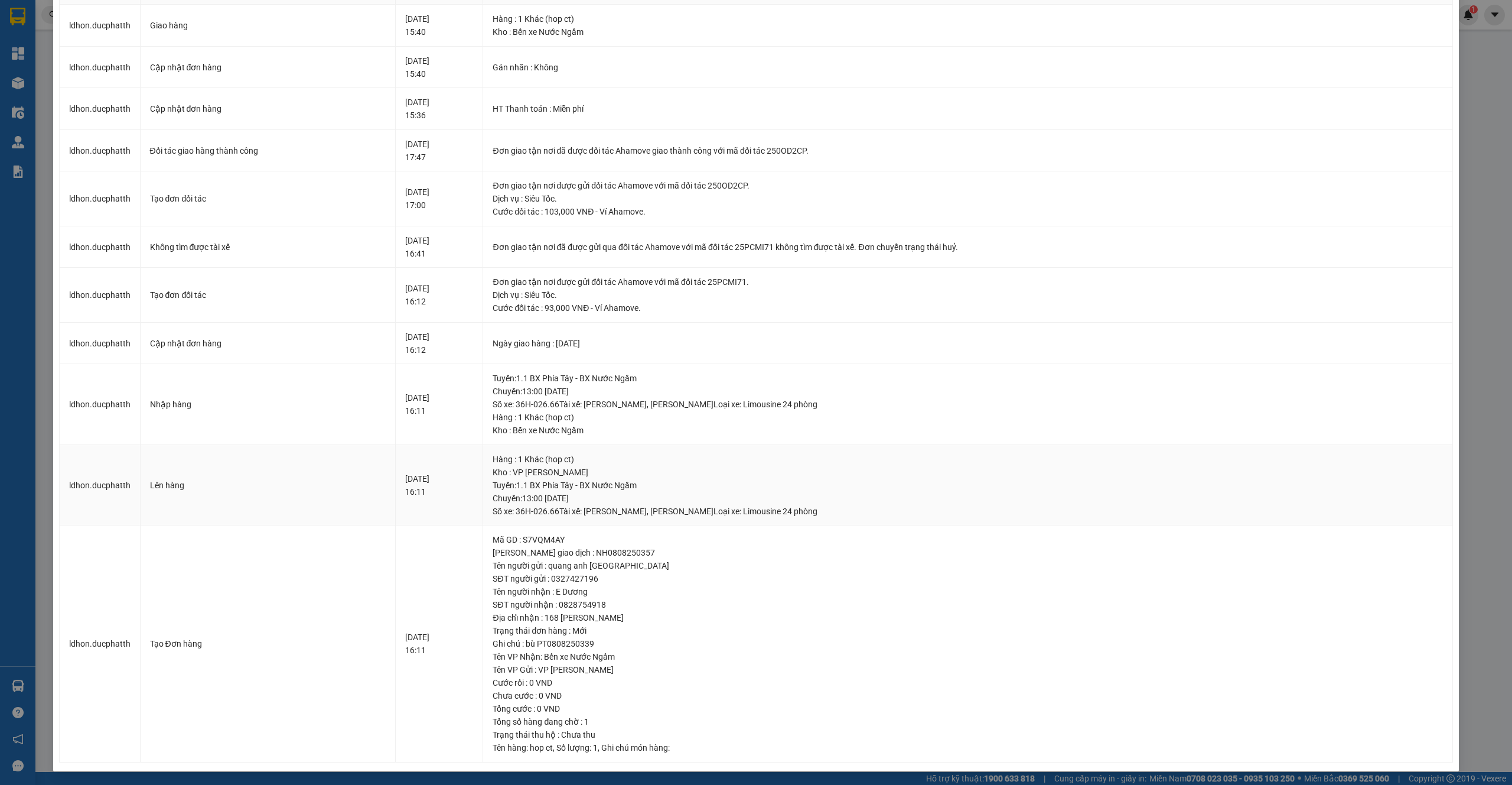
click at [641, 469] on div "Kho : VP [PERSON_NAME]" at bounding box center [968, 472] width 950 height 13
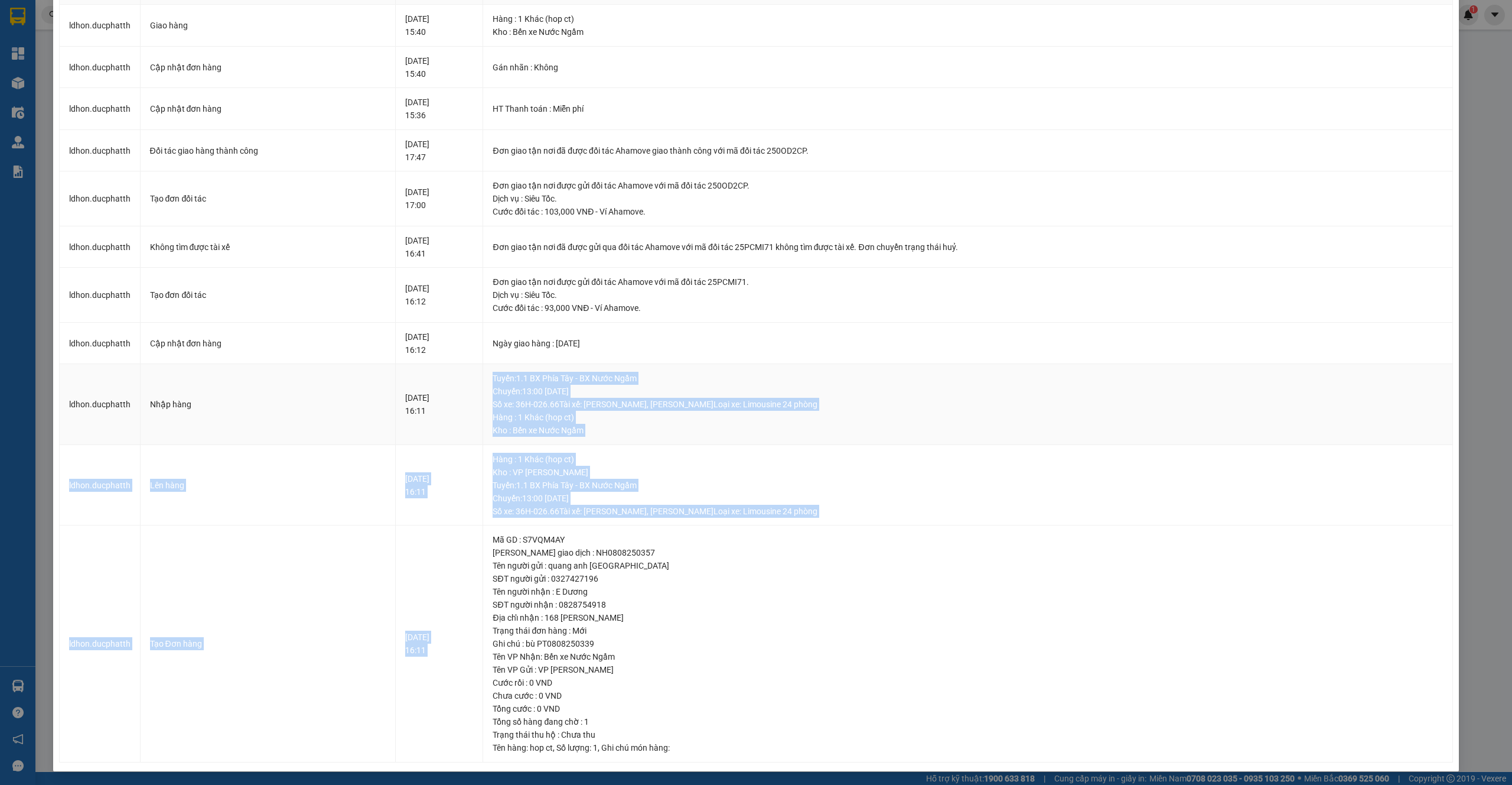
drag, startPoint x: 854, startPoint y: 524, endPoint x: 432, endPoint y: 432, distance: 431.9
click at [432, 432] on tbody "ldhon.ducphatth Giao hàng [DATE] 15:40 Hàng : 1 Khác (hop ct) Kho : Bến xe Nước…" at bounding box center [756, 383] width 1394 height 758
click at [667, 460] on div "Hàng : 1 Khác (hop ct)" at bounding box center [968, 460] width 950 height 13
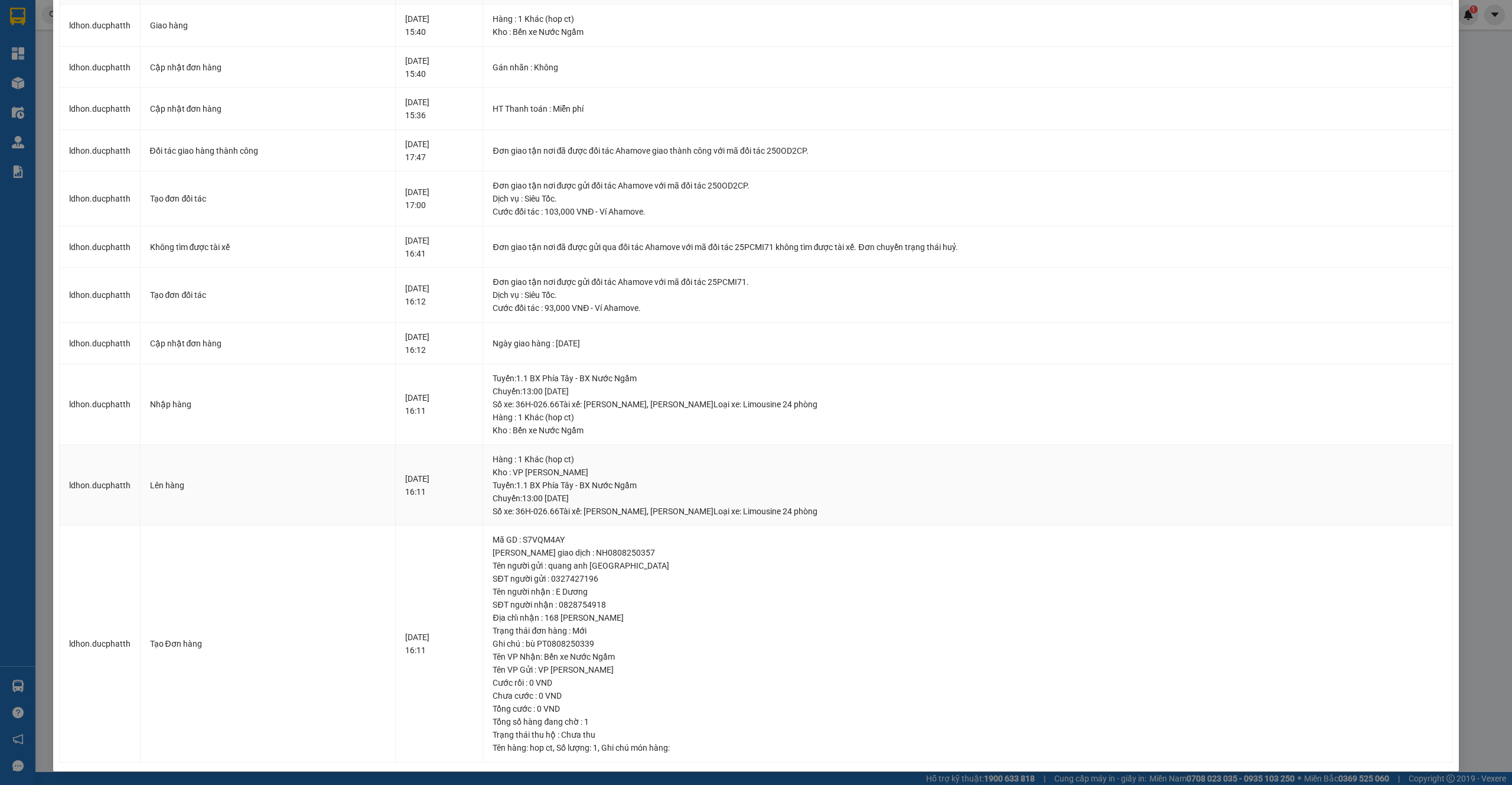
scroll to position [0, 0]
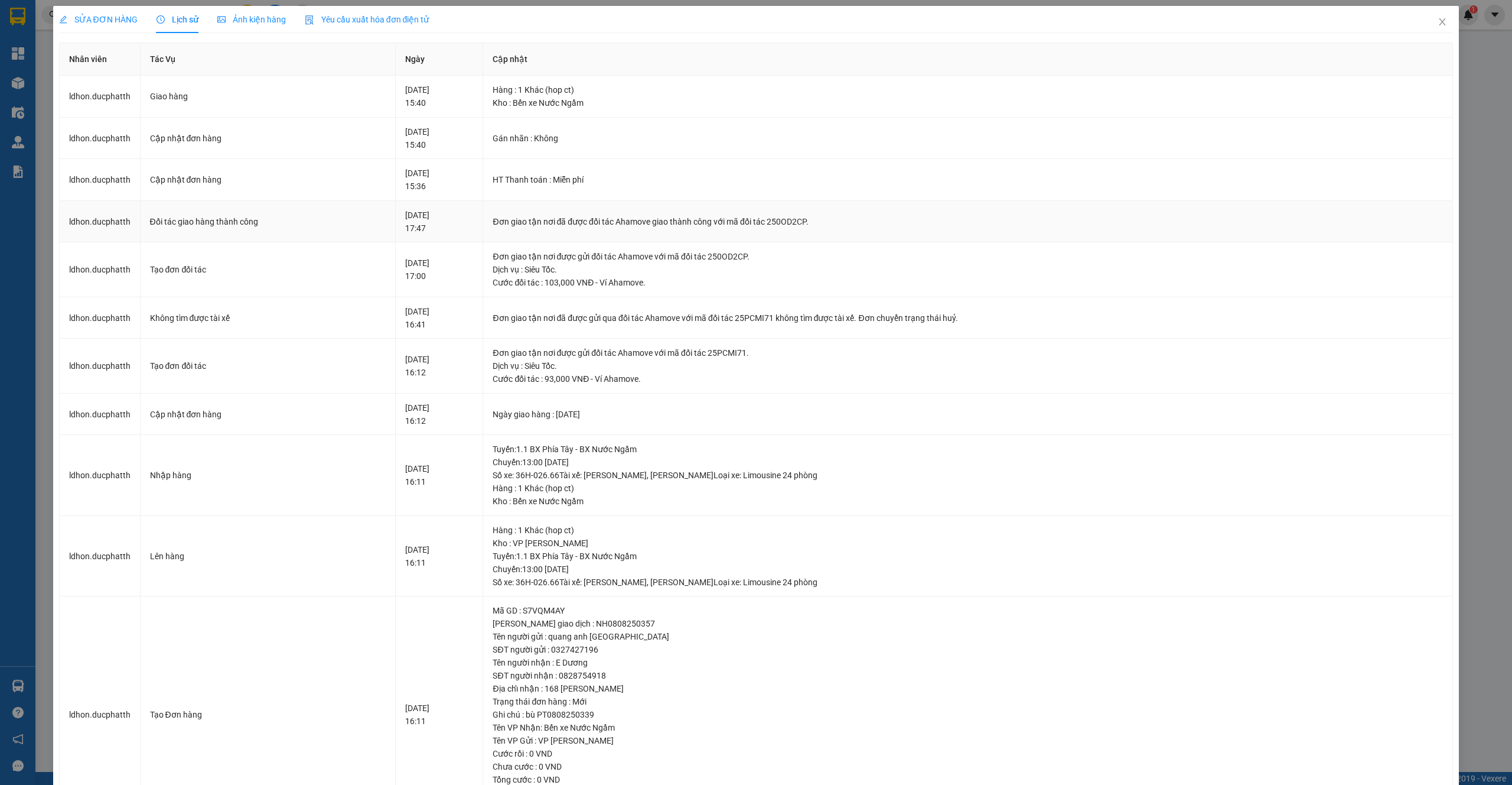
click at [816, 221] on div "Đơn giao tận nơi đã được đối tác Ahamove giao thành công với mã đối tác 250OD2C…" at bounding box center [968, 222] width 950 height 13
copy div "250OD2CP"
click at [114, 19] on span "SỬA ĐƠN HÀNG" at bounding box center [99, 19] width 79 height 10
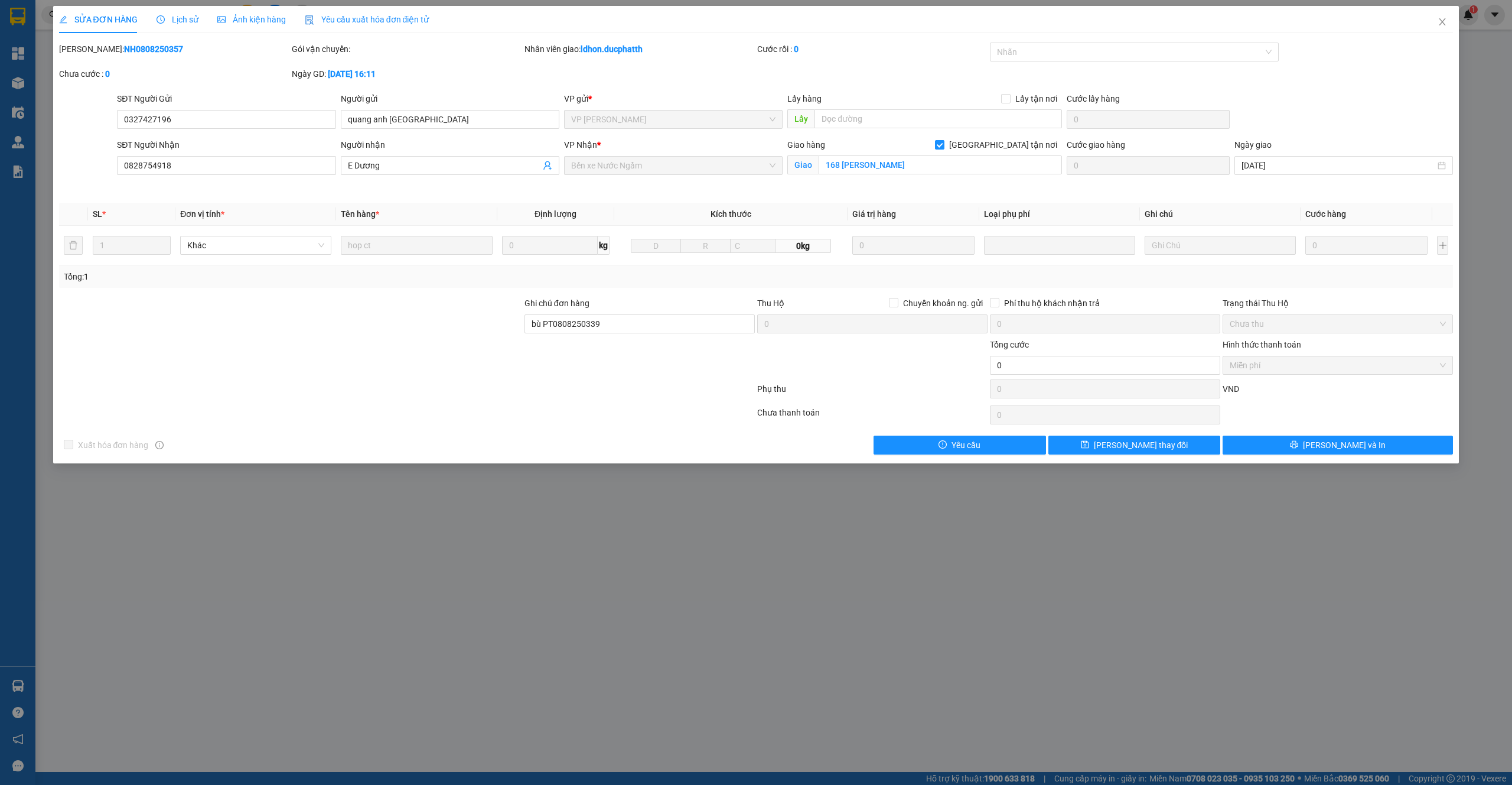
click at [200, 25] on div "SỬA ĐƠN HÀNG Lịch sử Ảnh kiện hàng Yêu cầu xuất hóa đơn điện tử" at bounding box center [244, 19] width 370 height 27
click at [181, 24] on div "Lịch sử" at bounding box center [177, 20] width 42 height 13
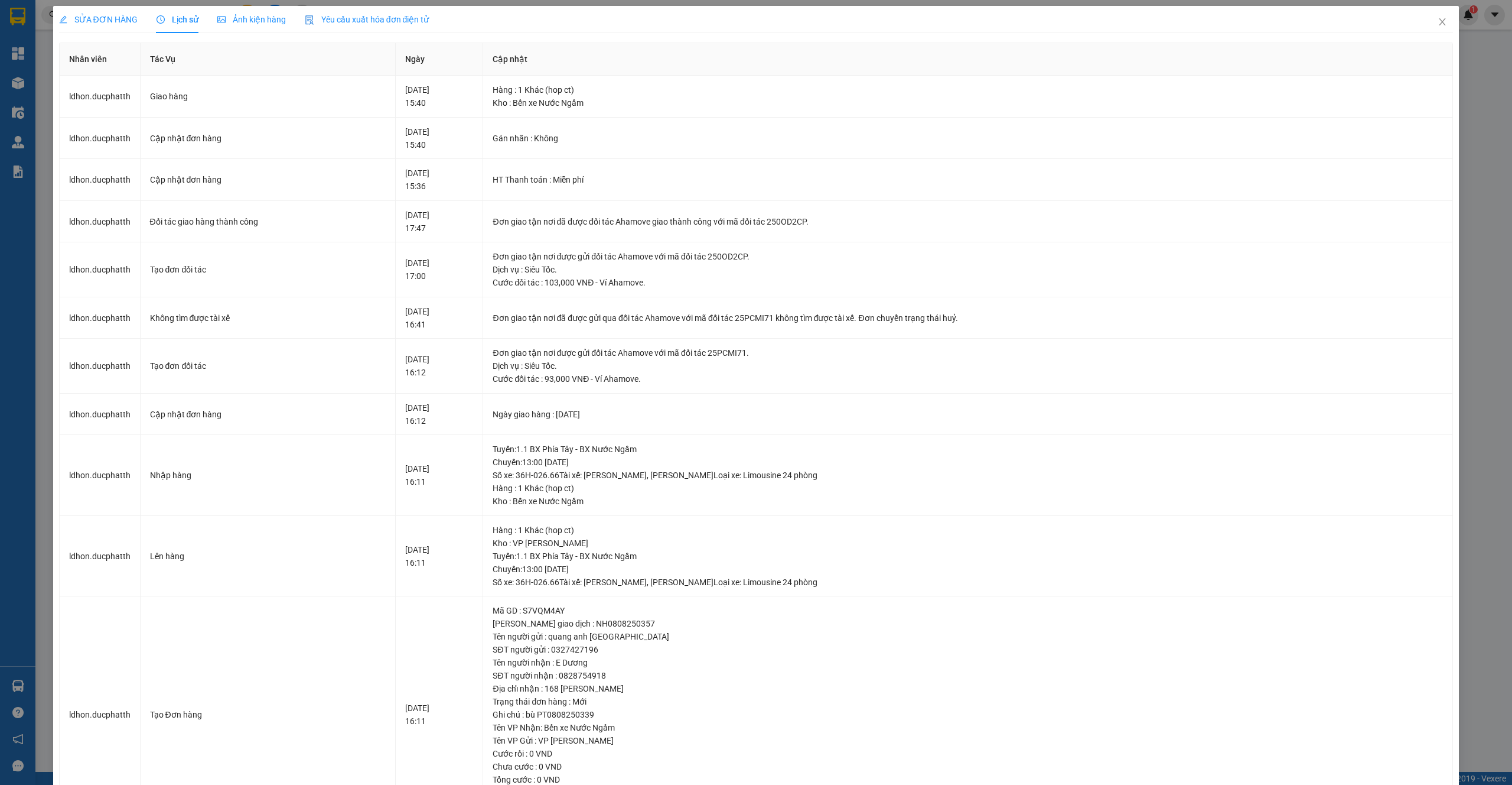
click at [113, 25] on div "SỬA ĐƠN HÀNG" at bounding box center [99, 20] width 79 height 13
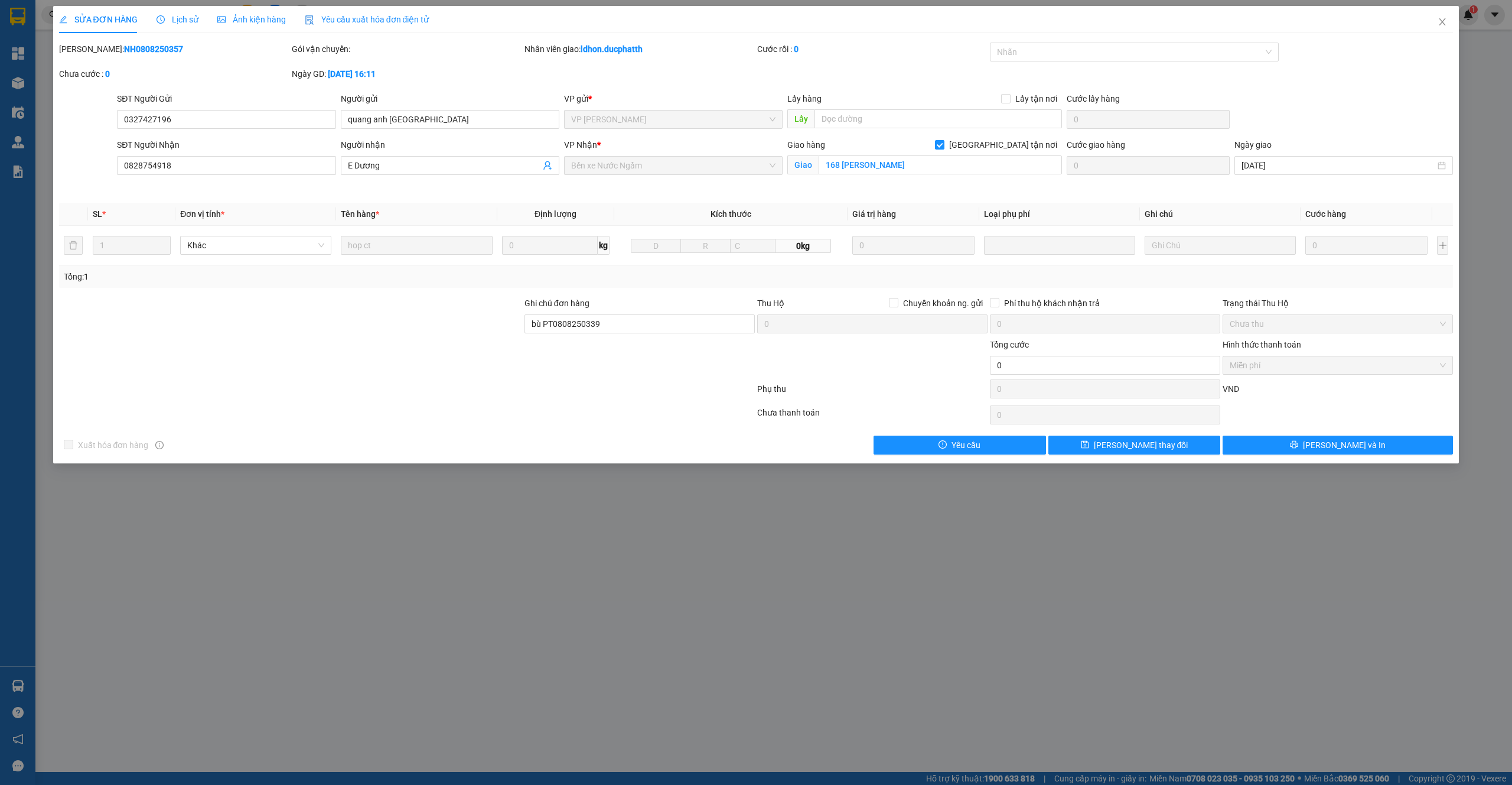
click at [168, 25] on div "Lịch sử" at bounding box center [177, 20] width 42 height 13
